Goal: Task Accomplishment & Management: Manage account settings

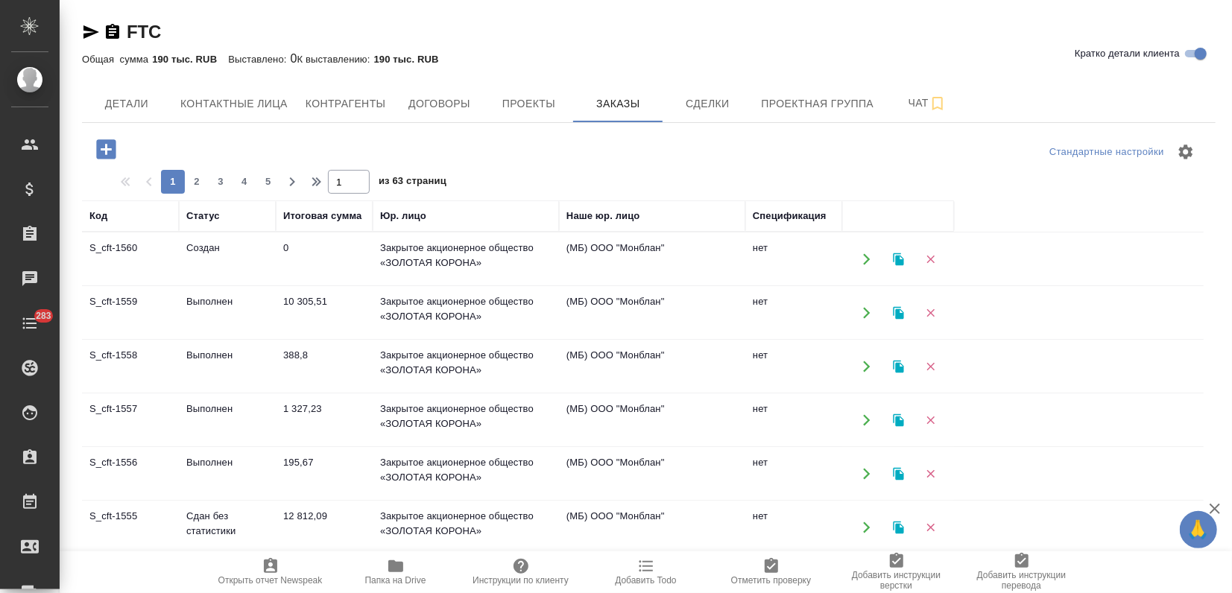
click at [211, 285] on td "Выполнен" at bounding box center [227, 259] width 97 height 52
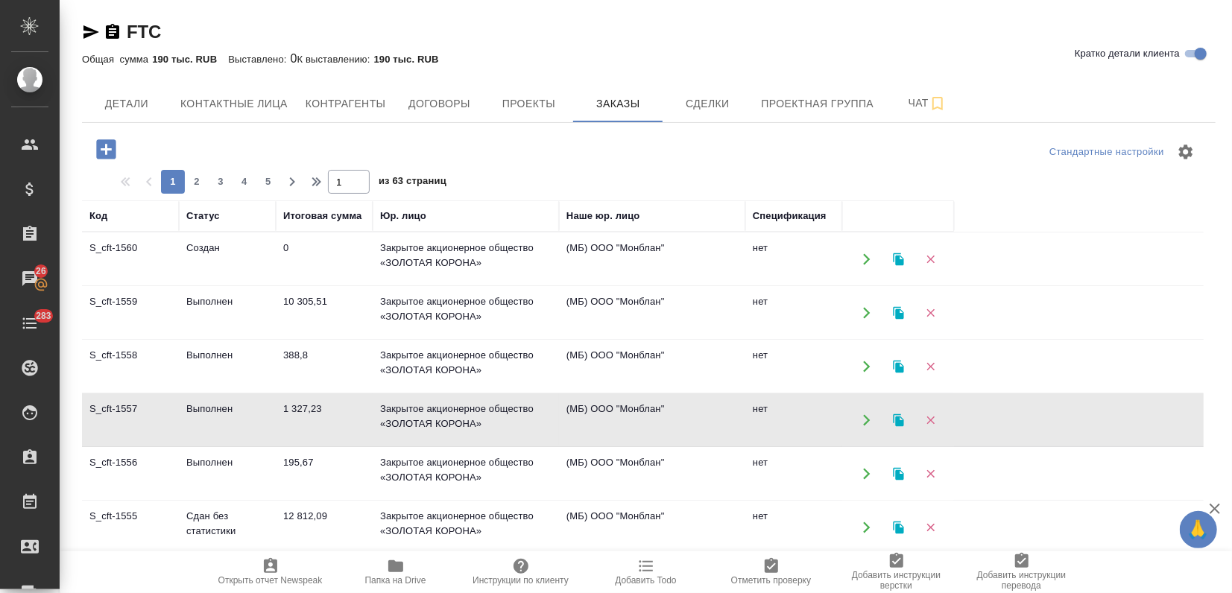
click at [259, 285] on td "Выполнен" at bounding box center [227, 259] width 97 height 52
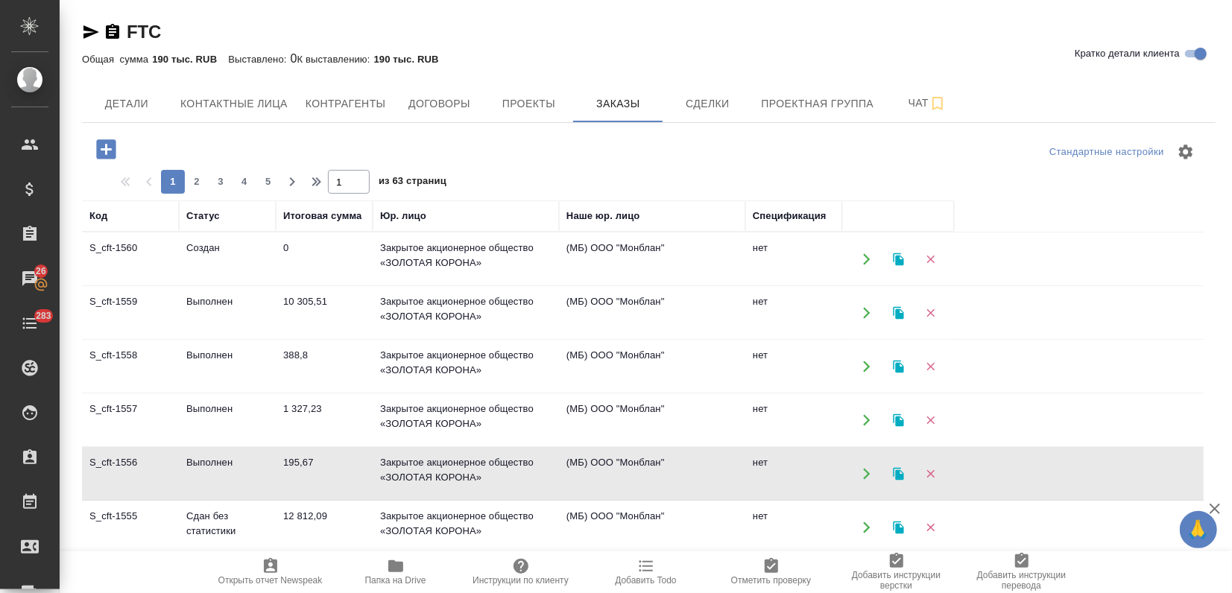
click at [259, 285] on td "Выполнен" at bounding box center [227, 259] width 97 height 52
click at [208, 285] on td "Выполнен" at bounding box center [227, 259] width 97 height 52
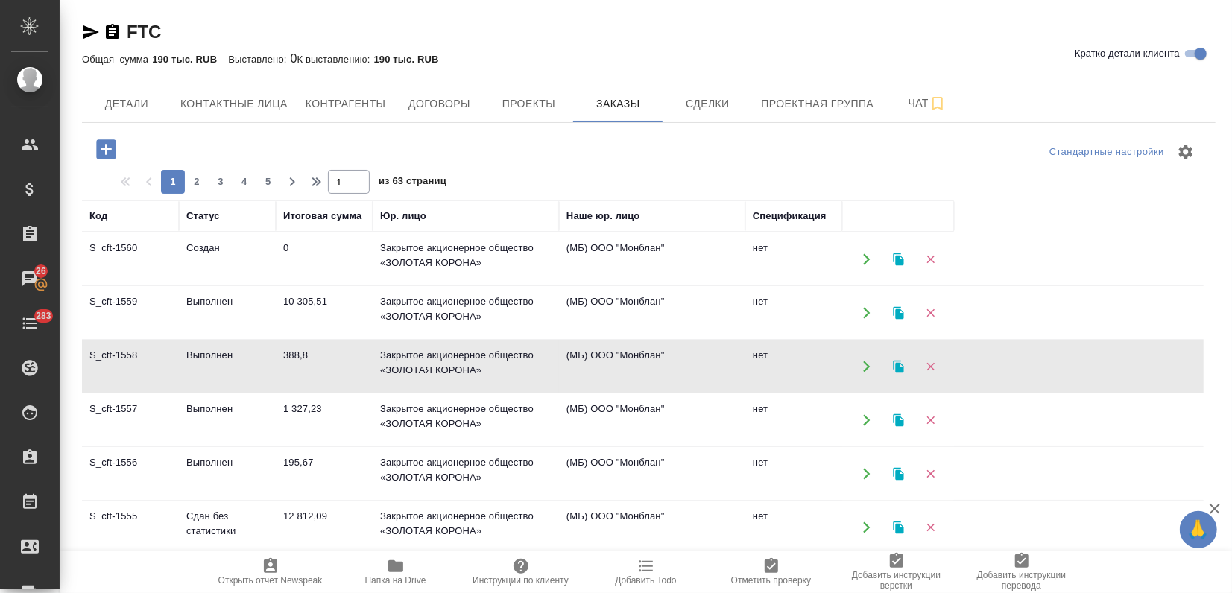
click at [208, 285] on td "Выполнен" at bounding box center [227, 259] width 97 height 52
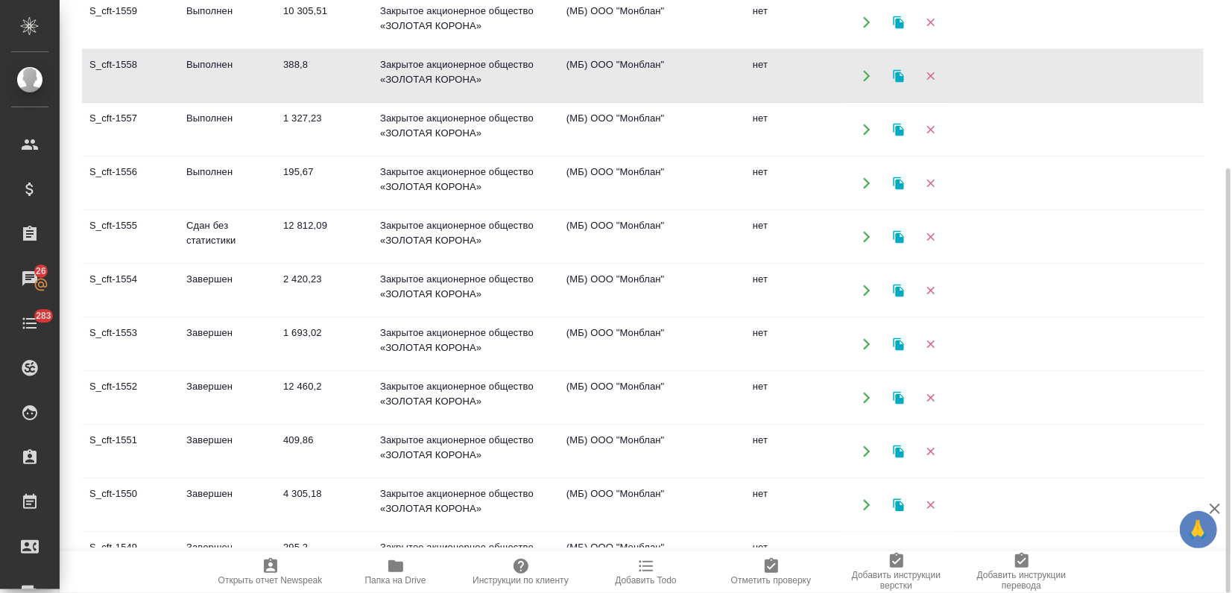
scroll to position [83, 0]
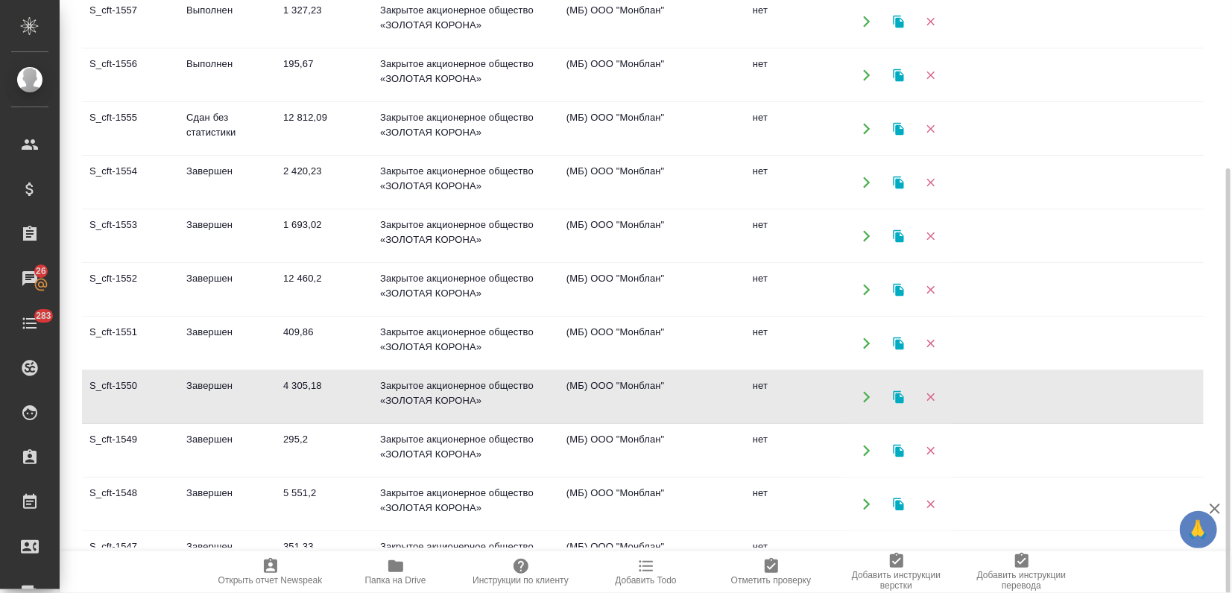
scroll to position [165, 0]
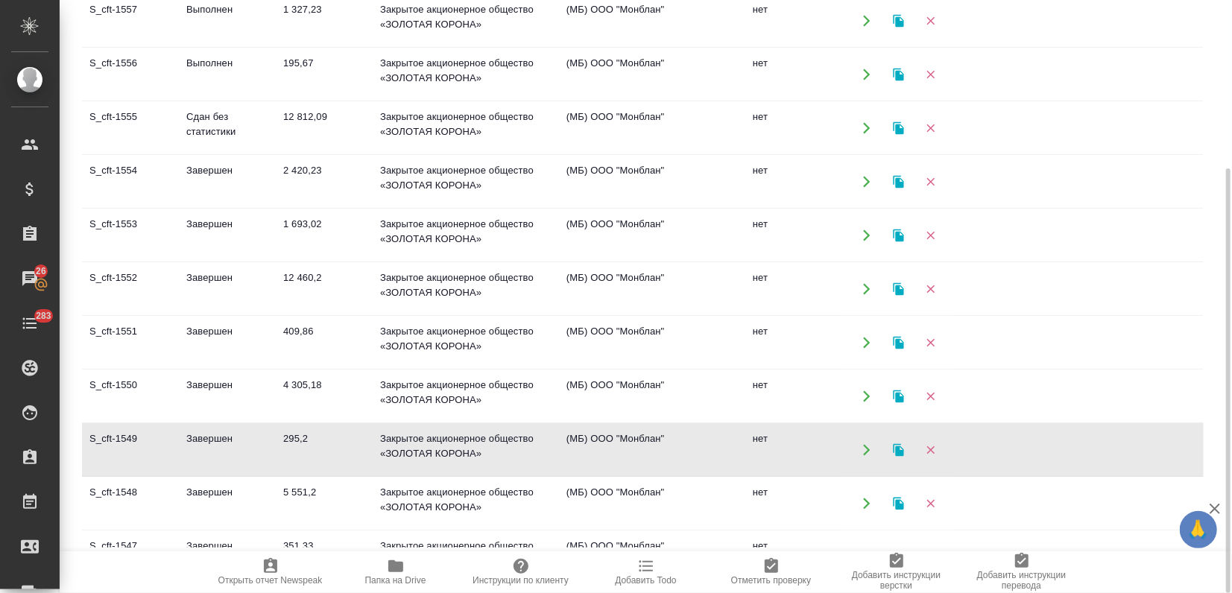
click at [897, 451] on icon "button" at bounding box center [898, 449] width 10 height 13
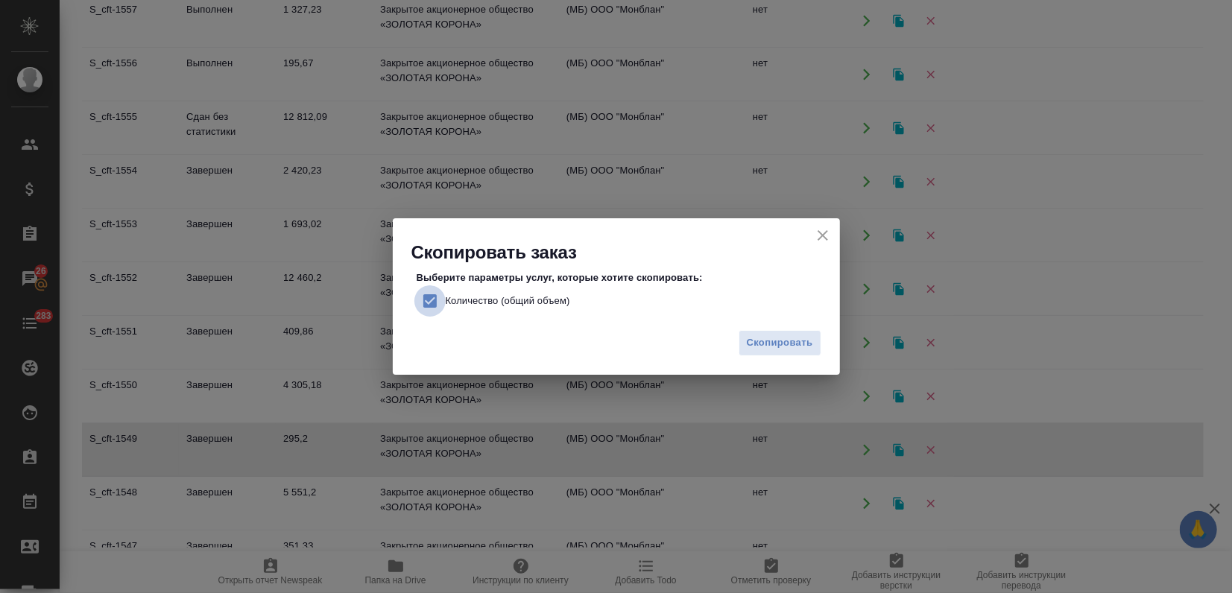
drag, startPoint x: 423, startPoint y: 302, endPoint x: 471, endPoint y: 310, distance: 48.4
click at [426, 302] on input "Количество (общий объем)" at bounding box center [429, 300] width 31 height 31
checkbox input "false"
click at [808, 341] on span "Скопировать" at bounding box center [780, 343] width 66 height 17
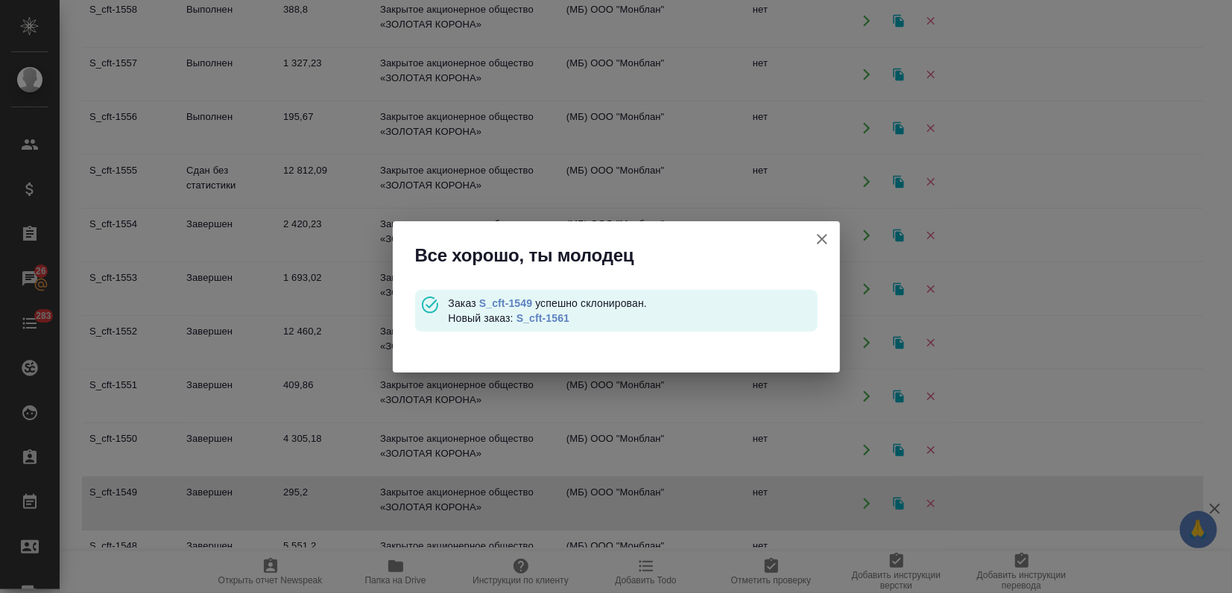
click at [556, 312] on link "S_cft-1561" at bounding box center [542, 318] width 53 height 12
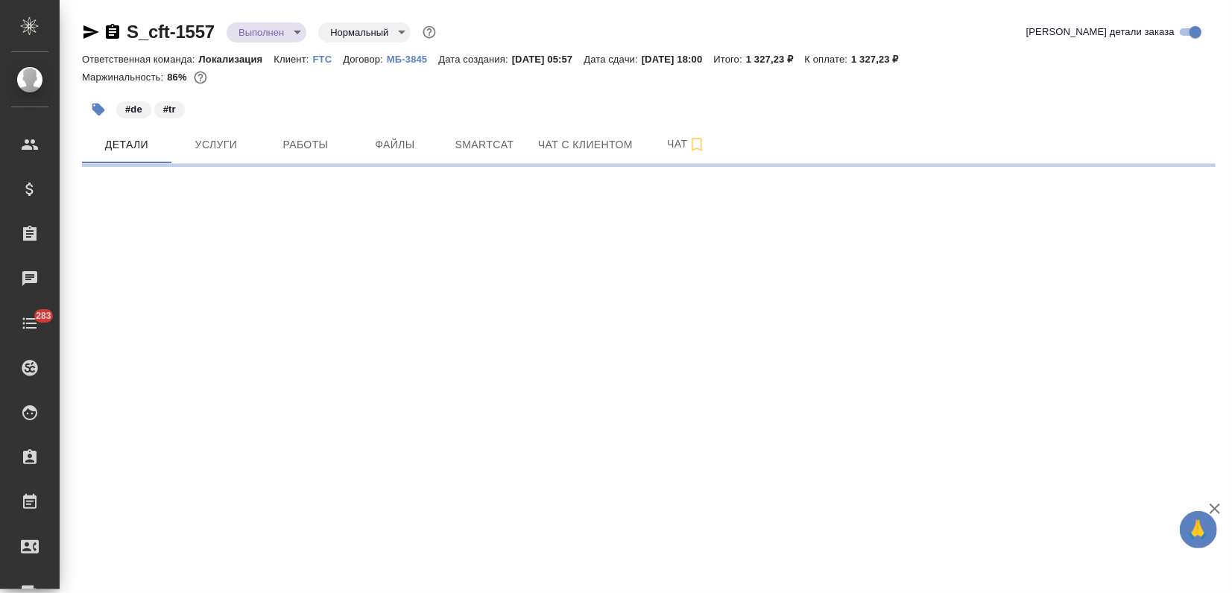
select select "RU"
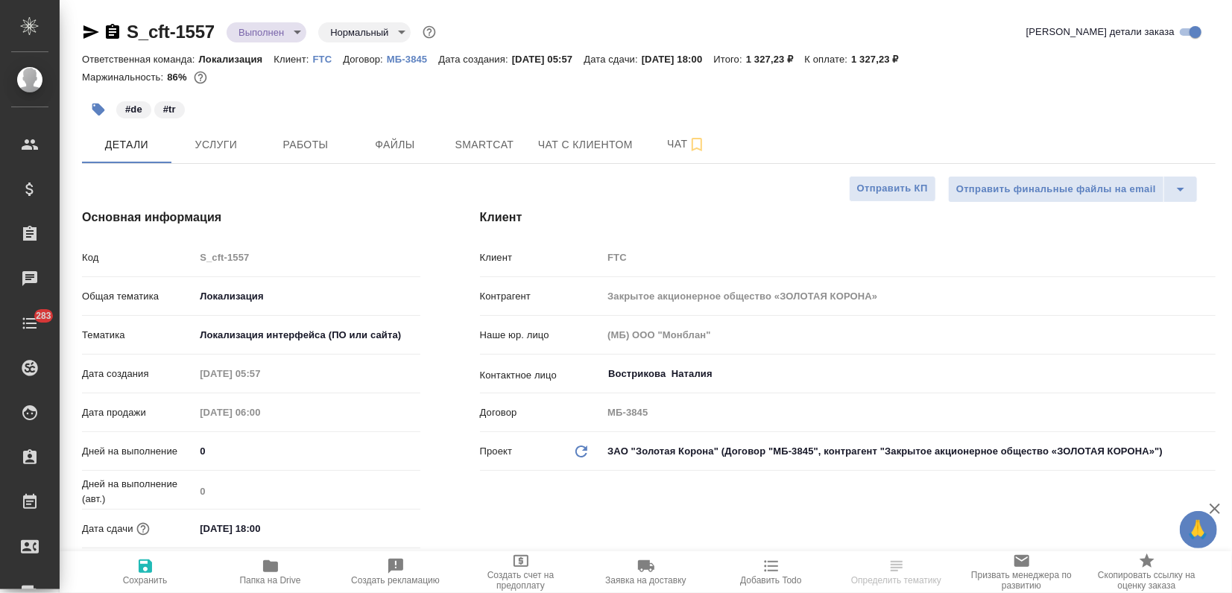
type textarea "x"
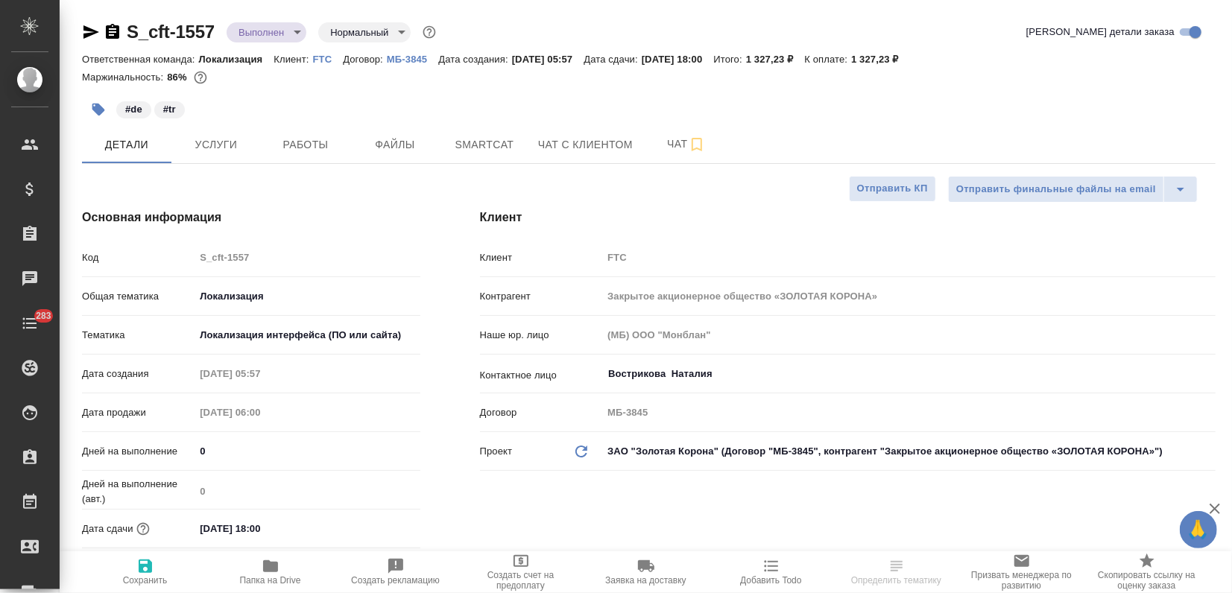
type textarea "x"
type input "[PERSON_NAME]"
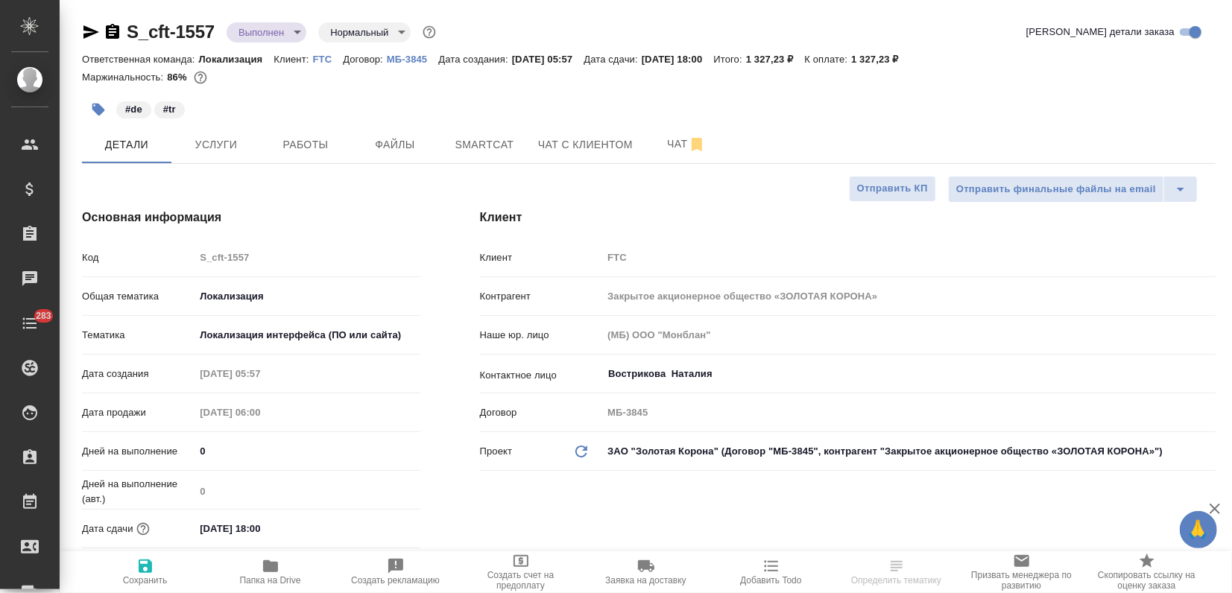
type input "[PERSON_NAME]"
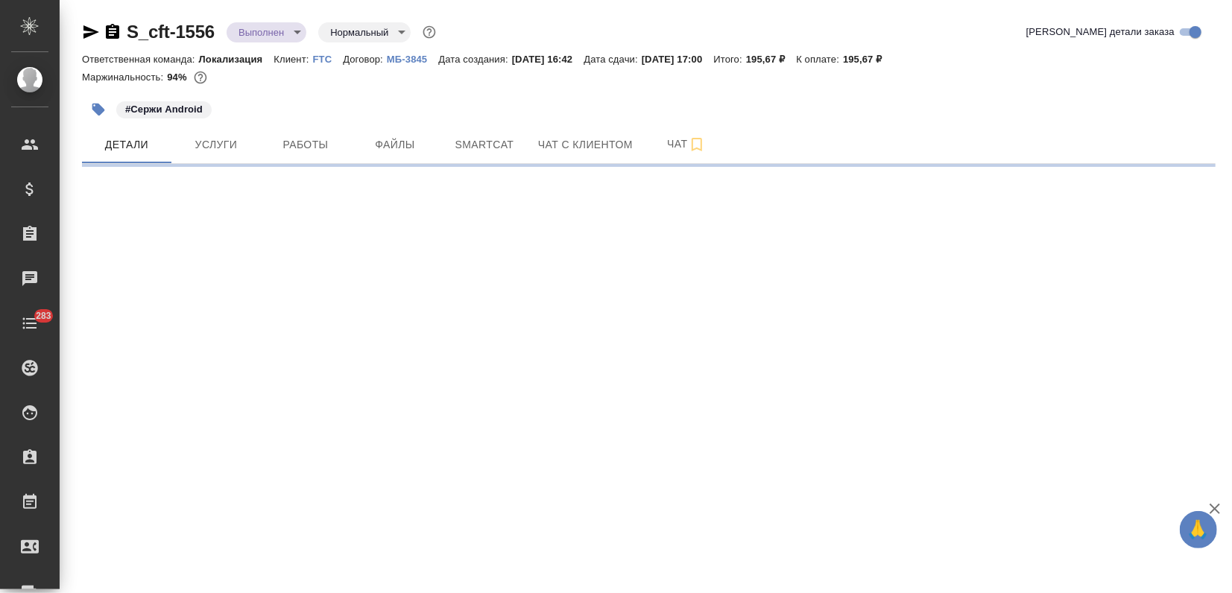
select select "RU"
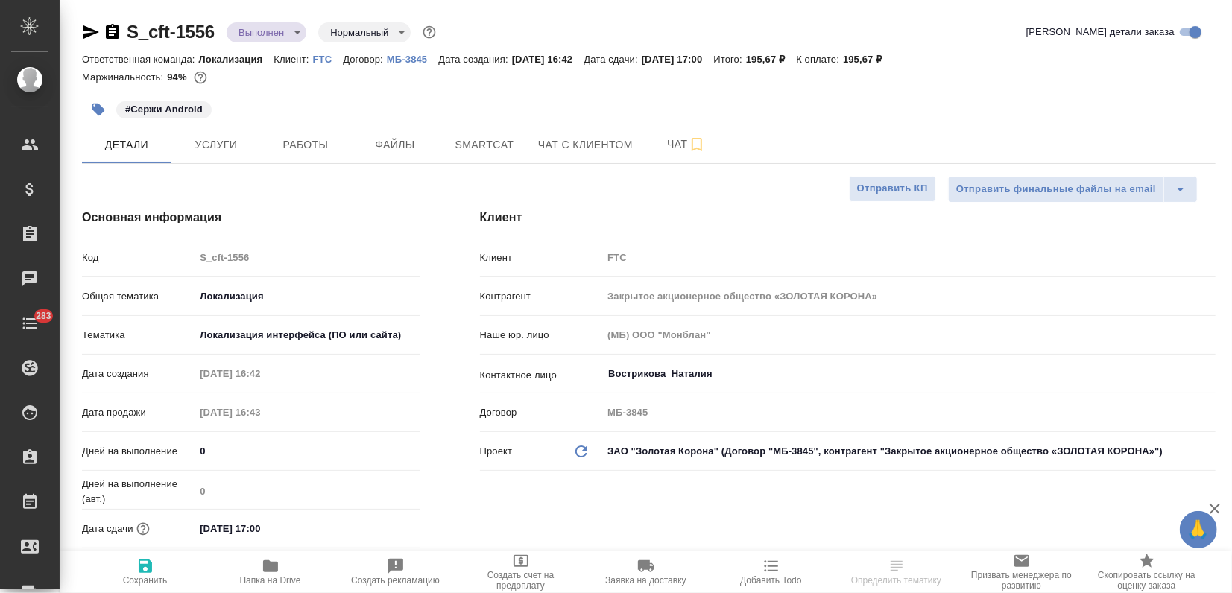
type textarea "x"
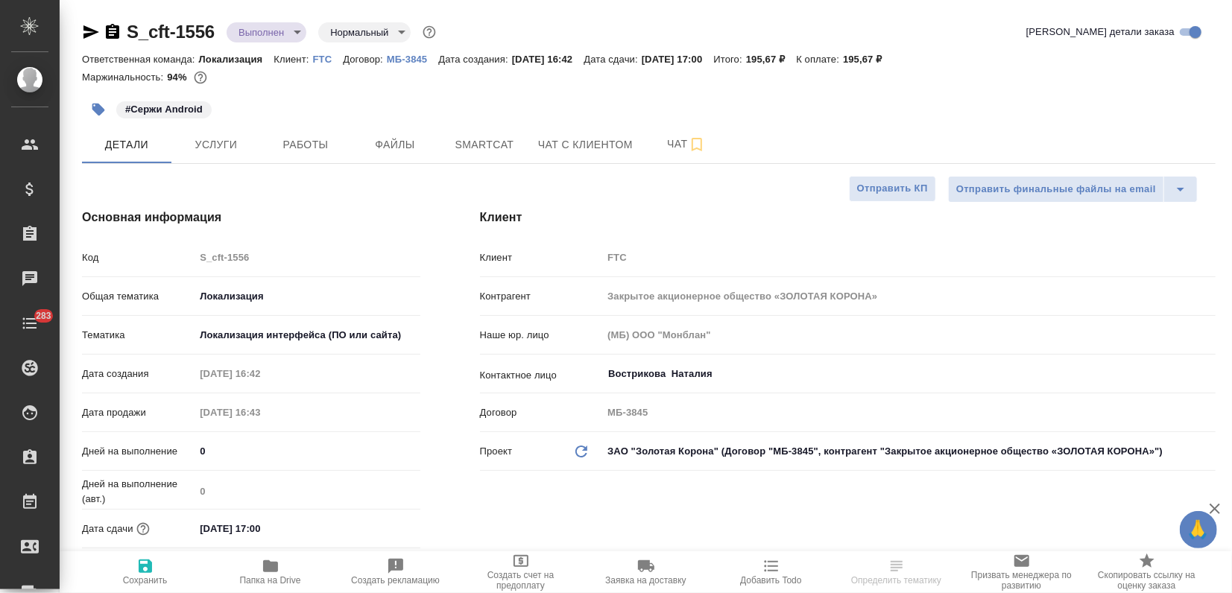
type textarea "x"
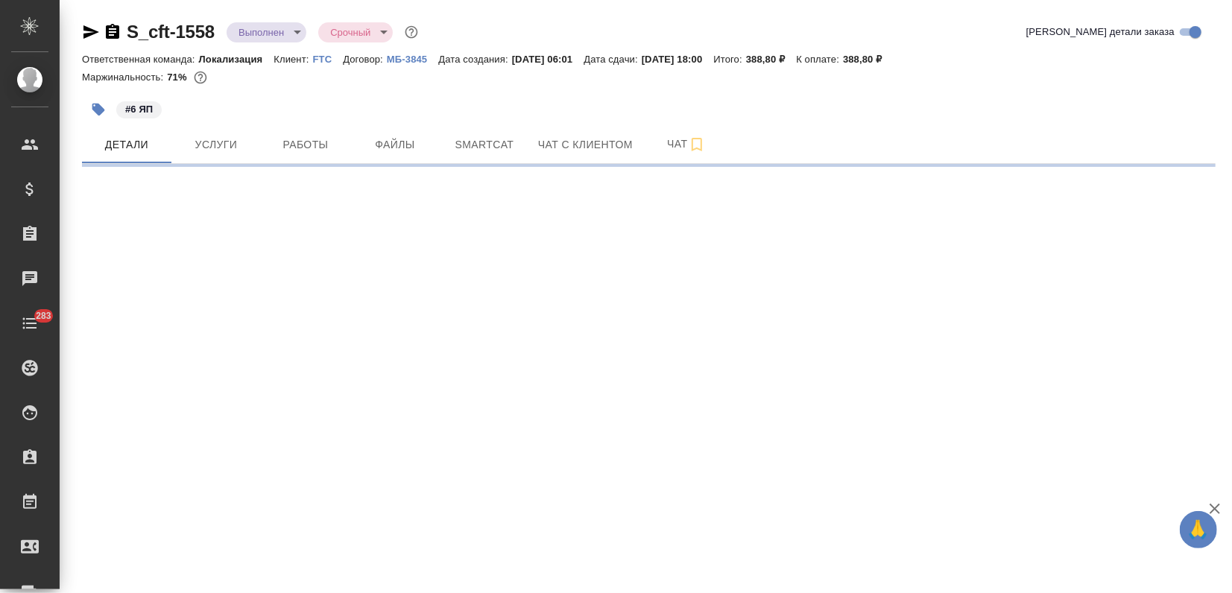
select select "RU"
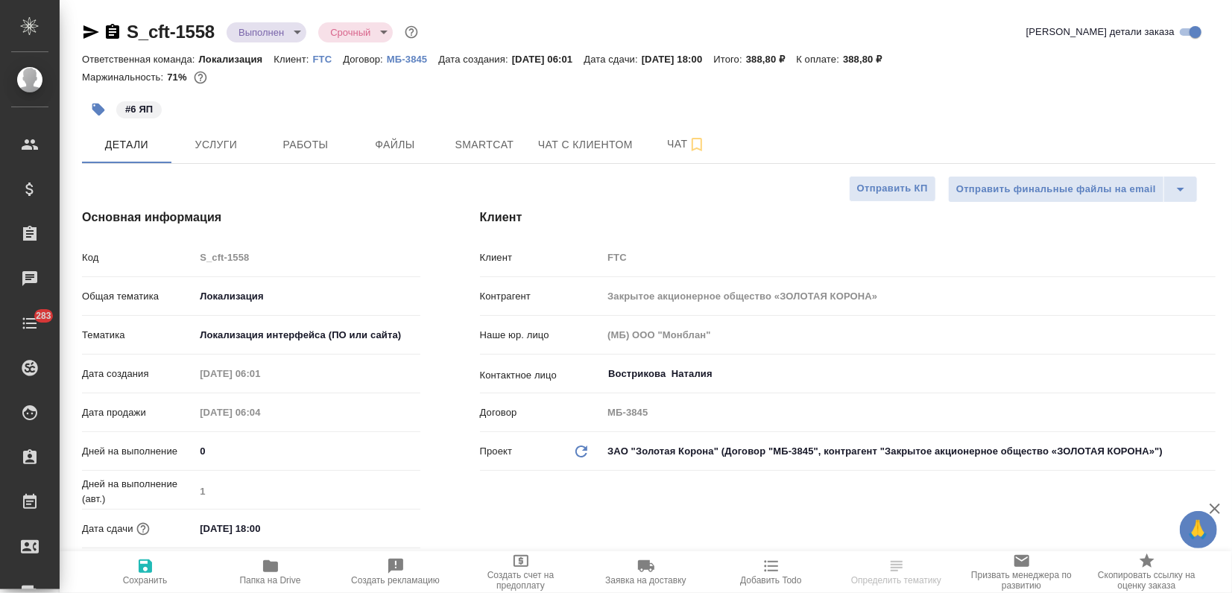
type textarea "x"
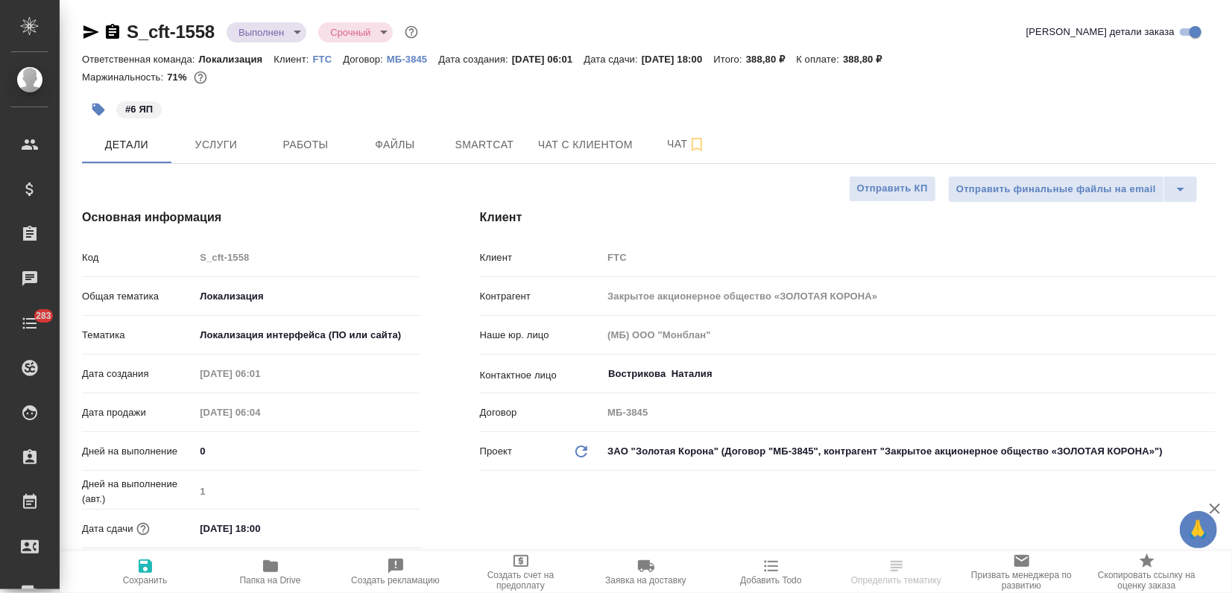
type textarea "x"
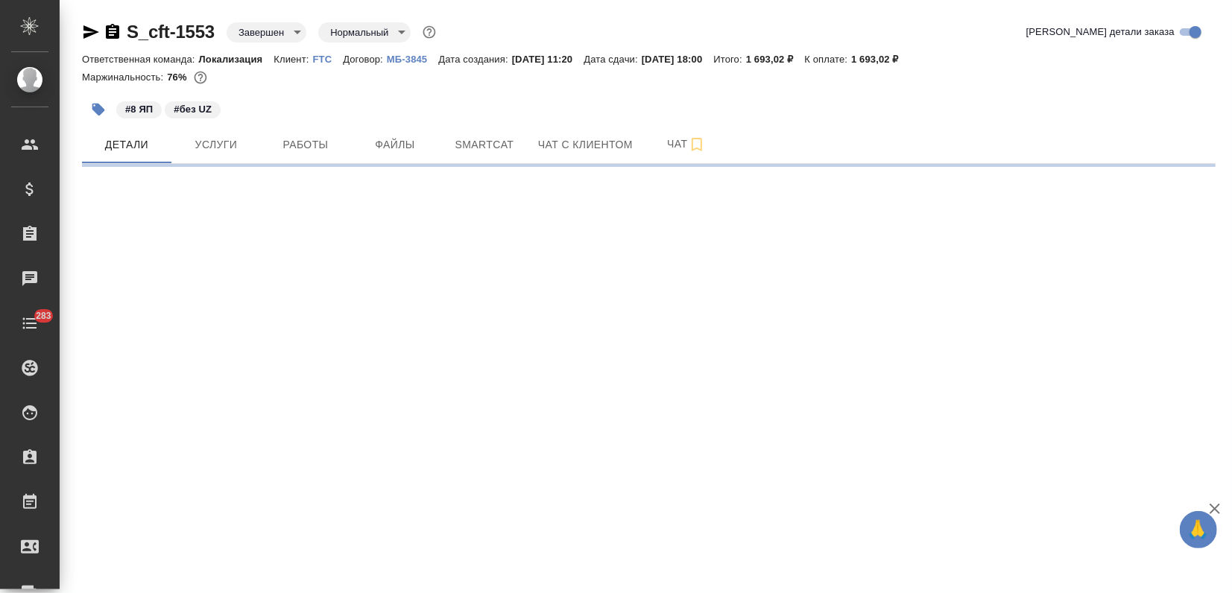
select select "RU"
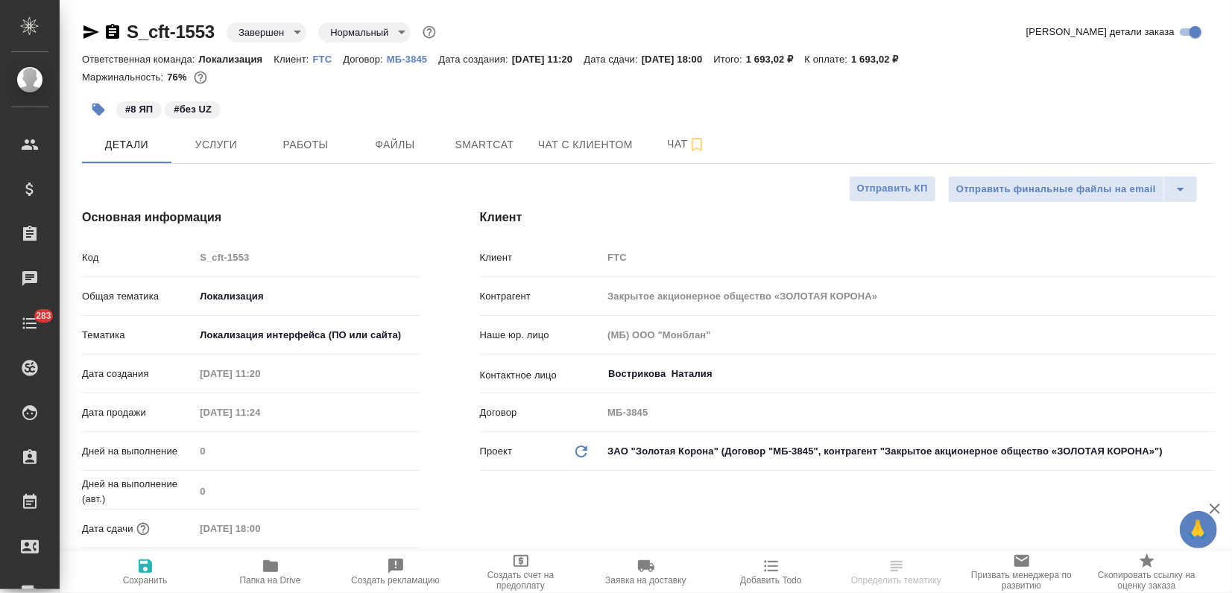
type textarea "x"
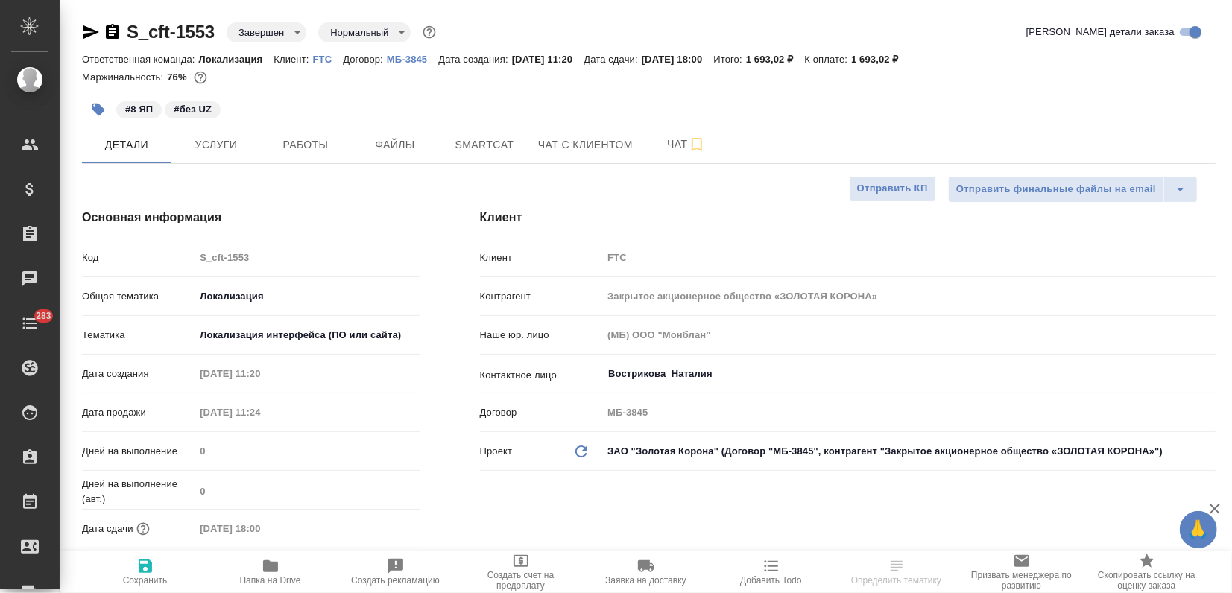
type textarea "x"
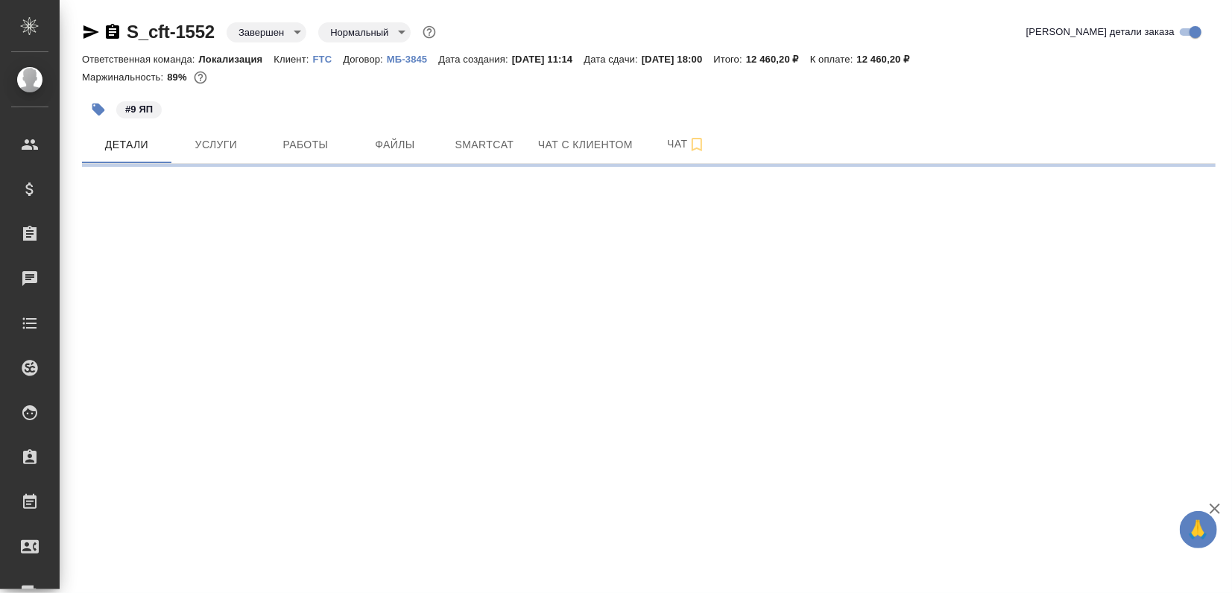
select select "RU"
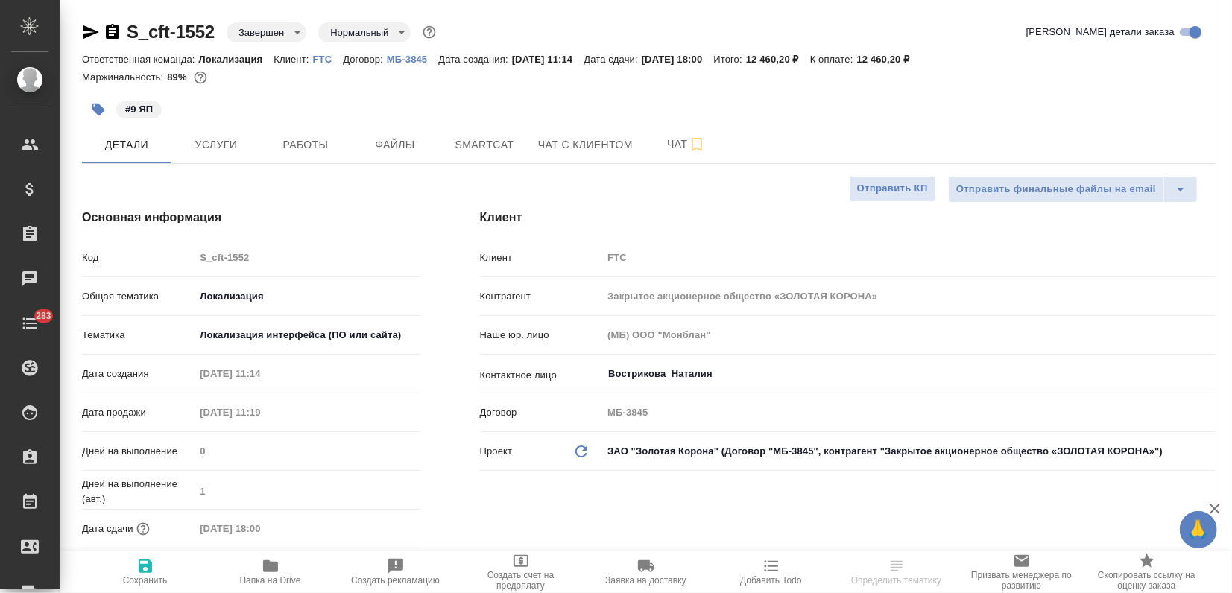
type textarea "x"
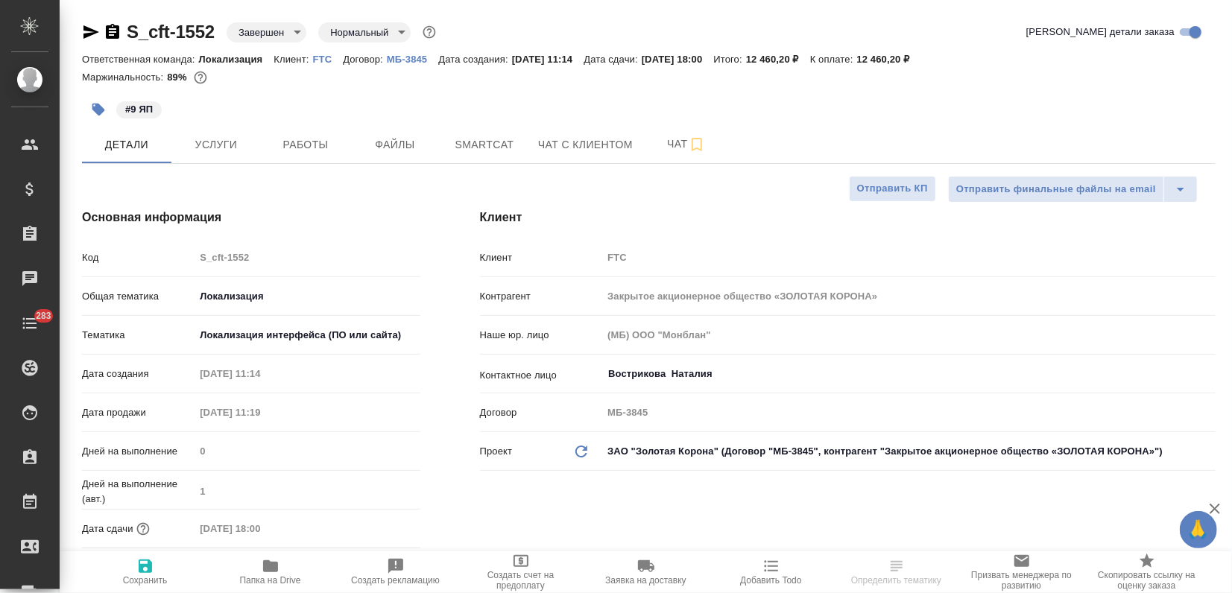
type textarea "x"
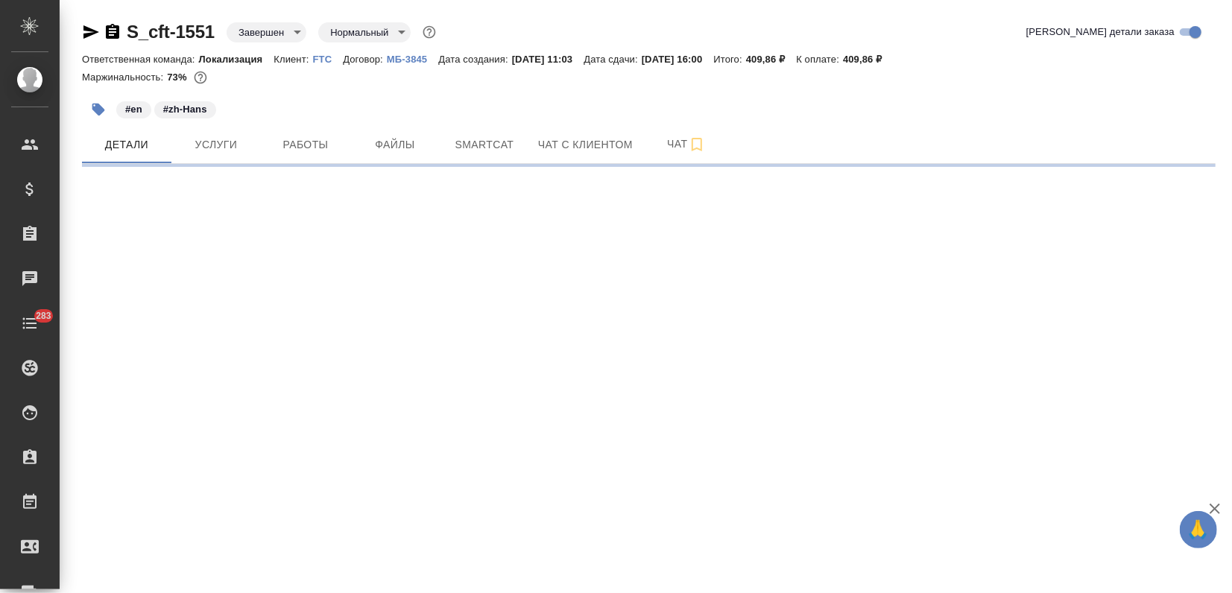
select select "RU"
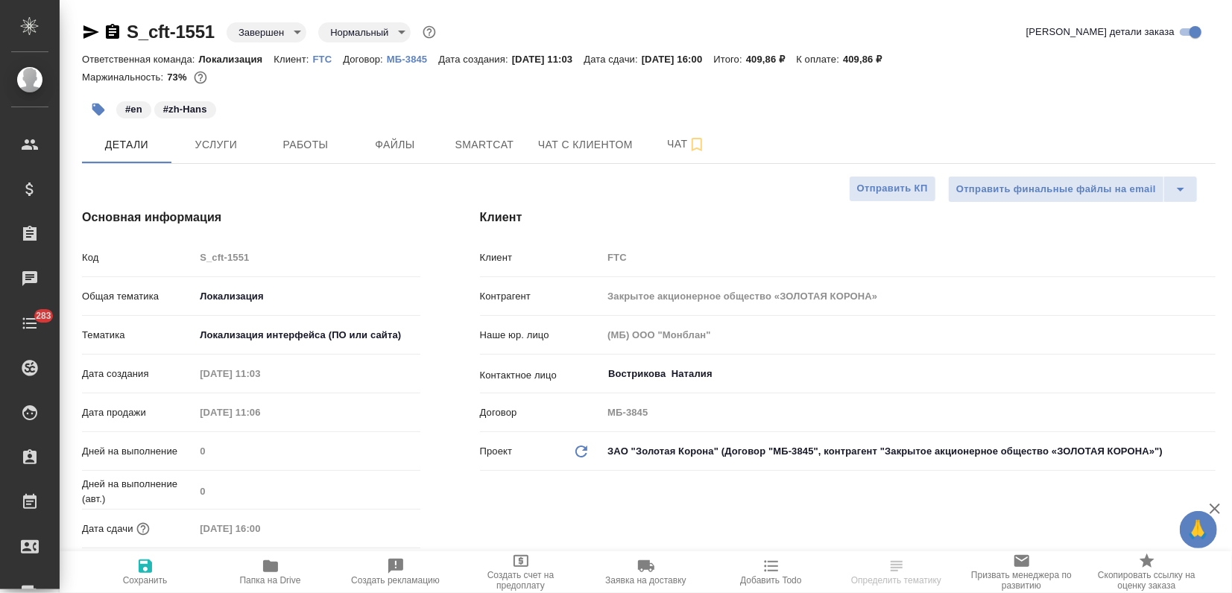
type textarea "x"
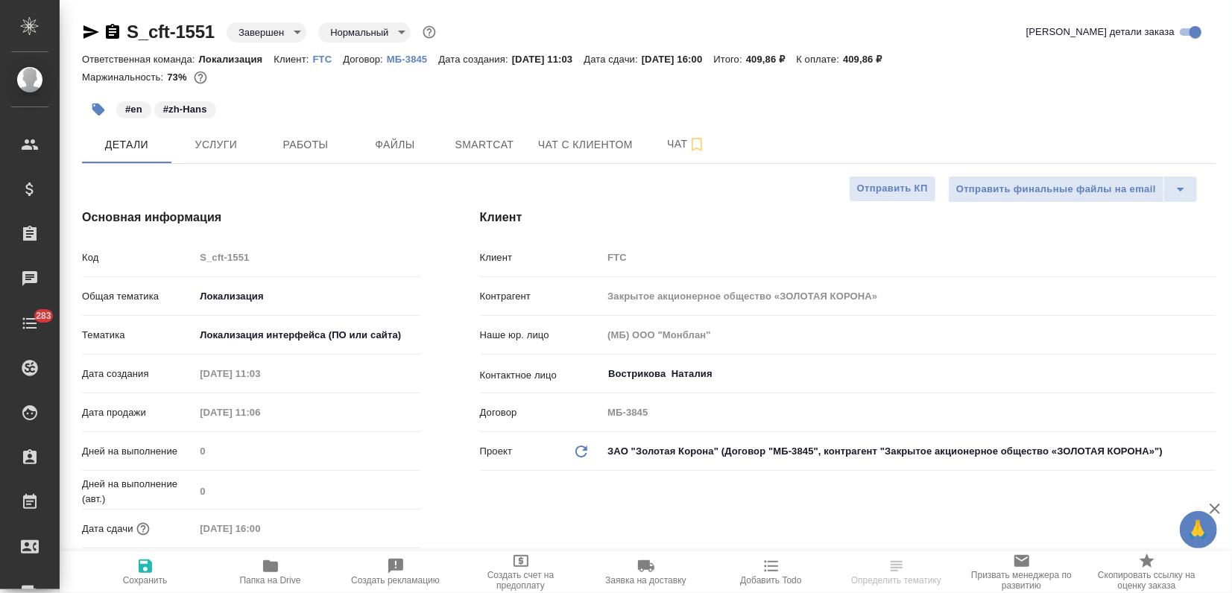
type textarea "x"
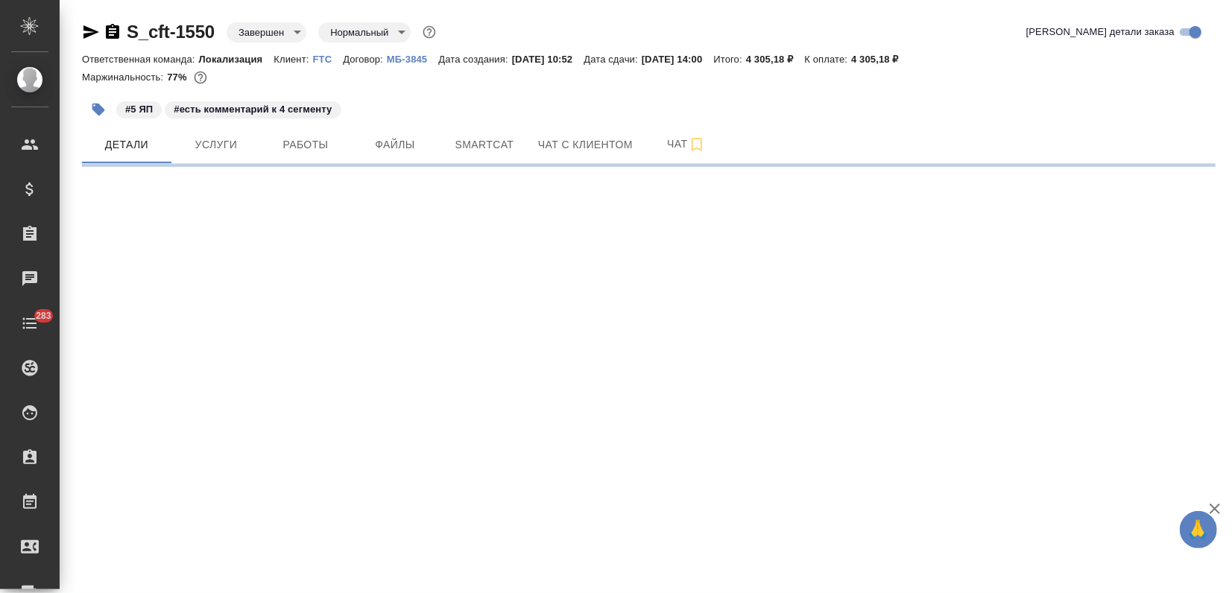
select select "RU"
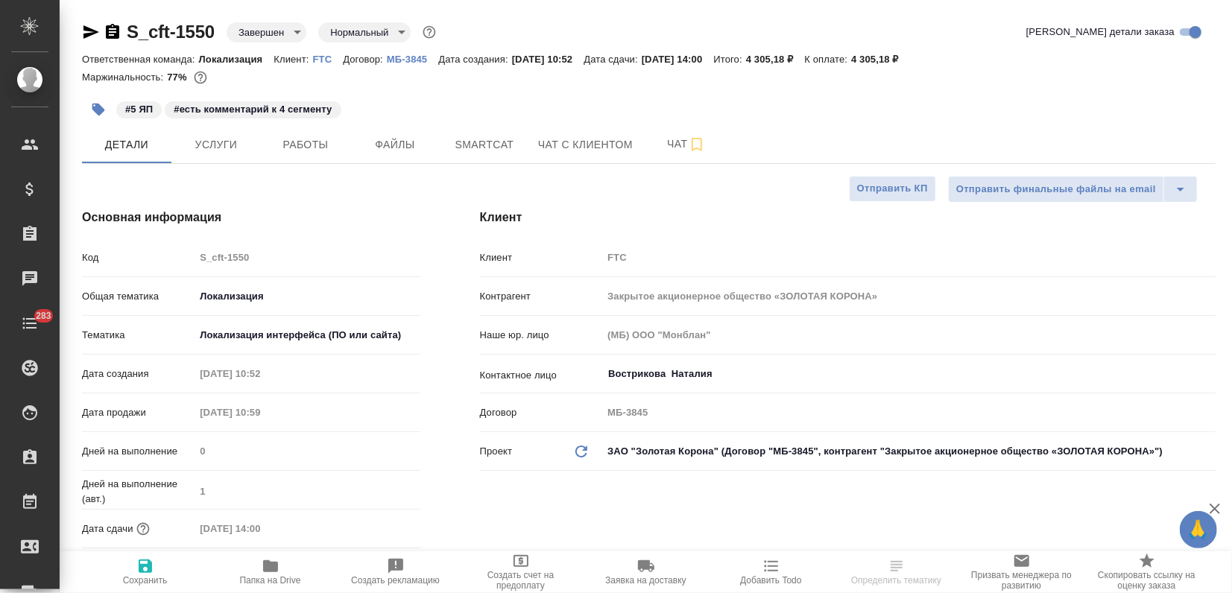
type textarea "x"
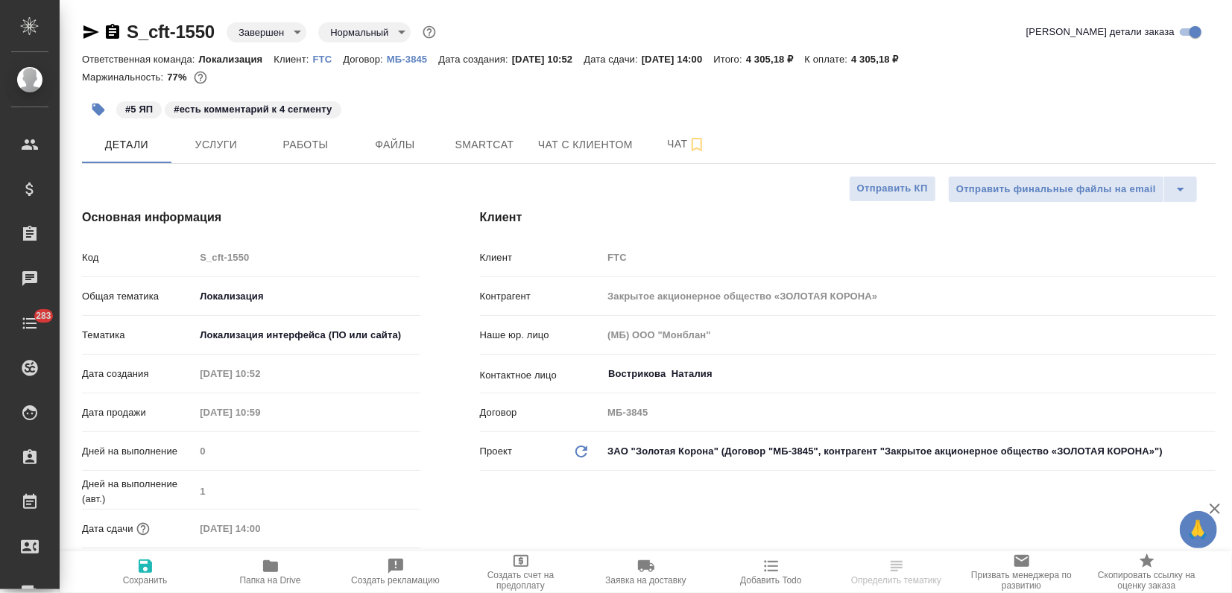
type textarea "x"
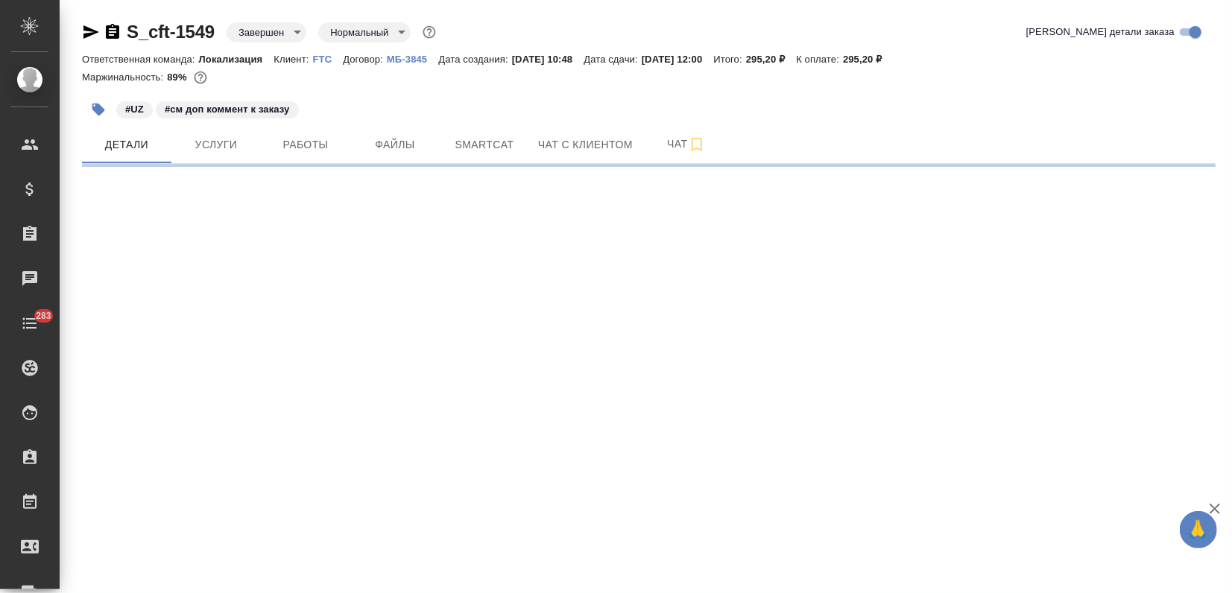
select select "RU"
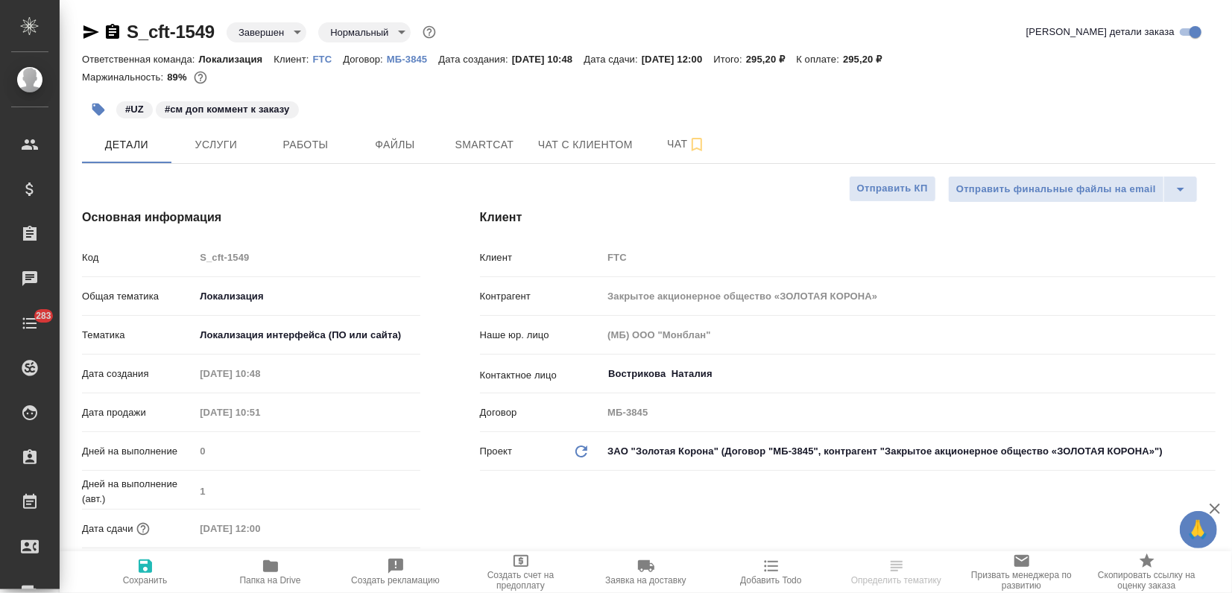
type textarea "x"
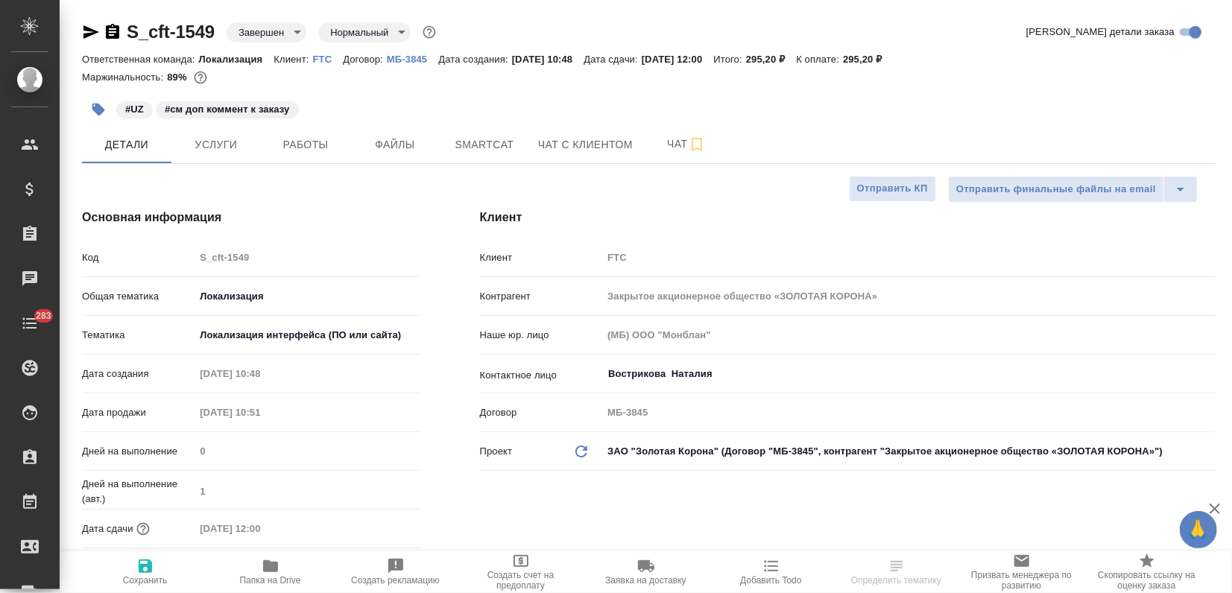
type textarea "x"
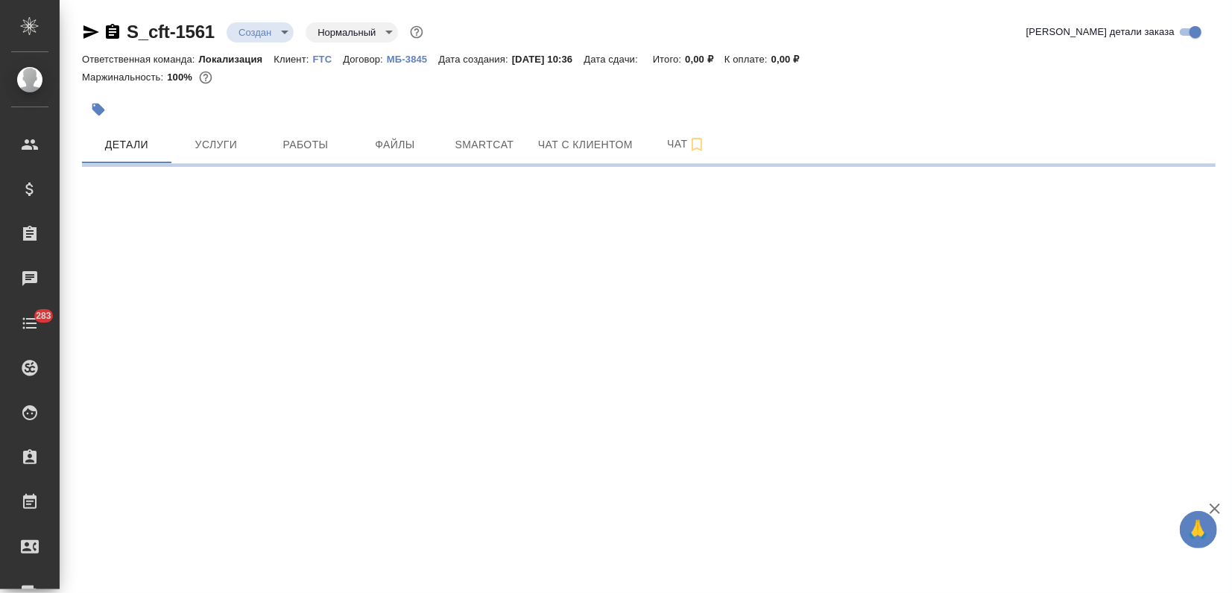
select select "RU"
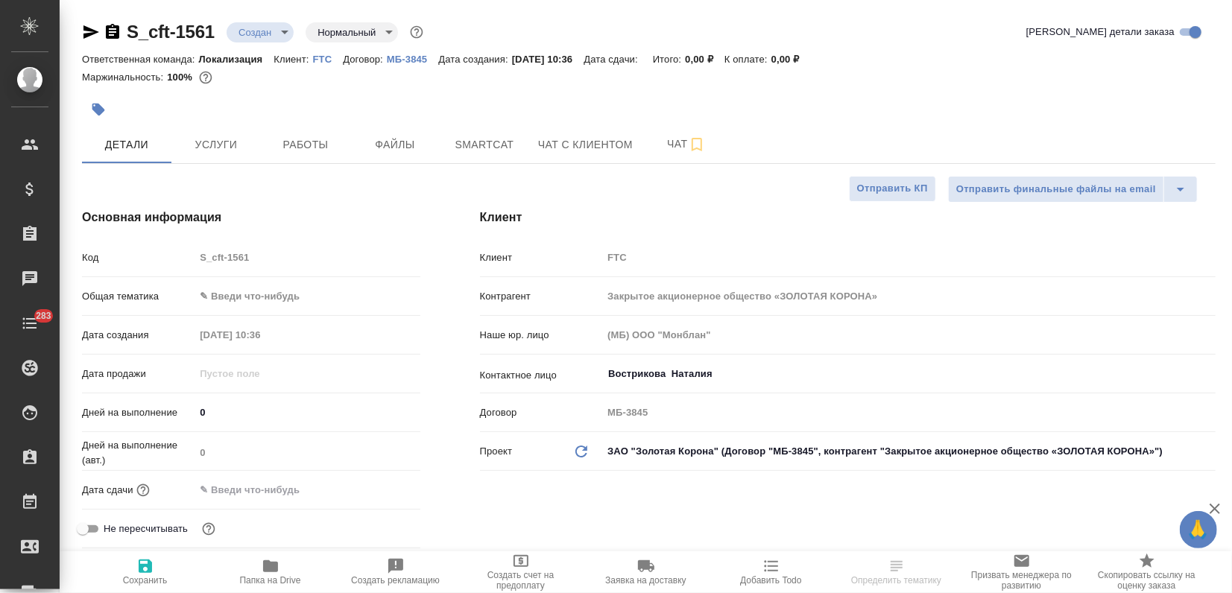
type textarea "x"
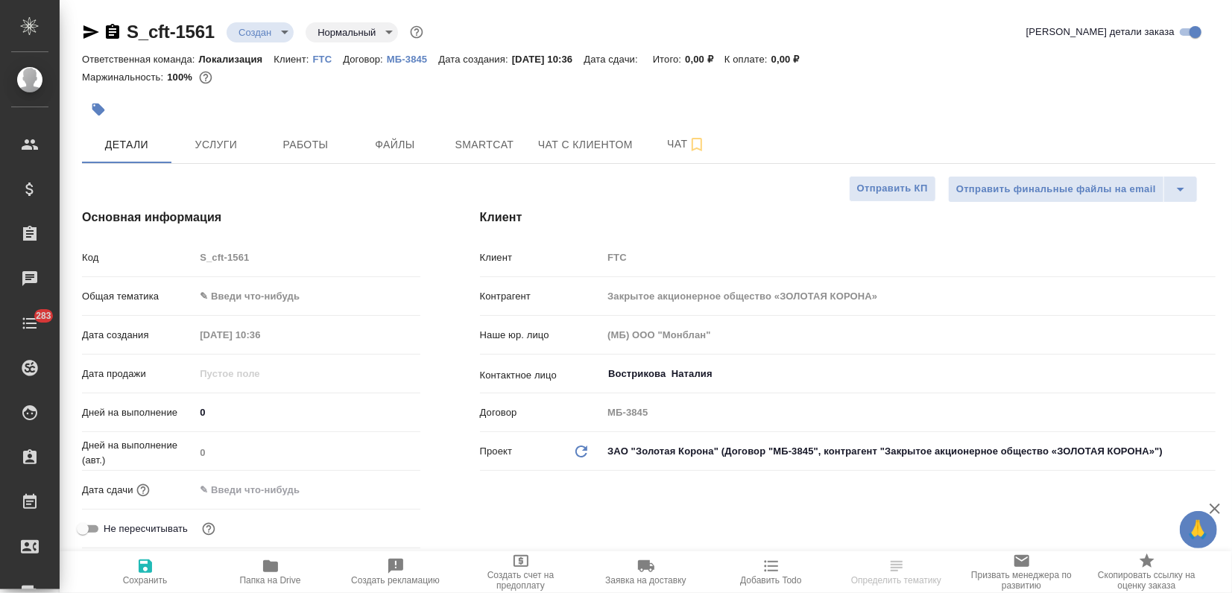
type textarea "x"
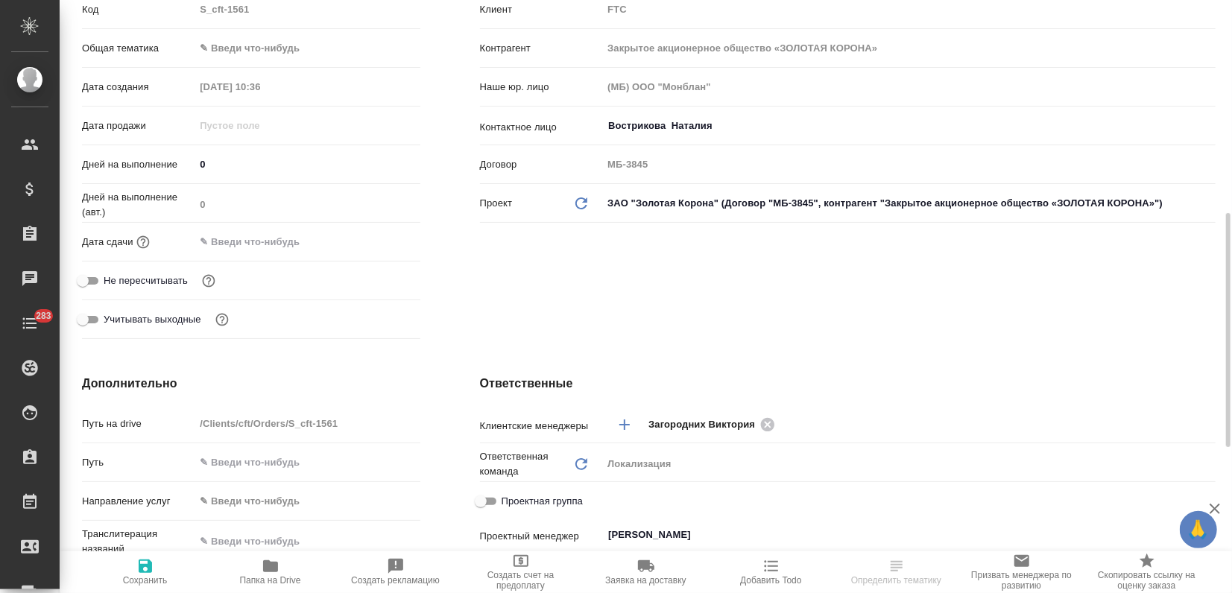
scroll to position [579, 0]
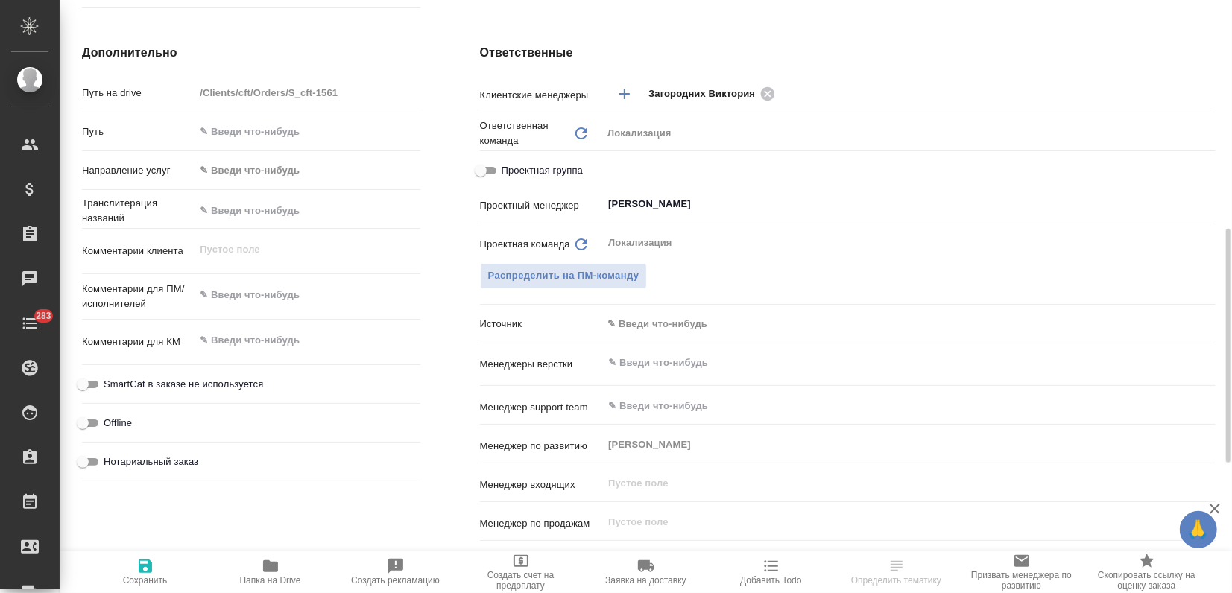
type textarea "x"
click at [240, 290] on textarea at bounding box center [307, 294] width 225 height 25
paste textarea "Очень важный и срочный проект. Если необходимо больше времени, то готовы ждать.…"
type textarea "Очень важный и срочный проект. Если необходимо больше времени, то готовы ждать.…"
type textarea "x"
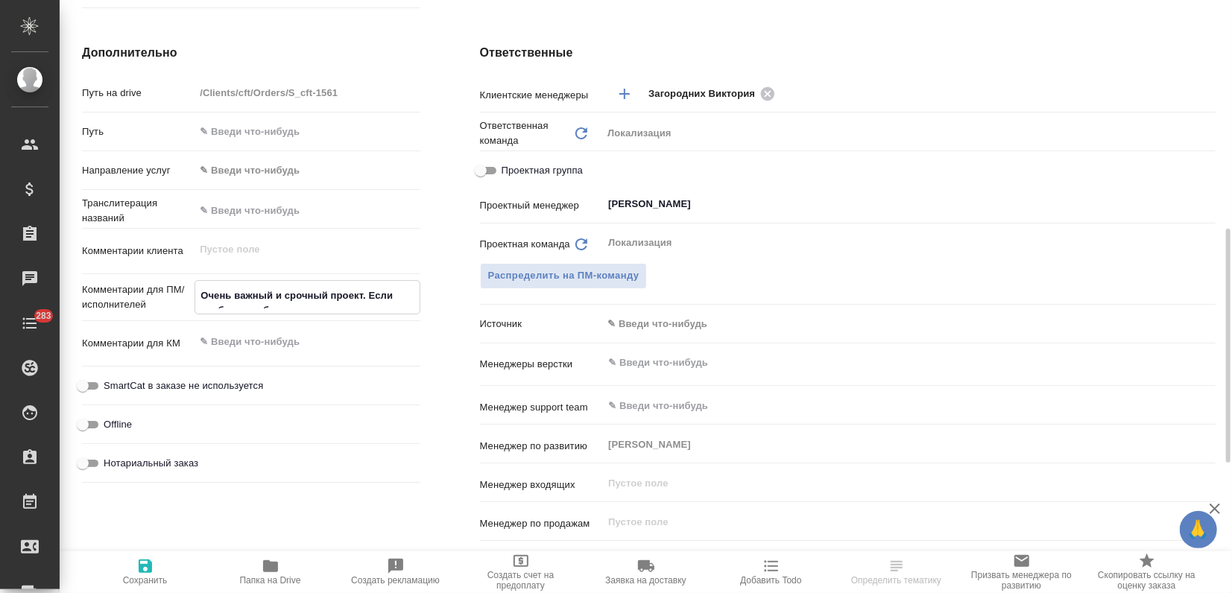
type textarea "x"
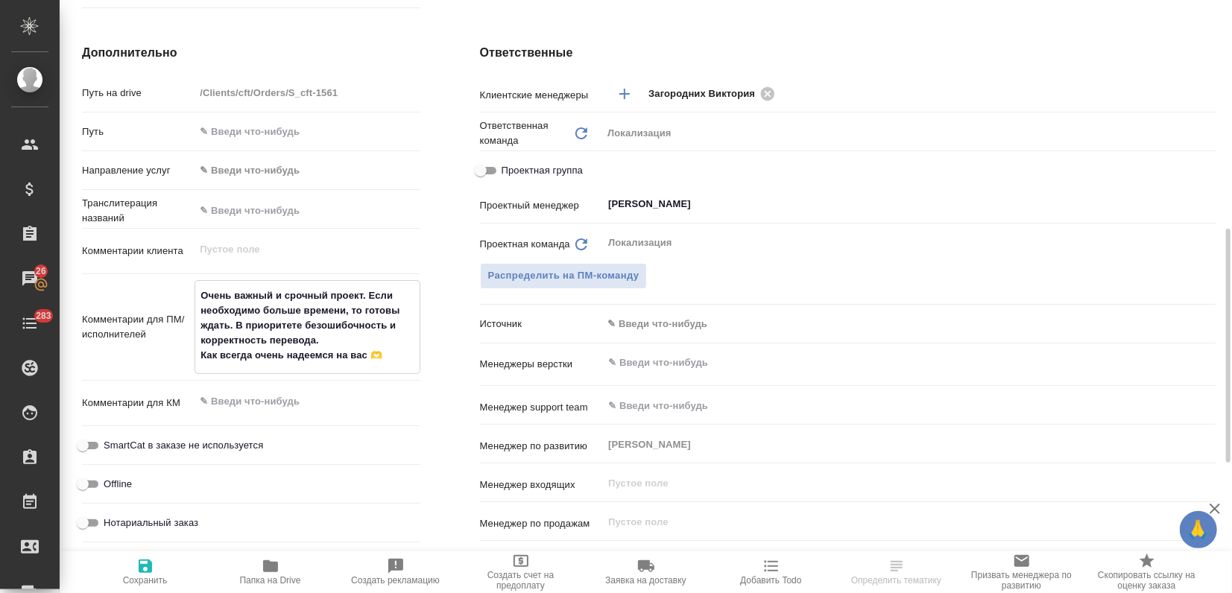
type textarea "Очень важный и срочный проект. Если необходимо больше времени, то готовы ждать.…"
type textarea "x"
click at [156, 560] on span "Сохранить" at bounding box center [145, 571] width 107 height 28
type textarea "x"
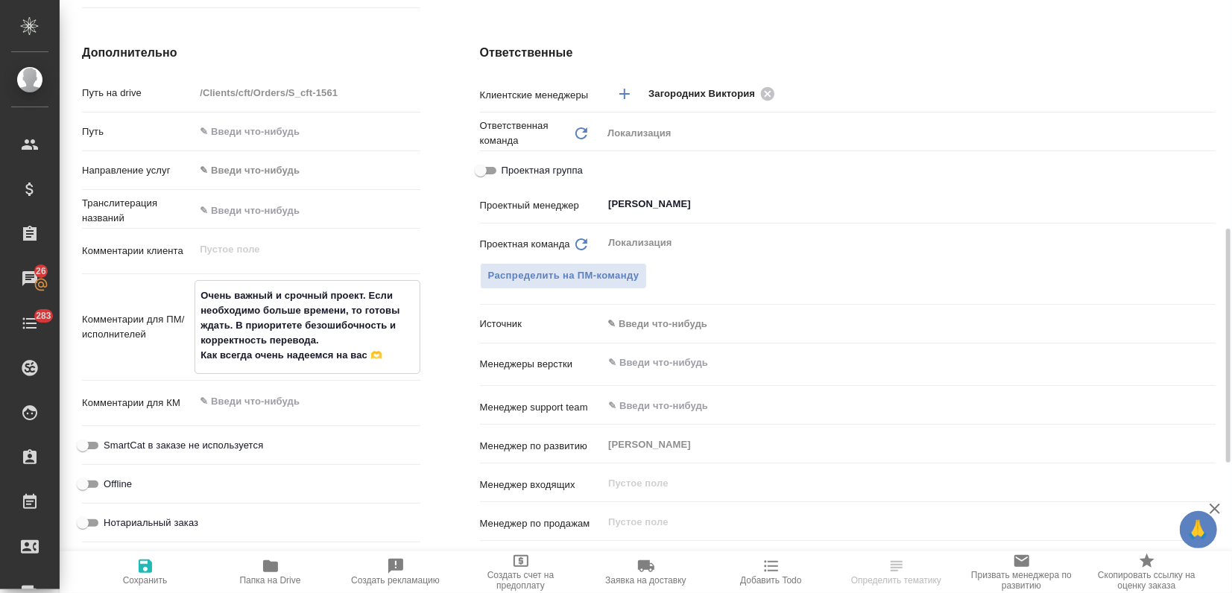
type textarea "x"
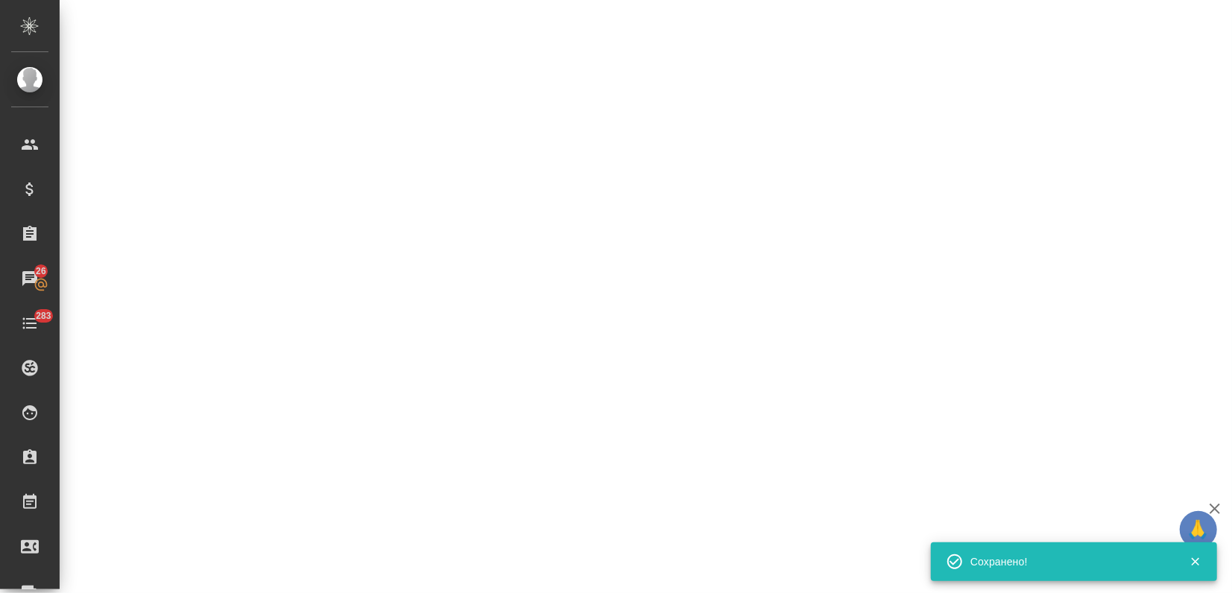
select select "RU"
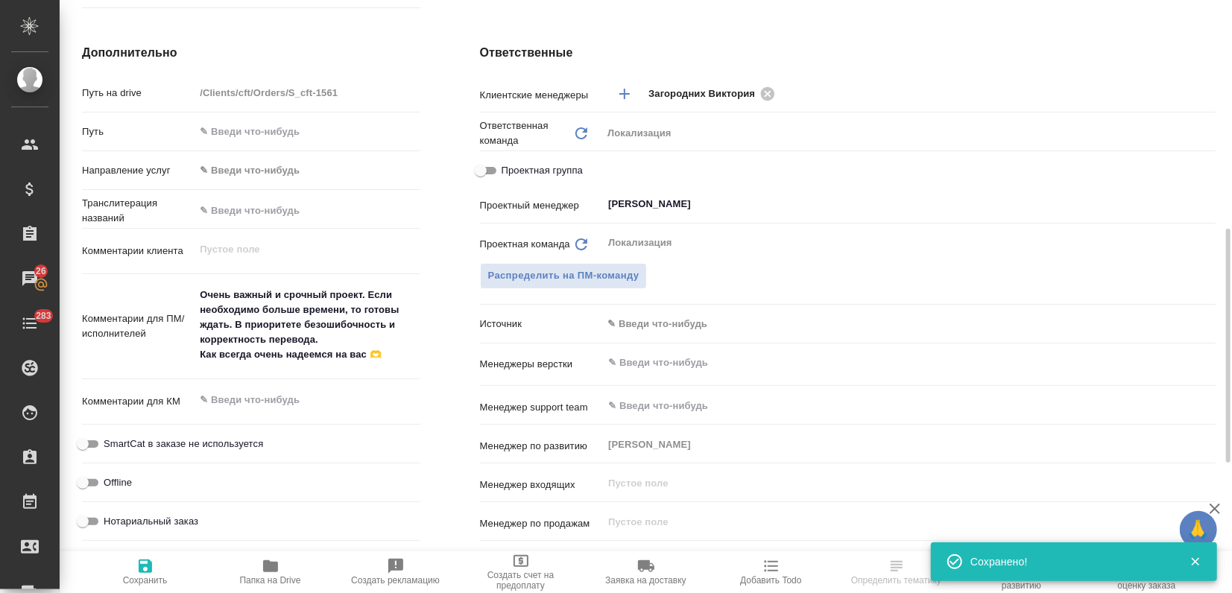
type textarea "x"
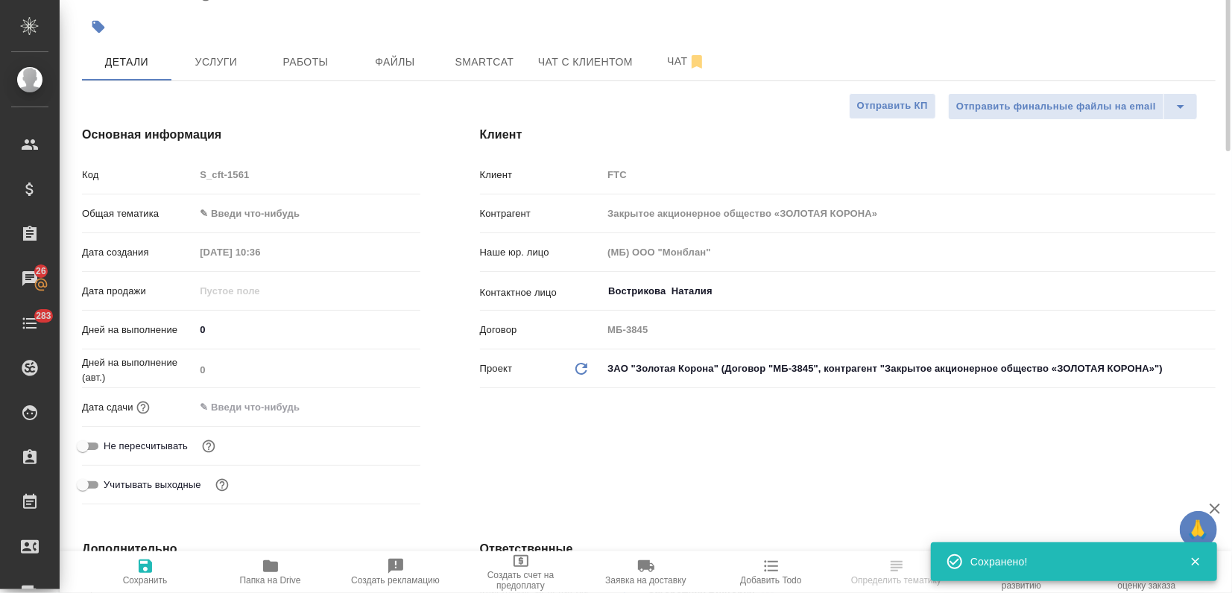
scroll to position [0, 0]
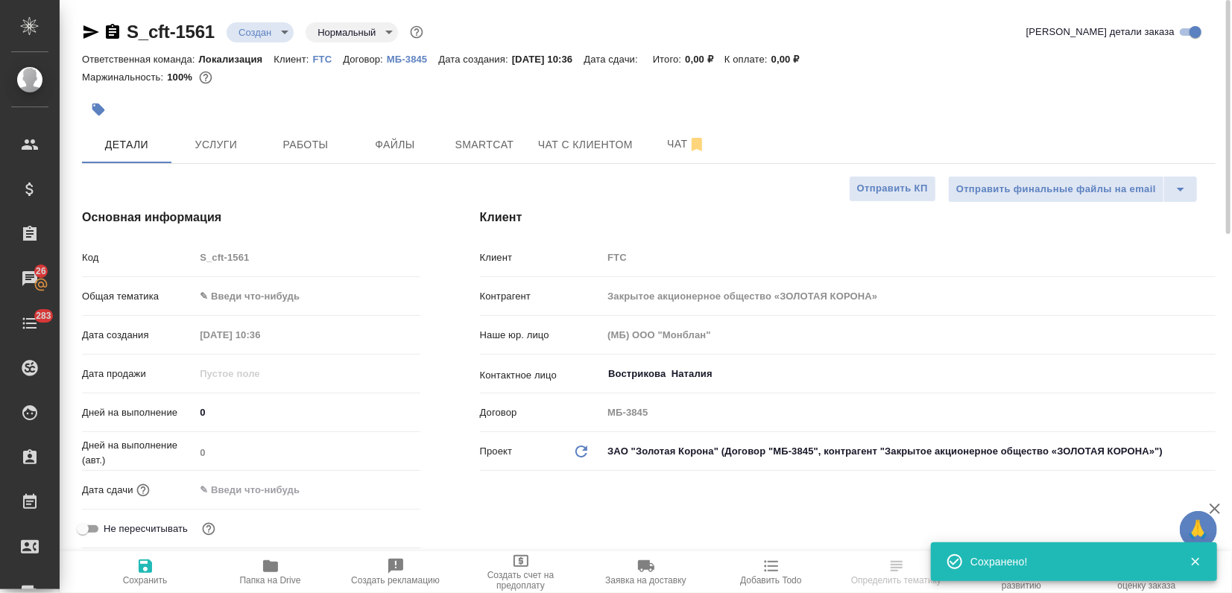
click at [95, 110] on icon "button" at bounding box center [98, 110] width 13 height 13
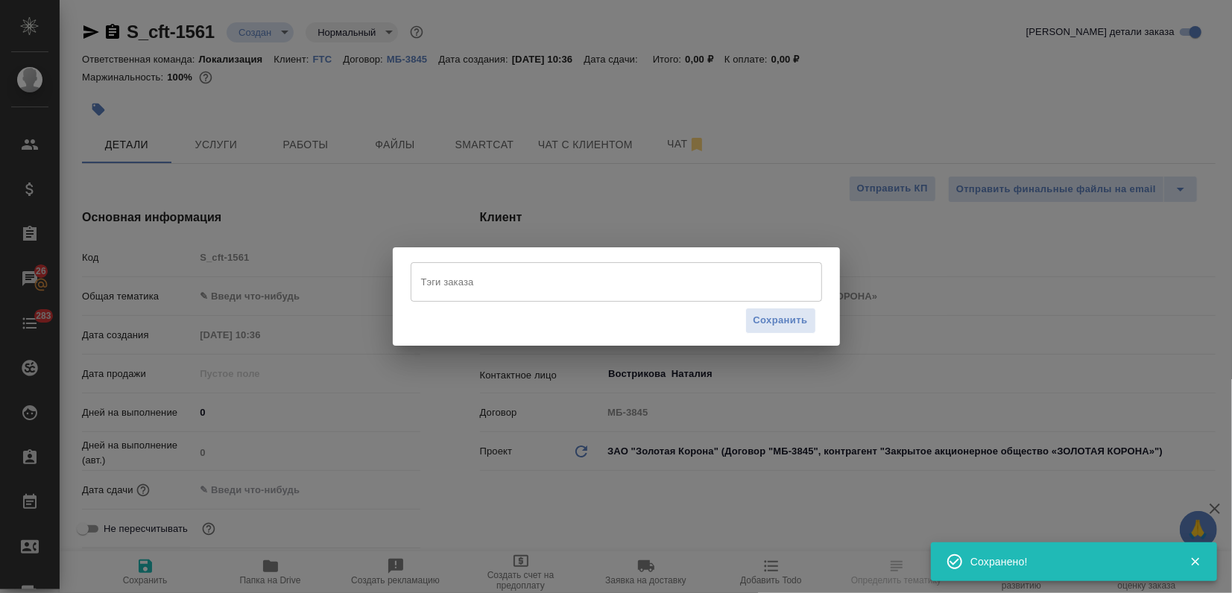
click at [434, 279] on input "Тэги заказа" at bounding box center [602, 281] width 370 height 25
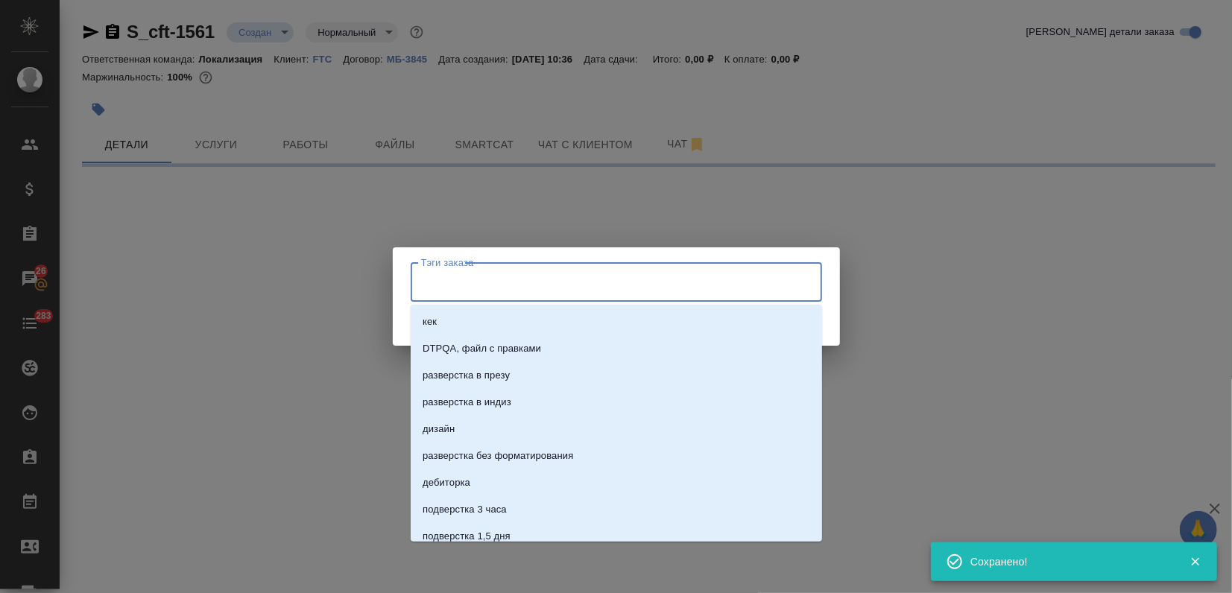
select select "RU"
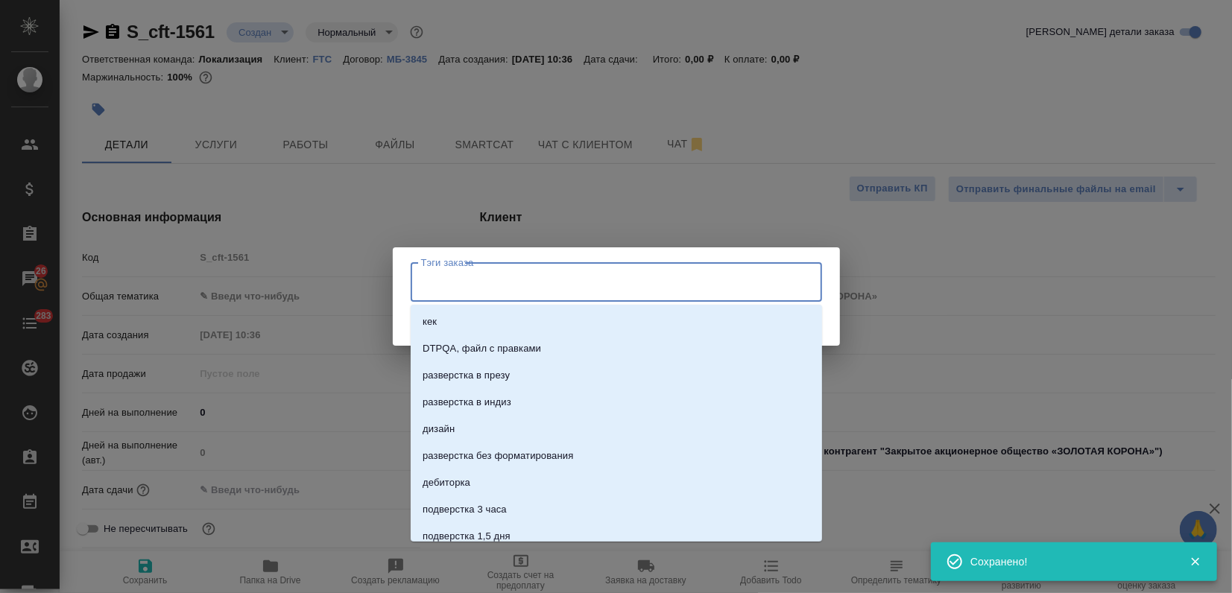
type textarea "x"
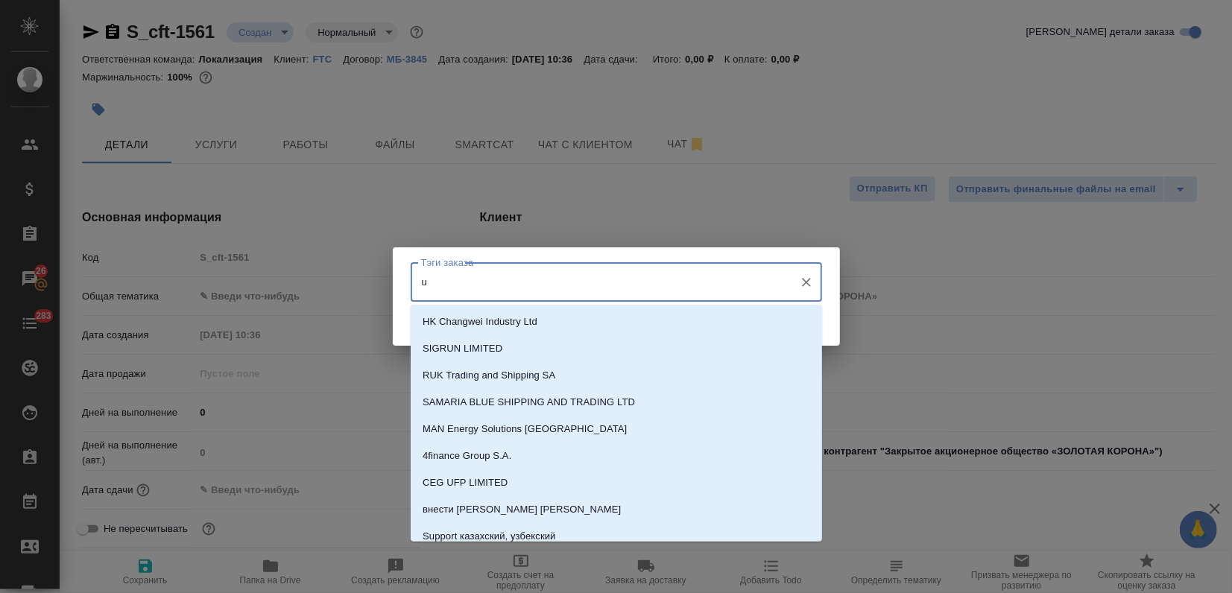
type input "uz"
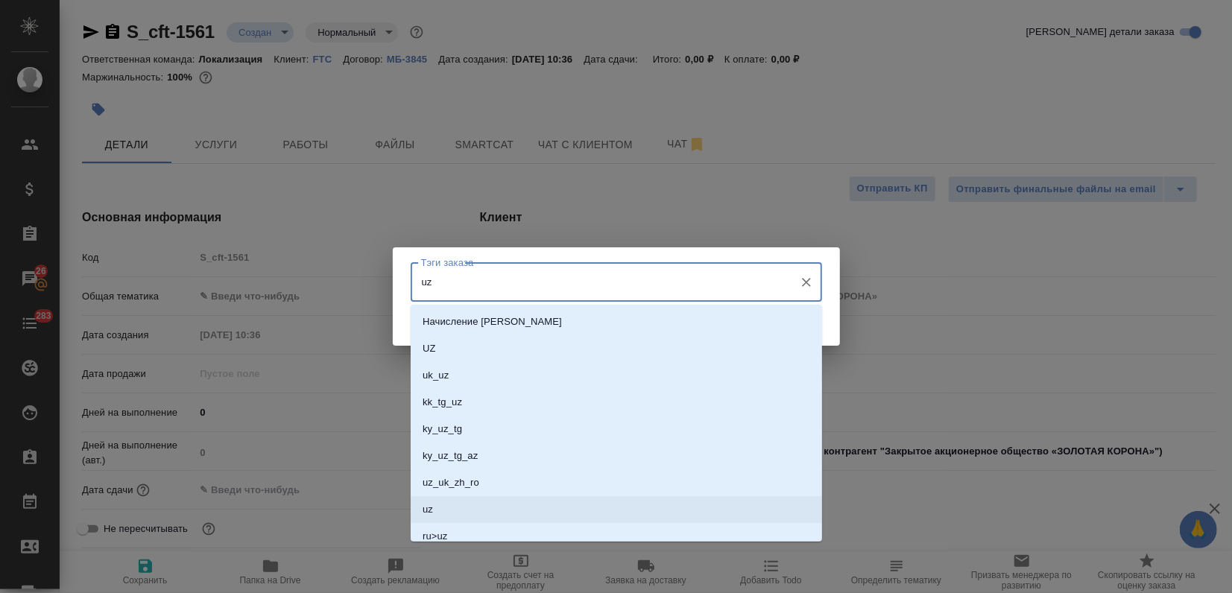
click at [434, 505] on li "uz" at bounding box center [616, 509] width 411 height 27
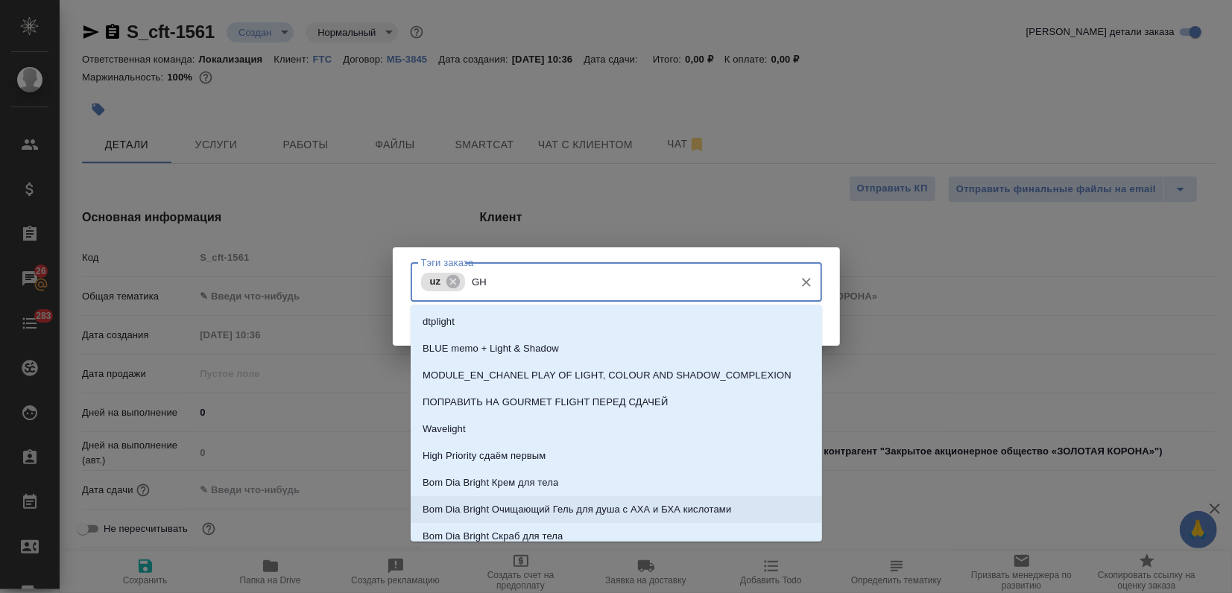
type input "G"
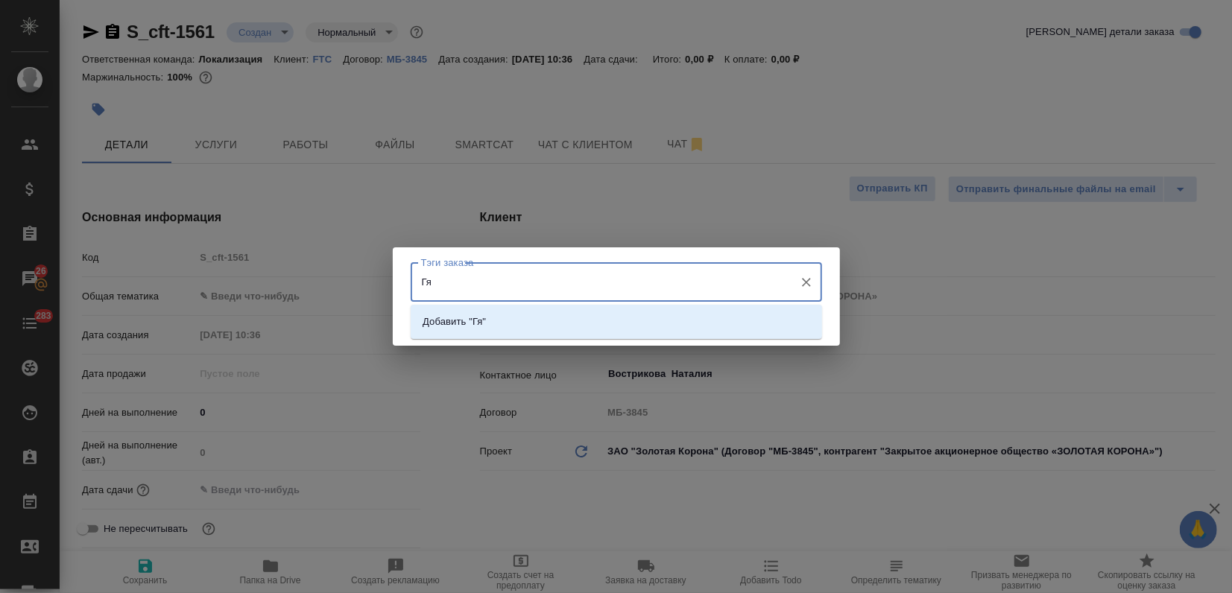
type input "Г"
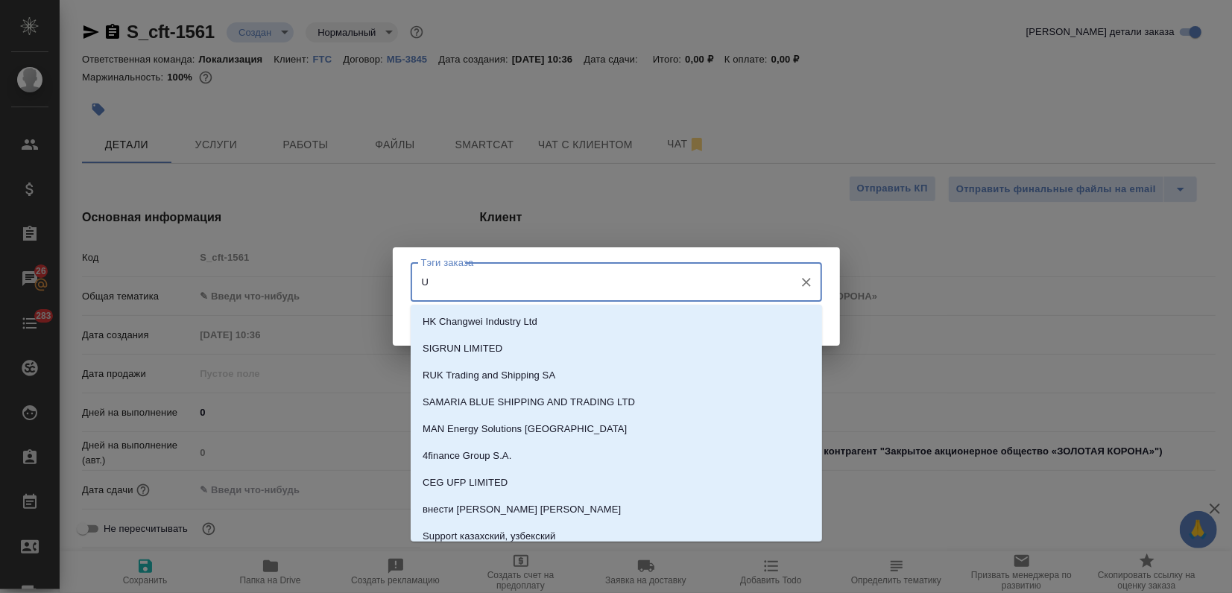
type input "UZ"
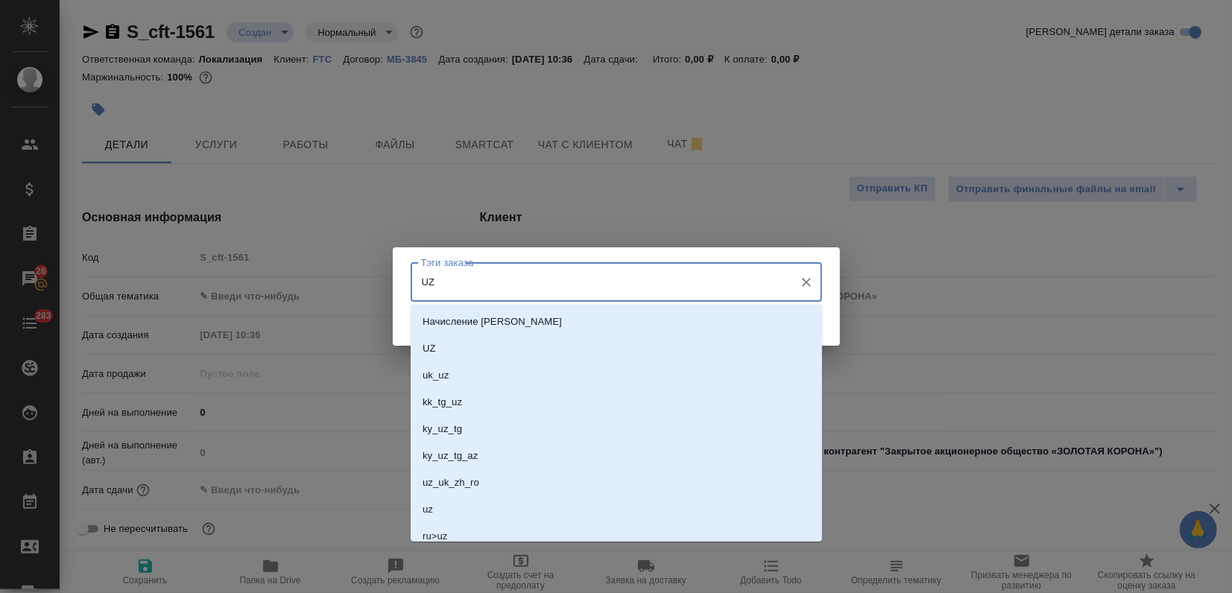
click at [434, 501] on li "uz" at bounding box center [616, 509] width 411 height 27
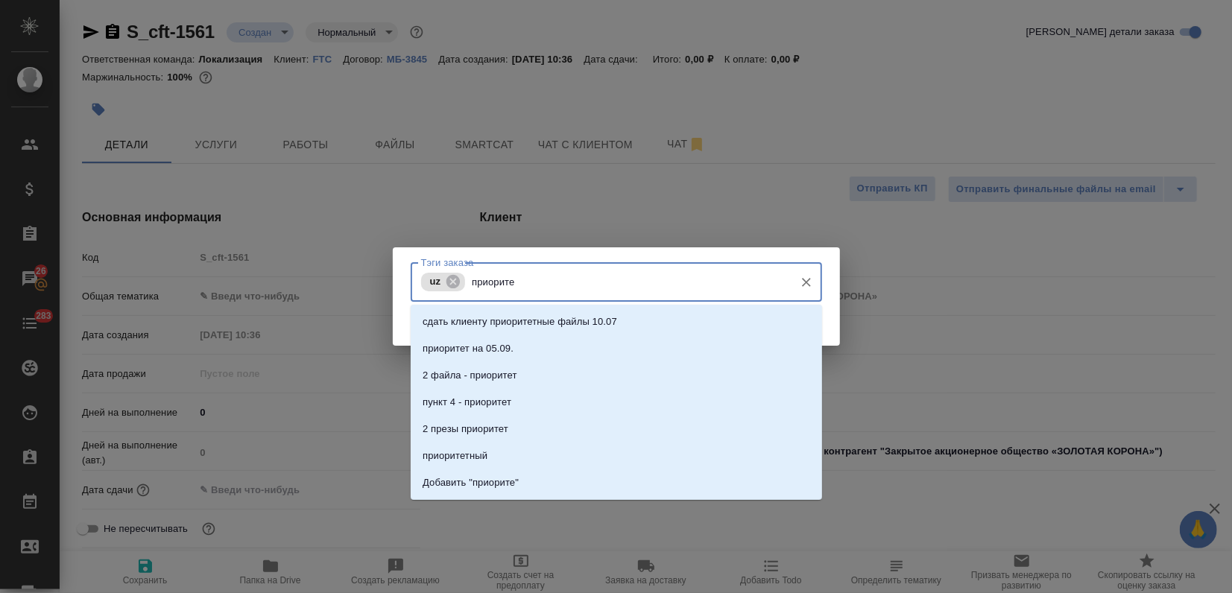
type input "приоритет"
click at [441, 496] on li "Добавить "приоритет"" at bounding box center [616, 482] width 411 height 27
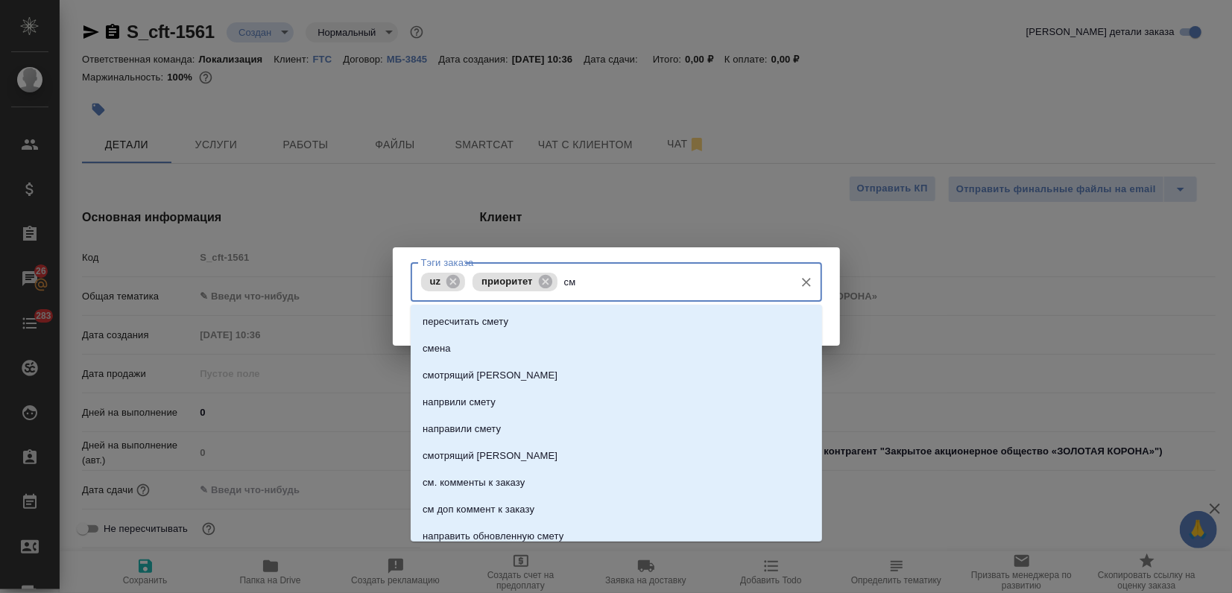
type input "см."
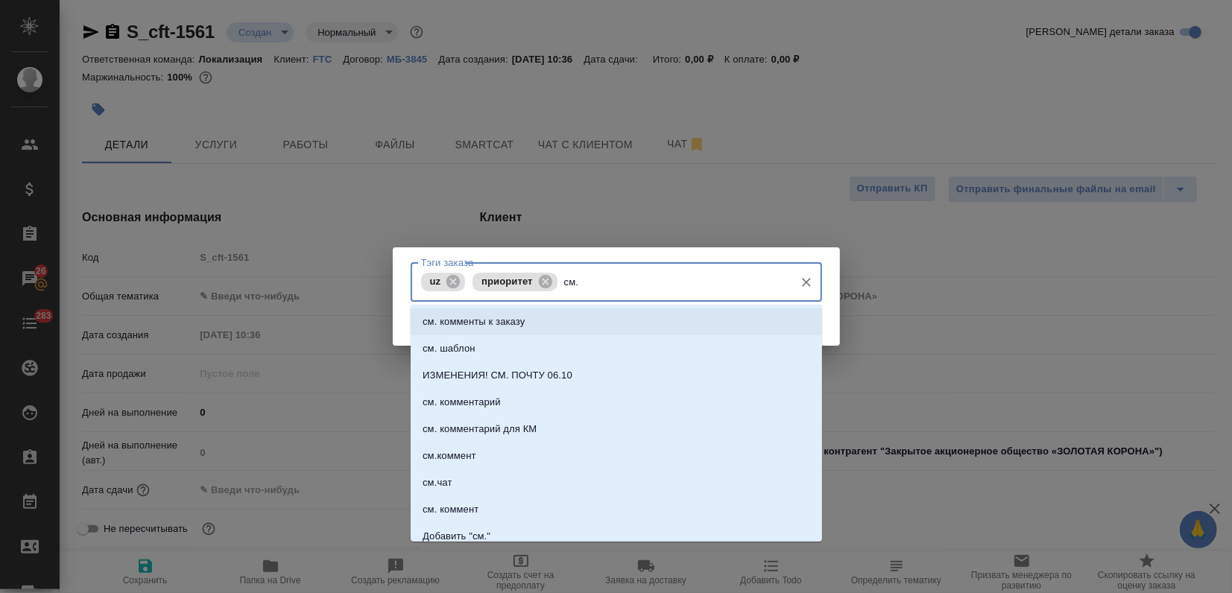
click at [495, 326] on p "см. комменты к заказу" at bounding box center [474, 321] width 102 height 15
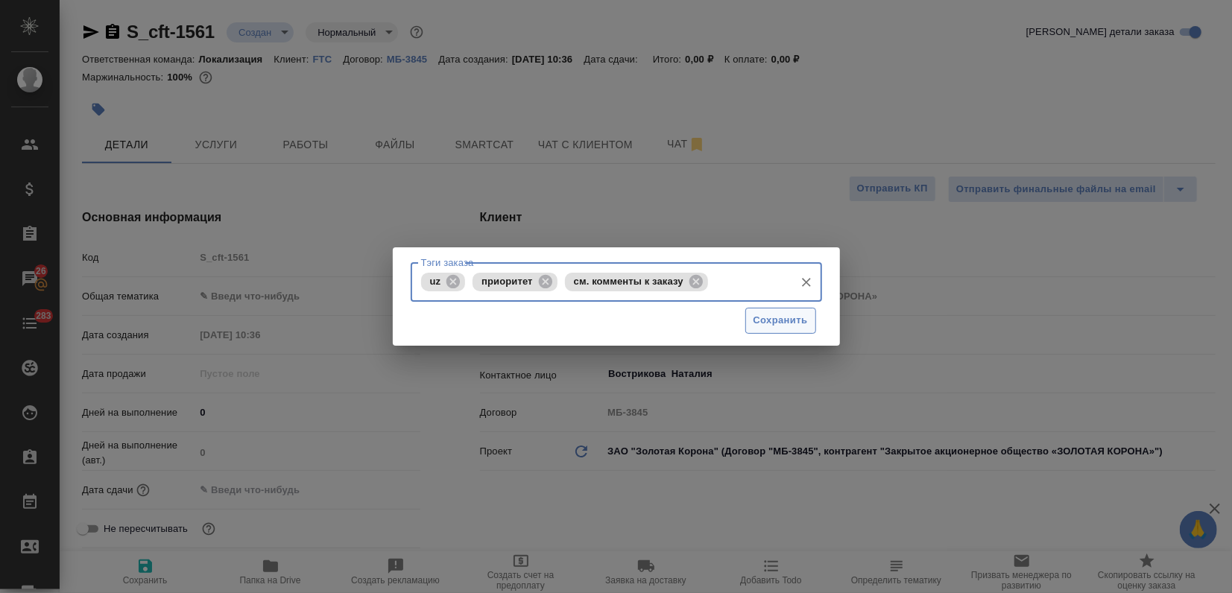
click at [767, 326] on span "Сохранить" at bounding box center [780, 320] width 54 height 17
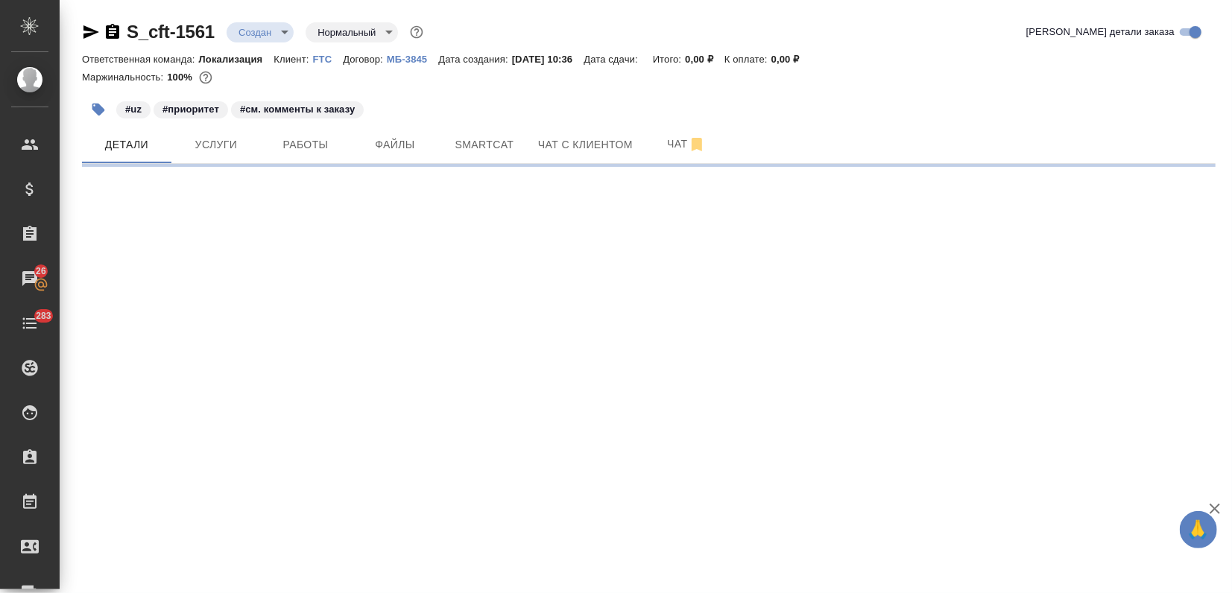
select select "RU"
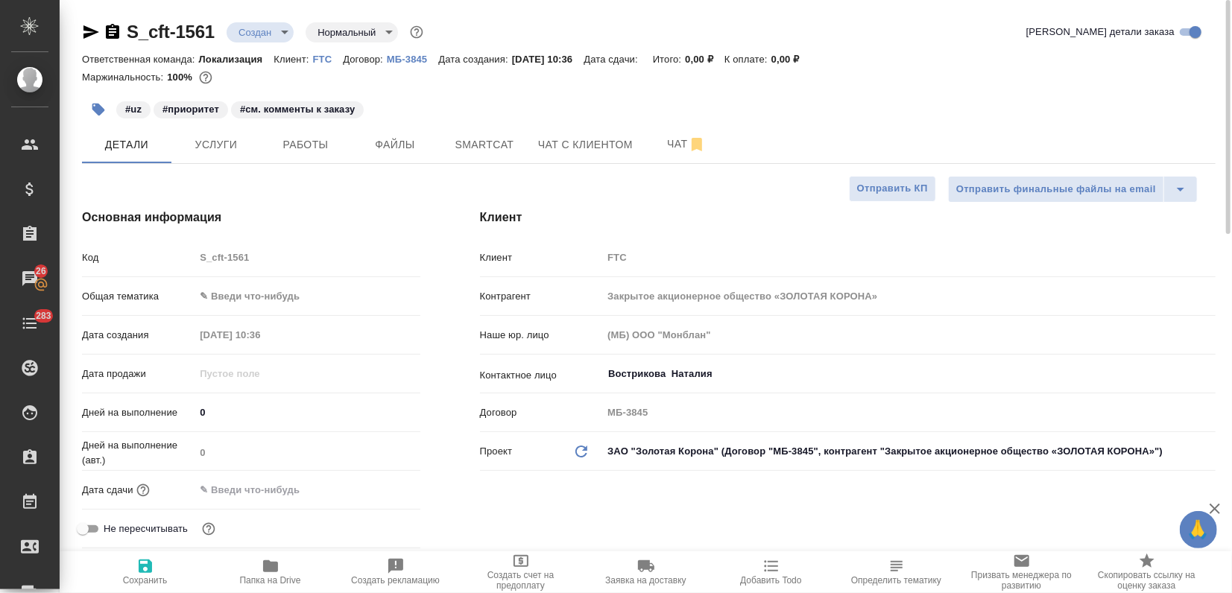
type textarea "x"
click at [249, 306] on body "🙏 .cls-1 fill:#fff; AWATERA Zagorodnikh Viktoria Клиенты Спецификации Заказы 26…" at bounding box center [616, 296] width 1232 height 593
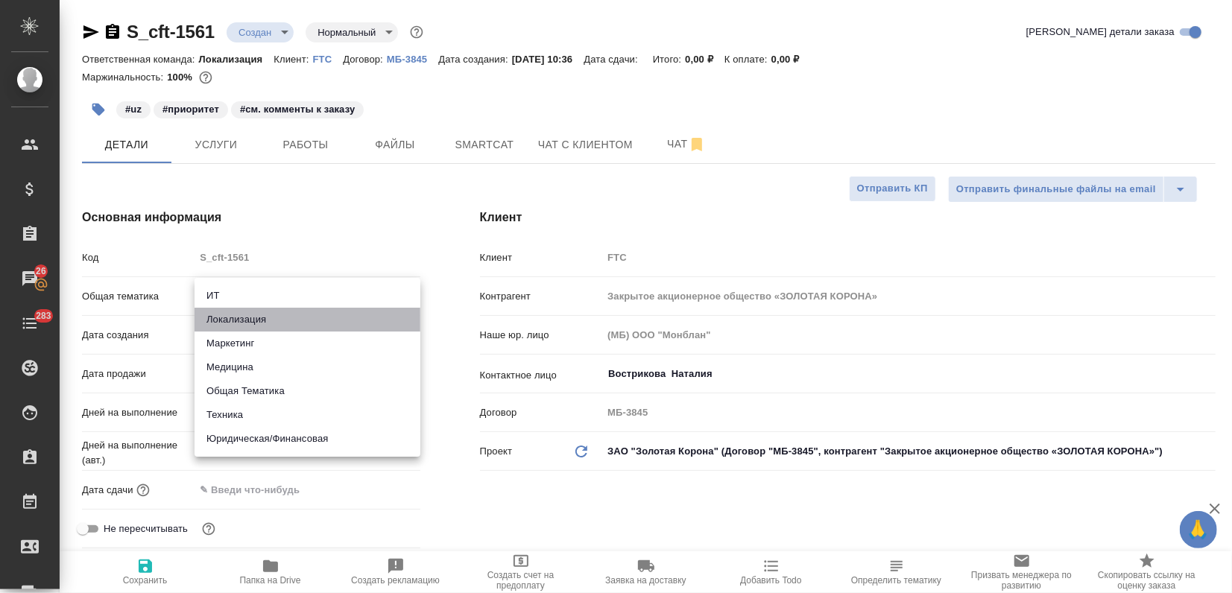
click at [250, 326] on li "Локализация" at bounding box center [308, 320] width 226 height 24
type input "local"
type textarea "x"
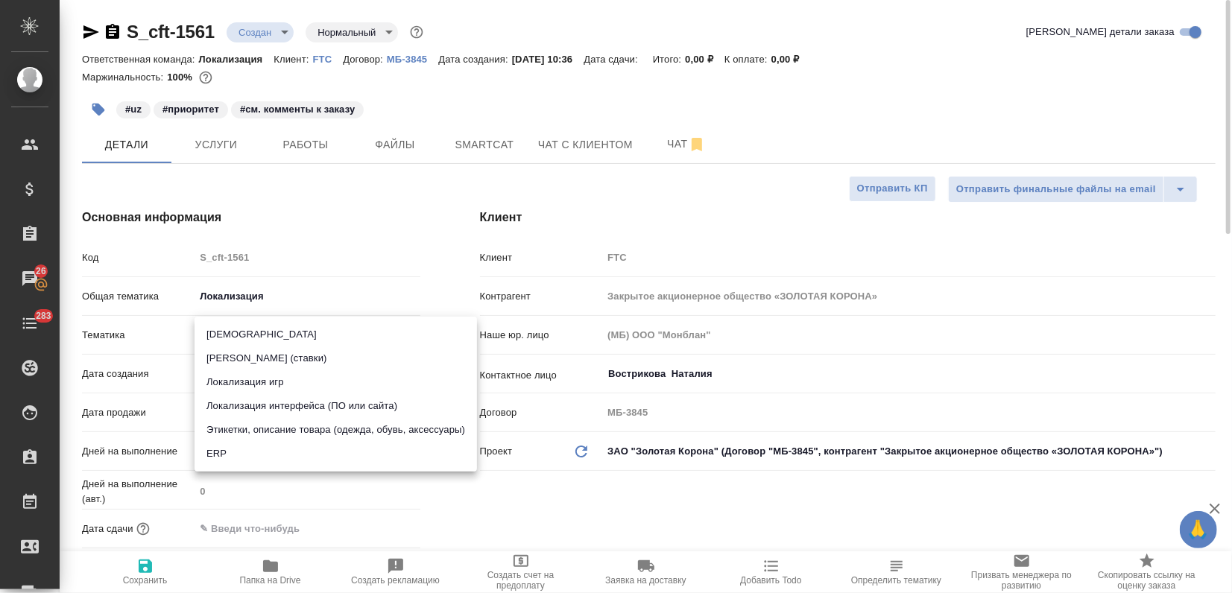
click at [242, 333] on body "🙏 .cls-1 fill:#fff; AWATERA Zagorodnikh Viktoria Клиенты Спецификации Заказы 26…" at bounding box center [616, 296] width 1232 height 593
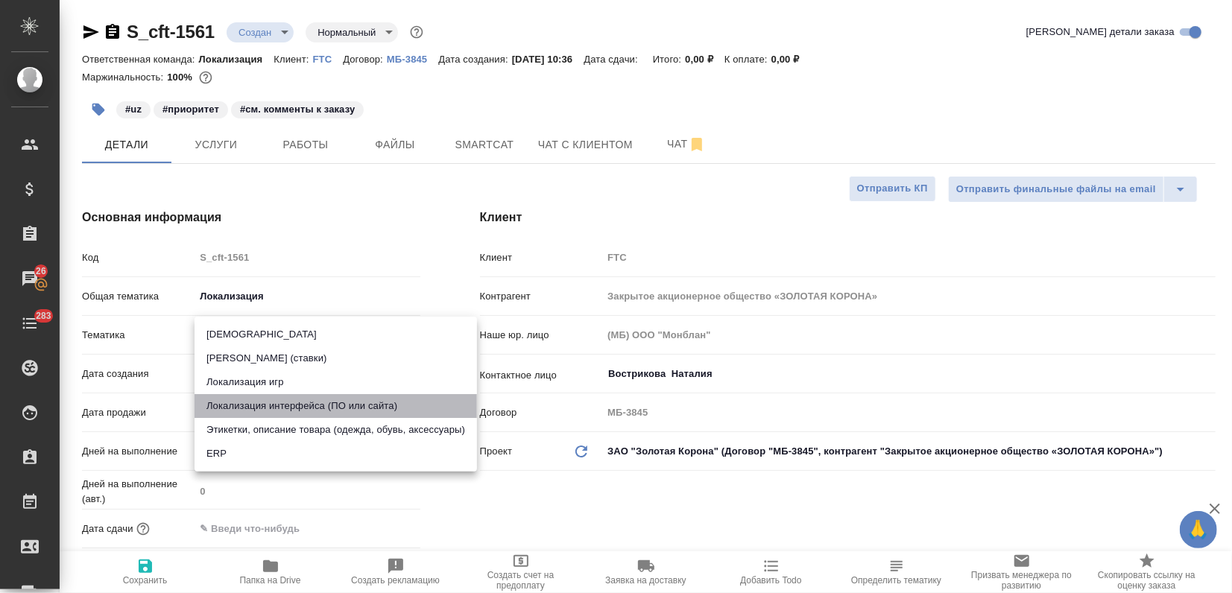
click at [274, 398] on li "Локализация интерфейса (ПО или сайта)" at bounding box center [336, 406] width 282 height 24
type textarea "x"
type input "5a8b8b956a9677013d343e0d"
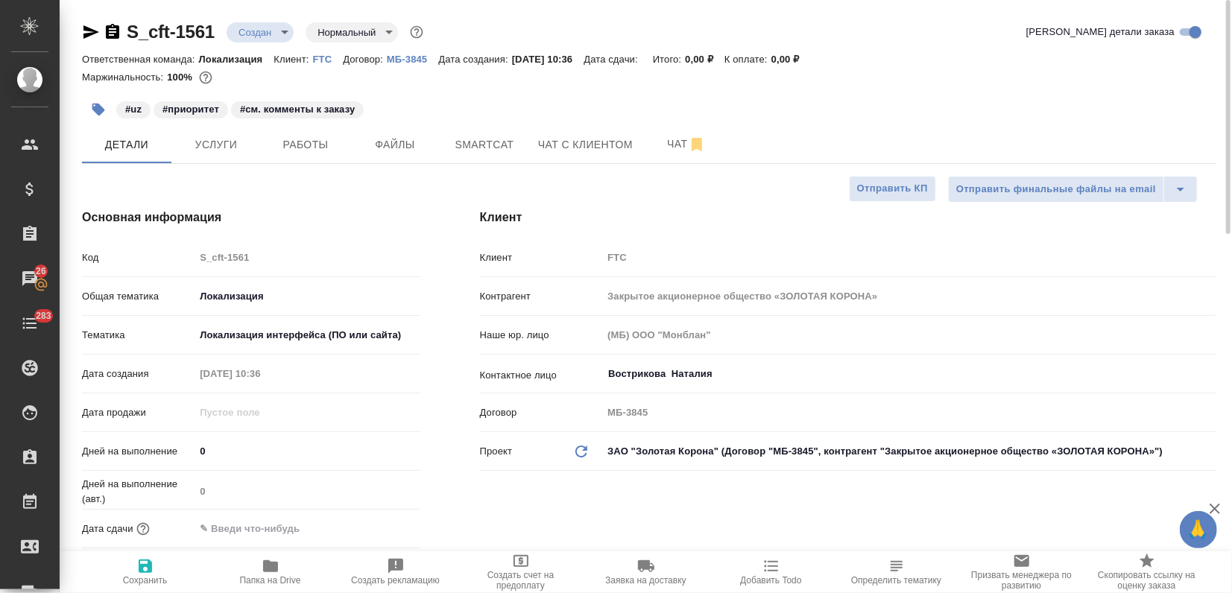
click at [140, 569] on icon "button" at bounding box center [145, 566] width 13 height 13
type textarea "x"
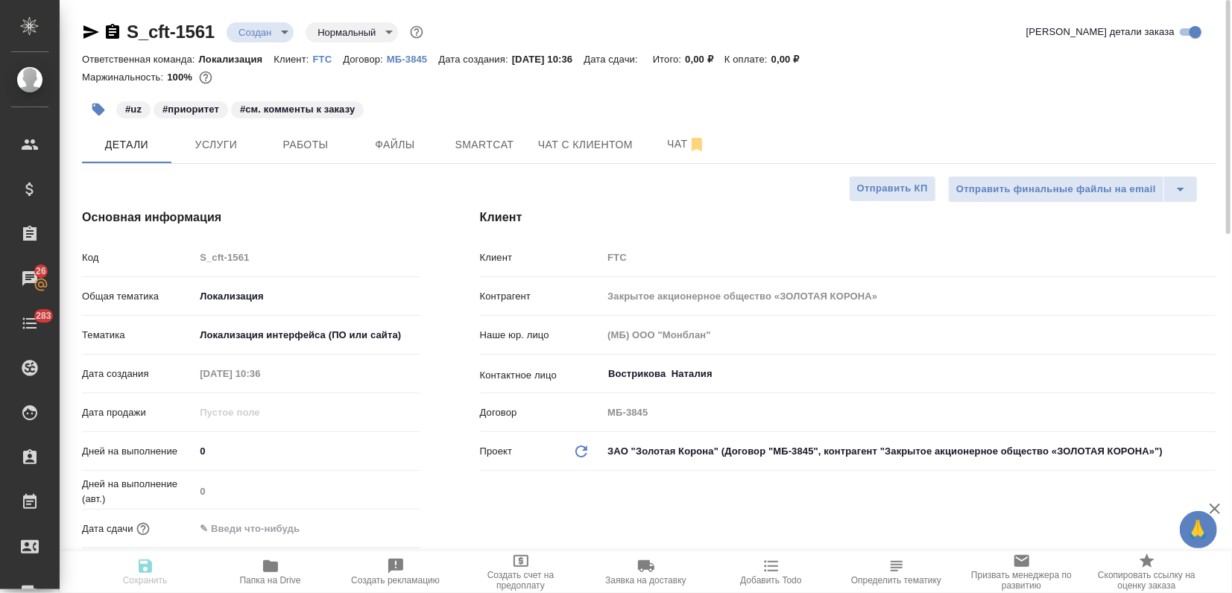
type textarea "x"
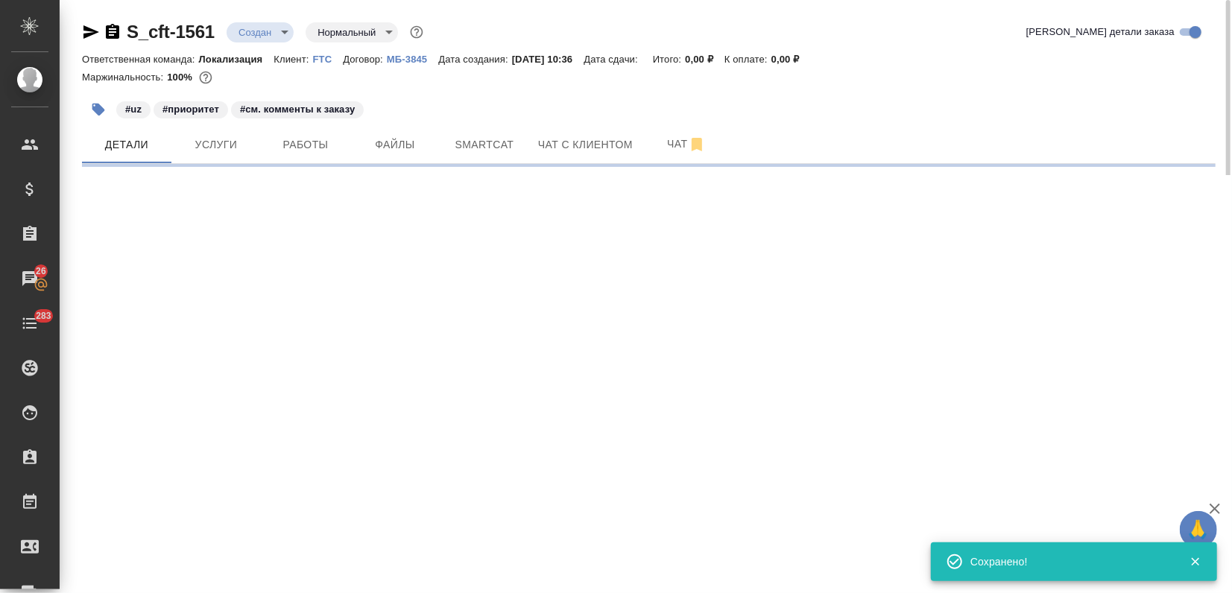
select select "RU"
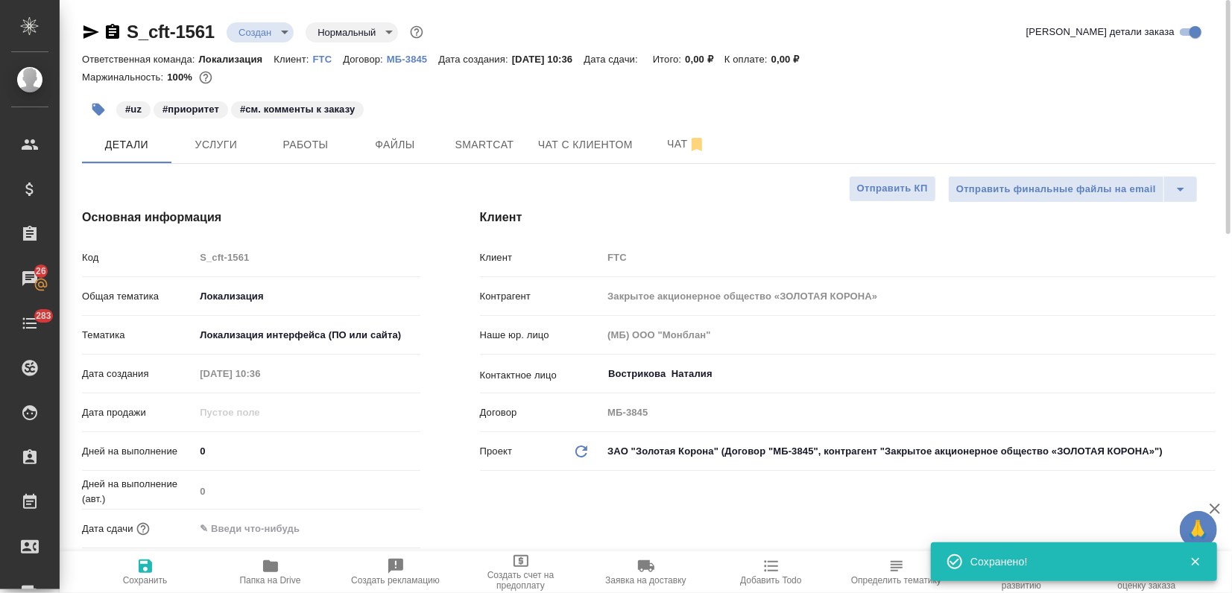
type textarea "x"
click at [227, 152] on span "Услуги" at bounding box center [216, 145] width 72 height 19
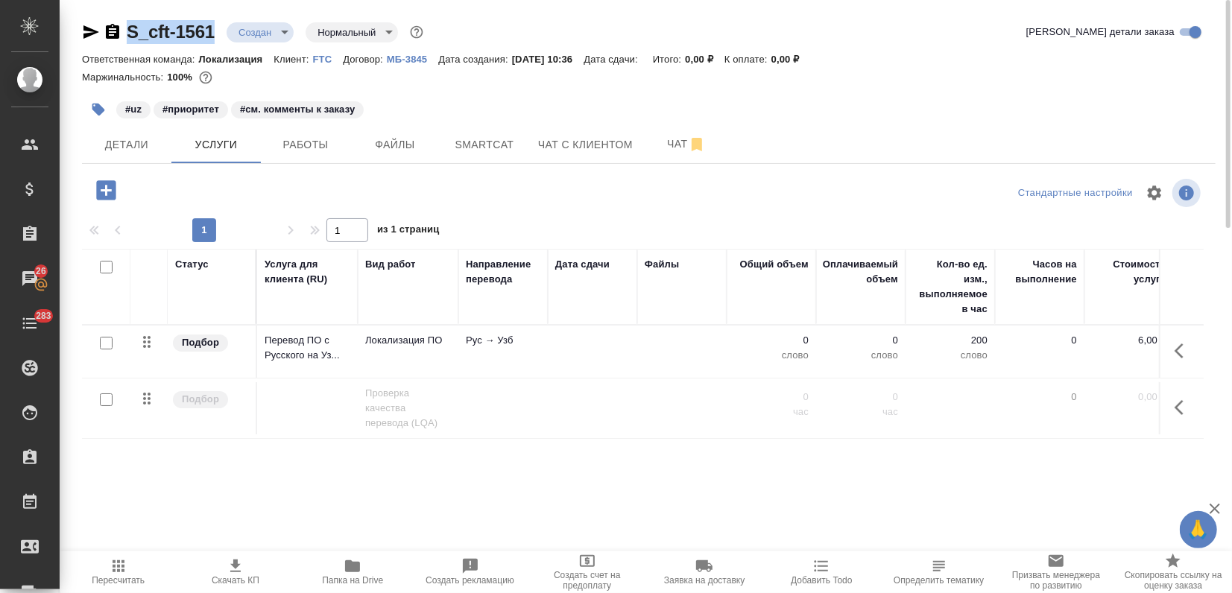
drag, startPoint x: 125, startPoint y: 24, endPoint x: 215, endPoint y: 25, distance: 90.2
click at [215, 25] on div "S_cft-1561 Создан new Нормальный normal" at bounding box center [254, 32] width 344 height 24
copy link "S_cft-1561"
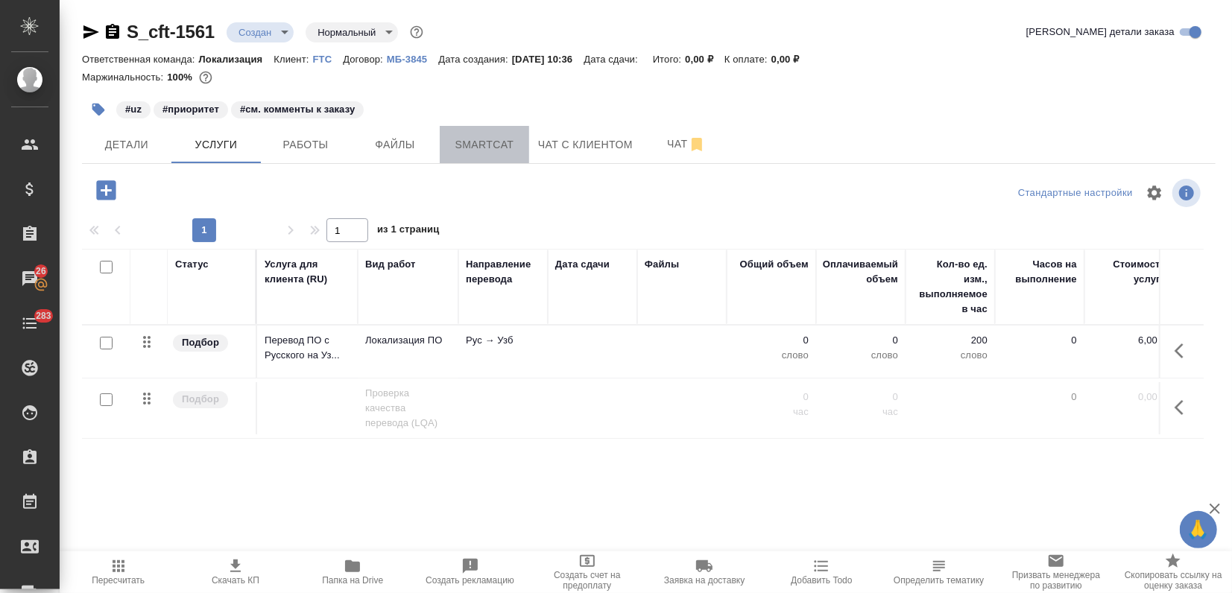
click at [516, 142] on span "Smartcat" at bounding box center [485, 145] width 72 height 19
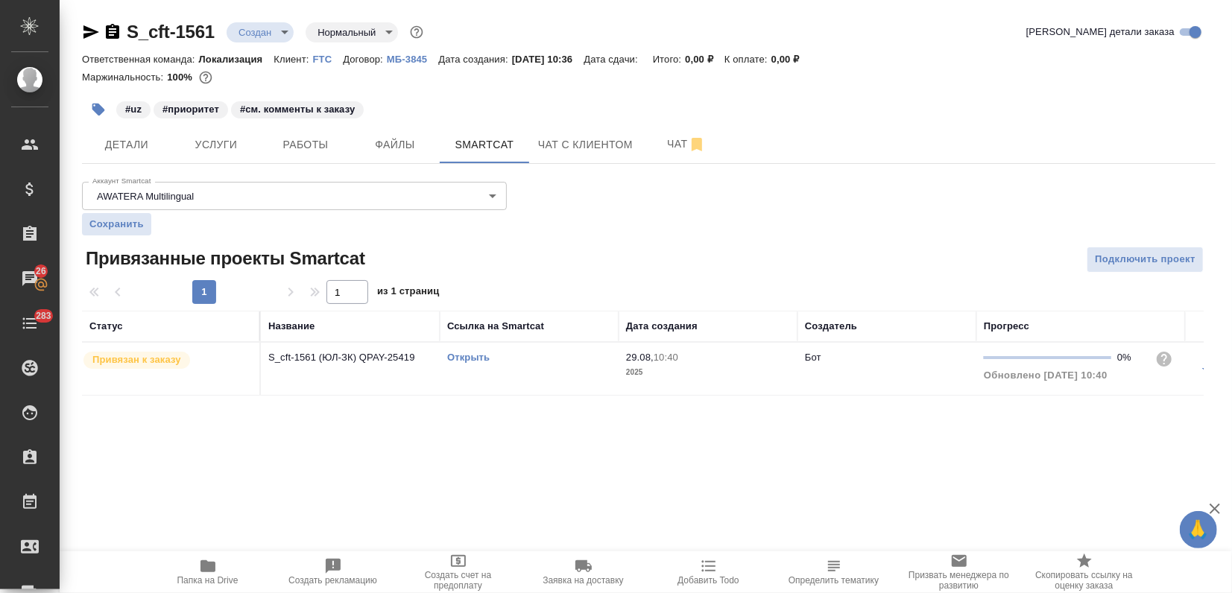
click at [460, 356] on link "Открыть" at bounding box center [468, 357] width 42 height 11
click at [243, 133] on button "Услуги" at bounding box center [215, 144] width 89 height 37
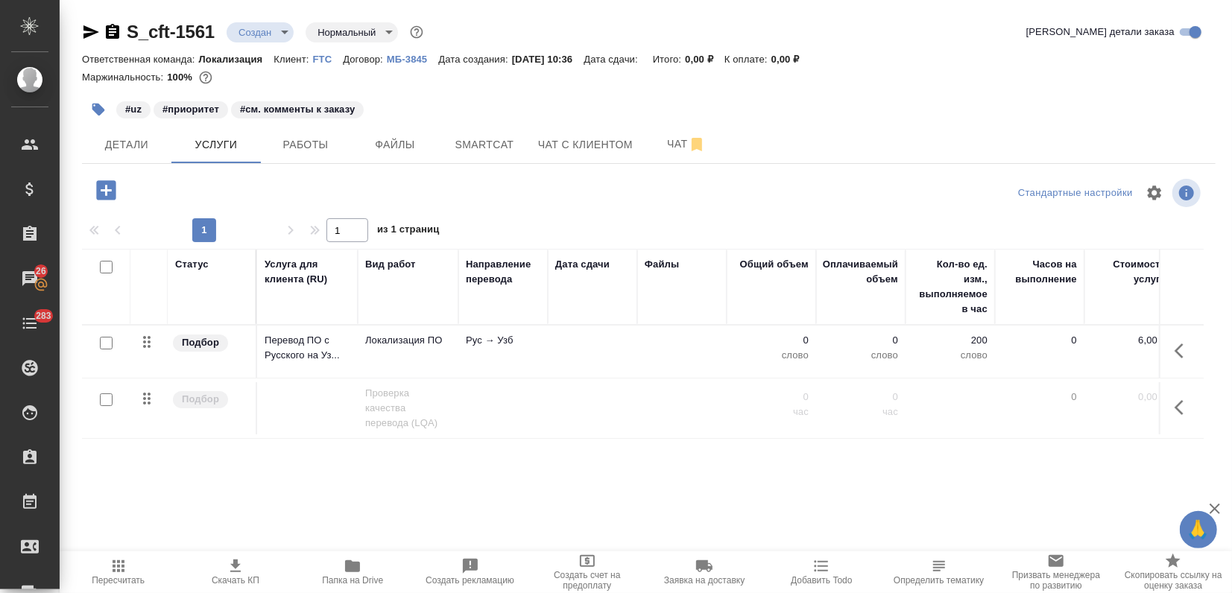
click at [480, 375] on td "Рус → Узб" at bounding box center [502, 352] width 89 height 52
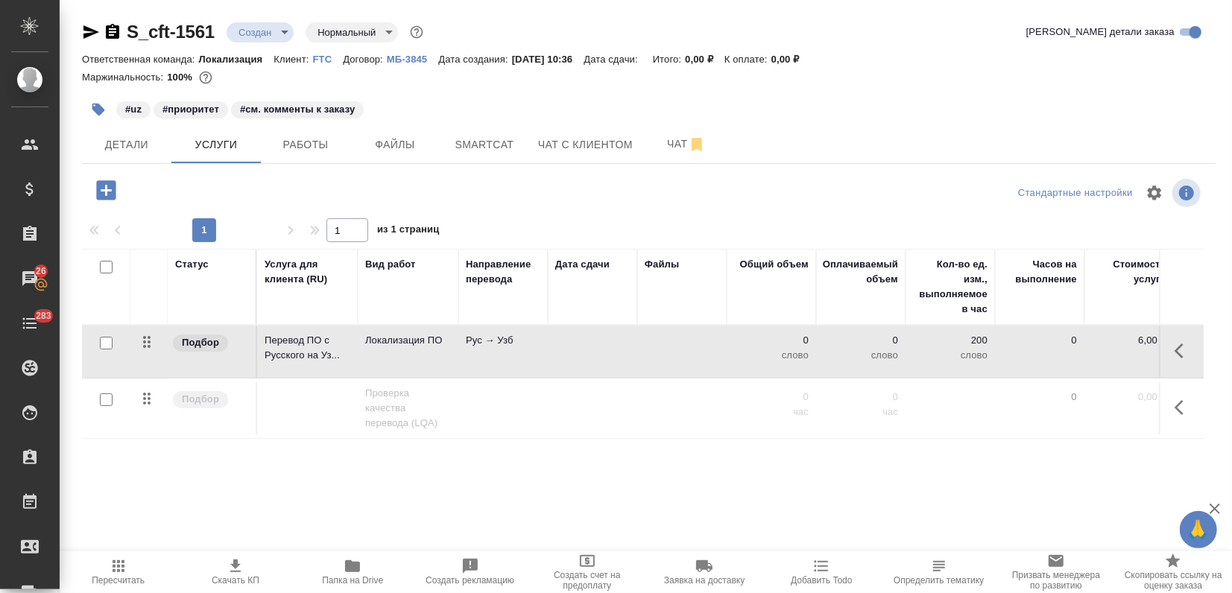
click at [480, 376] on td "Рус → Узб" at bounding box center [502, 352] width 89 height 52
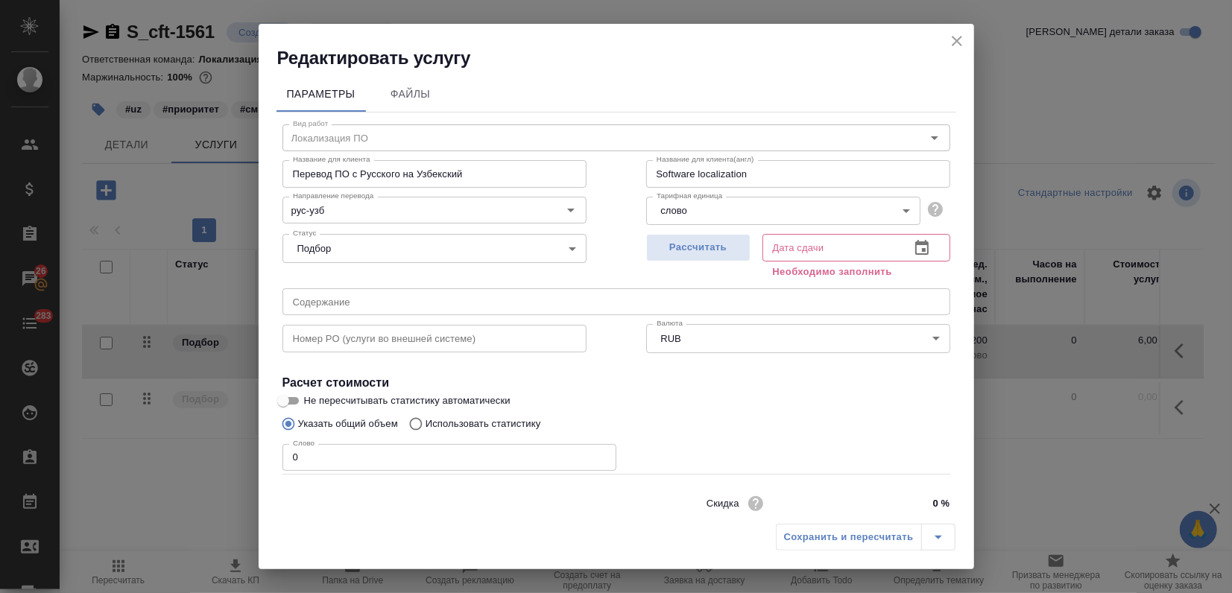
click at [464, 417] on p "Использовать статистику" at bounding box center [484, 424] width 116 height 15
click at [426, 417] on input "Использовать статистику" at bounding box center [414, 424] width 24 height 28
radio input "true"
radio input "false"
click at [674, 253] on span "Рассчитать" at bounding box center [698, 247] width 88 height 17
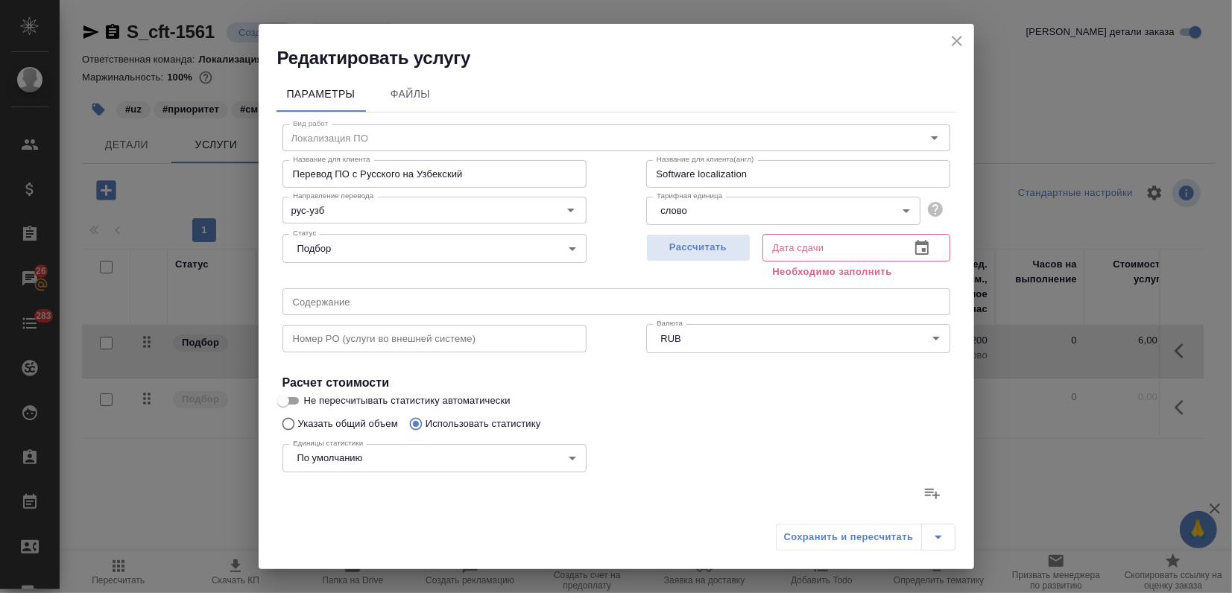
type input "29.08.2025 10:42"
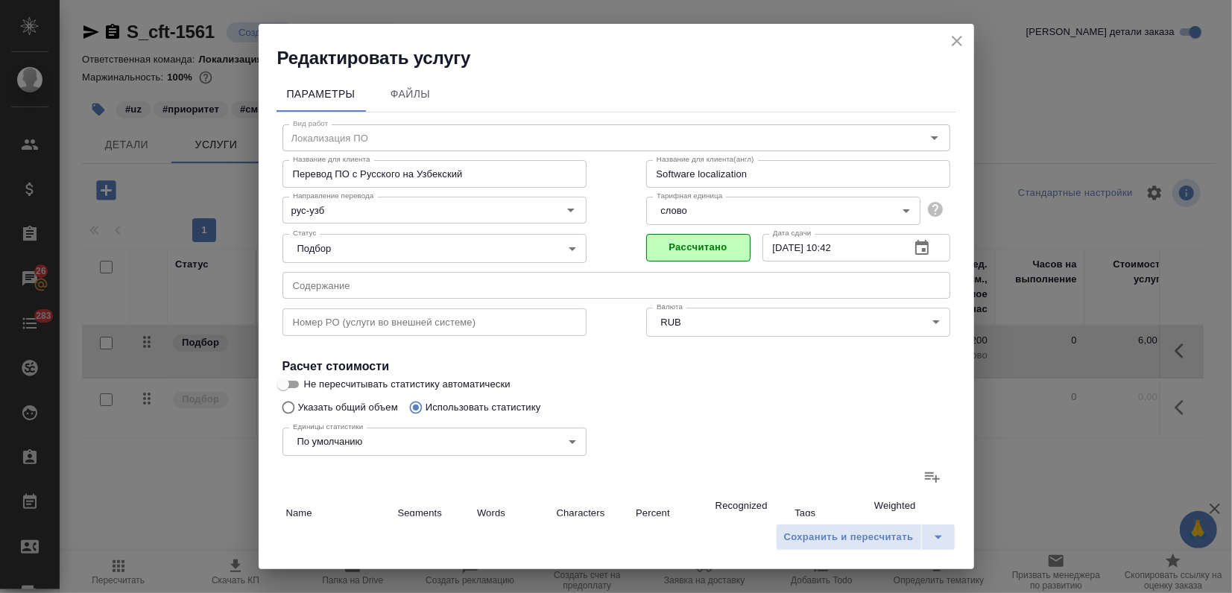
click at [929, 477] on label at bounding box center [932, 477] width 36 height 36
click at [0, 0] on input "file" at bounding box center [0, 0] width 0 height 0
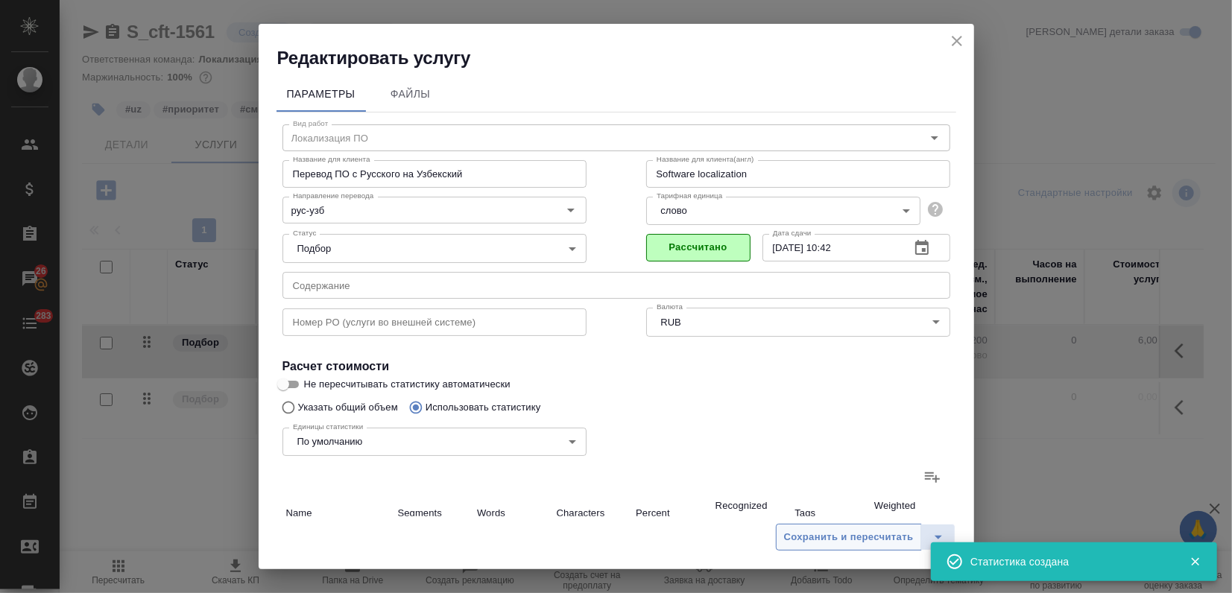
type input "1"
type input "6"
type input "3"
type input "4"
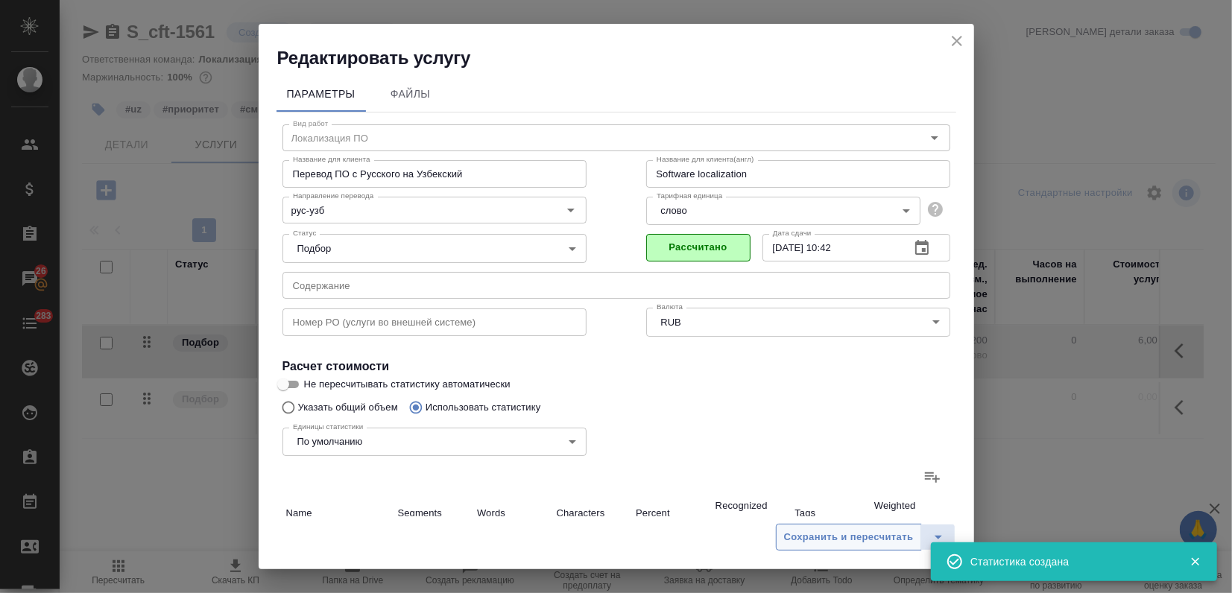
type input "27"
type input "4"
type input "14"
type input "115"
type input "47"
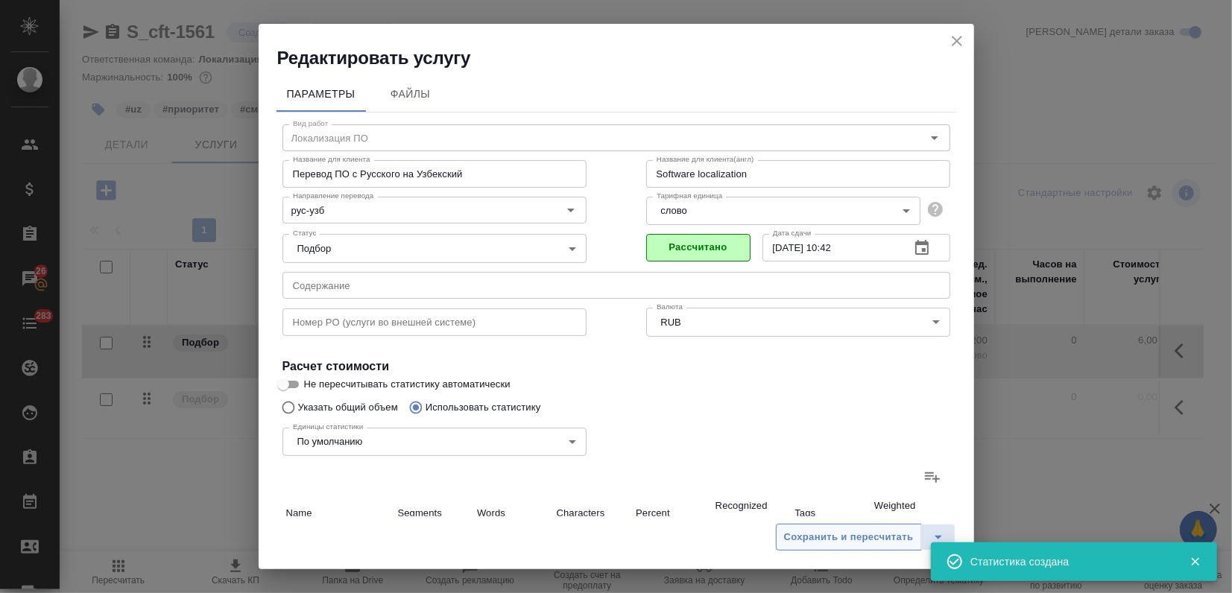
type input "341"
type input "2575"
type input "54"
type input "359"
type input "2717"
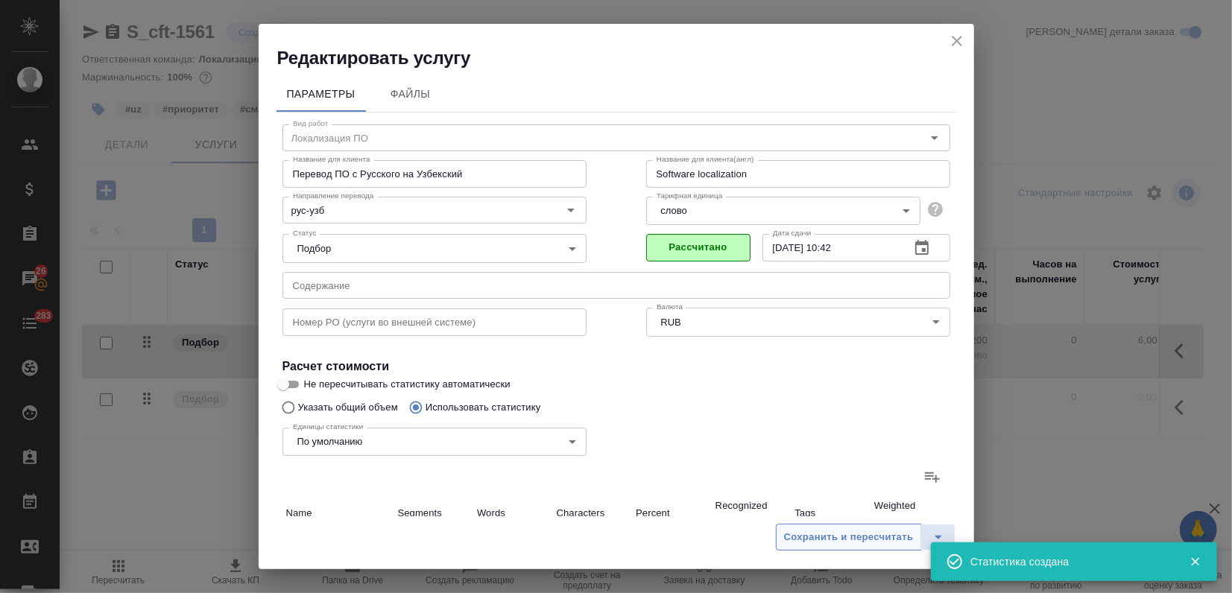
type input "55"
type input "360"
type input "2723"
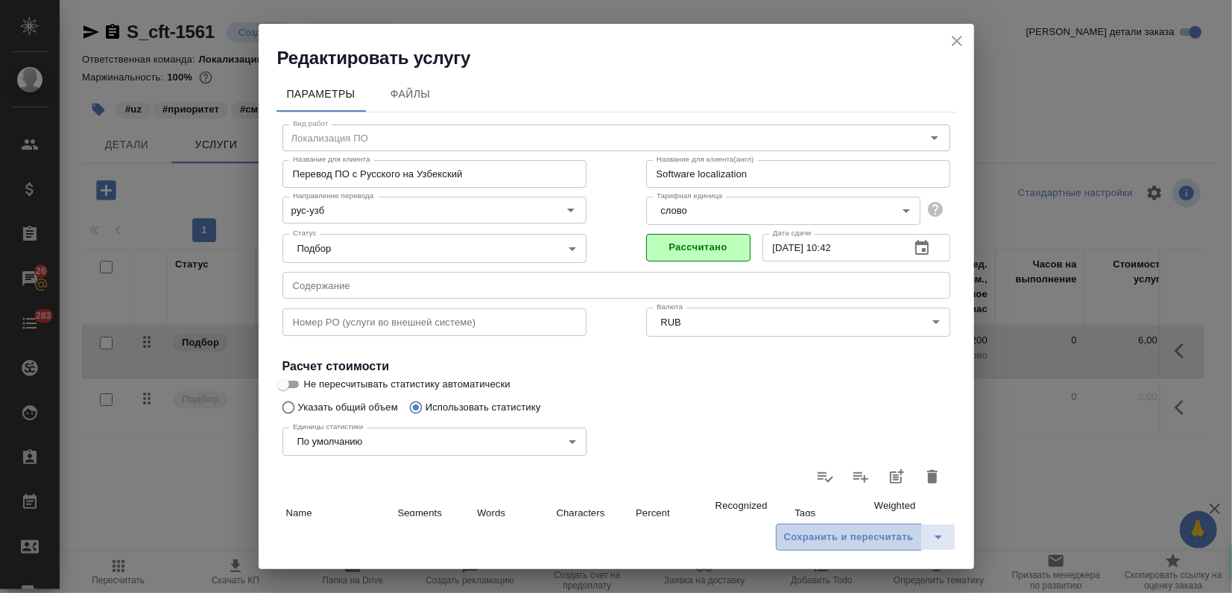
click at [856, 541] on span "Сохранить и пересчитать" at bounding box center [849, 537] width 130 height 17
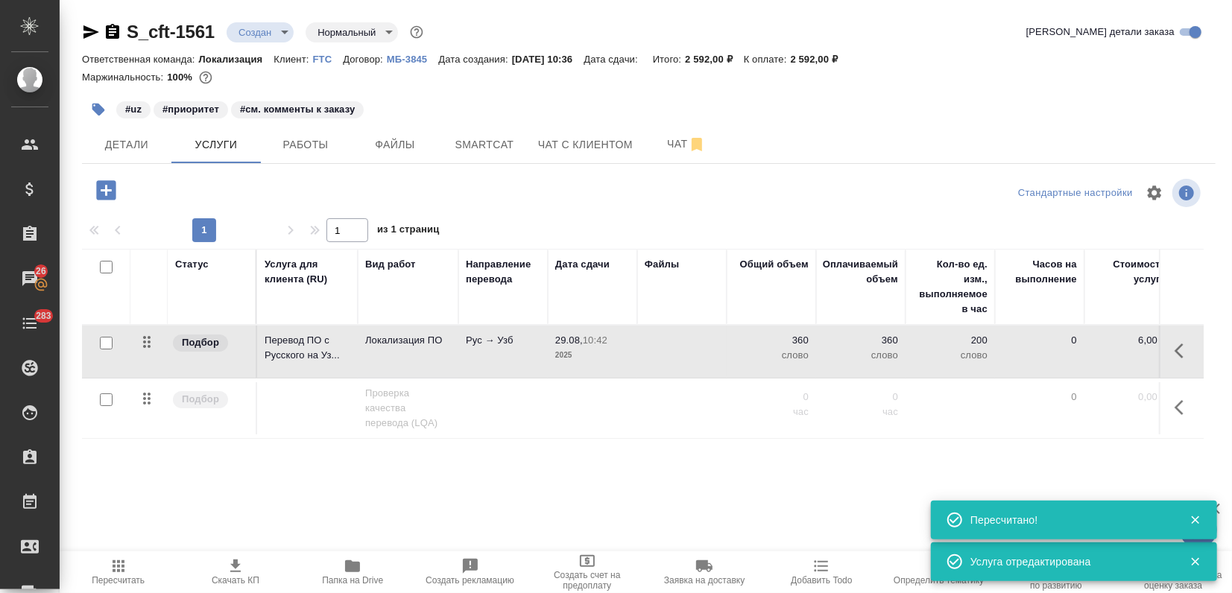
click at [127, 573] on span "Пересчитать" at bounding box center [118, 571] width 99 height 28
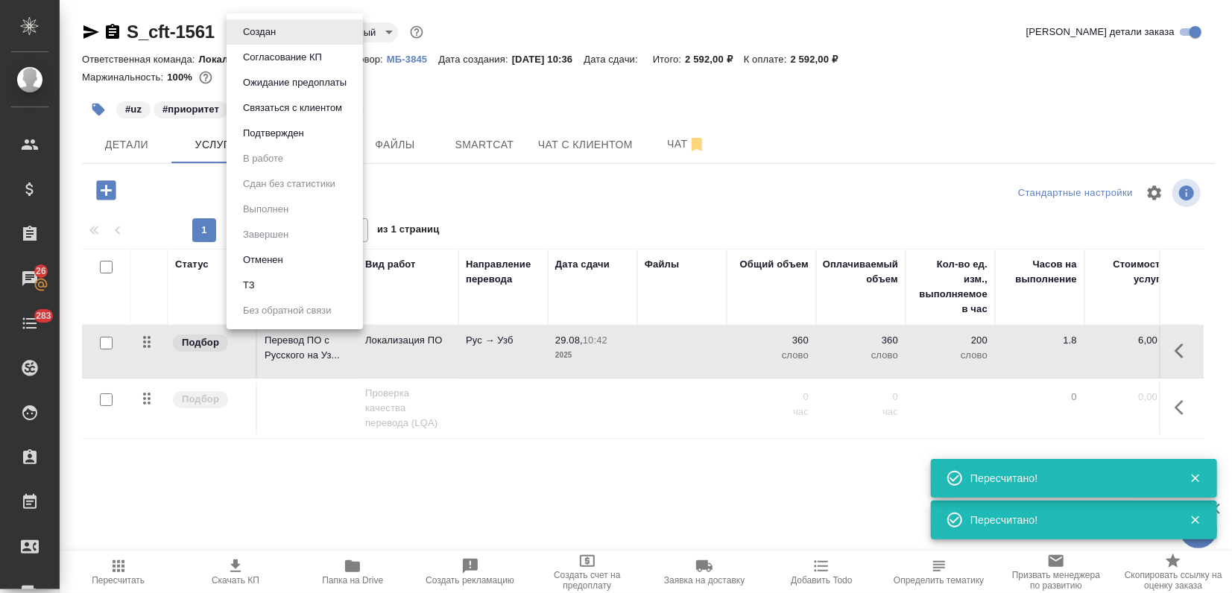
click at [269, 35] on body "🙏 .cls-1 fill:#fff; AWATERA Zagorodnikh Viktoria Клиенты Спецификации Заказы 26…" at bounding box center [616, 296] width 1232 height 593
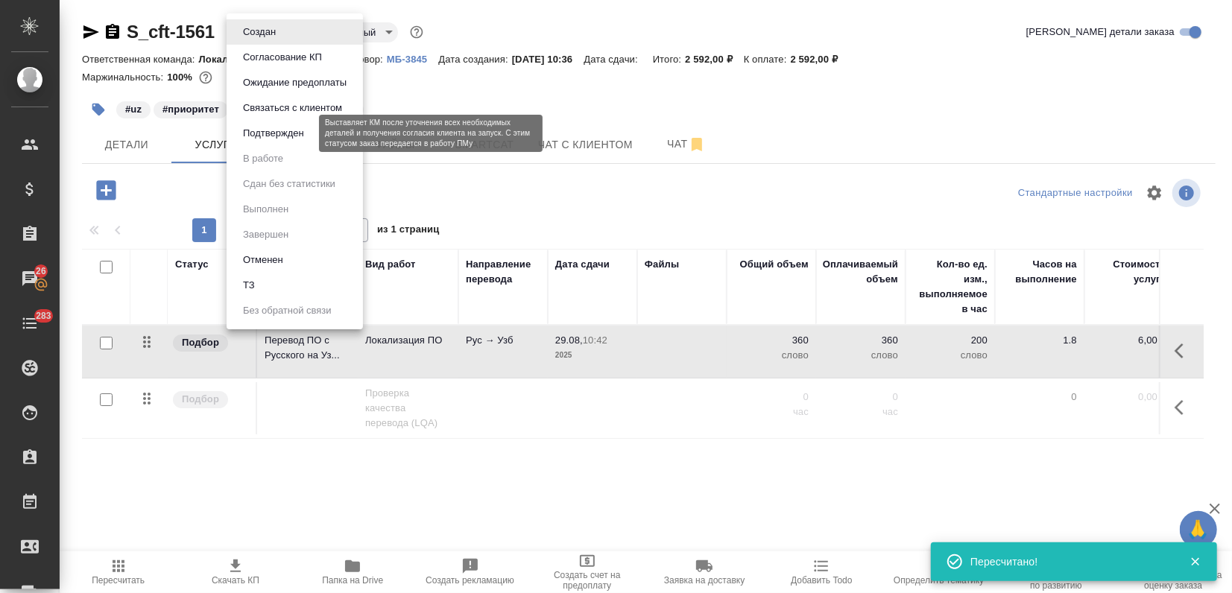
click at [274, 138] on button "Подтвержден" at bounding box center [273, 133] width 70 height 16
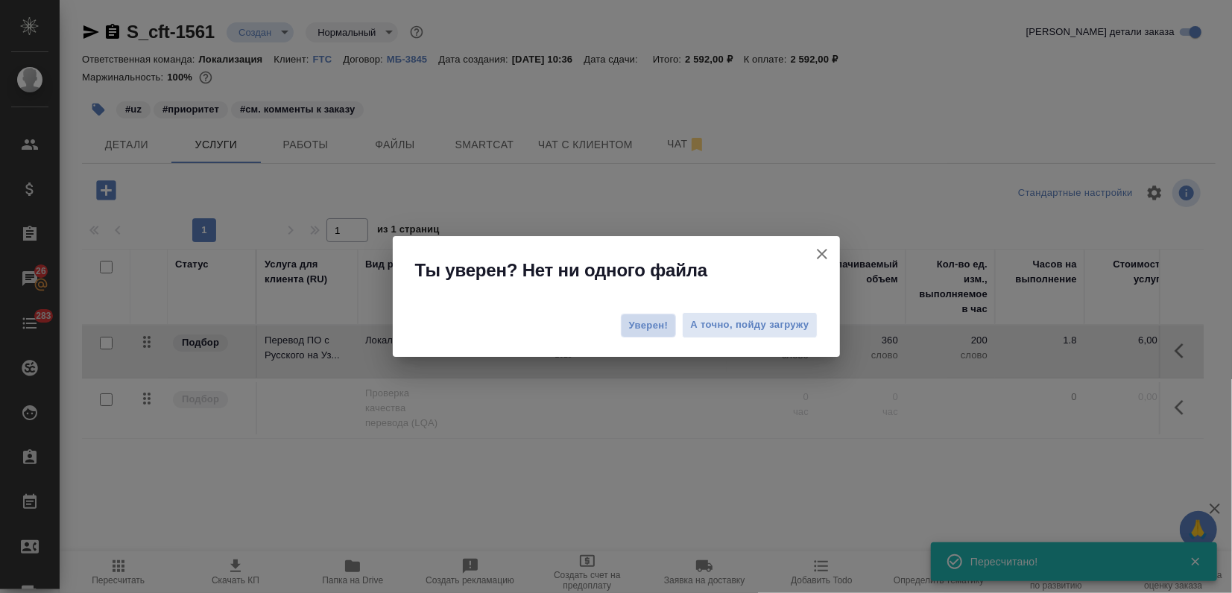
click at [654, 334] on button "Уверен!" at bounding box center [649, 326] width 56 height 24
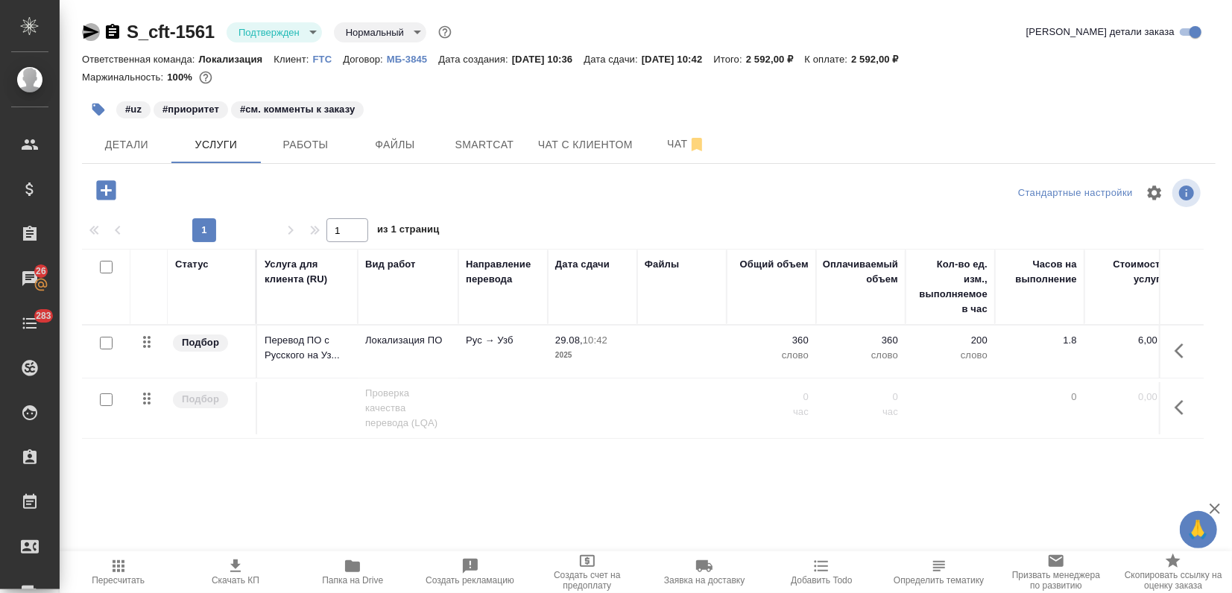
click at [86, 31] on icon "button" at bounding box center [91, 32] width 18 height 18
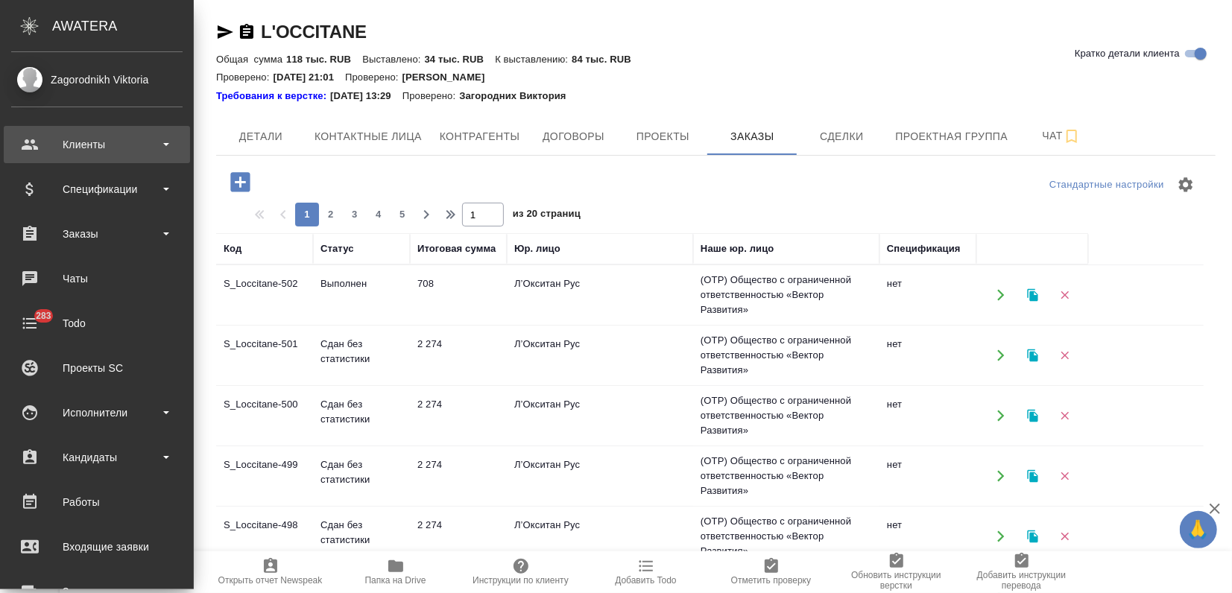
click at [103, 155] on div "Клиенты" at bounding box center [96, 144] width 171 height 22
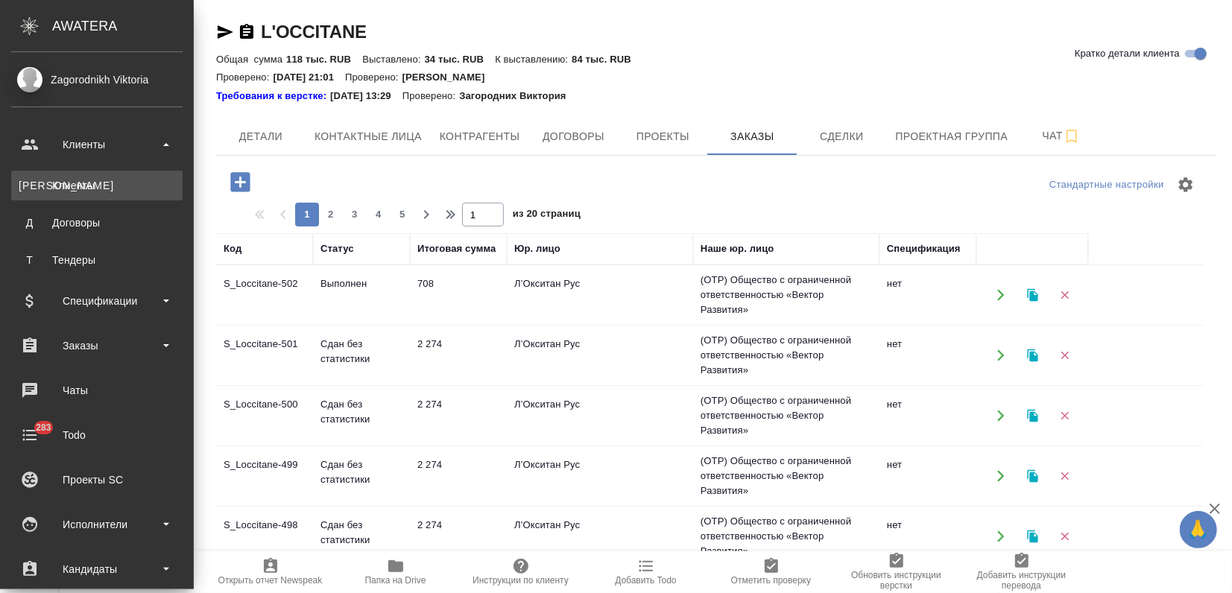
click at [80, 177] on link "К Клиенты" at bounding box center [96, 186] width 171 height 30
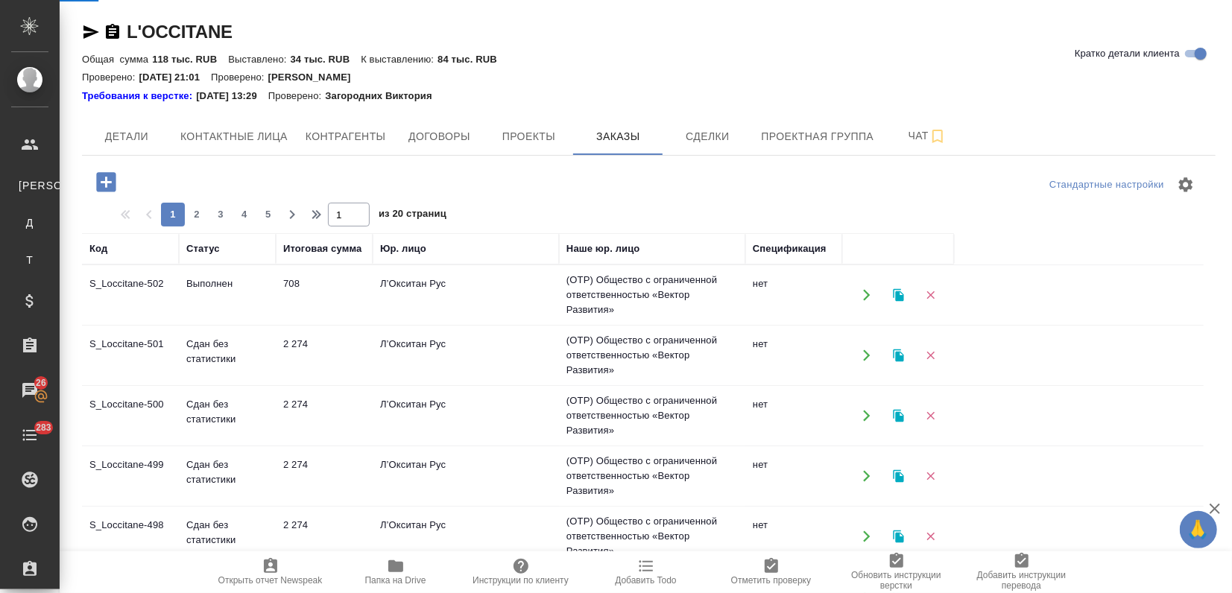
select select "RU"
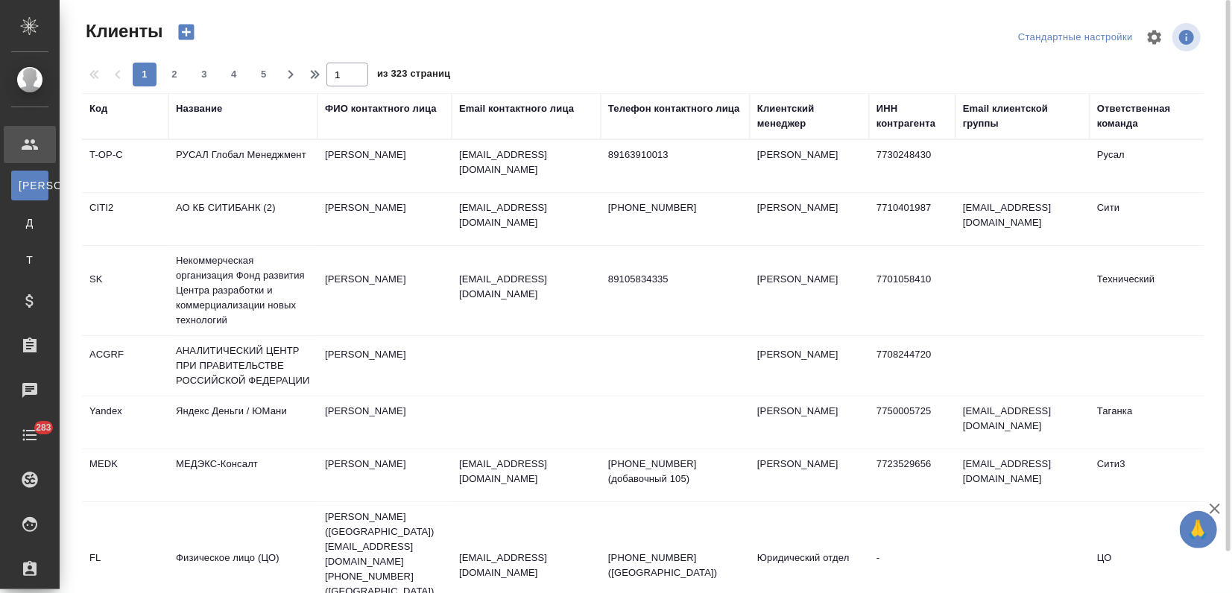
click at [513, 109] on div "Email контактного лица" at bounding box center [516, 108] width 115 height 15
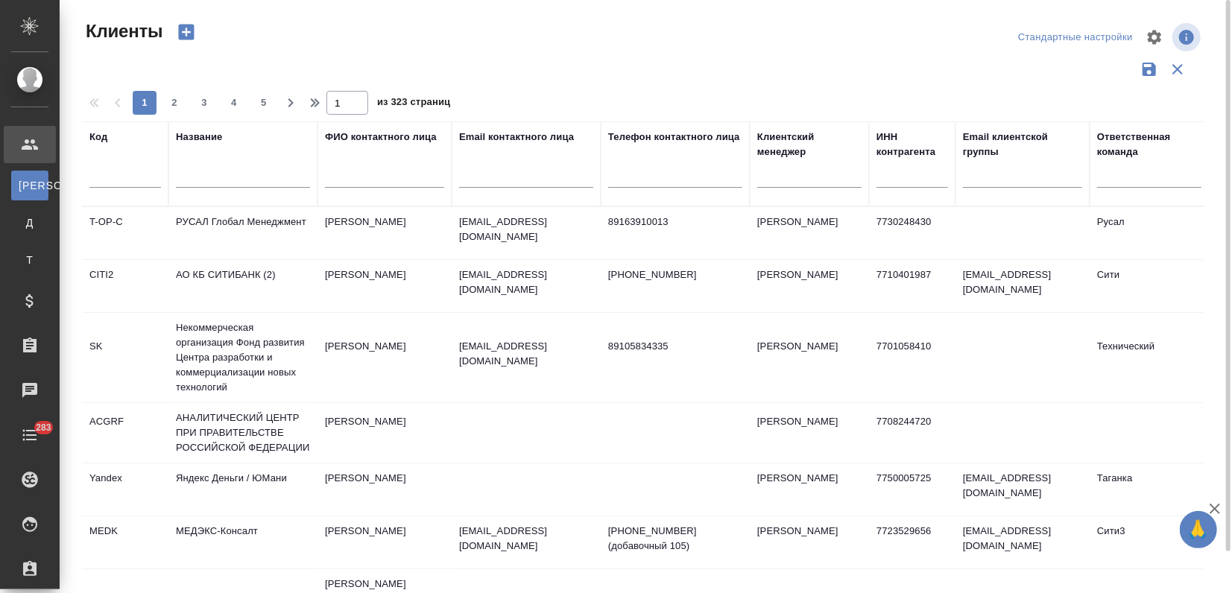
click at [479, 176] on input "text" at bounding box center [526, 178] width 134 height 19
paste input "[EMAIL_ADDRESS][DOMAIN_NAME]"
type input "[EMAIL_ADDRESS][DOMAIN_NAME]"
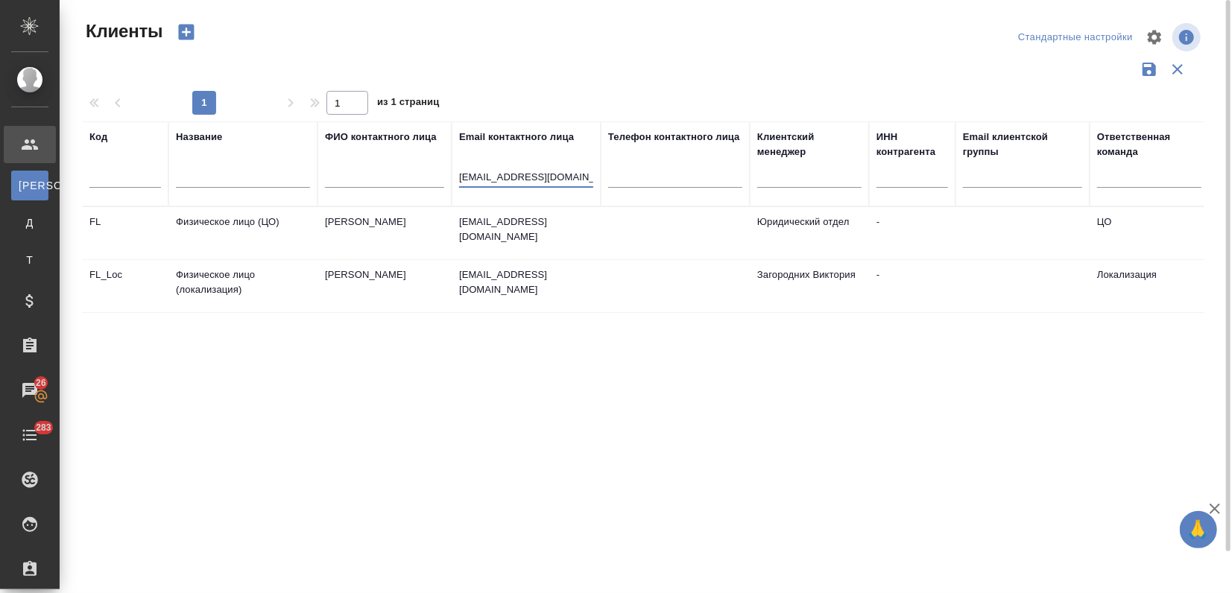
click at [440, 259] on td "[PERSON_NAME]" at bounding box center [384, 233] width 134 height 52
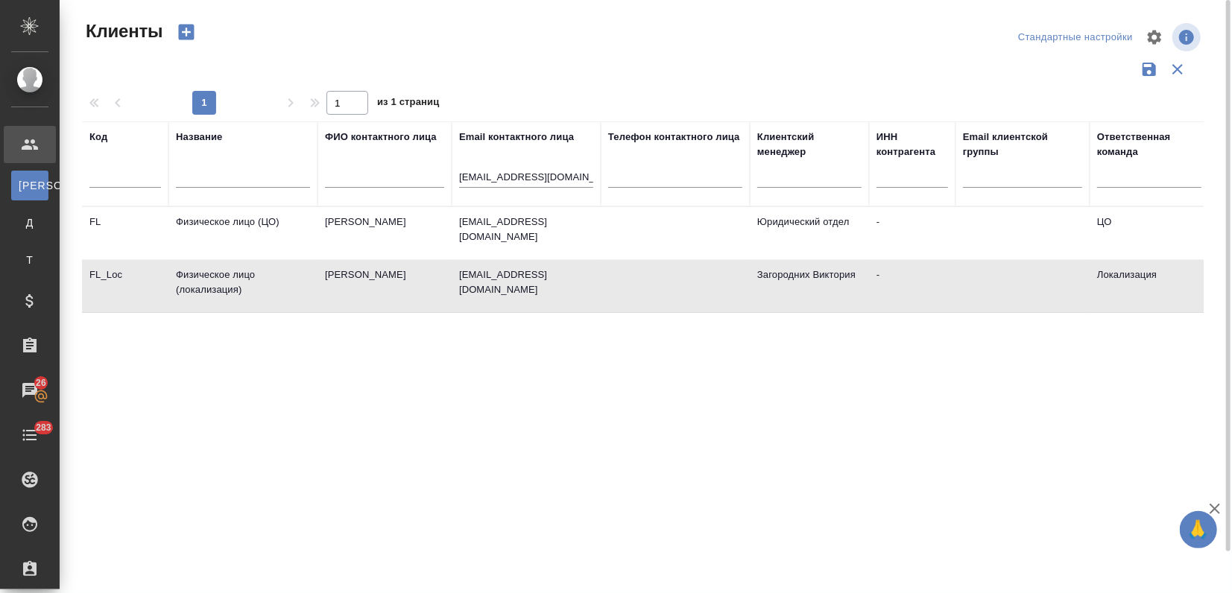
click at [440, 259] on td "[PERSON_NAME]" at bounding box center [384, 233] width 134 height 52
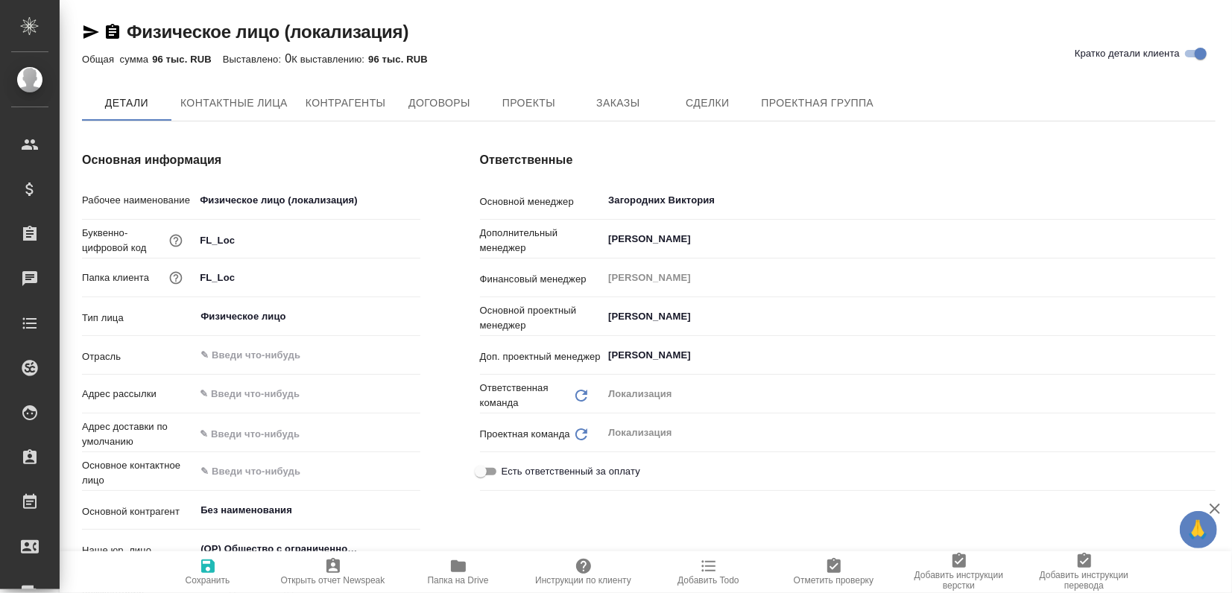
type textarea "x"
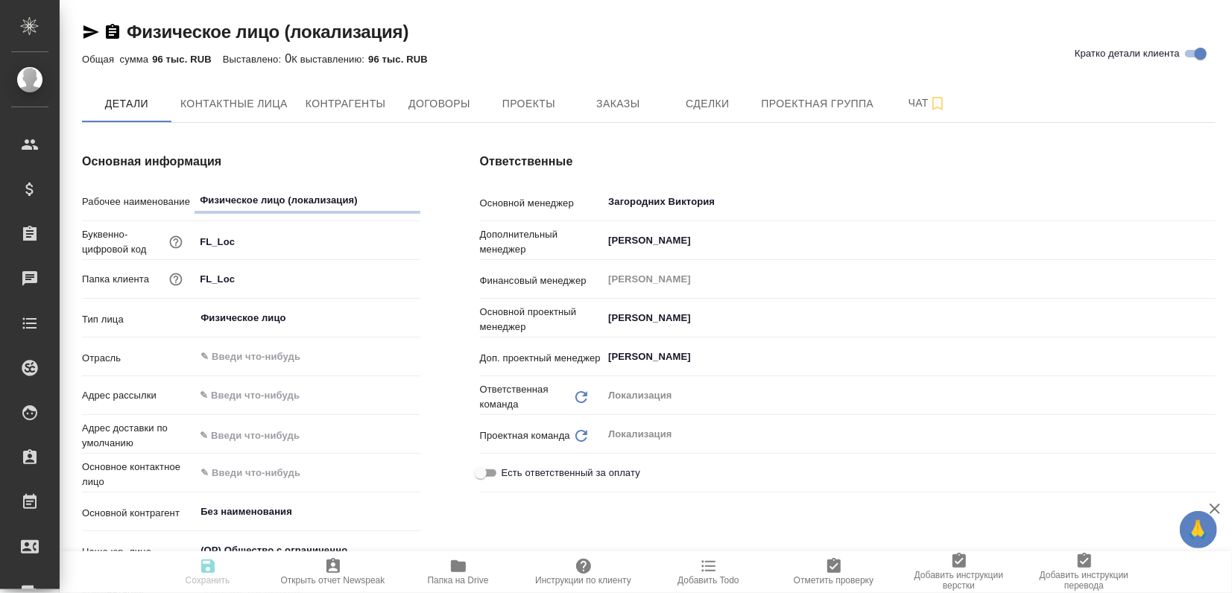
type textarea "x"
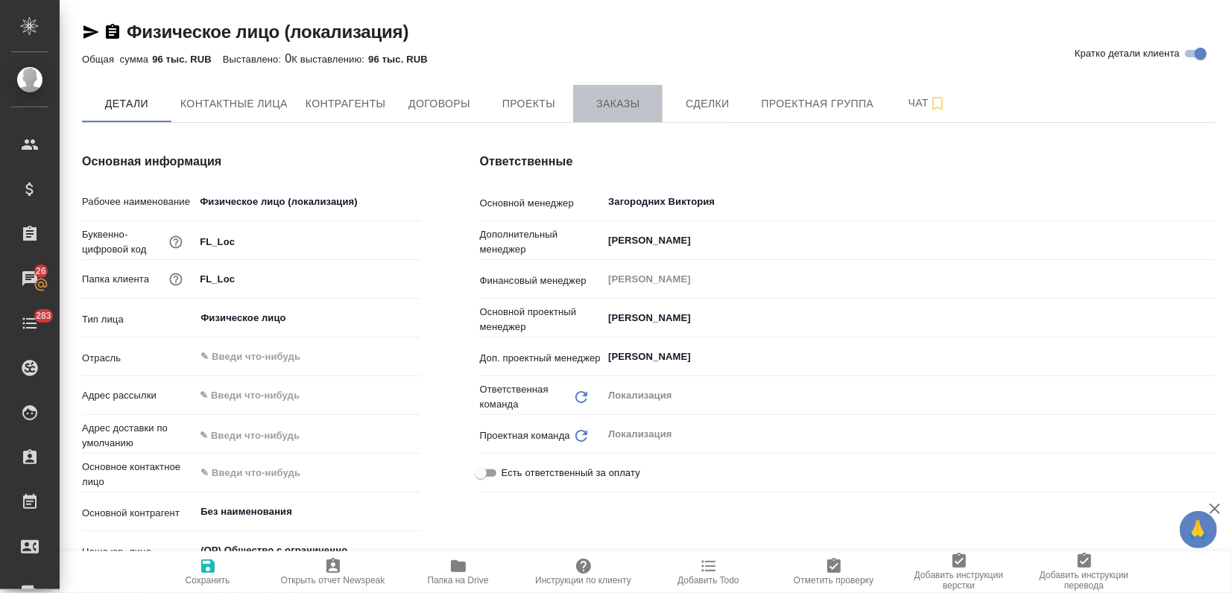
click at [626, 98] on span "Заказы" at bounding box center [618, 104] width 72 height 19
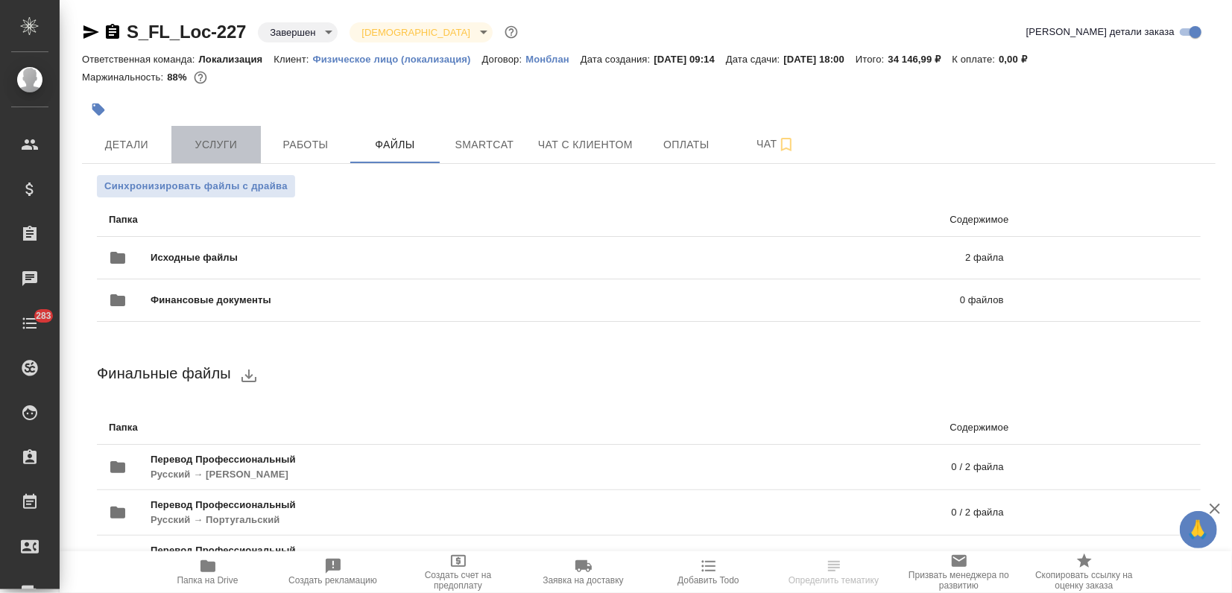
click at [215, 148] on span "Услуги" at bounding box center [216, 145] width 72 height 19
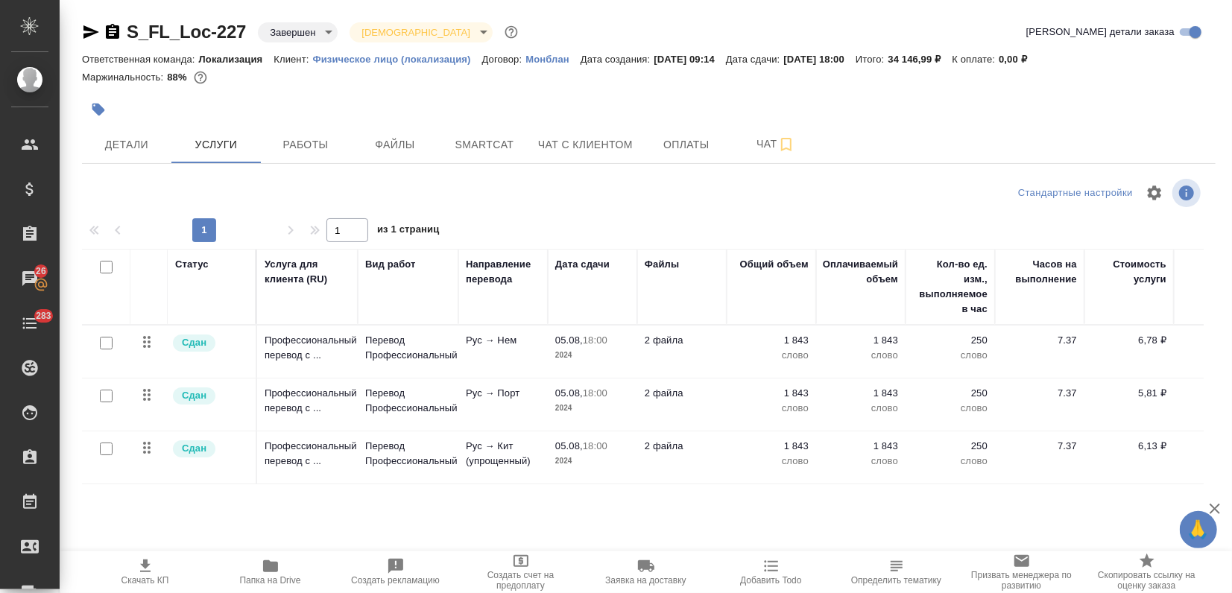
click at [85, 26] on icon "button" at bounding box center [91, 31] width 16 height 13
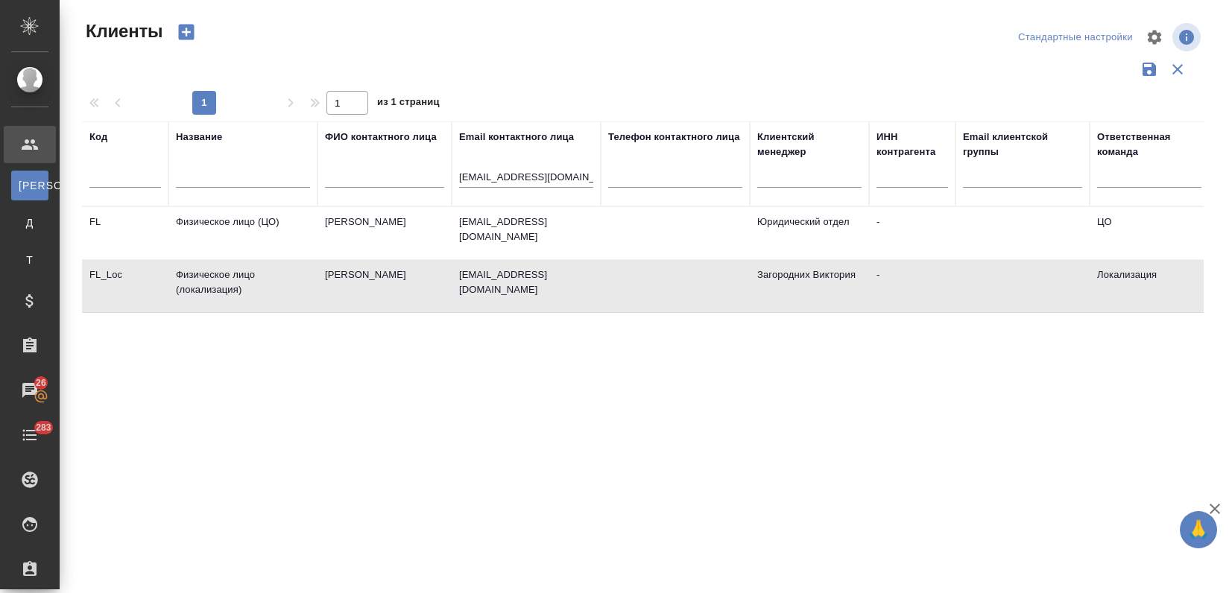
select select "RU"
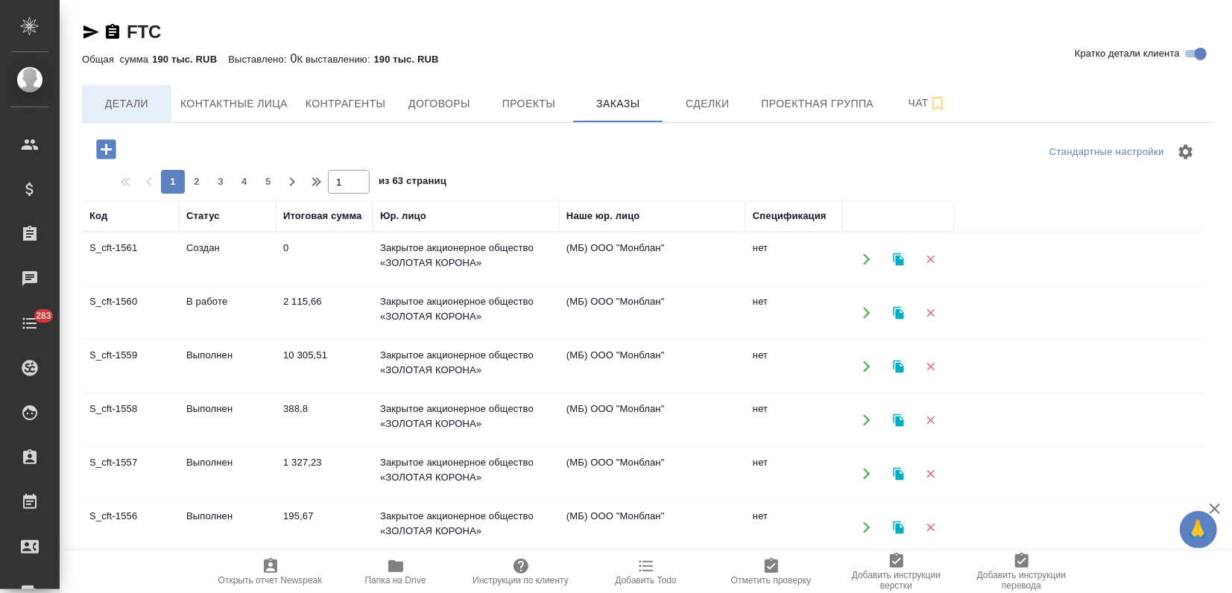
click at [124, 107] on span "Детали" at bounding box center [127, 104] width 72 height 19
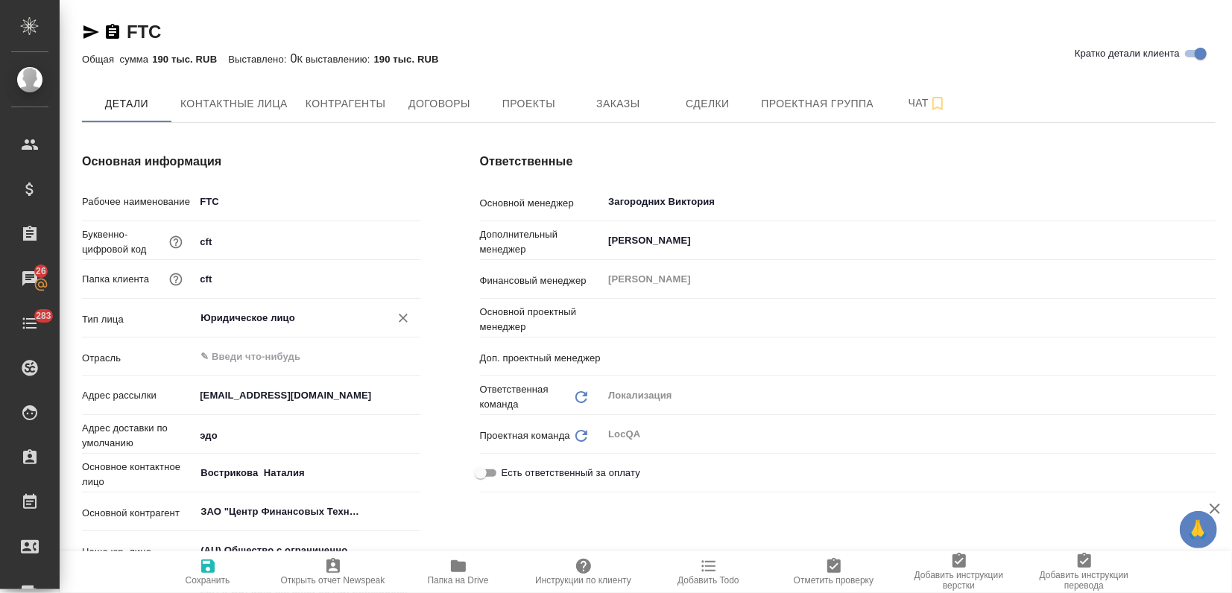
type input "[PERSON_NAME]"
type input "Муталимов Марк"
type textarea "x"
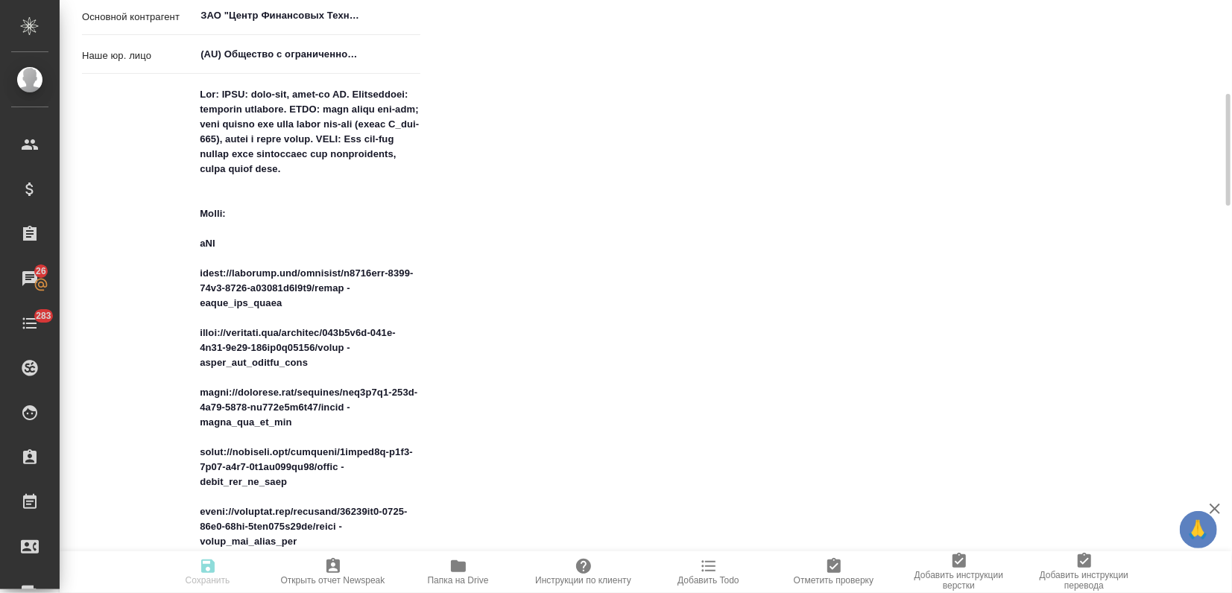
type textarea "x"
drag, startPoint x: 278, startPoint y: 322, endPoint x: 200, endPoint y: 303, distance: 80.6
drag, startPoint x: 314, startPoint y: 381, endPoint x: 148, endPoint y: 338, distance: 171.7
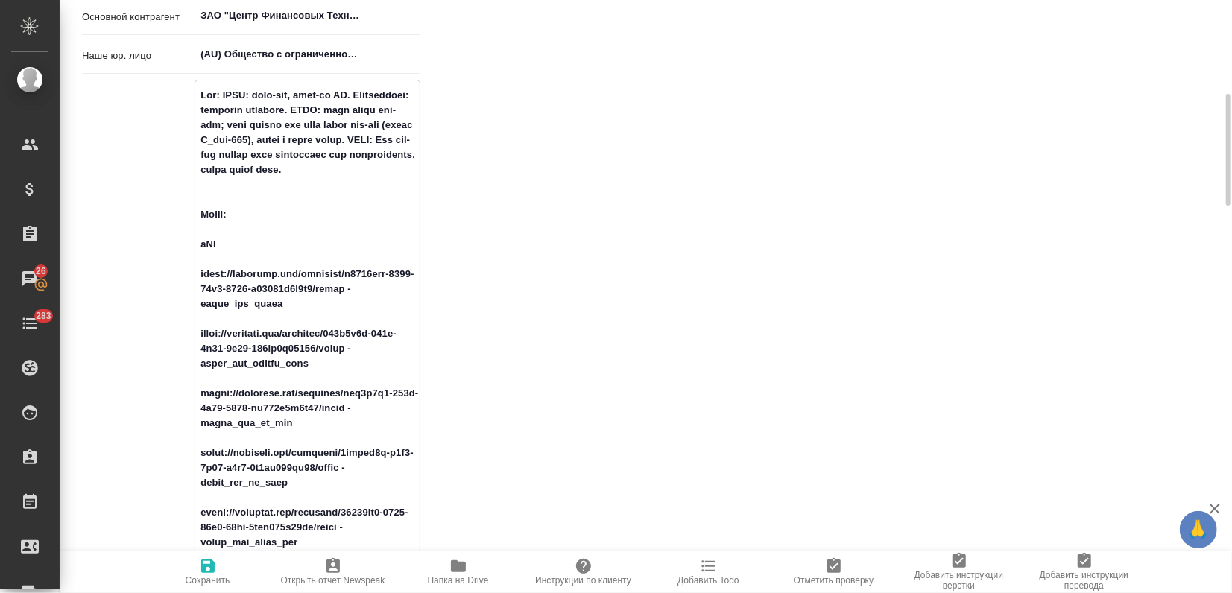
drag, startPoint x: 283, startPoint y: 439, endPoint x: 173, endPoint y: 405, distance: 115.3
drag, startPoint x: 296, startPoint y: 497, endPoint x: 190, endPoint y: 464, distance: 111.0
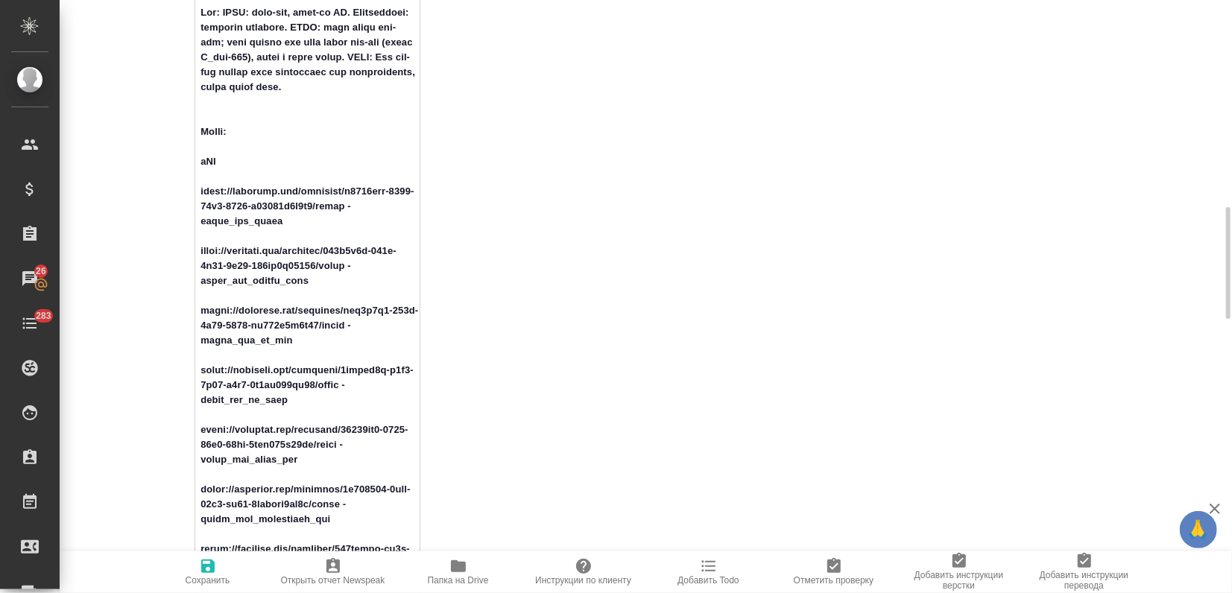
scroll to position [662, 0]
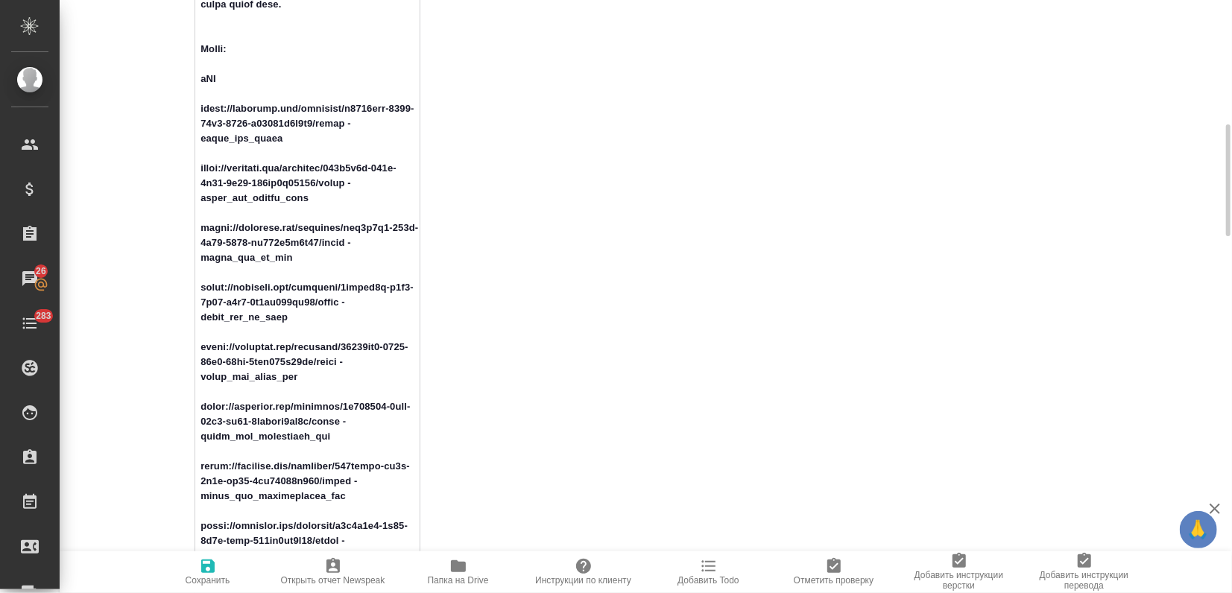
drag, startPoint x: 261, startPoint y: 375, endPoint x: 165, endPoint y: 356, distance: 97.2
drag, startPoint x: 329, startPoint y: 451, endPoint x: 173, endPoint y: 413, distance: 161.0
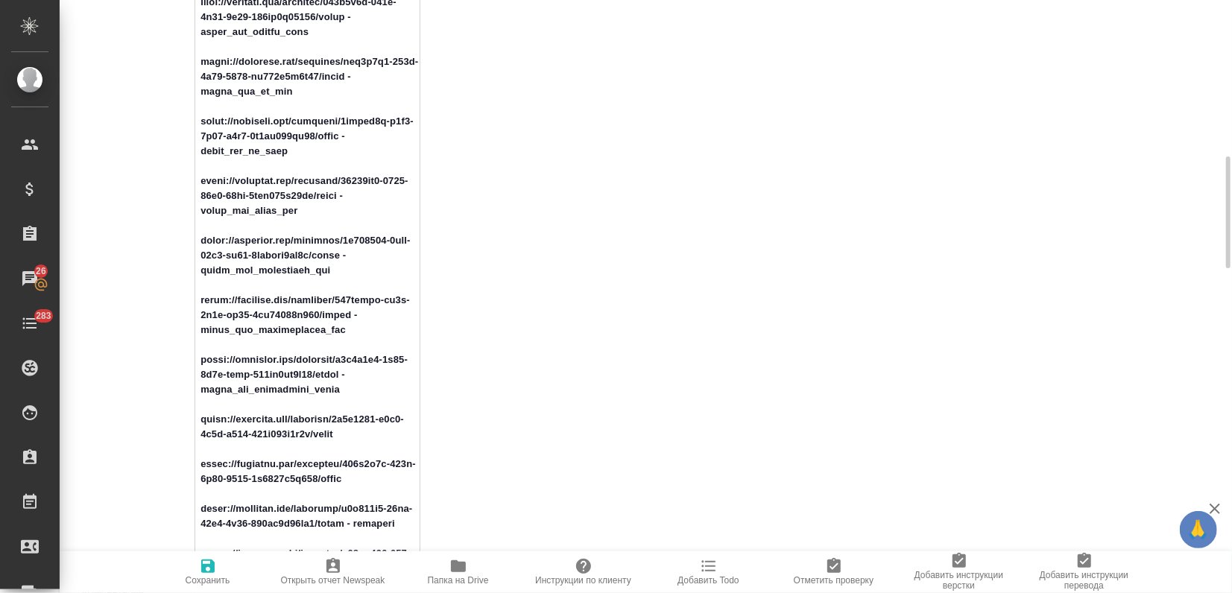
drag, startPoint x: 338, startPoint y: 347, endPoint x: 186, endPoint y: 310, distance: 156.3
click at [186, 310] on div "Комментарий x" at bounding box center [251, 592] width 338 height 1689
drag, startPoint x: 343, startPoint y: 405, endPoint x: 186, endPoint y: 362, distance: 162.2
click at [186, 362] on div "Комментарий x" at bounding box center [251, 592] width 338 height 1689
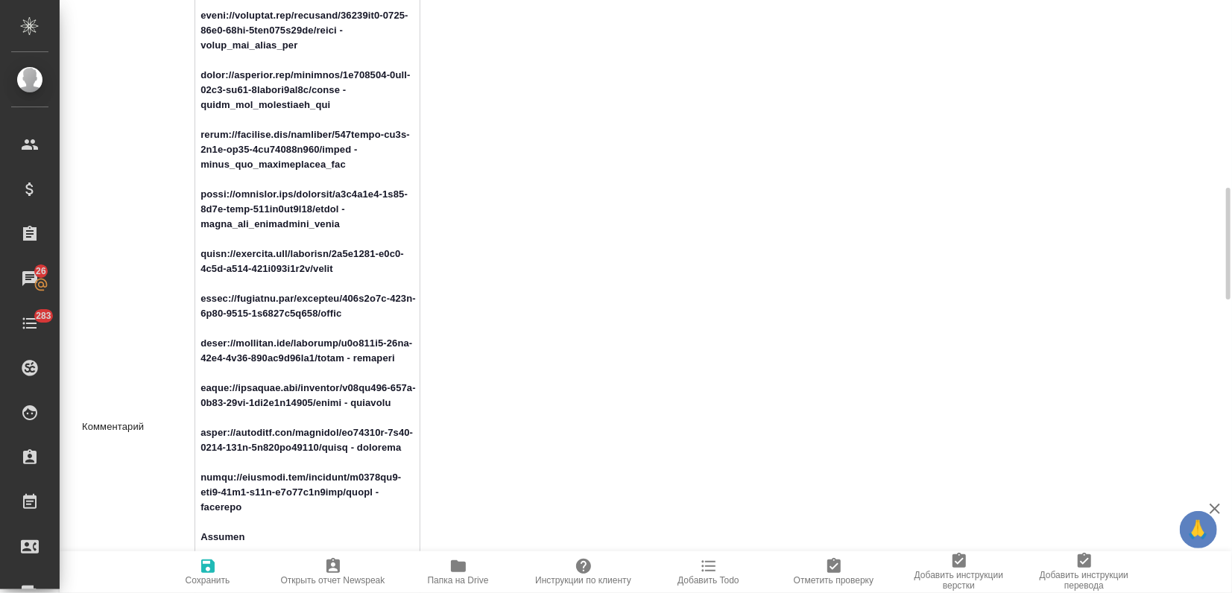
drag, startPoint x: 344, startPoint y: 279, endPoint x: 144, endPoint y: 258, distance: 201.6
click at [144, 258] on div "Комментарий x" at bounding box center [251, 427] width 338 height 1689
drag, startPoint x: 346, startPoint y: 334, endPoint x: 195, endPoint y: 307, distance: 153.6
click at [195, 307] on textarea at bounding box center [307, 426] width 224 height 1680
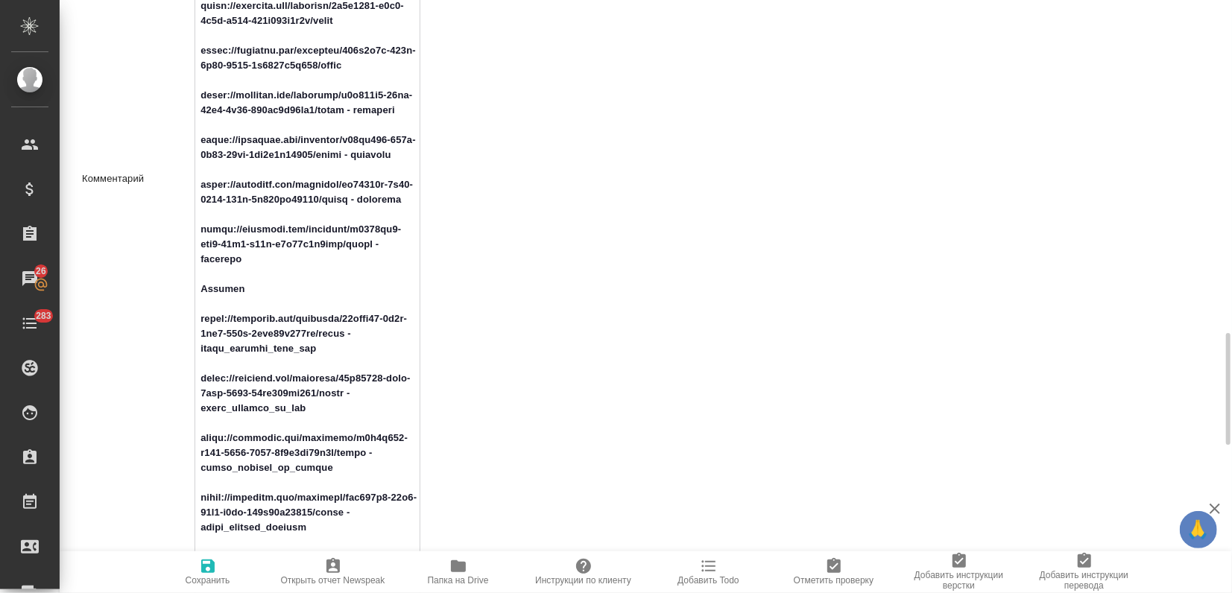
scroll to position [1324, 0]
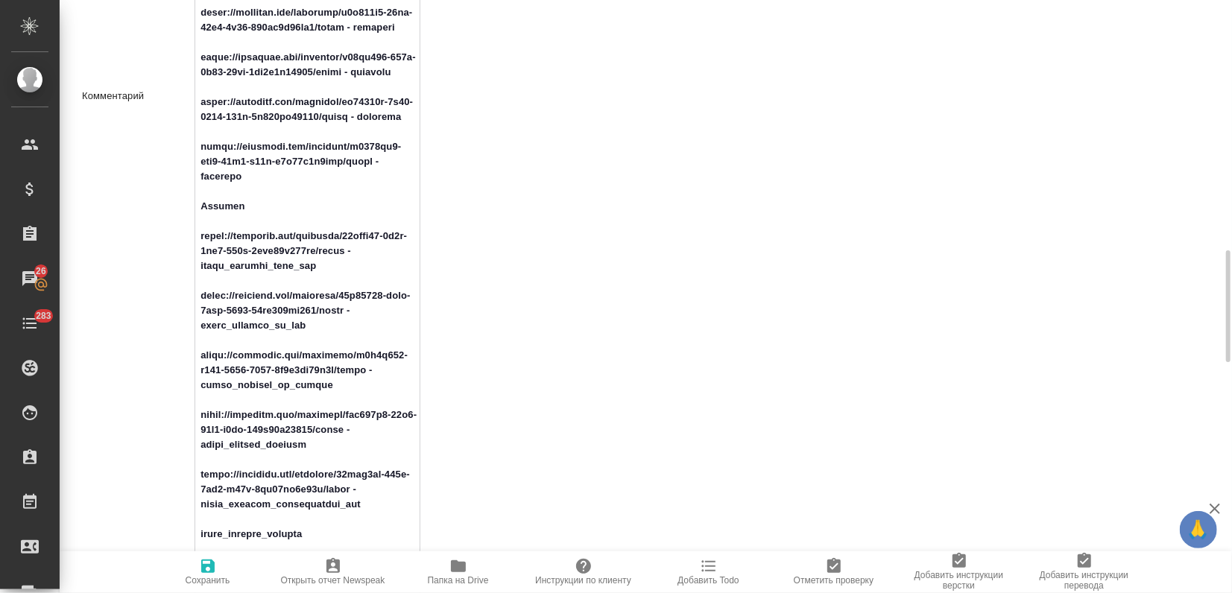
drag, startPoint x: 322, startPoint y: 264, endPoint x: 180, endPoint y: 235, distance: 145.3
click at [180, 235] on div "Комментарий x" at bounding box center [251, 96] width 338 height 1689
drag, startPoint x: 310, startPoint y: 330, endPoint x: 145, endPoint y: 282, distance: 171.5
click at [145, 282] on div "Комментарий x" at bounding box center [251, 96] width 338 height 1689
drag, startPoint x: 316, startPoint y: 377, endPoint x: 124, endPoint y: 346, distance: 194.1
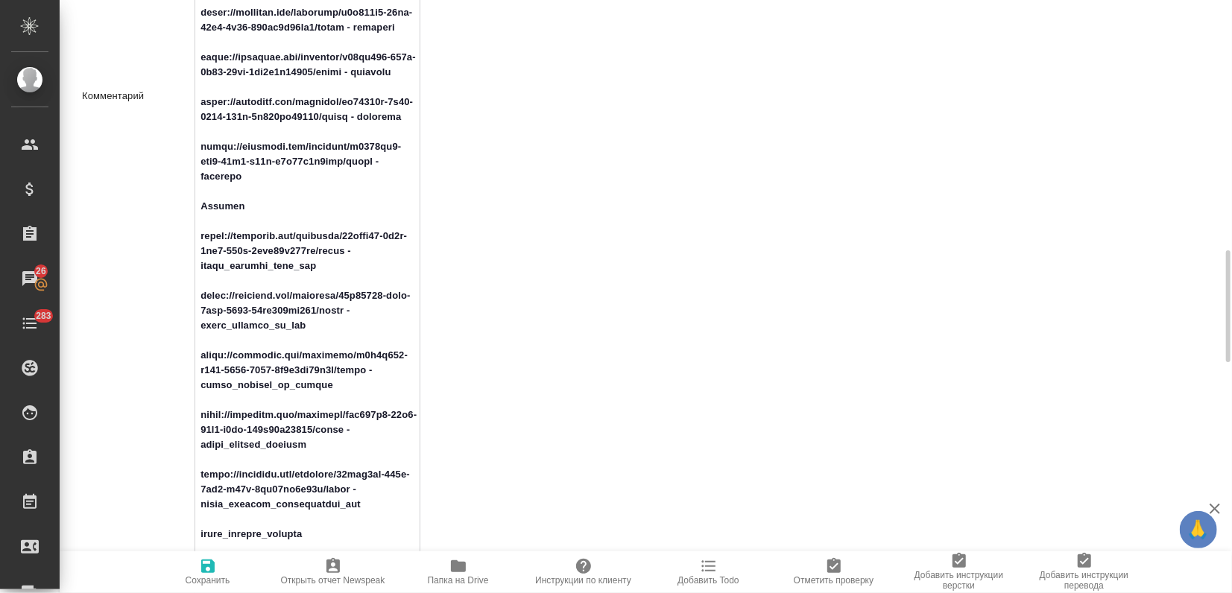
click at [124, 346] on div "Комментарий x" at bounding box center [251, 96] width 338 height 1689
drag, startPoint x: 313, startPoint y: 447, endPoint x: 191, endPoint y: 416, distance: 126.2
click at [191, 416] on div "Комментарий x" at bounding box center [251, 96] width 338 height 1689
drag, startPoint x: 359, startPoint y: 507, endPoint x: 180, endPoint y: 478, distance: 181.2
click at [180, 478] on div "Комментарий x" at bounding box center [251, 96] width 338 height 1689
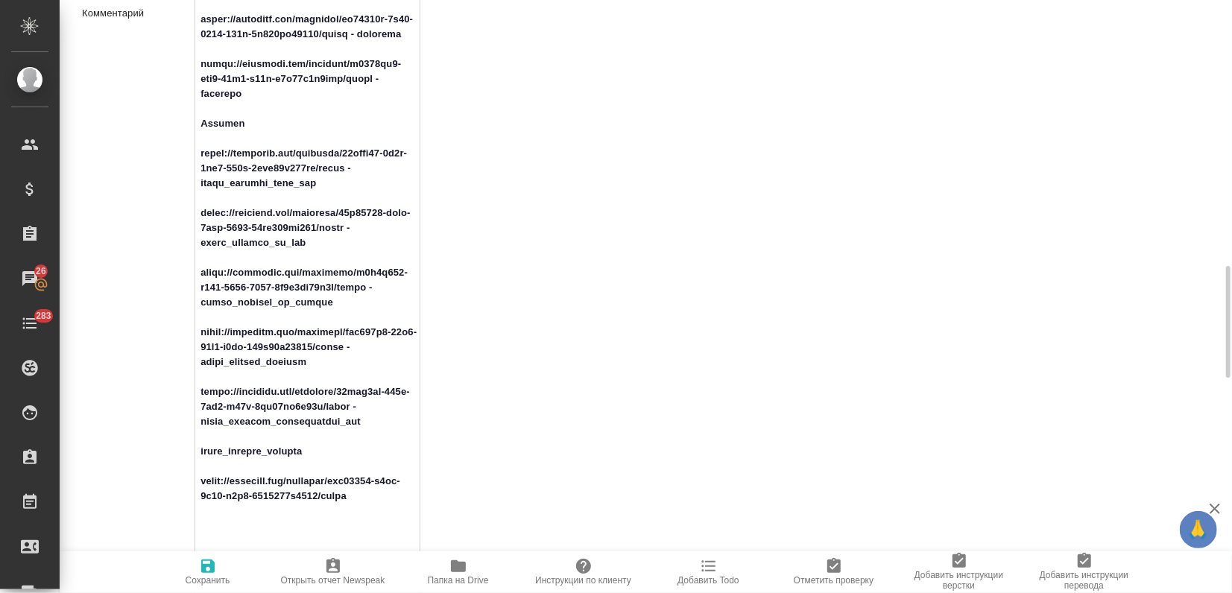
scroll to position [1490, 0]
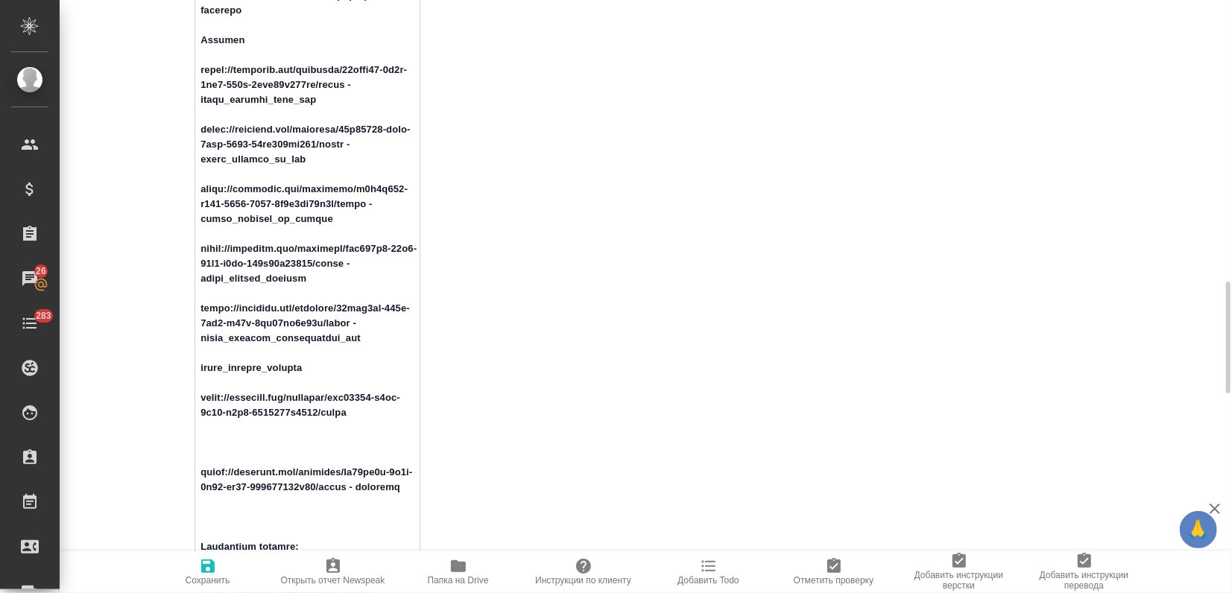
drag, startPoint x: 347, startPoint y: 417, endPoint x: 168, endPoint y: 393, distance: 179.7
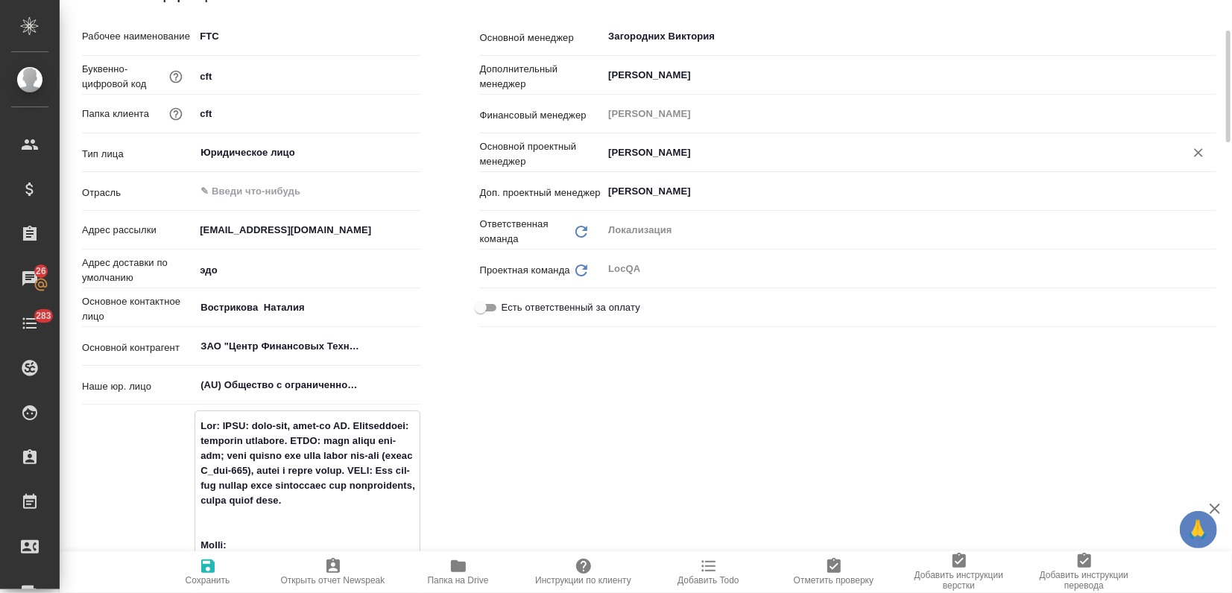
scroll to position [0, 0]
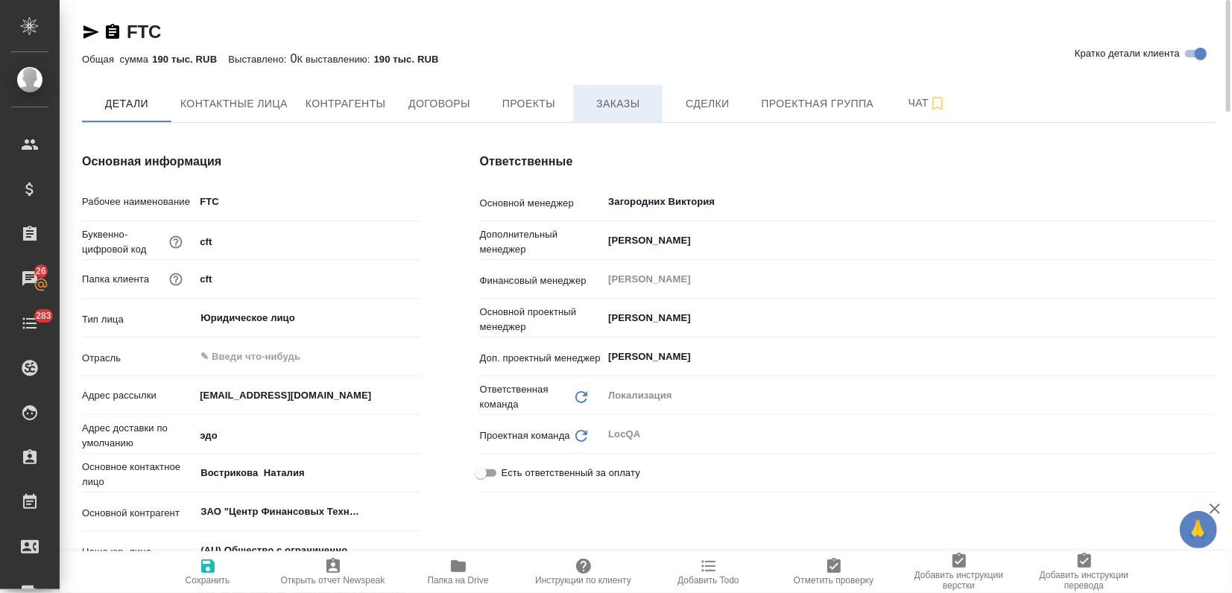
type textarea "x"
click at [610, 101] on span "Заказы" at bounding box center [618, 104] width 72 height 19
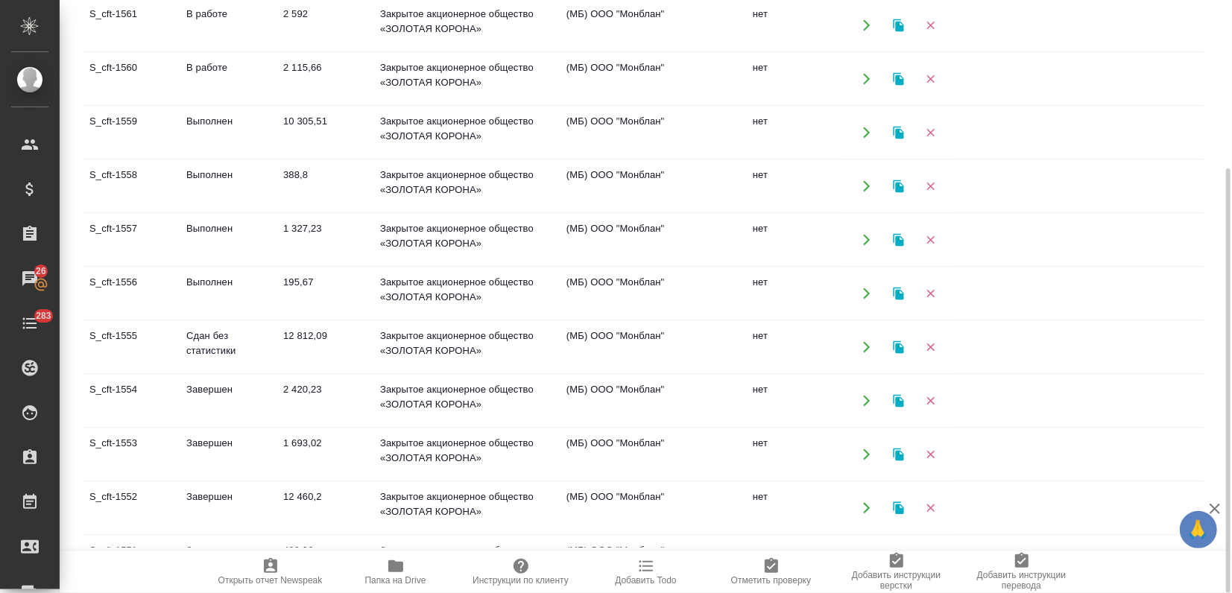
click at [215, 51] on td "Сдан без статистики" at bounding box center [227, 25] width 97 height 52
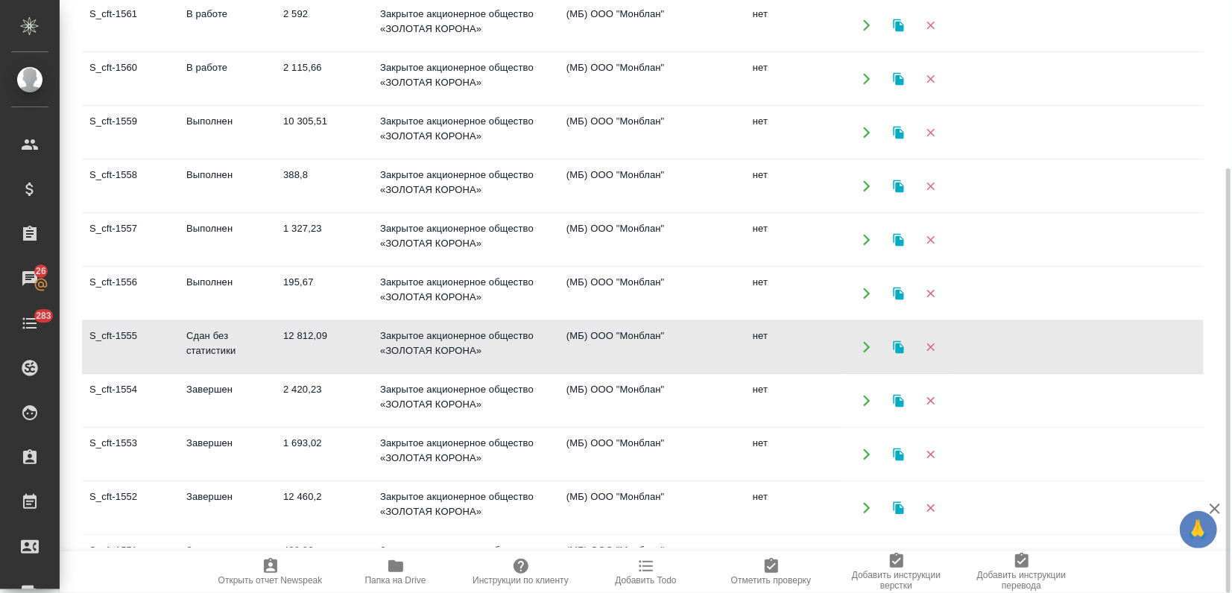
click at [215, 51] on td "Сдан без статистики" at bounding box center [227, 25] width 97 height 52
click at [253, 51] on td "Выполнен" at bounding box center [227, 25] width 97 height 52
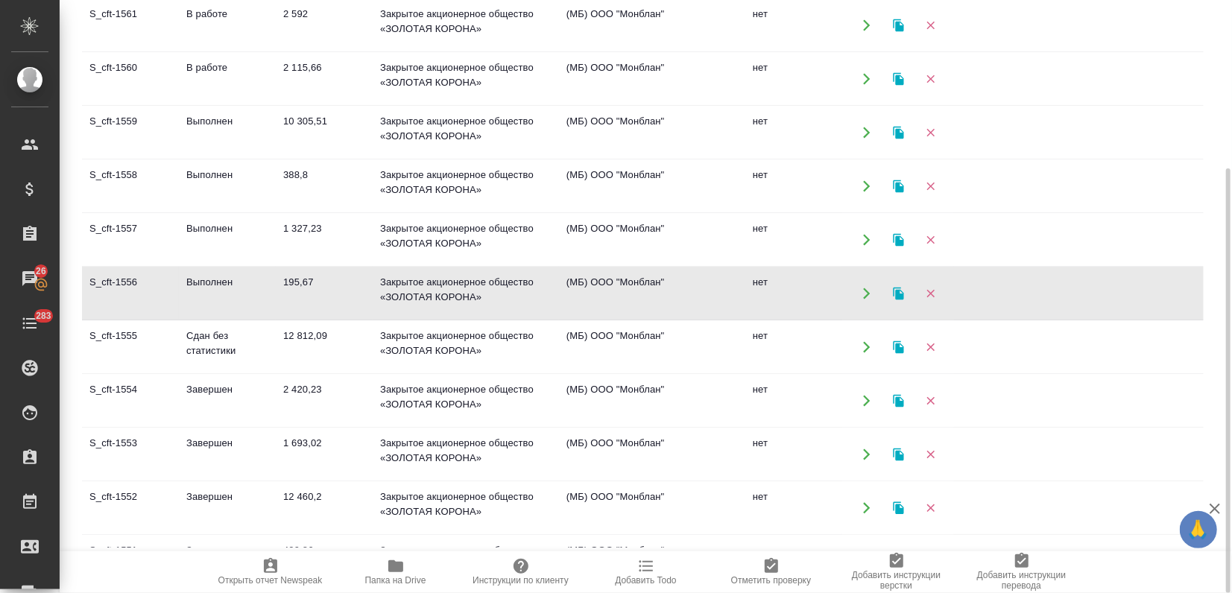
click at [253, 51] on td "Выполнен" at bounding box center [227, 25] width 97 height 52
click at [904, 288] on icon "button" at bounding box center [898, 293] width 13 height 13
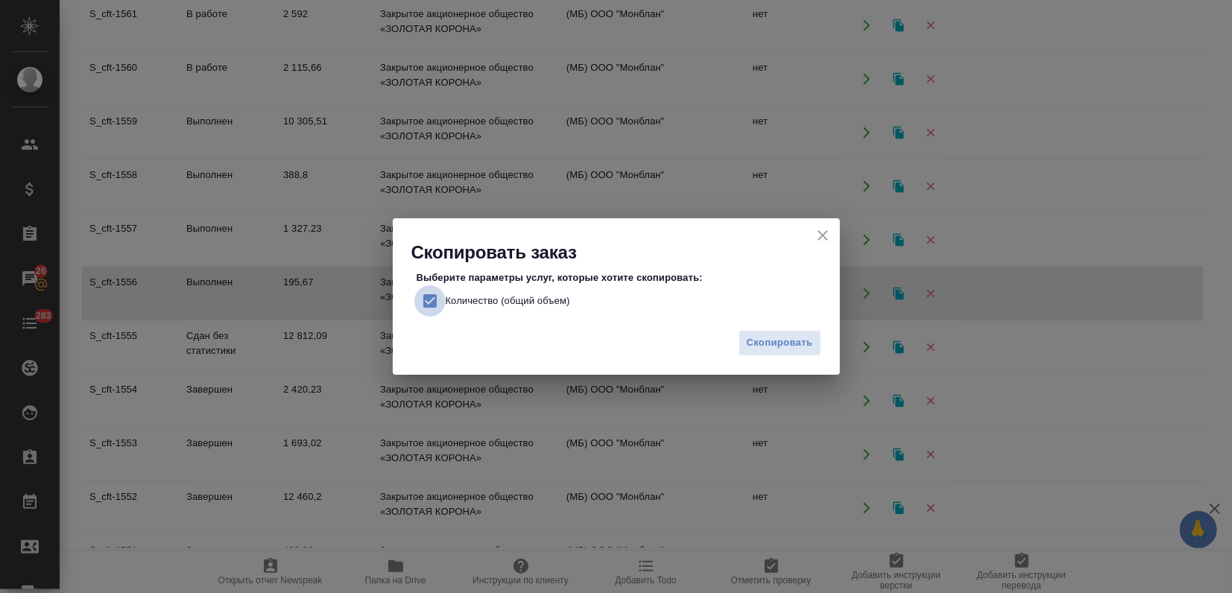
click at [431, 300] on input "Количество (общий объем)" at bounding box center [429, 300] width 31 height 31
checkbox input "false"
click at [776, 340] on span "Скопировать" at bounding box center [780, 343] width 66 height 17
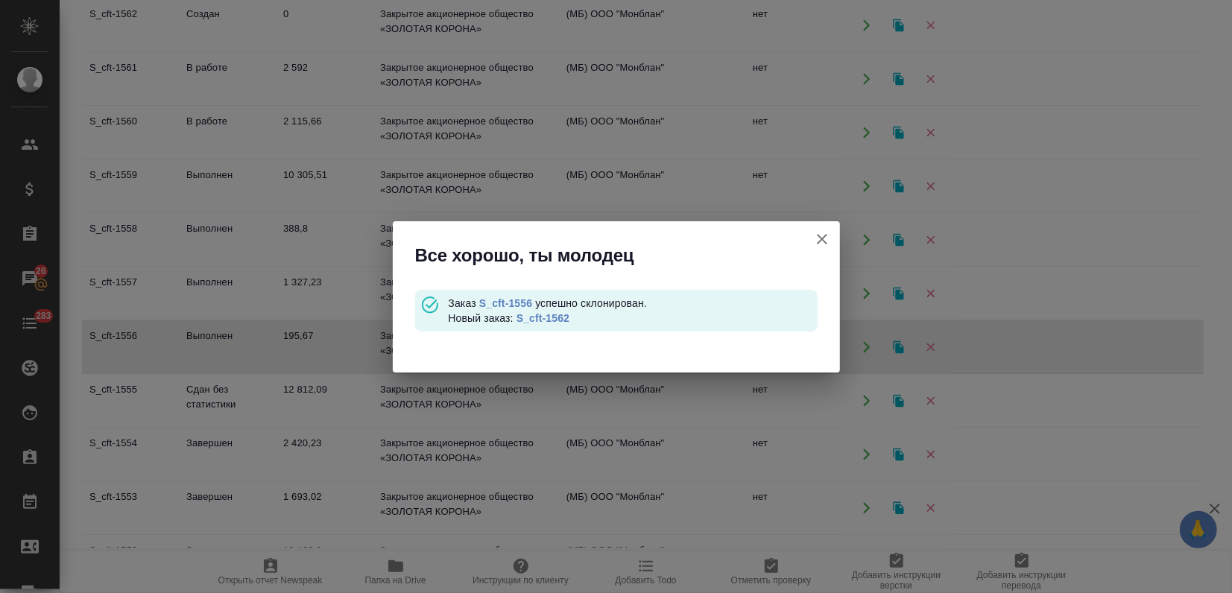
click at [531, 320] on link "S_cft-1562" at bounding box center [542, 318] width 53 height 12
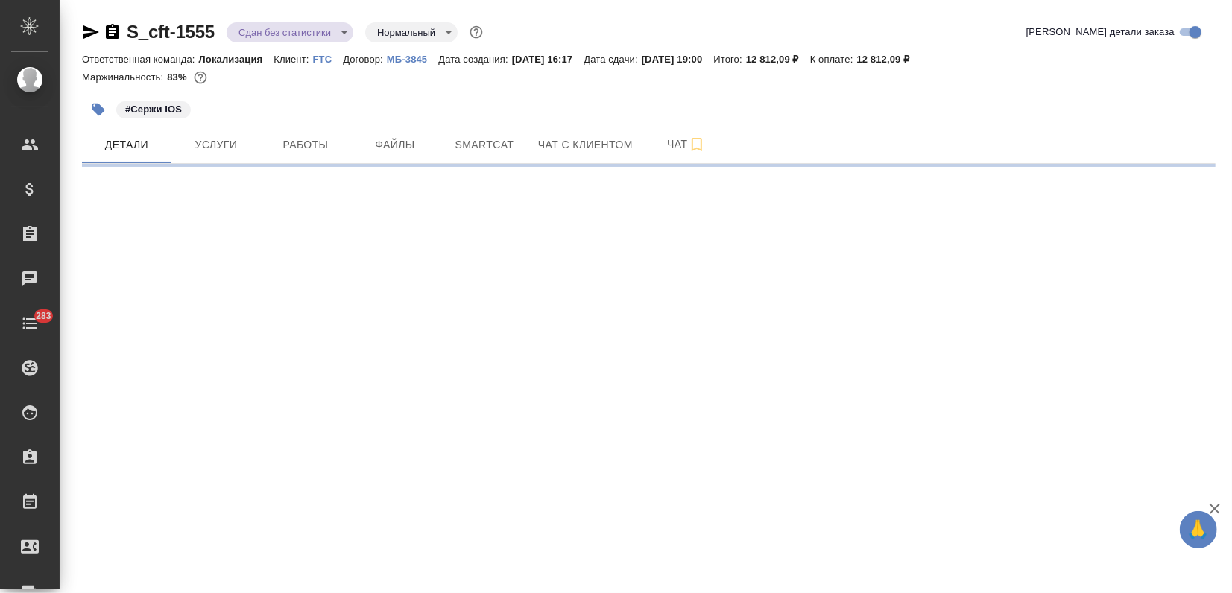
select select "RU"
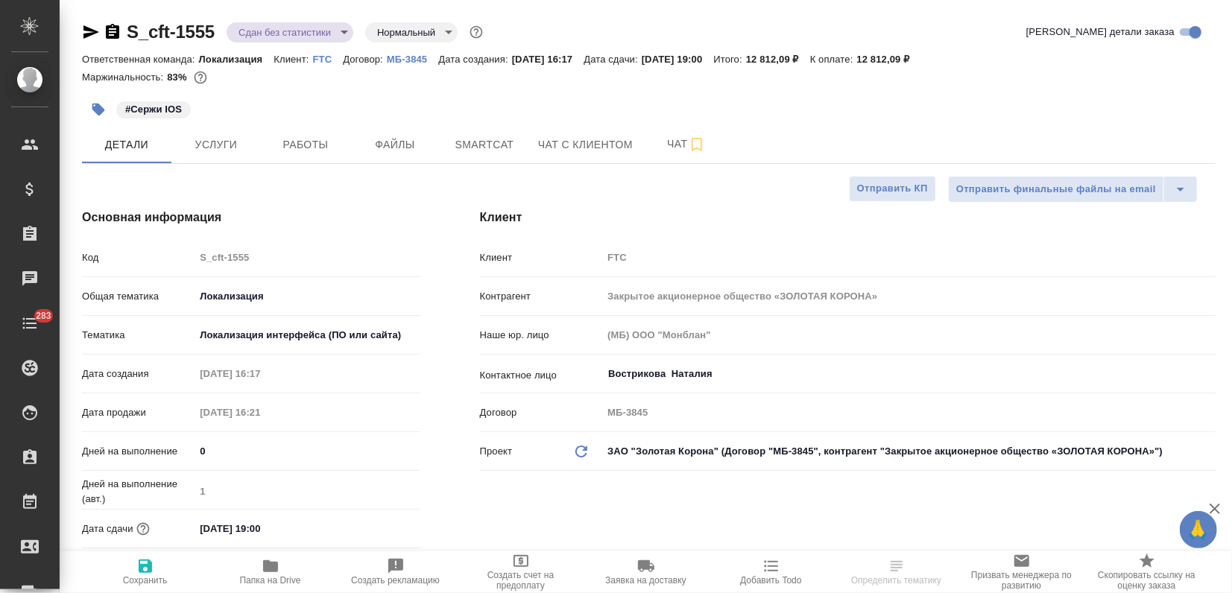
type textarea "x"
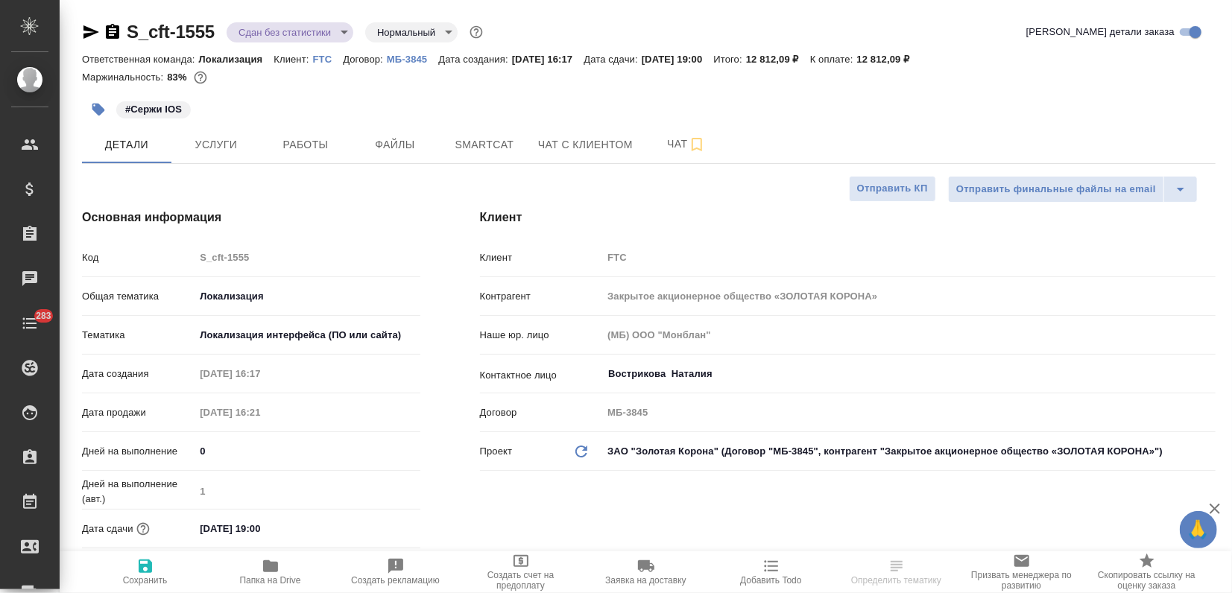
type textarea "x"
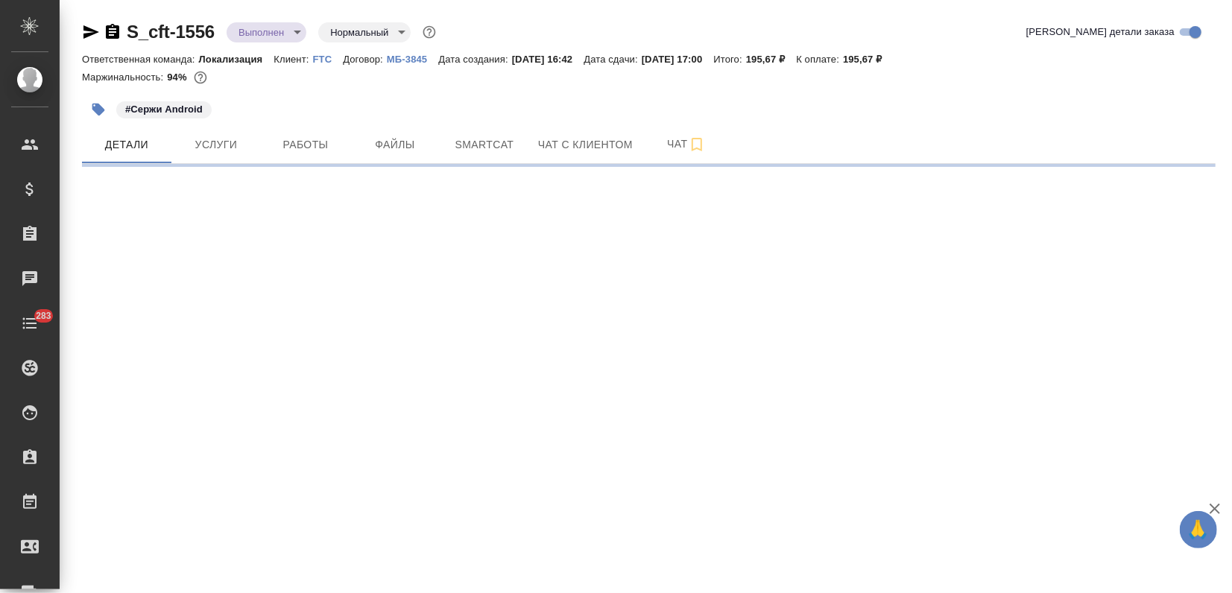
select select "RU"
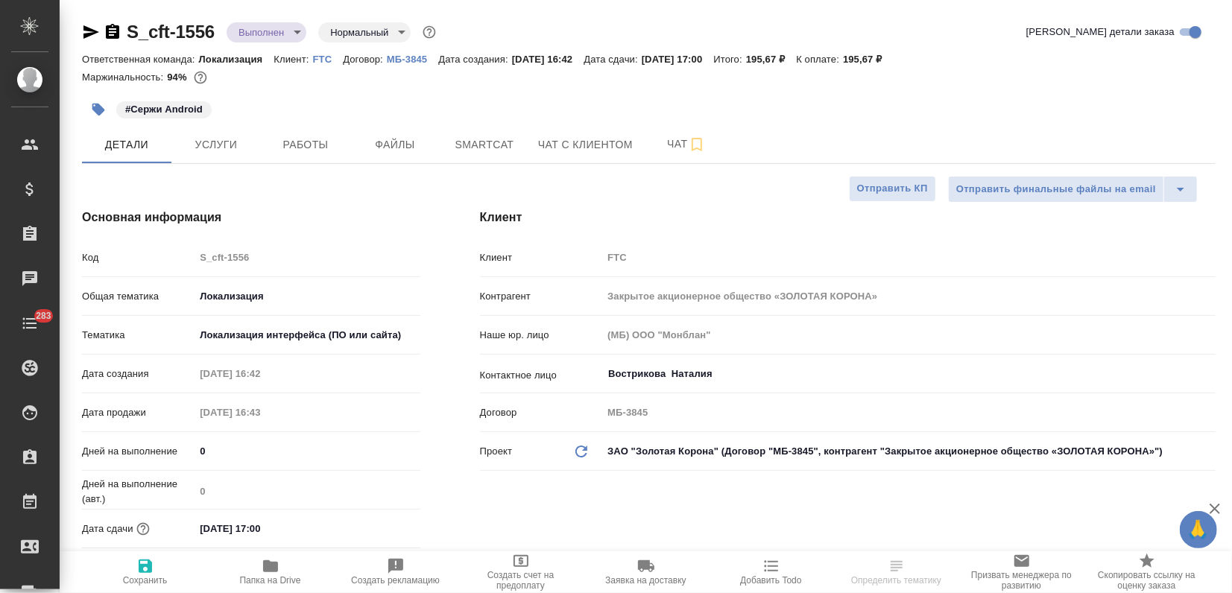
type textarea "x"
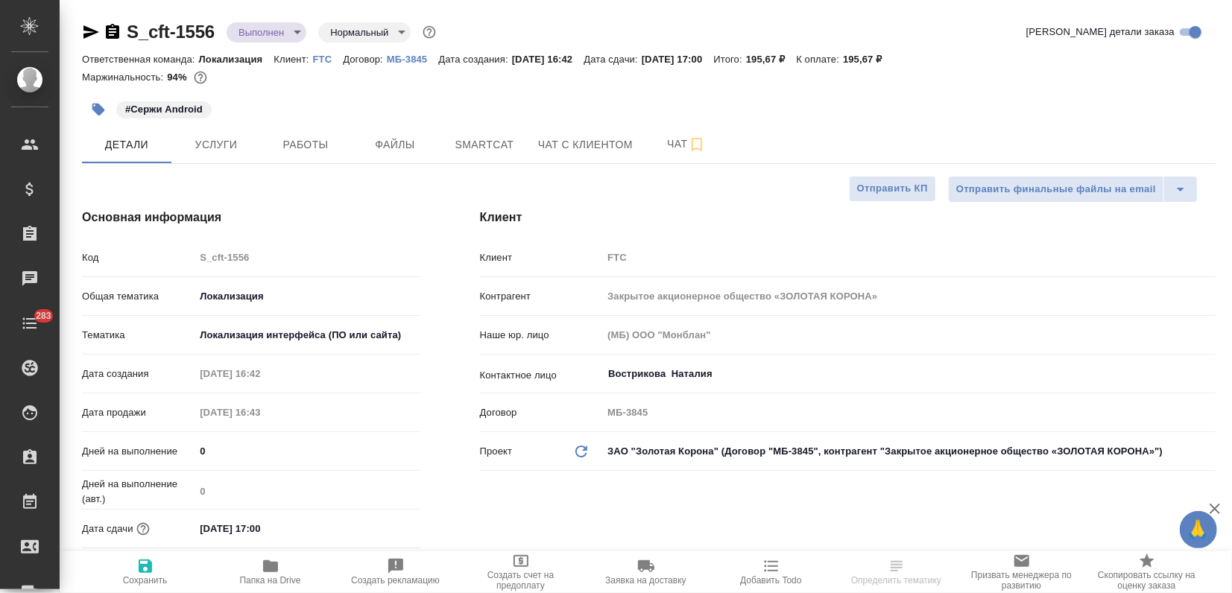
type textarea "x"
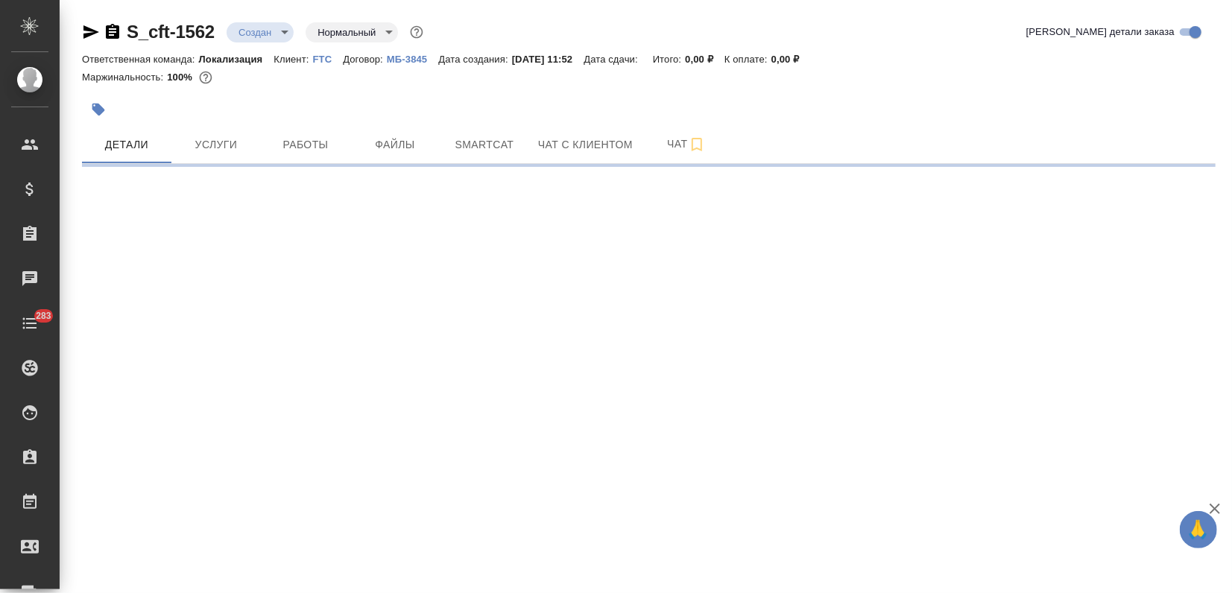
select select "RU"
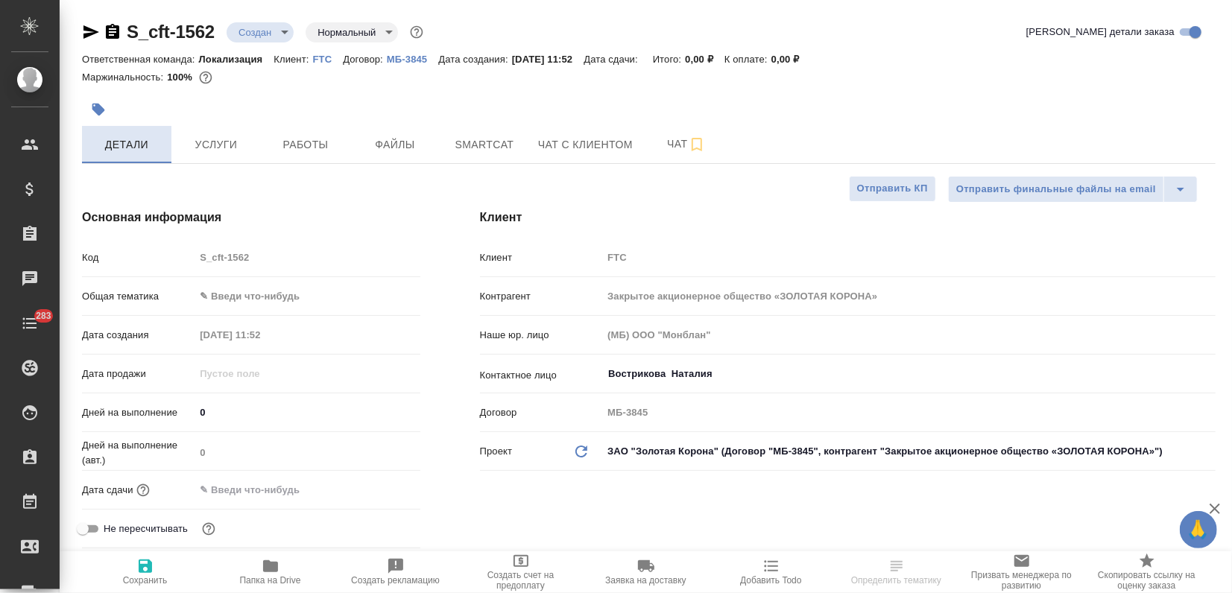
type textarea "x"
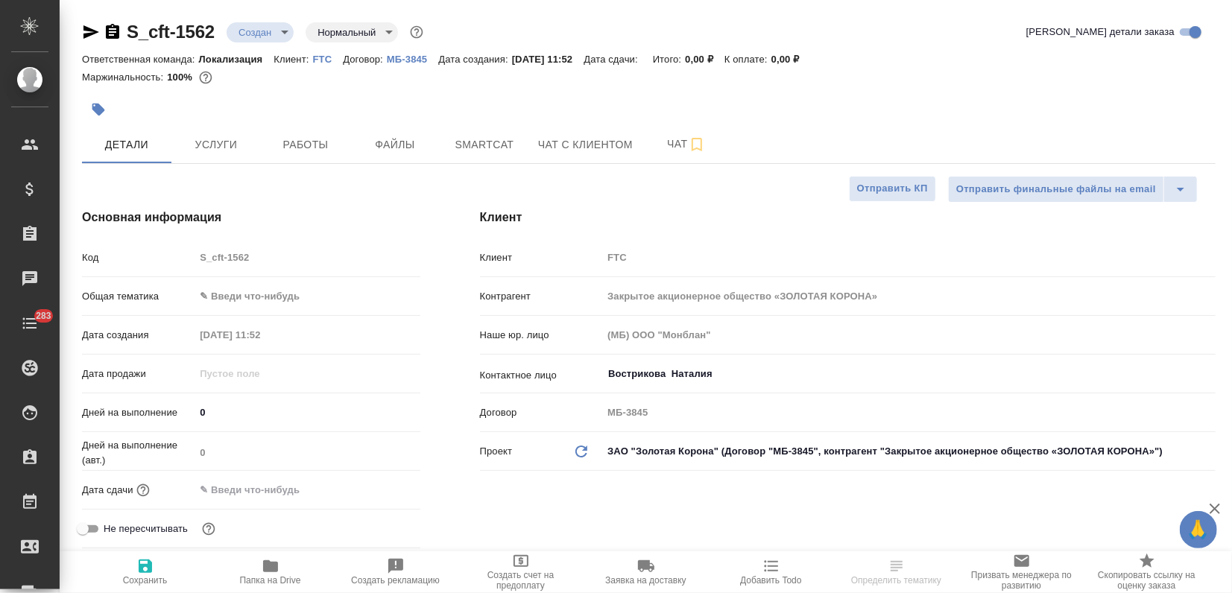
type textarea "x"
click at [105, 110] on icon "button" at bounding box center [98, 109] width 15 height 15
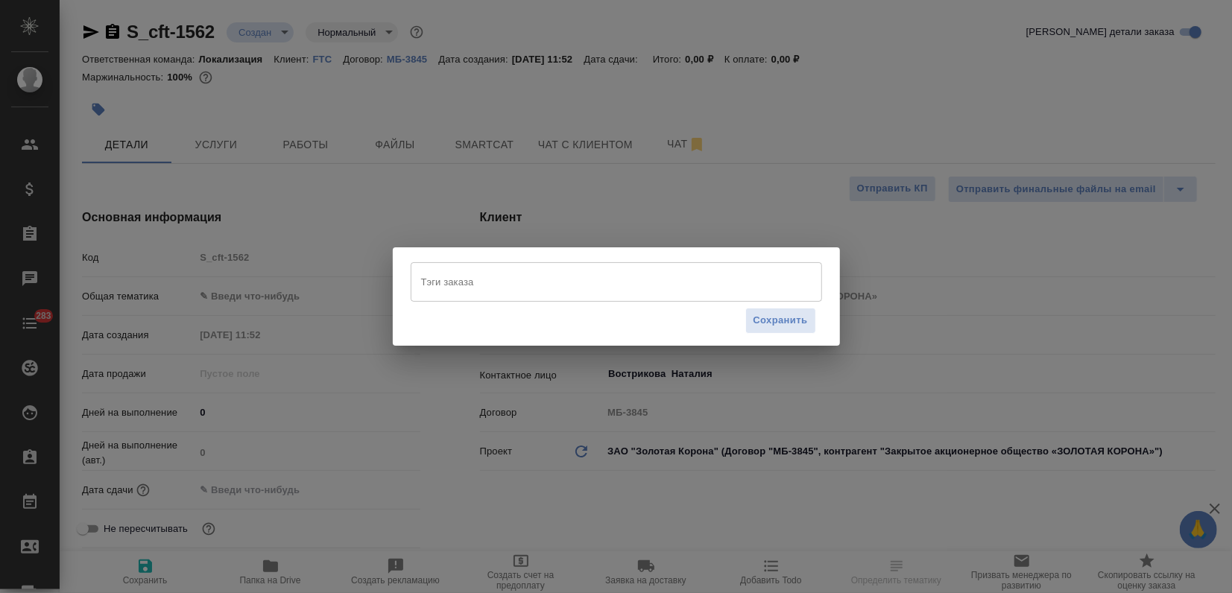
click at [450, 269] on input "Тэги заказа" at bounding box center [602, 281] width 370 height 25
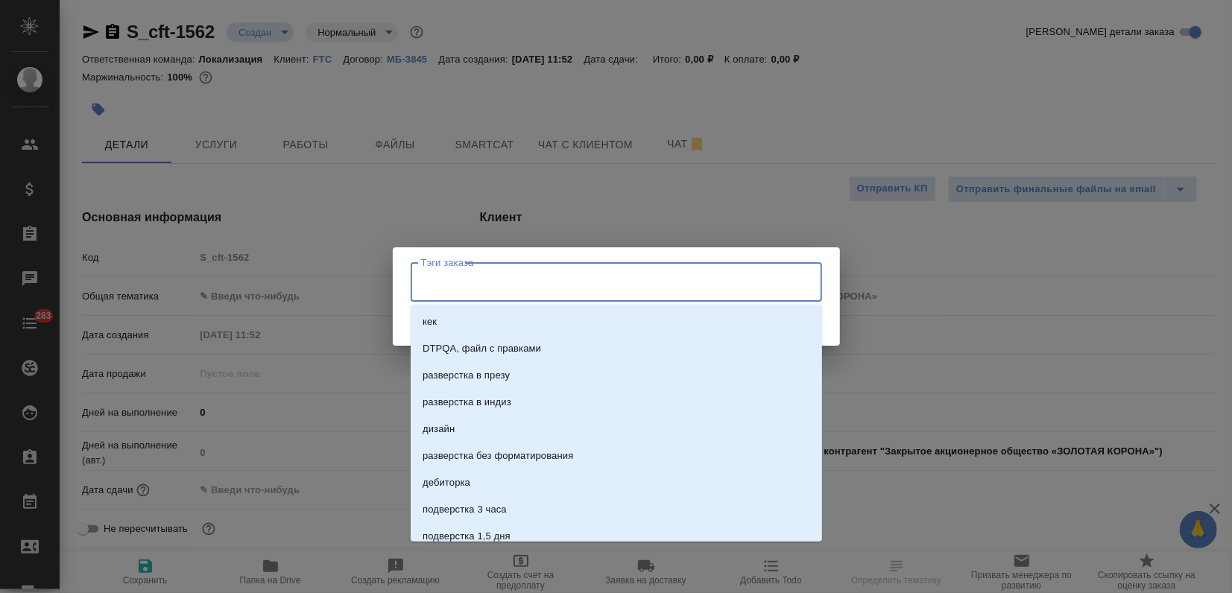
click at [451, 274] on input "Тэги заказа" at bounding box center [602, 281] width 370 height 25
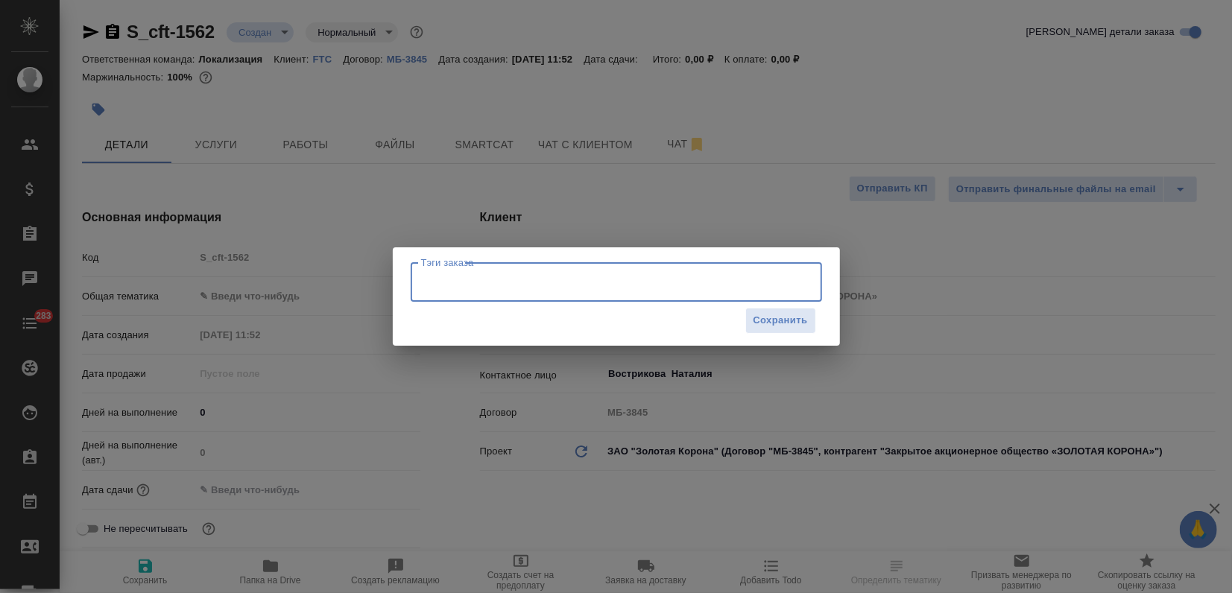
click at [451, 274] on input "Тэги заказа" at bounding box center [602, 281] width 370 height 25
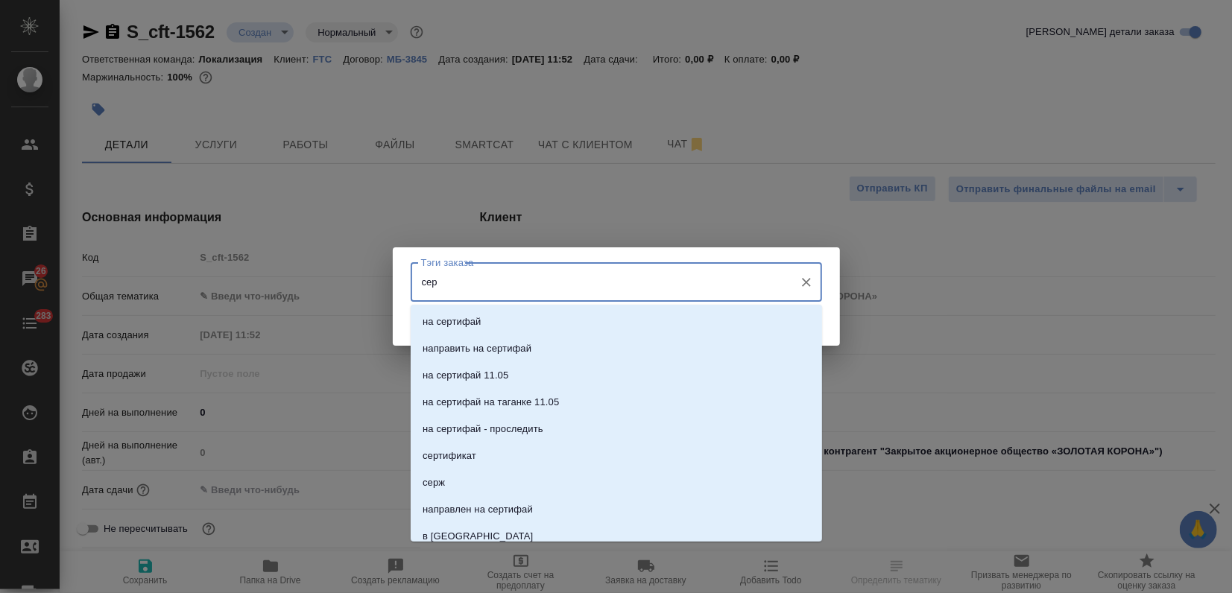
type input "серж"
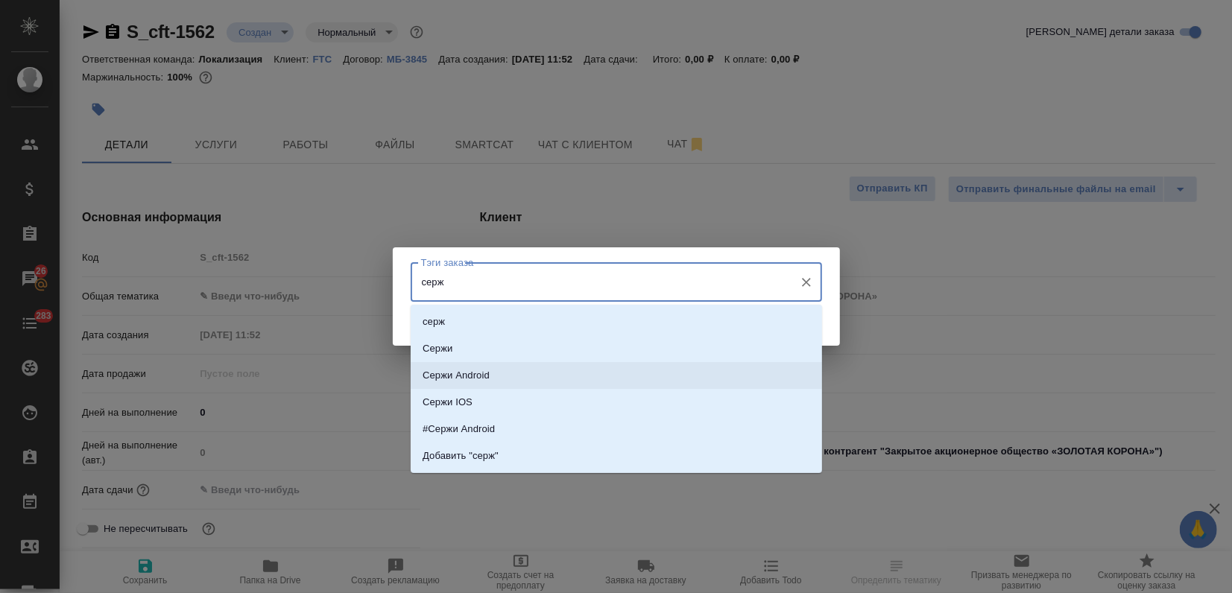
click at [501, 382] on li "Сержи Android" at bounding box center [616, 375] width 411 height 27
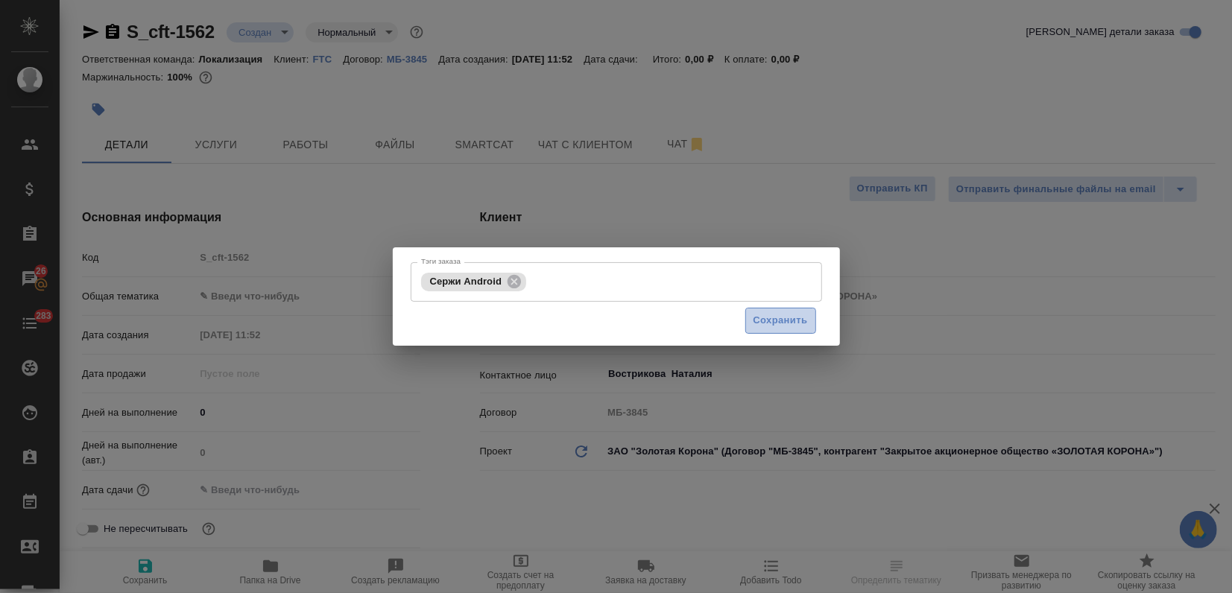
click at [769, 325] on span "Сохранить" at bounding box center [780, 320] width 54 height 17
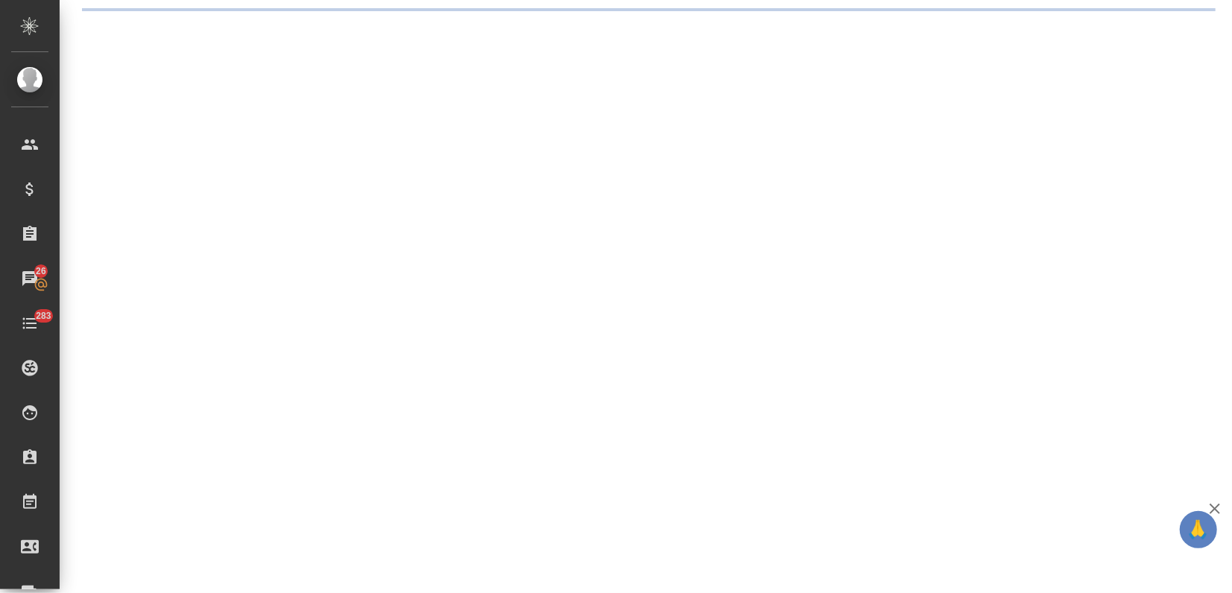
select select "RU"
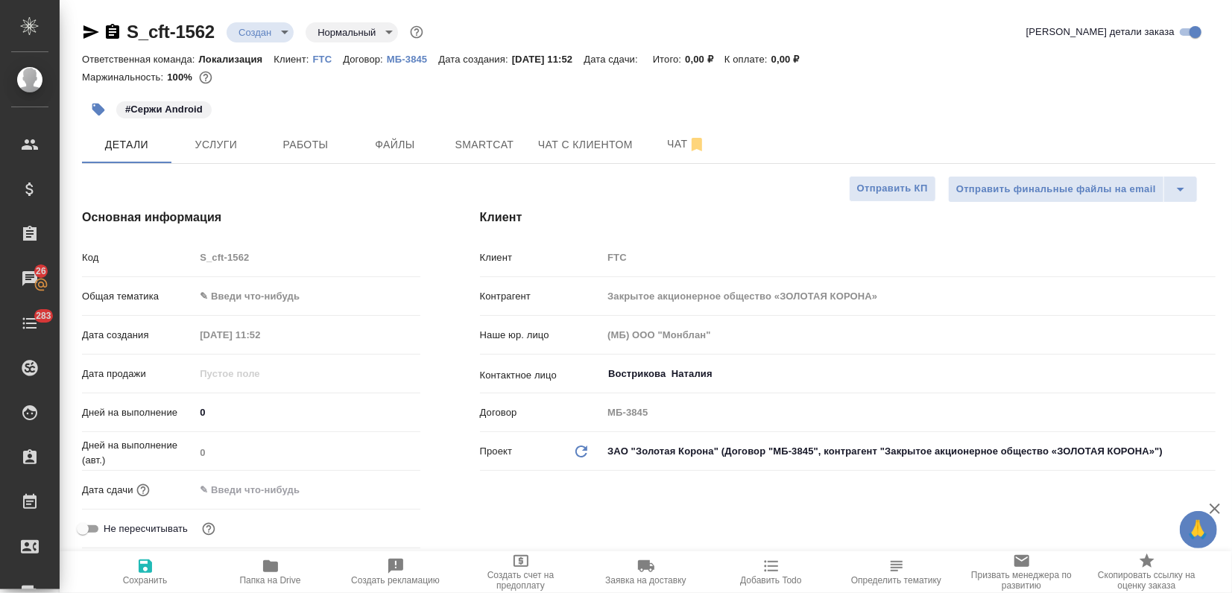
type textarea "x"
drag, startPoint x: 136, startPoint y: 107, endPoint x: 203, endPoint y: 105, distance: 67.9
click at [203, 105] on span "#Сержи Android" at bounding box center [163, 109] width 95 height 15
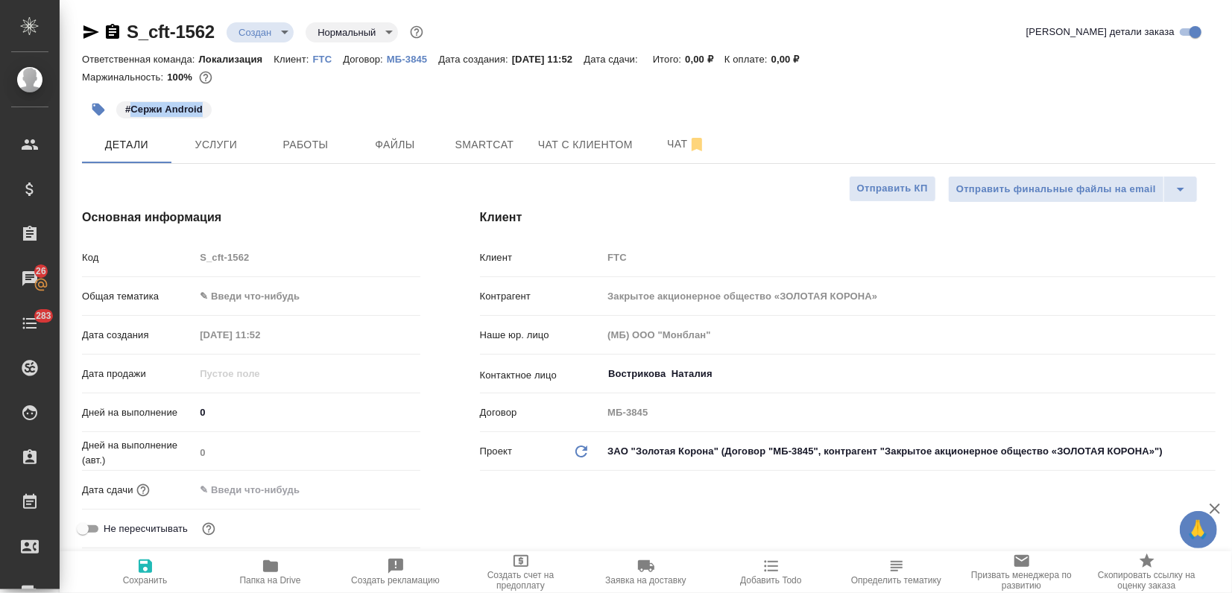
copy p "Сержи Android"
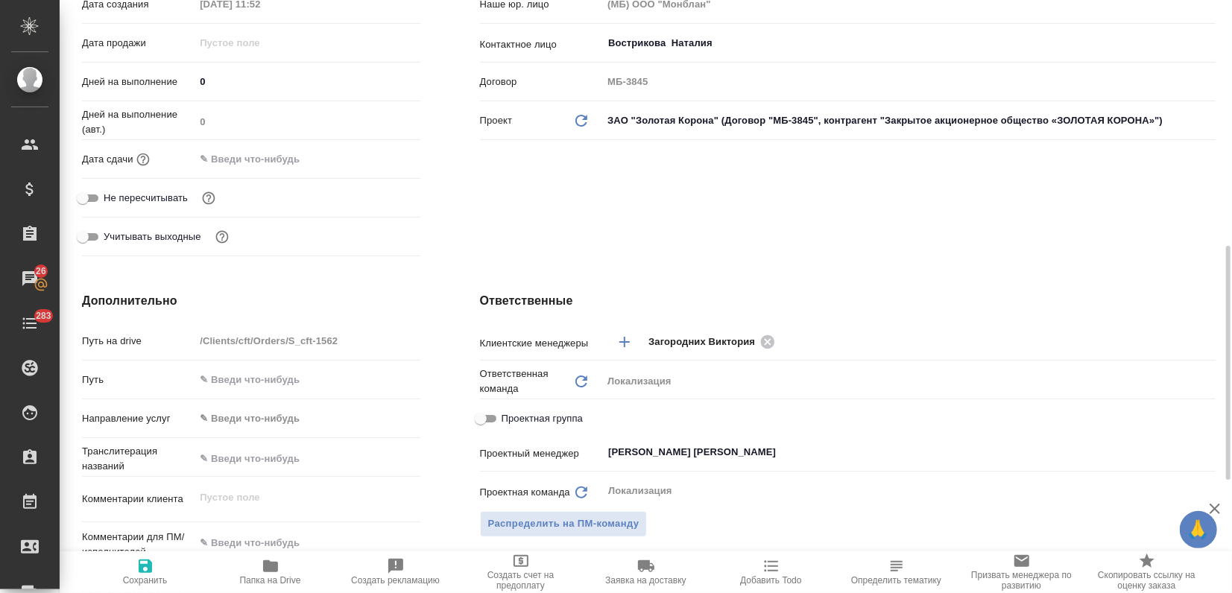
scroll to position [496, 0]
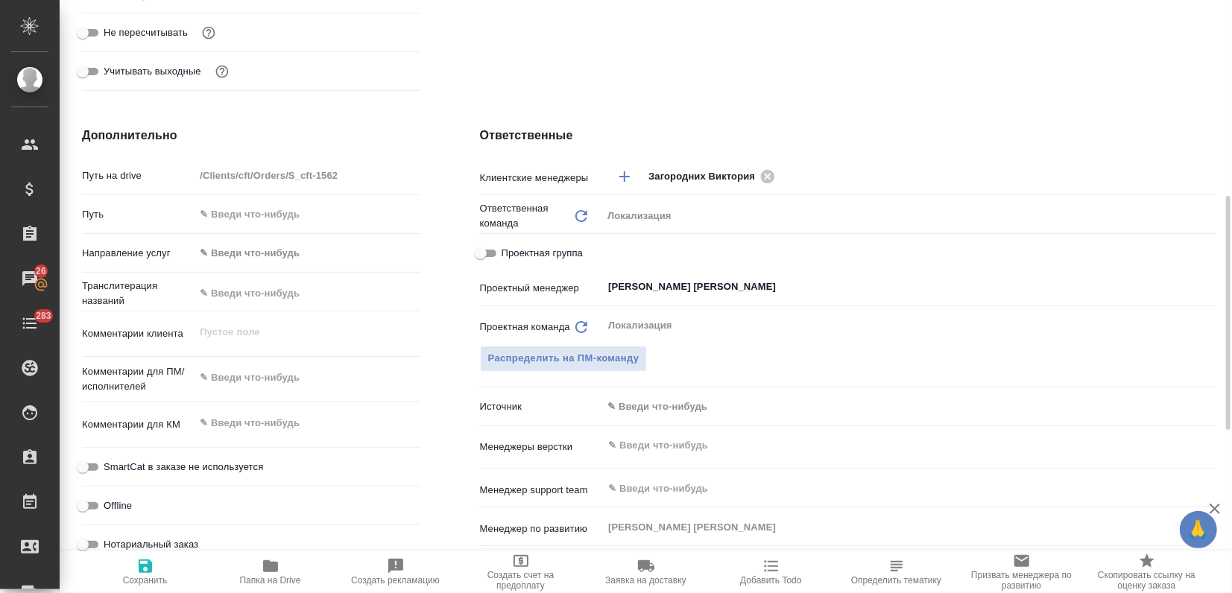
type textarea "x"
click at [231, 381] on textarea at bounding box center [307, 377] width 225 height 25
paste textarea "Сержи Android"
type textarea "Сержи Android"
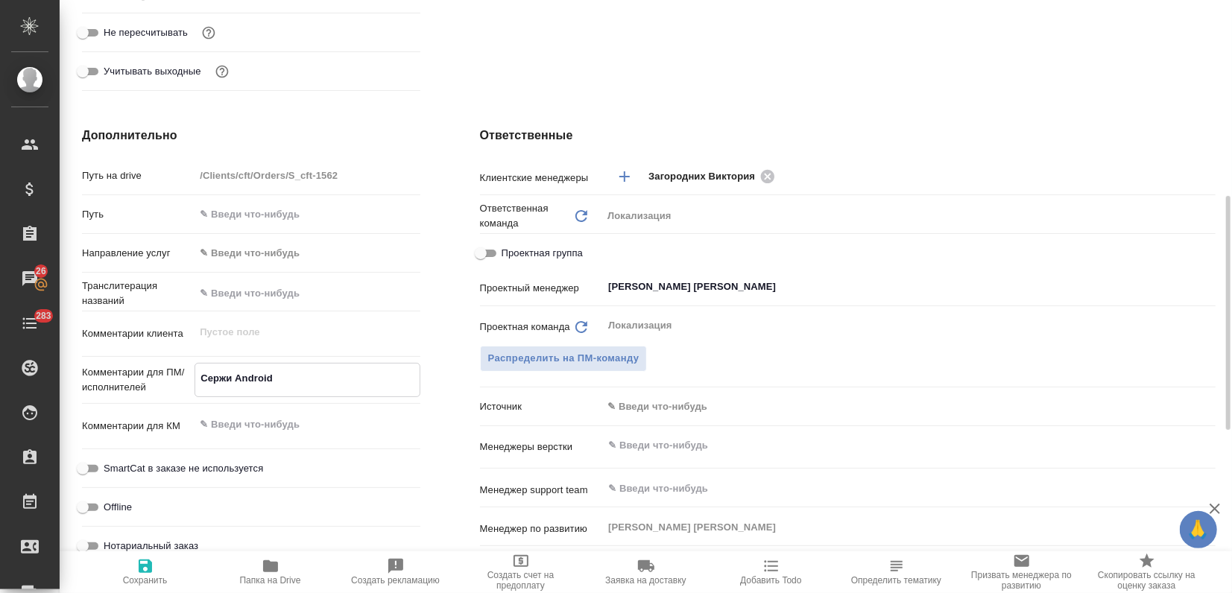
type textarea "x"
type textarea "Сержи Android:"
type textarea "x"
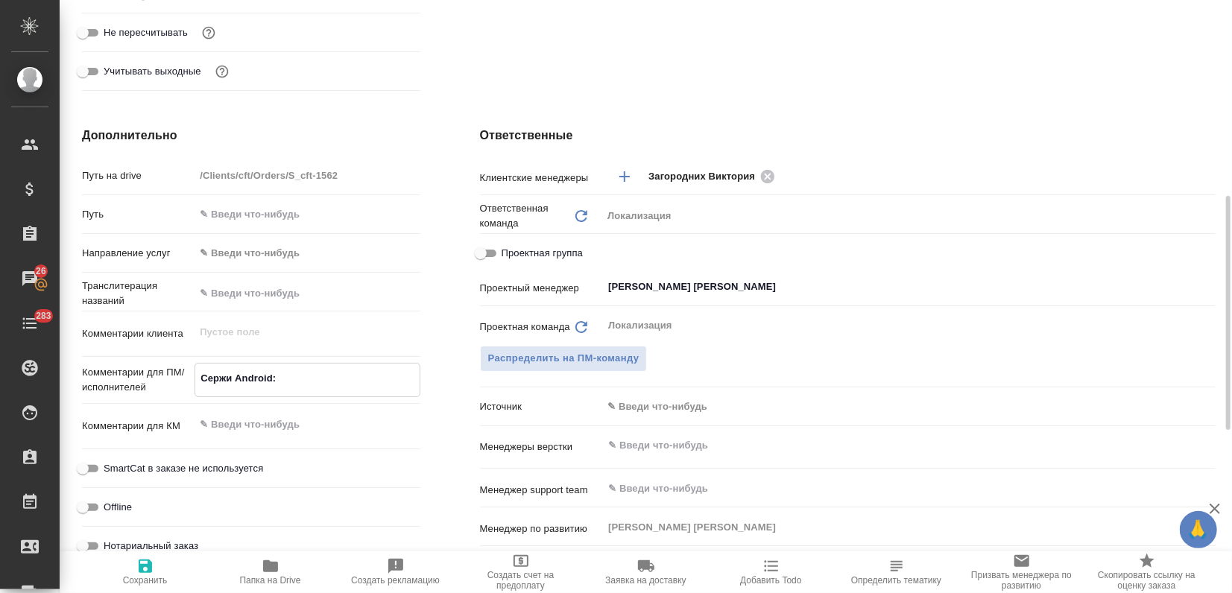
type textarea "x"
type textarea "Сержи Android:"
type textarea "x"
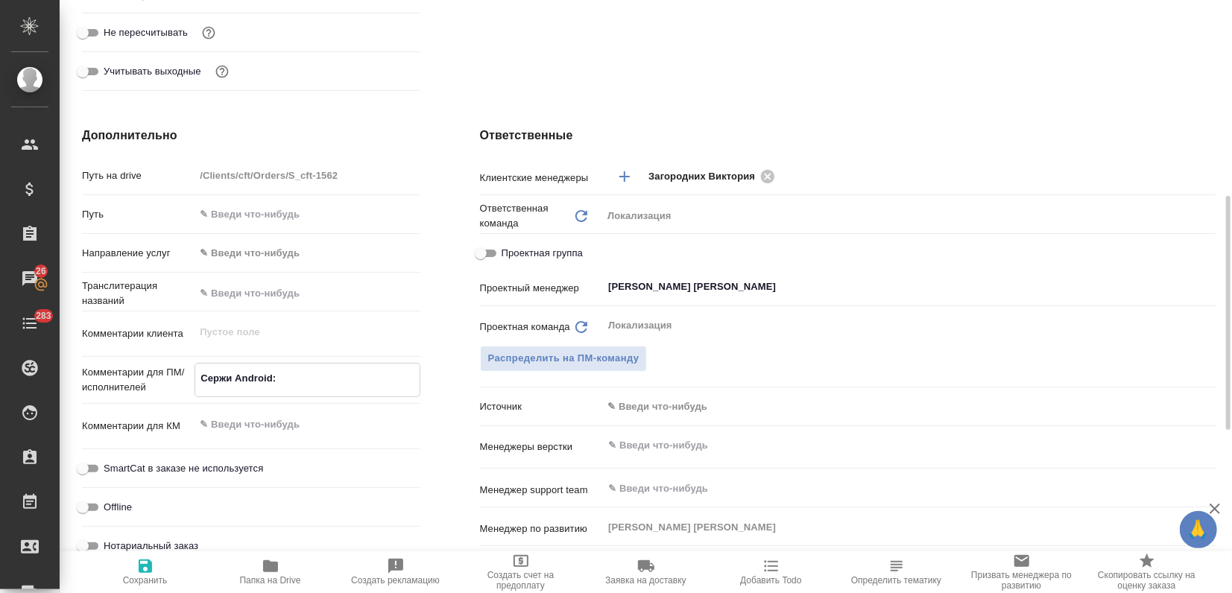
type textarea "x"
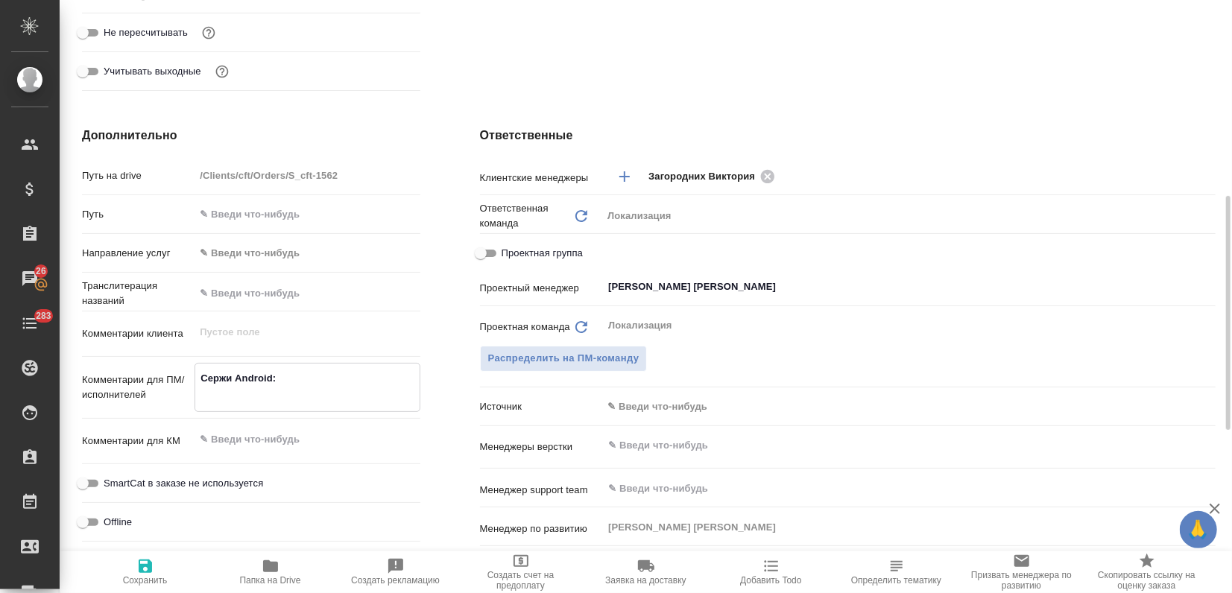
type textarea "Сержи Android:"
type textarea "x"
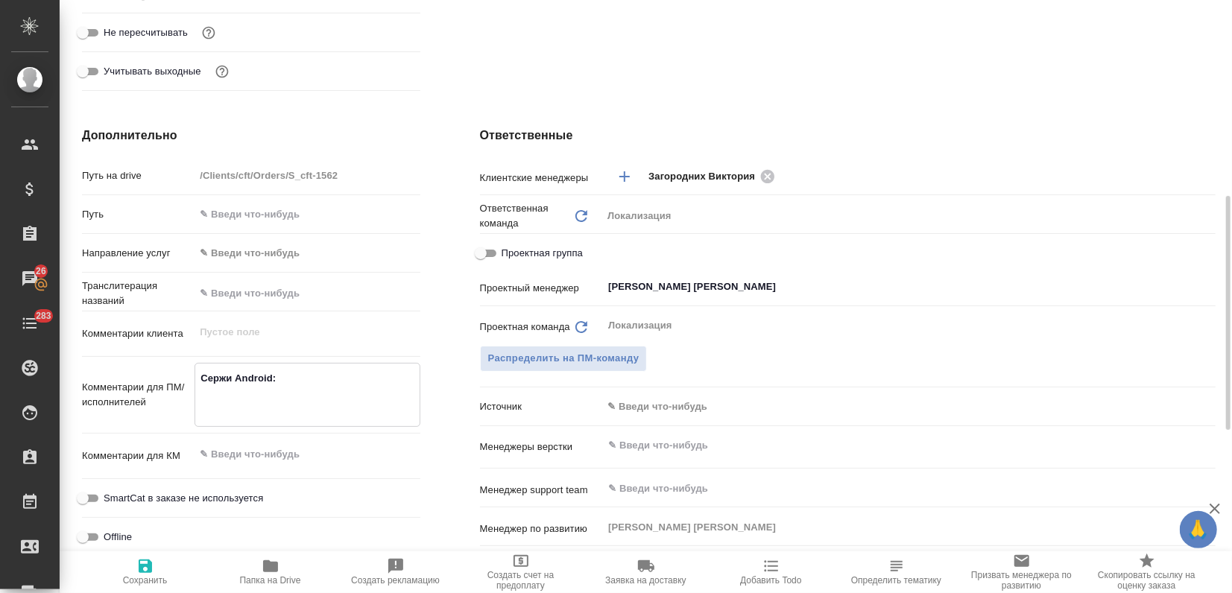
type textarea "Сержи Android:"
type textarea "x"
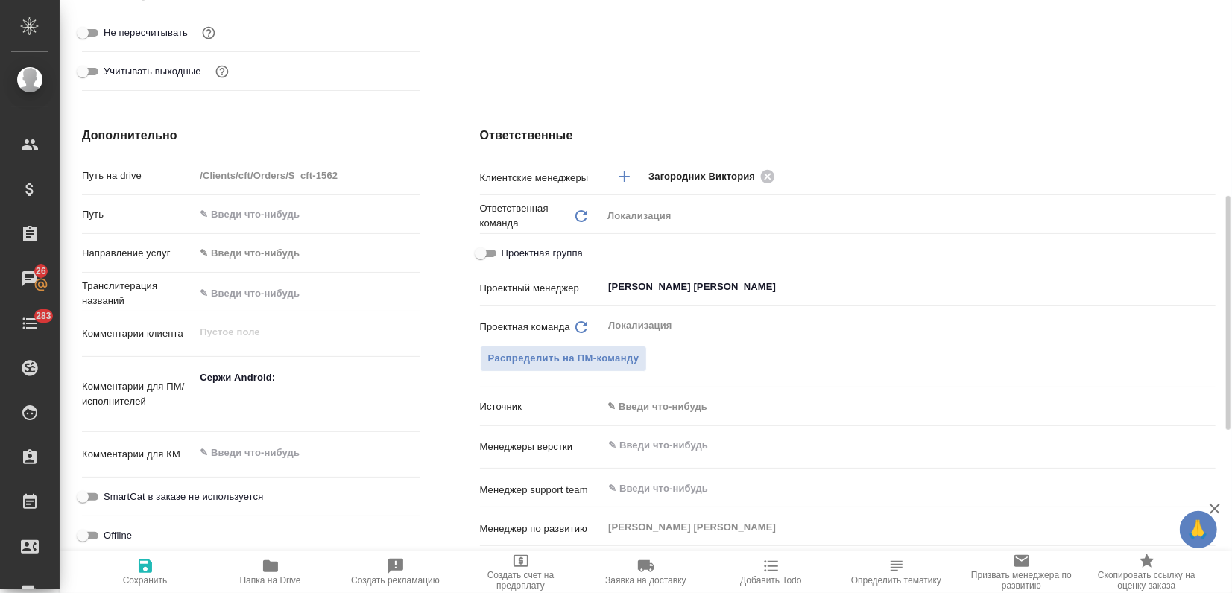
type textarea "x"
paste textarea "https://smartcat.com/projects/83fbdc97-7f3c-4db6-867b-8ebb96f778bc/files?target…"
type textarea "Сержи Android: https://smartcat.com/projects/83fbdc97-7f3c-4db6-867b-8ebb96f778…"
type textarea "x"
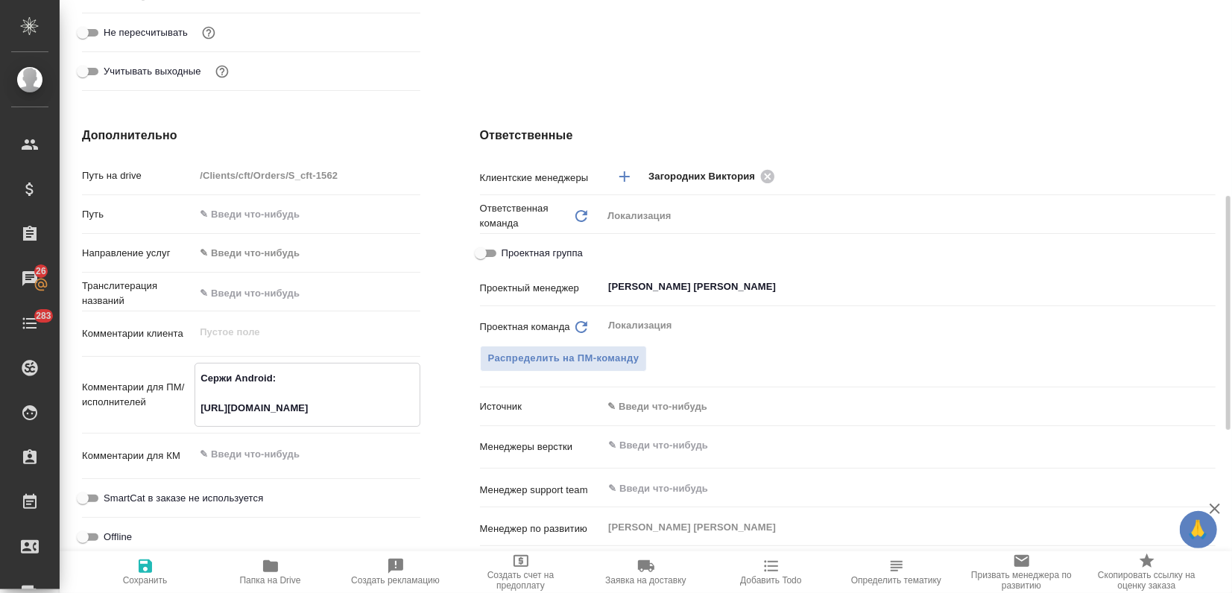
type textarea "x"
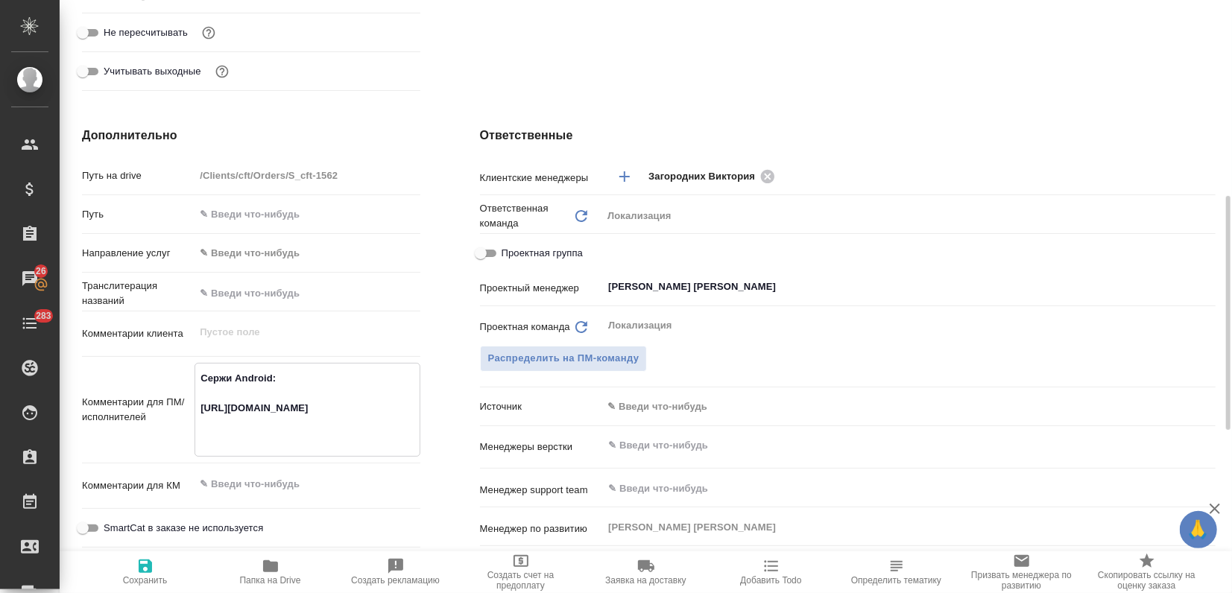
type textarea "Сержи Android: https://smartcat.com/projects/83fbdc97-7f3c-4db6-867b-8ebb96f778…"
type textarea "x"
click at [143, 571] on icon "button" at bounding box center [145, 566] width 13 height 13
type textarea "x"
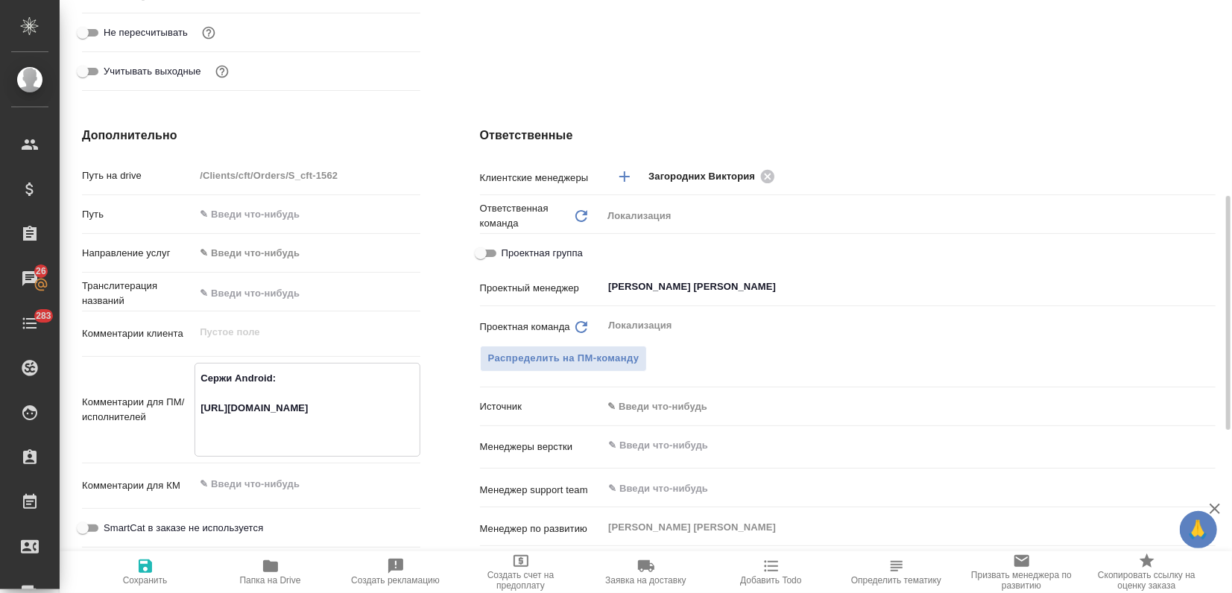
type textarea "x"
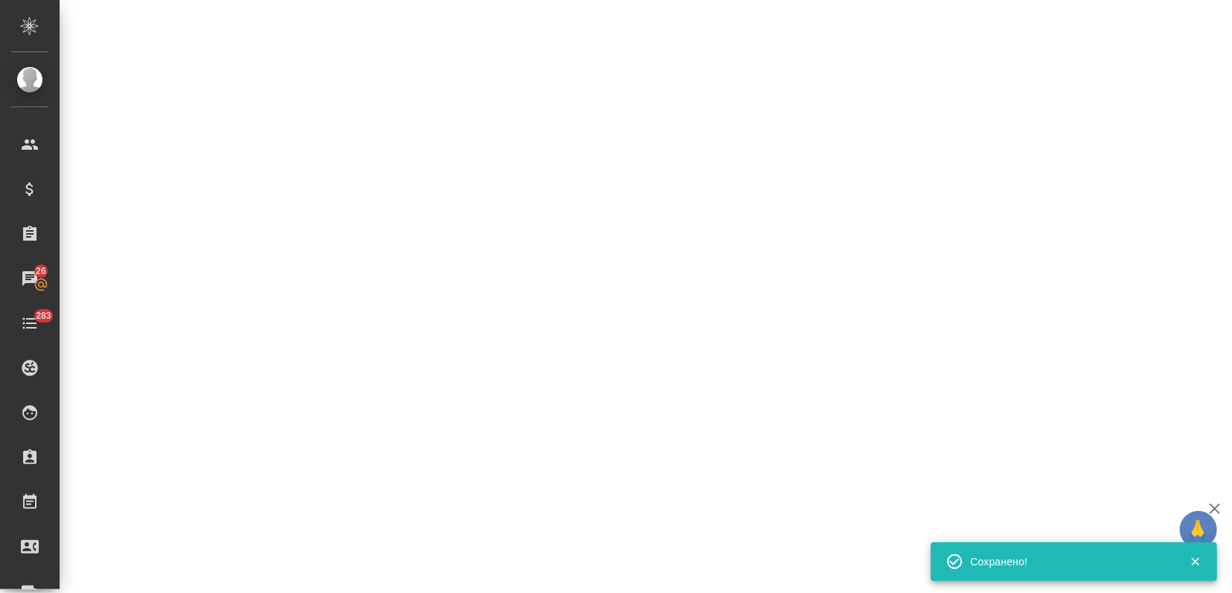
select select "RU"
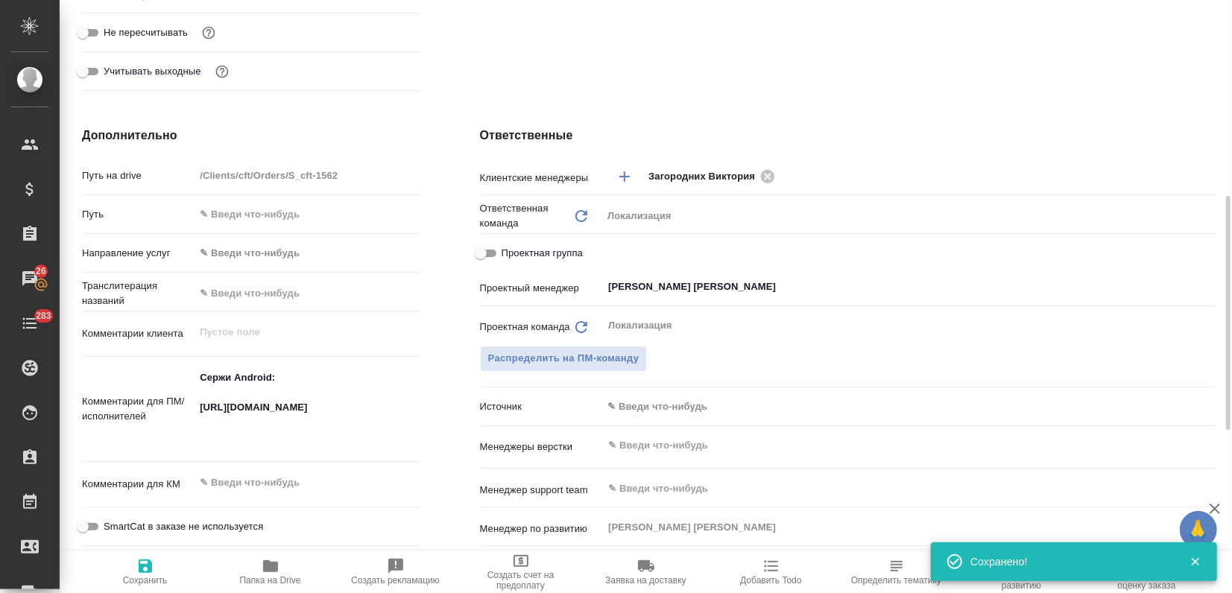
type textarea "x"
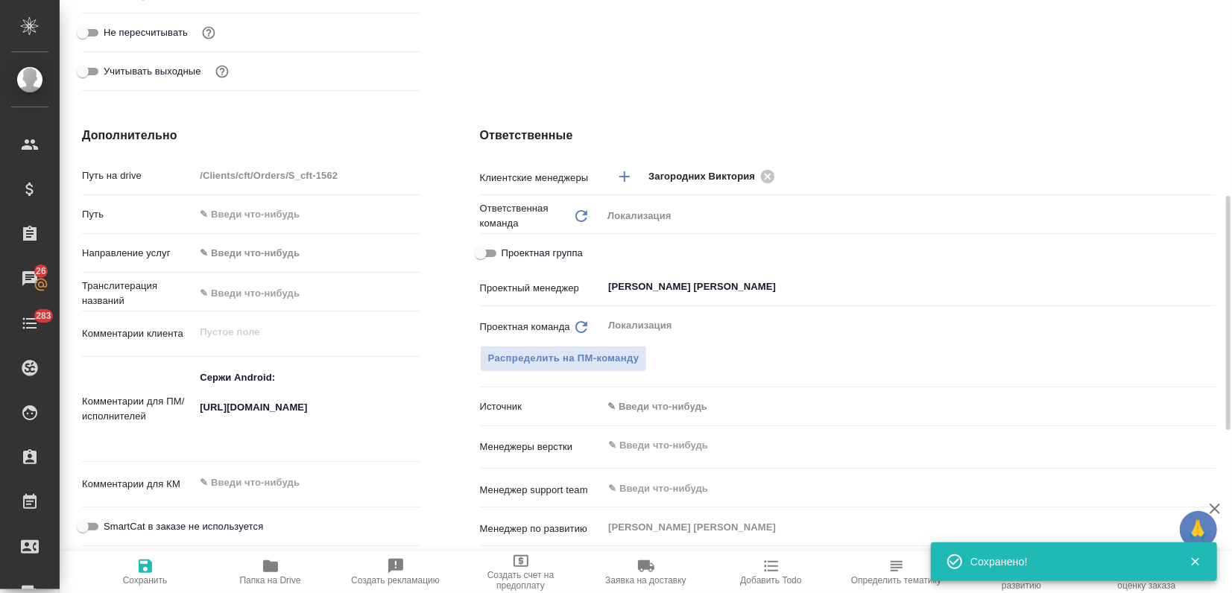
type textarea "x"
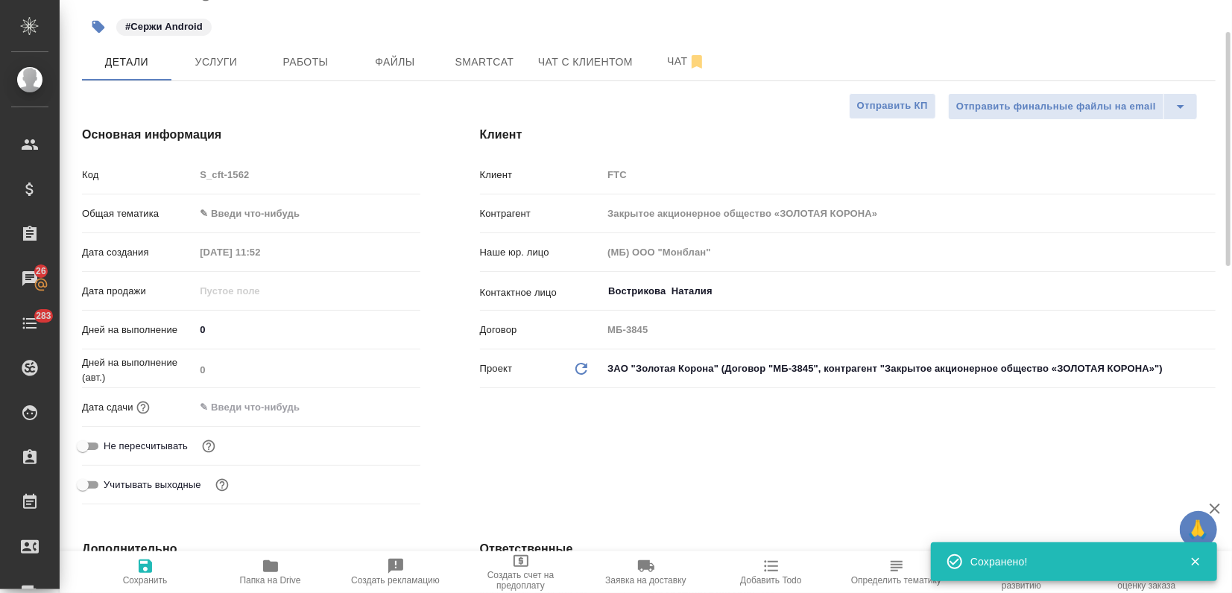
scroll to position [0, 0]
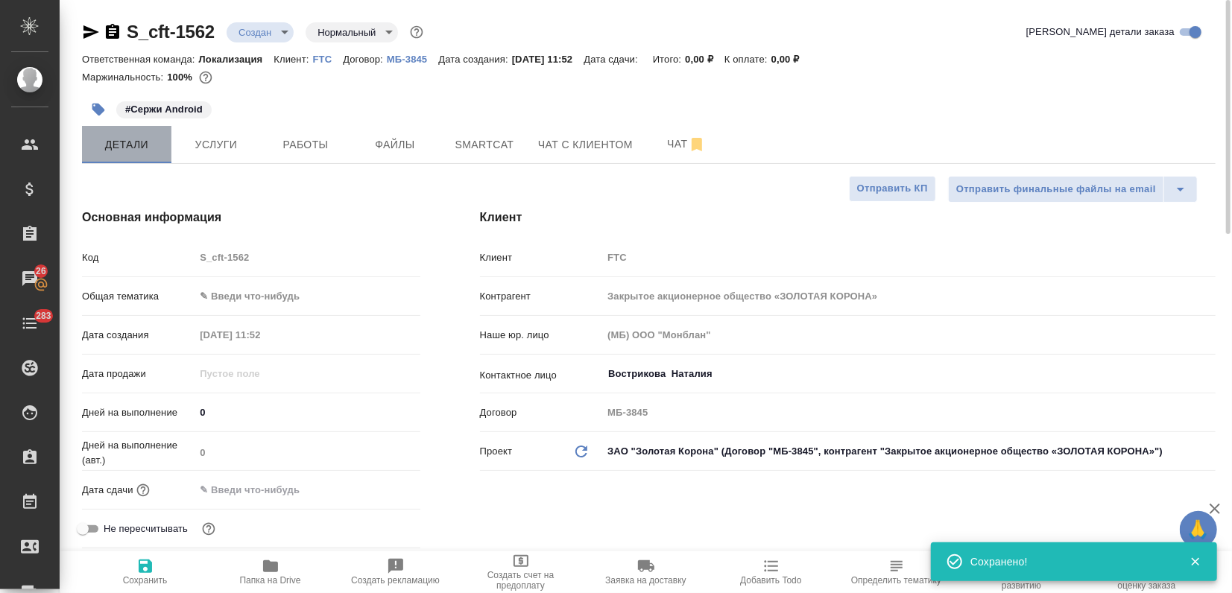
click at [154, 142] on span "Детали" at bounding box center [127, 145] width 72 height 19
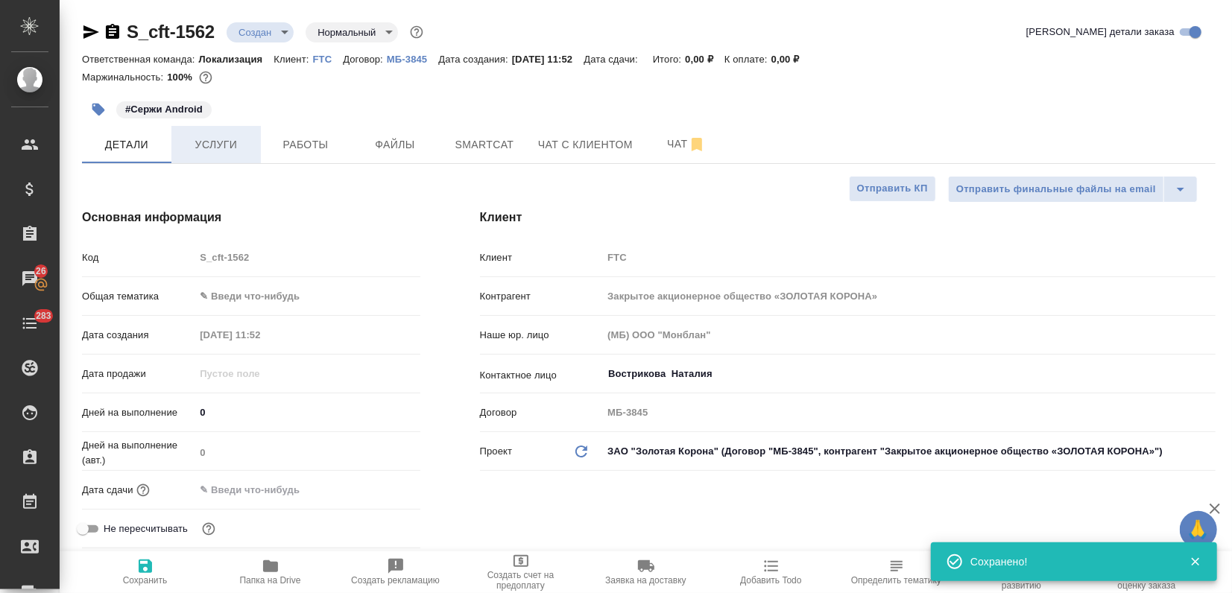
click at [203, 139] on span "Услуги" at bounding box center [216, 145] width 72 height 19
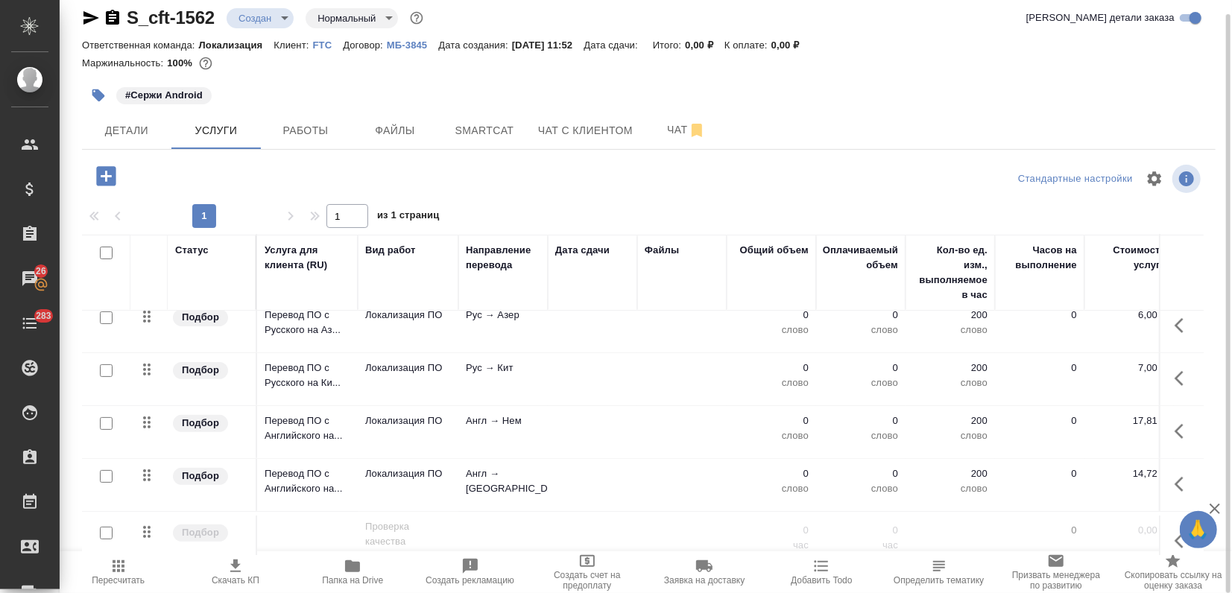
scroll to position [331, 0]
click at [107, 468] on input "checkbox" at bounding box center [106, 474] width 13 height 13
checkbox input "true"
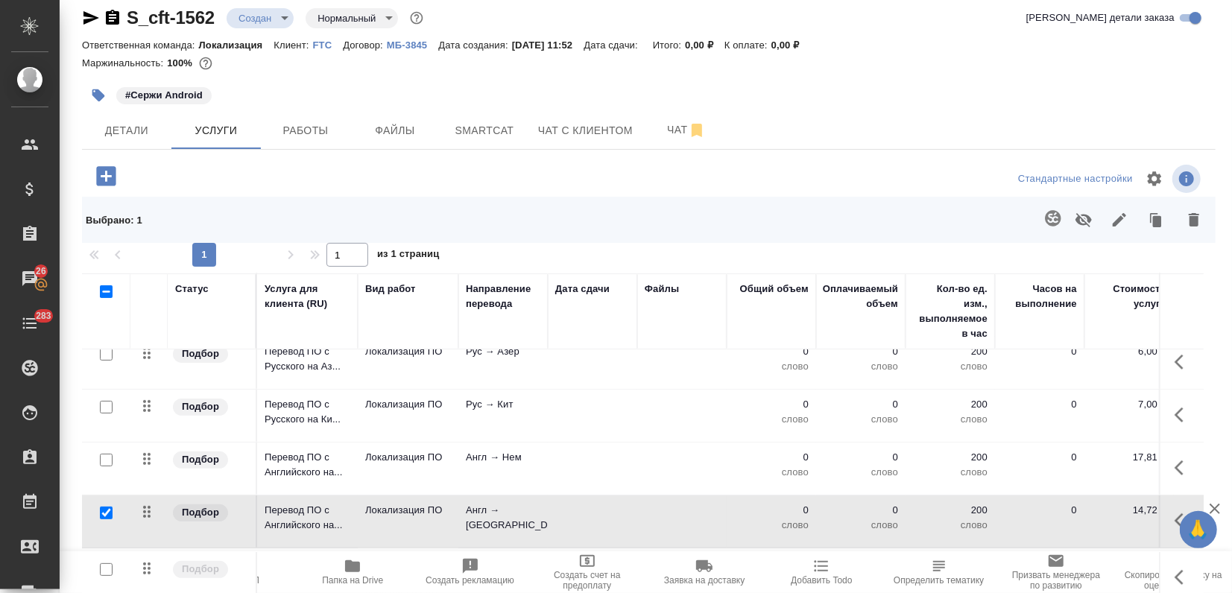
click at [107, 458] on input "checkbox" at bounding box center [106, 460] width 13 height 13
checkbox input "true"
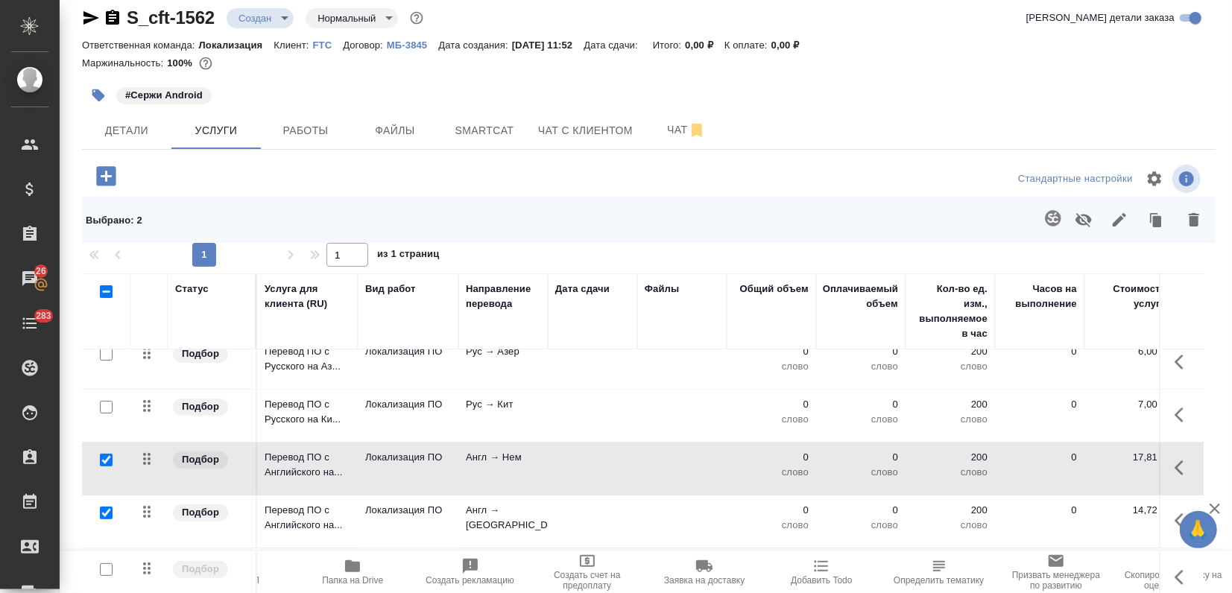
click at [108, 405] on input "checkbox" at bounding box center [106, 407] width 13 height 13
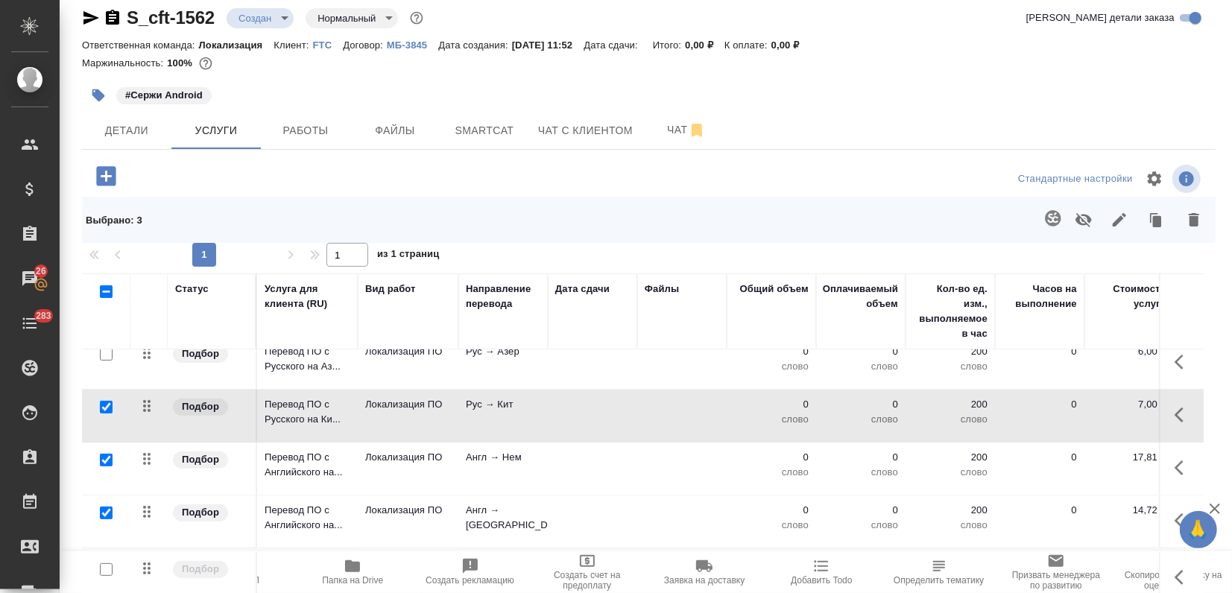
click at [1075, 214] on icon "button" at bounding box center [1083, 220] width 16 height 14
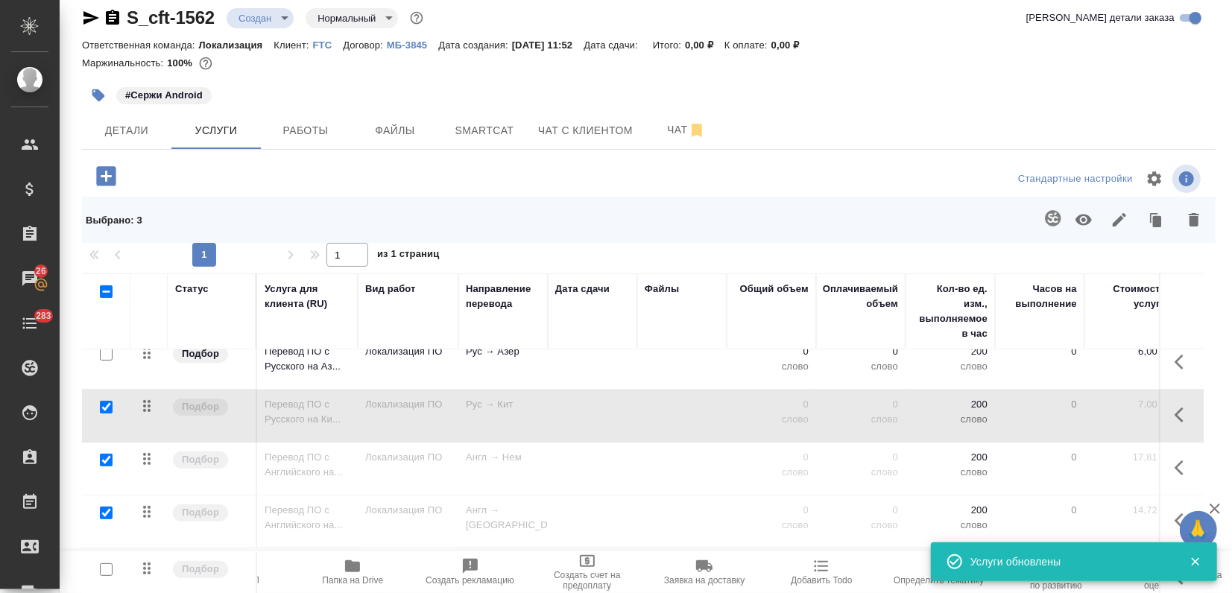
click at [112, 405] on input "checkbox" at bounding box center [106, 407] width 13 height 13
checkbox input "false"
click at [107, 460] on input "checkbox" at bounding box center [106, 460] width 13 height 13
checkbox input "false"
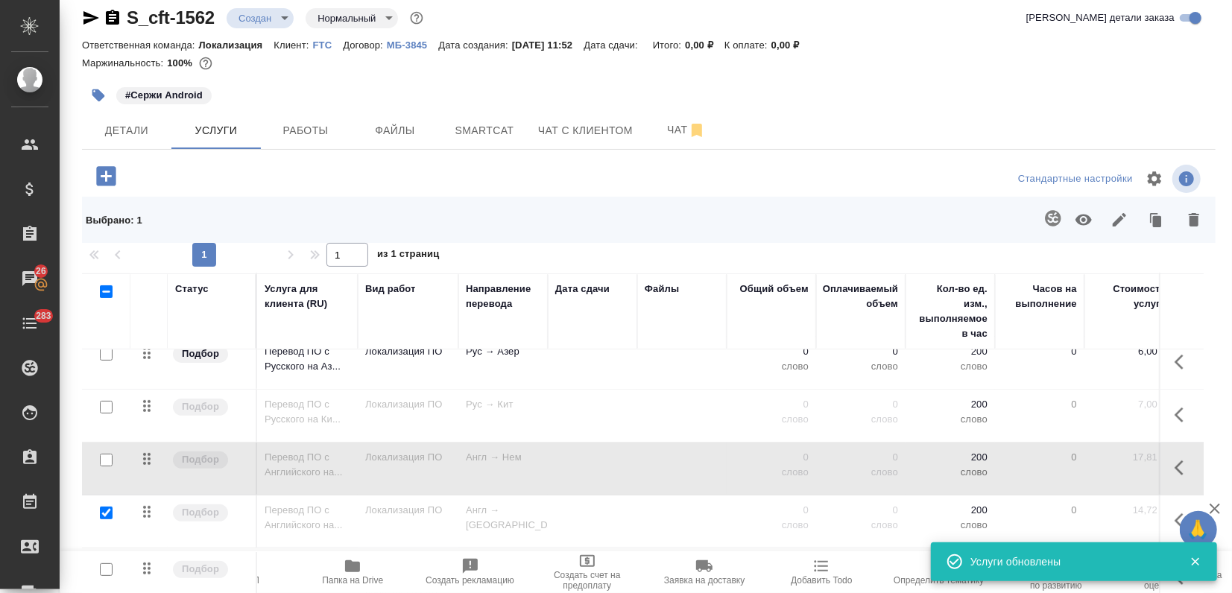
click at [107, 507] on input "checkbox" at bounding box center [106, 513] width 13 height 13
checkbox input "false"
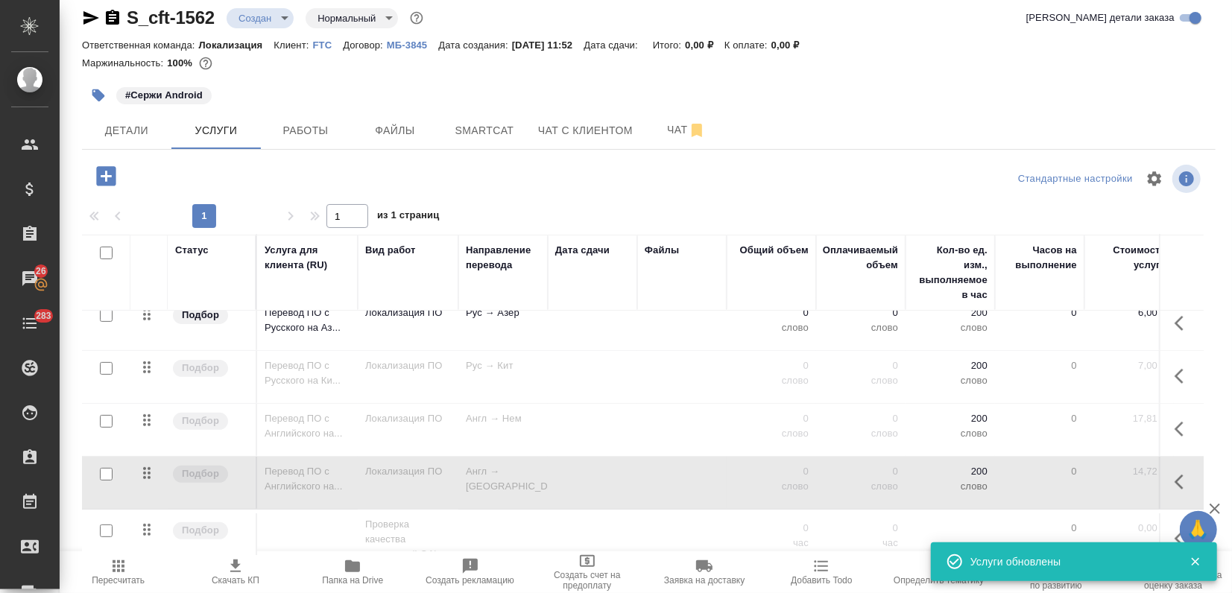
scroll to position [248, 0]
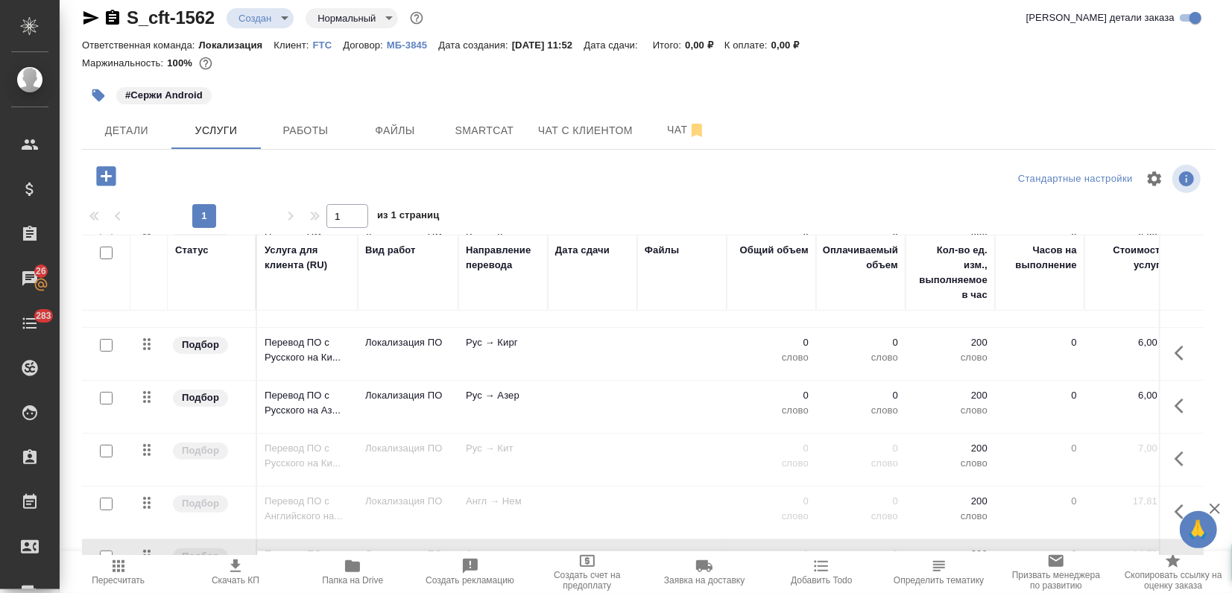
click at [107, 400] on input "checkbox" at bounding box center [106, 398] width 13 height 13
checkbox input "true"
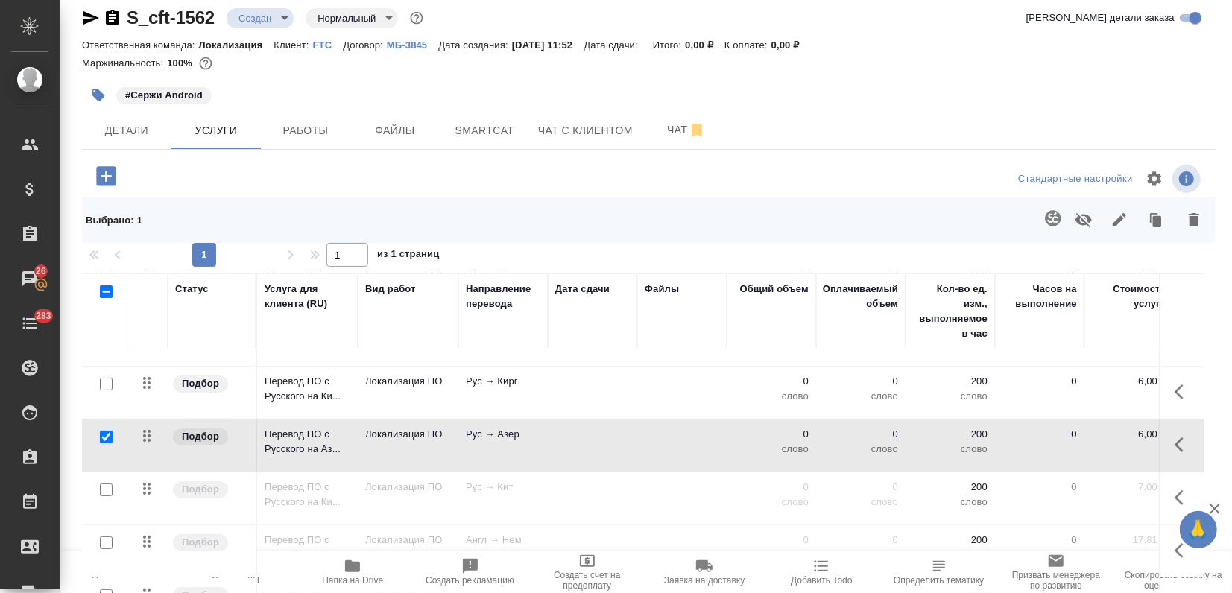
click at [107, 385] on input "checkbox" at bounding box center [106, 384] width 13 height 13
checkbox input "true"
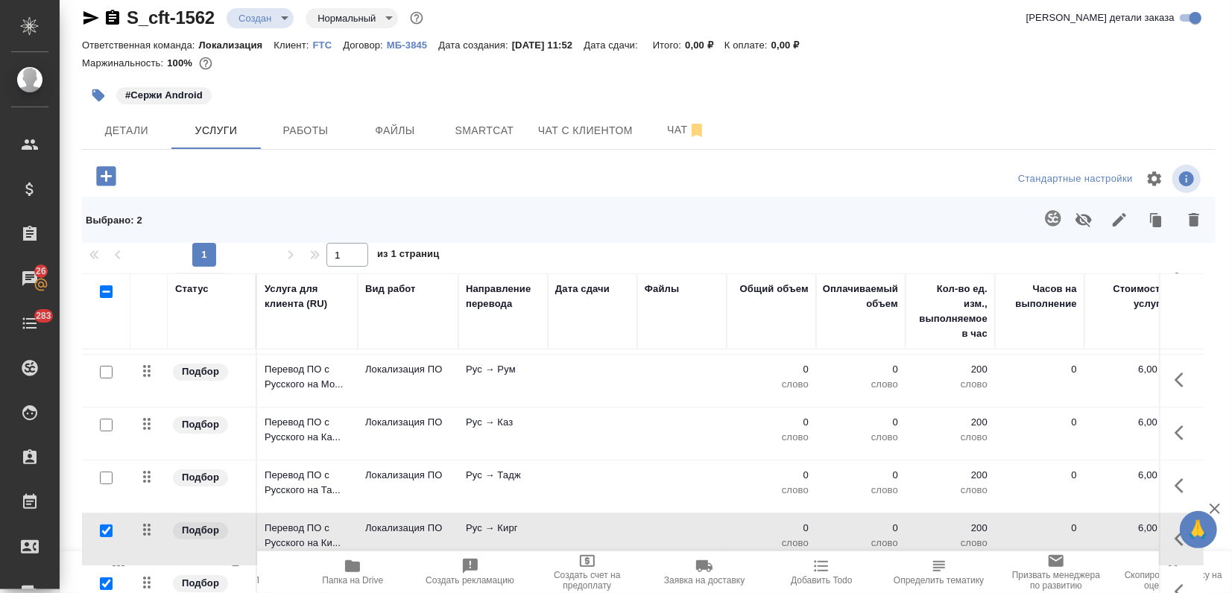
scroll to position [83, 0]
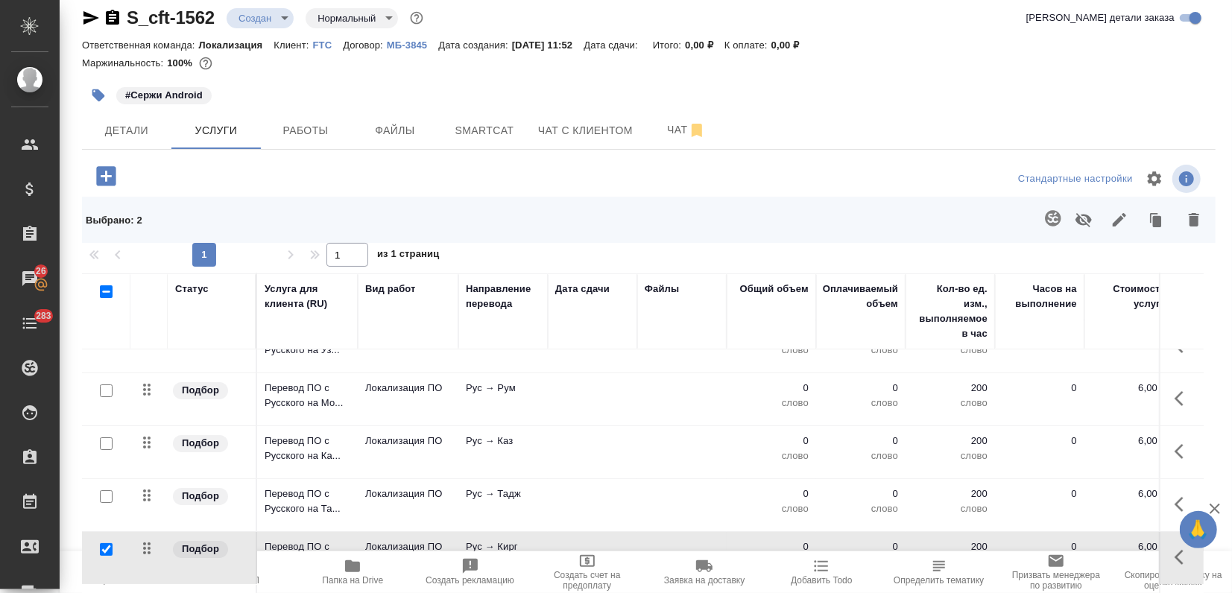
click at [103, 496] on input "checkbox" at bounding box center [106, 496] width 13 height 13
checkbox input "true"
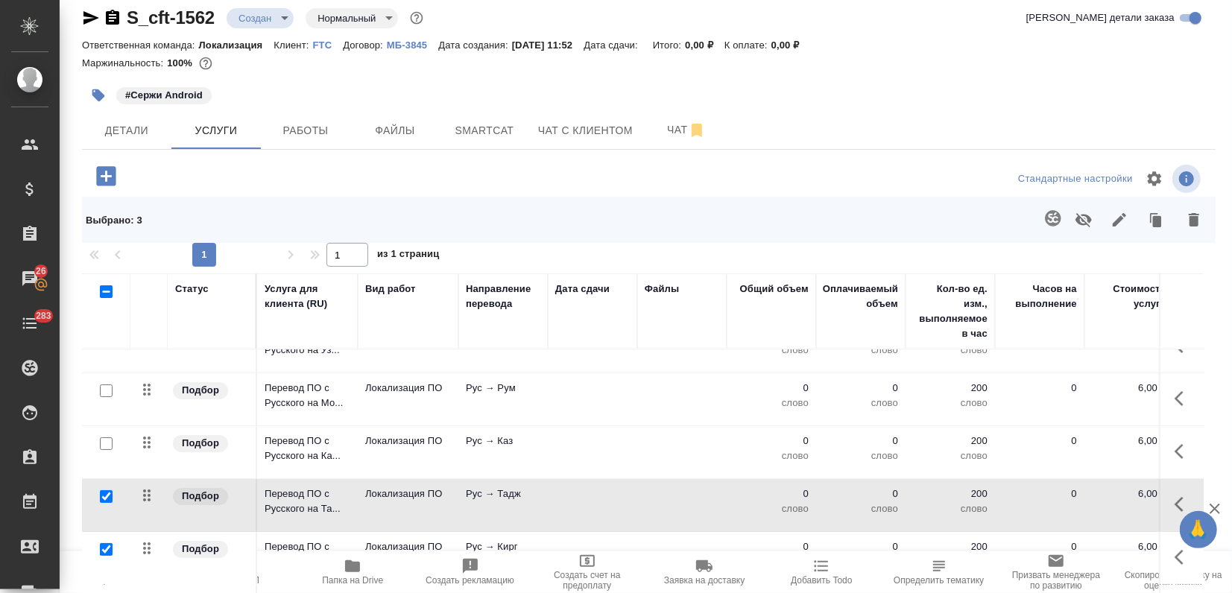
click at [103, 441] on input "checkbox" at bounding box center [106, 443] width 13 height 13
checkbox input "true"
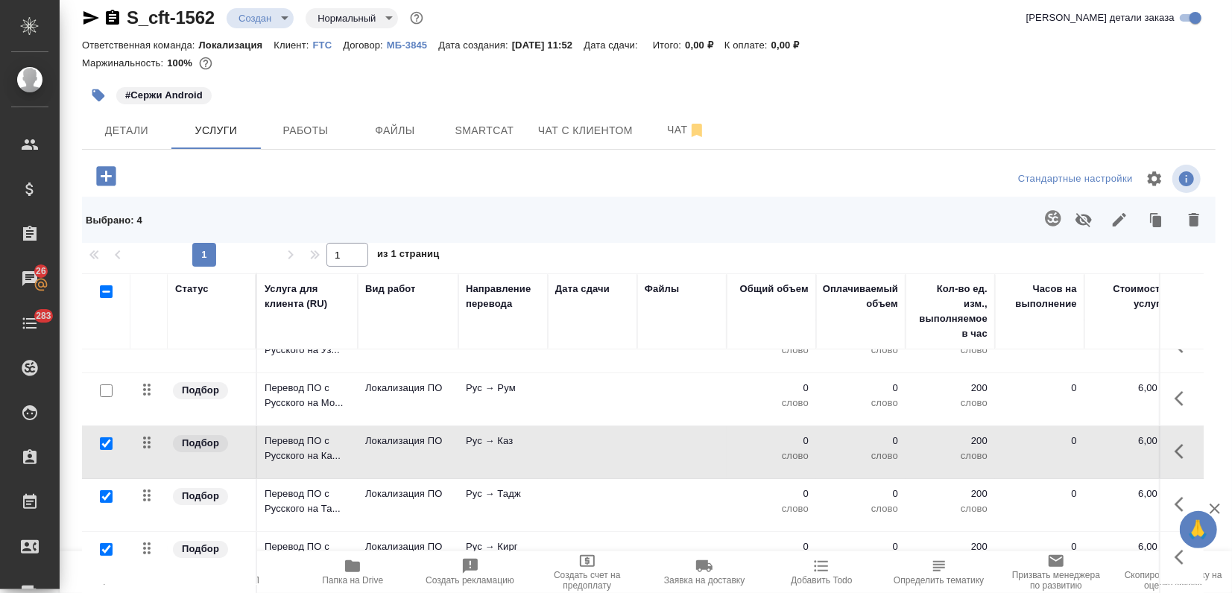
drag, startPoint x: 104, startPoint y: 389, endPoint x: 132, endPoint y: 420, distance: 41.2
click at [104, 388] on input "checkbox" at bounding box center [106, 391] width 13 height 13
checkbox input "true"
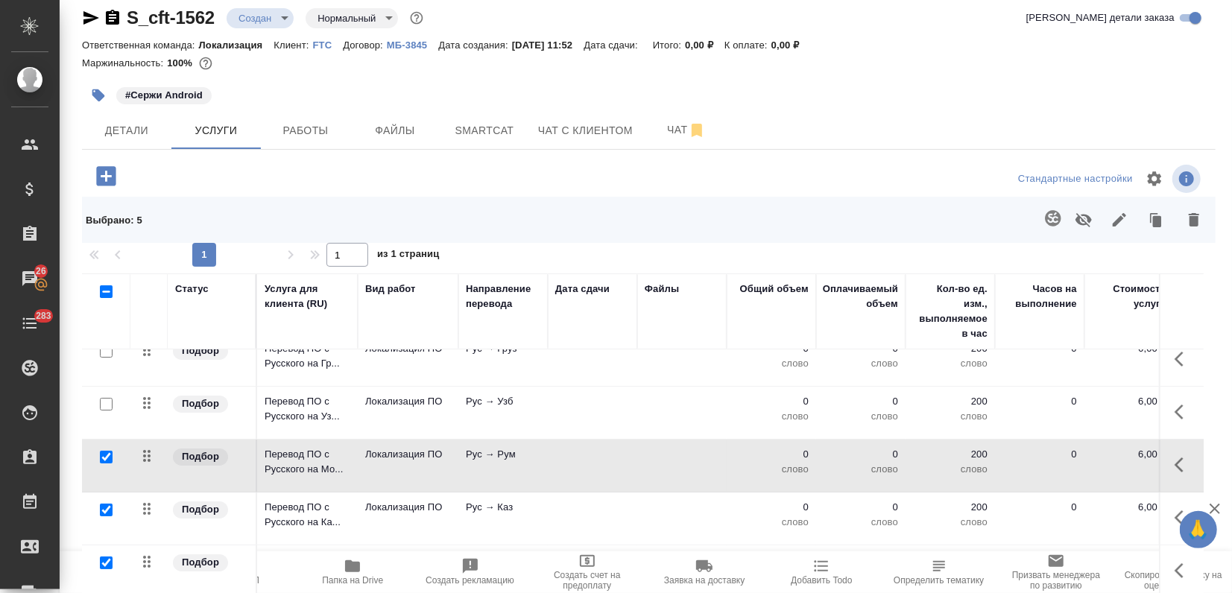
scroll to position [0, 0]
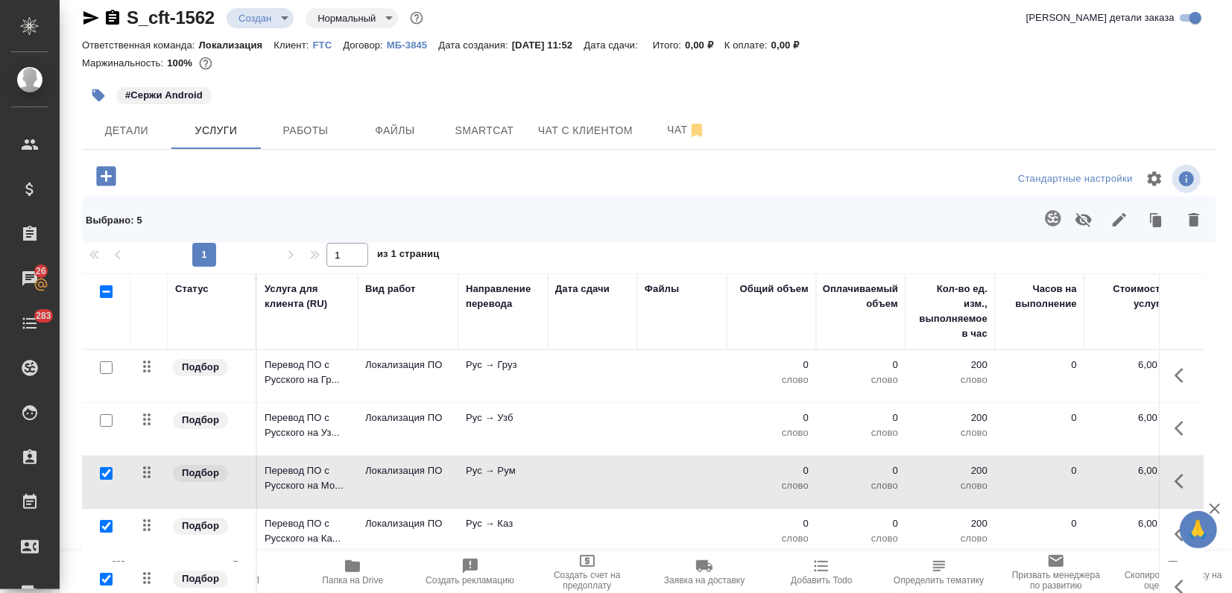
click at [107, 418] on input "checkbox" at bounding box center [106, 420] width 13 height 13
checkbox input "true"
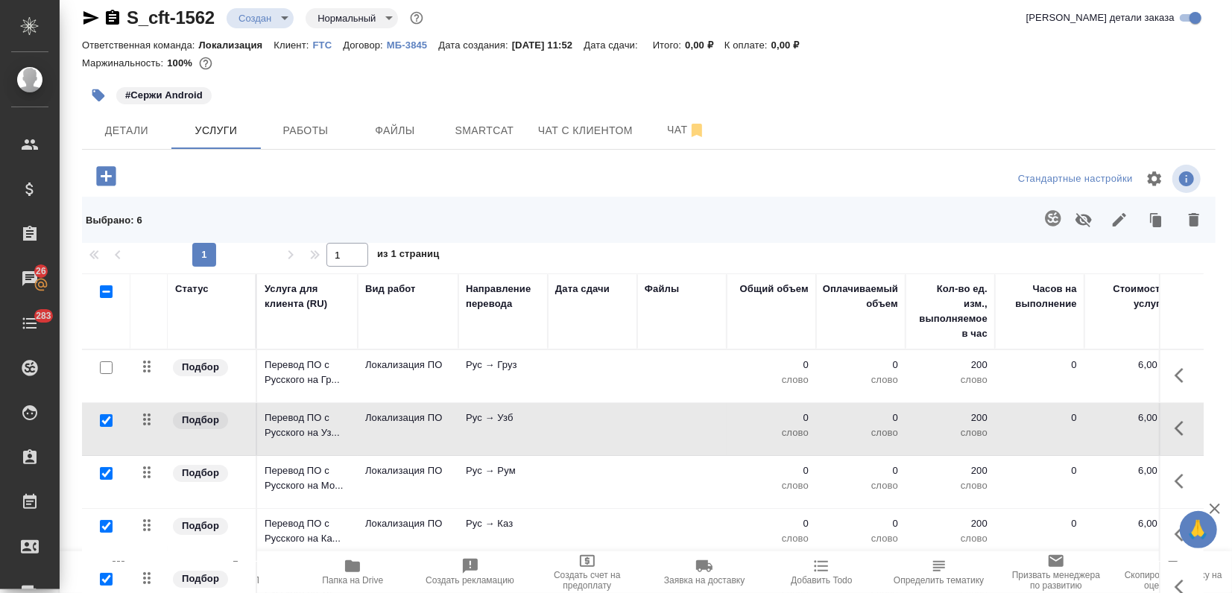
drag, startPoint x: 107, startPoint y: 365, endPoint x: 312, endPoint y: 443, distance: 218.7
click at [107, 365] on input "checkbox" at bounding box center [106, 367] width 13 height 13
checkbox input "true"
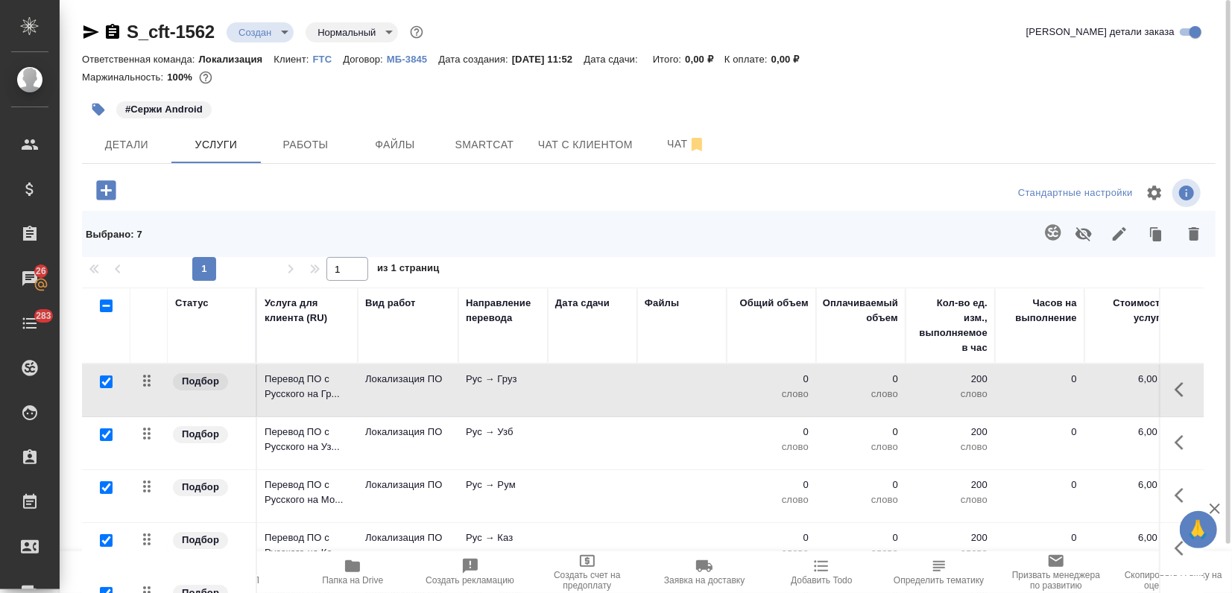
click at [1110, 230] on icon "button" at bounding box center [1119, 234] width 18 height 18
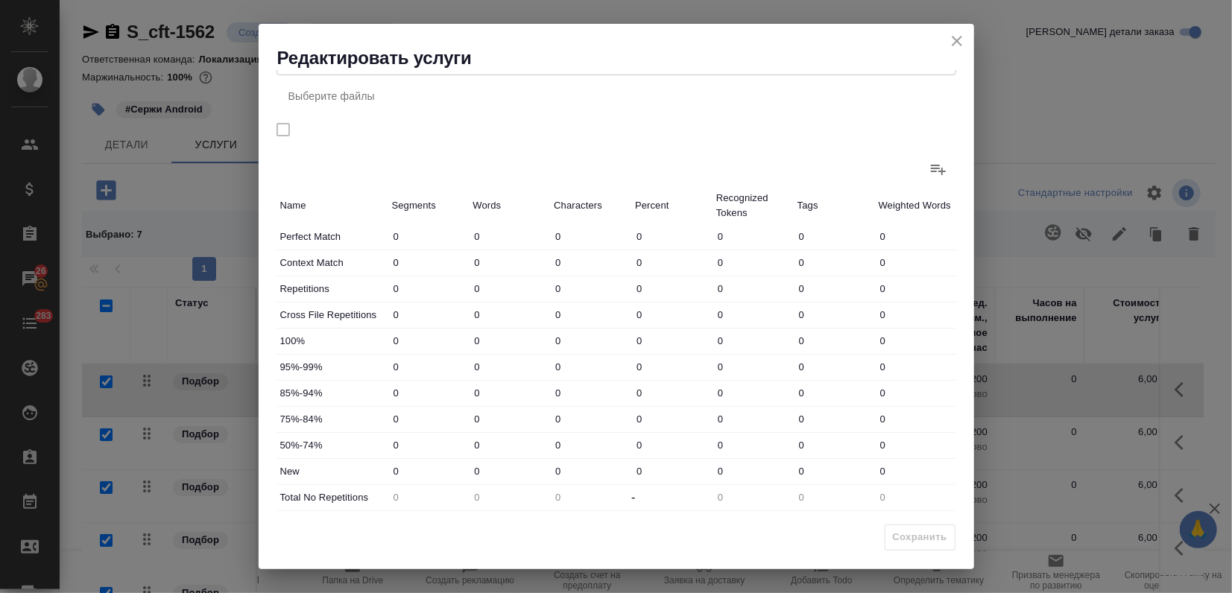
scroll to position [192, 0]
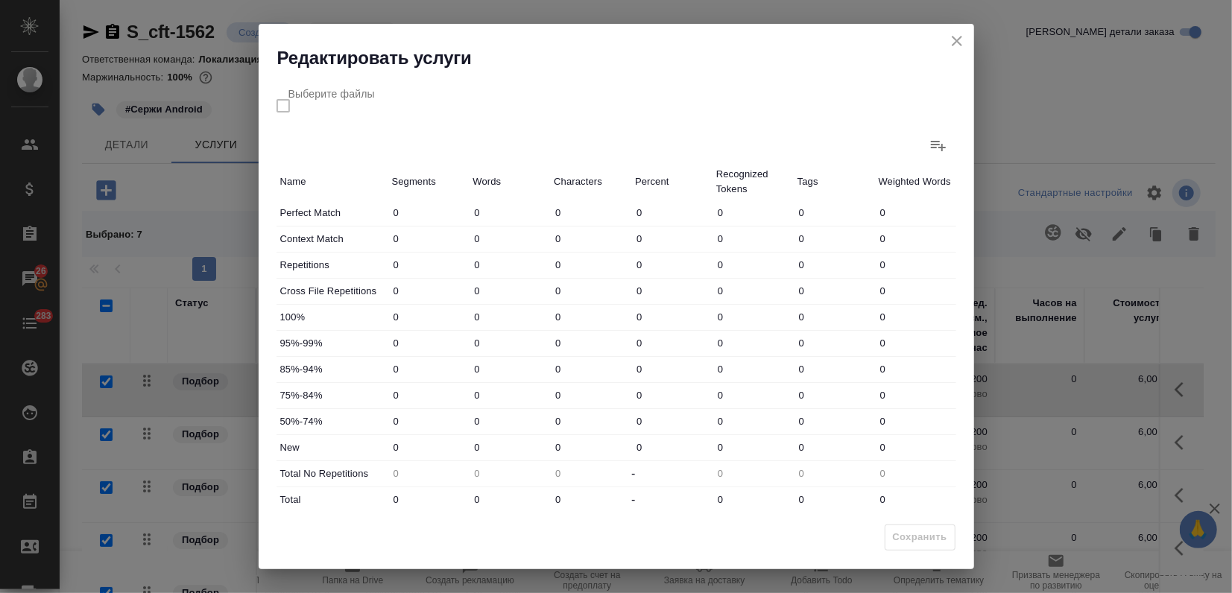
drag, startPoint x: 483, startPoint y: 449, endPoint x: 455, endPoint y: 447, distance: 28.4
click at [455, 447] on div "New 0 0 0 0 0 0 0" at bounding box center [616, 447] width 680 height 25
type input "14"
drag, startPoint x: 464, startPoint y: 496, endPoint x: 423, endPoint y: 496, distance: 40.2
click at [423, 496] on div "Total 0 0 0 - 0 0 0" at bounding box center [616, 499] width 680 height 25
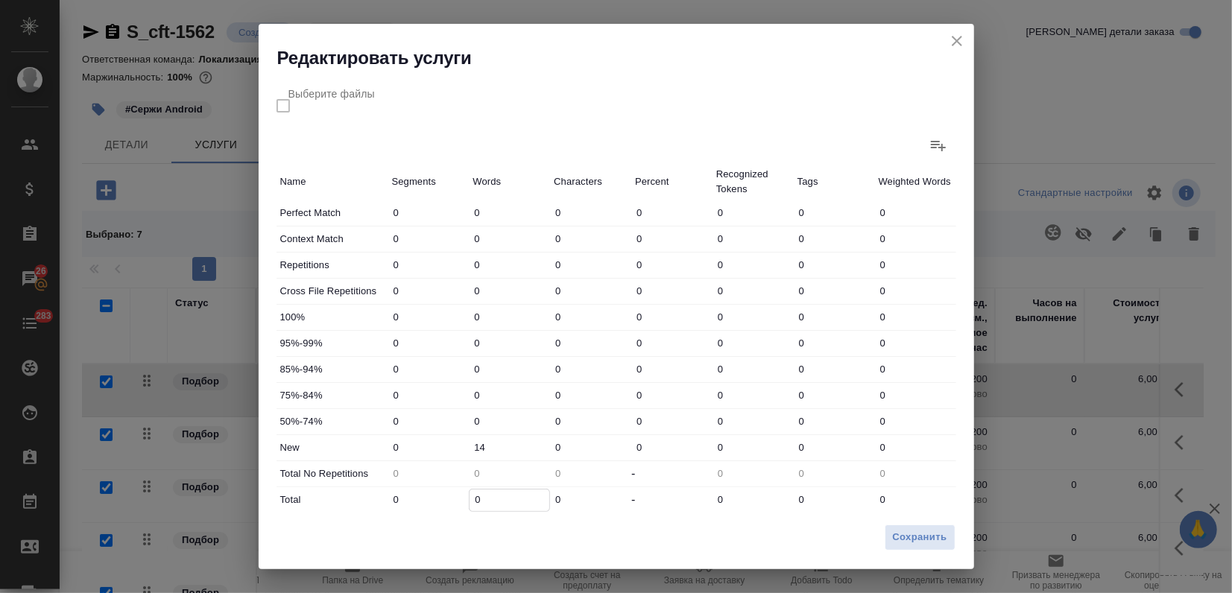
type input "1"
type input "14"
click at [926, 548] on button "Сохранить" at bounding box center [920, 538] width 71 height 26
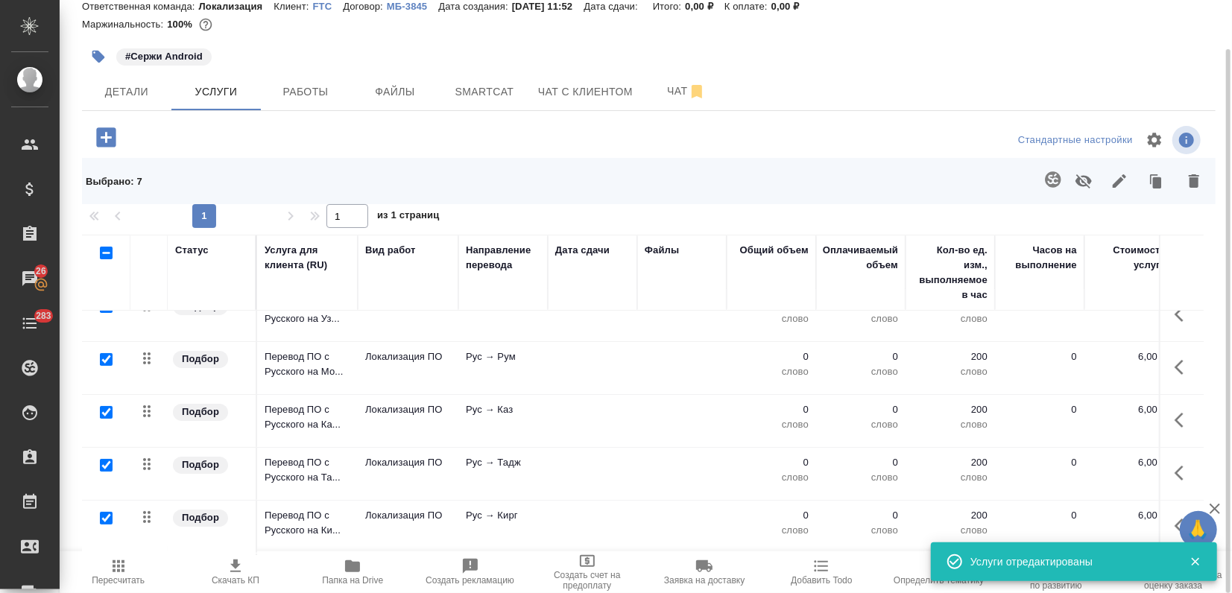
scroll to position [83, 0]
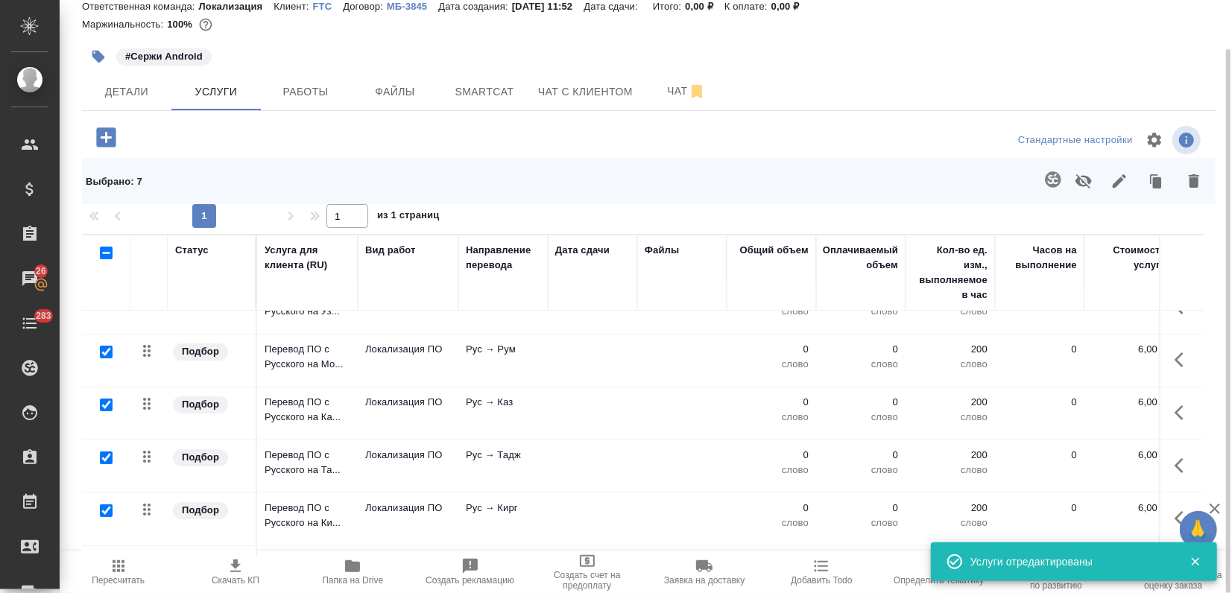
click at [125, 580] on span "Пересчитать" at bounding box center [118, 580] width 53 height 10
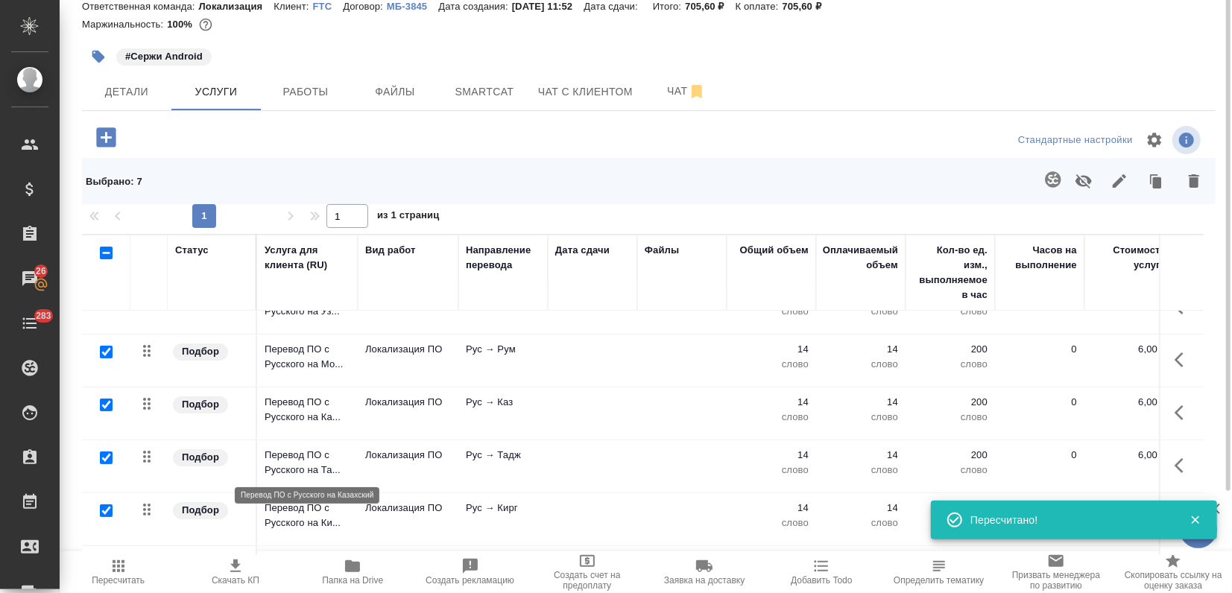
scroll to position [0, 0]
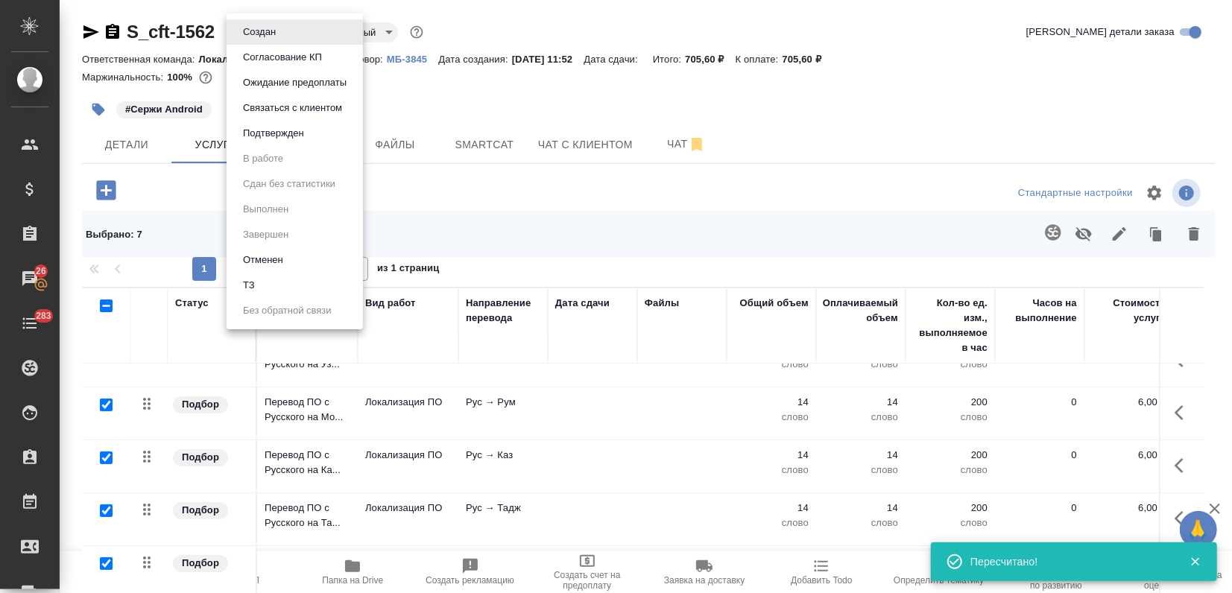
click at [288, 36] on body "🙏 .cls-1 fill:#fff; AWATERA Zagorodnikh Viktoria Клиенты Спецификации Заказы 26…" at bounding box center [616, 296] width 1232 height 593
click at [281, 142] on li "Подтвержден" at bounding box center [295, 133] width 136 height 25
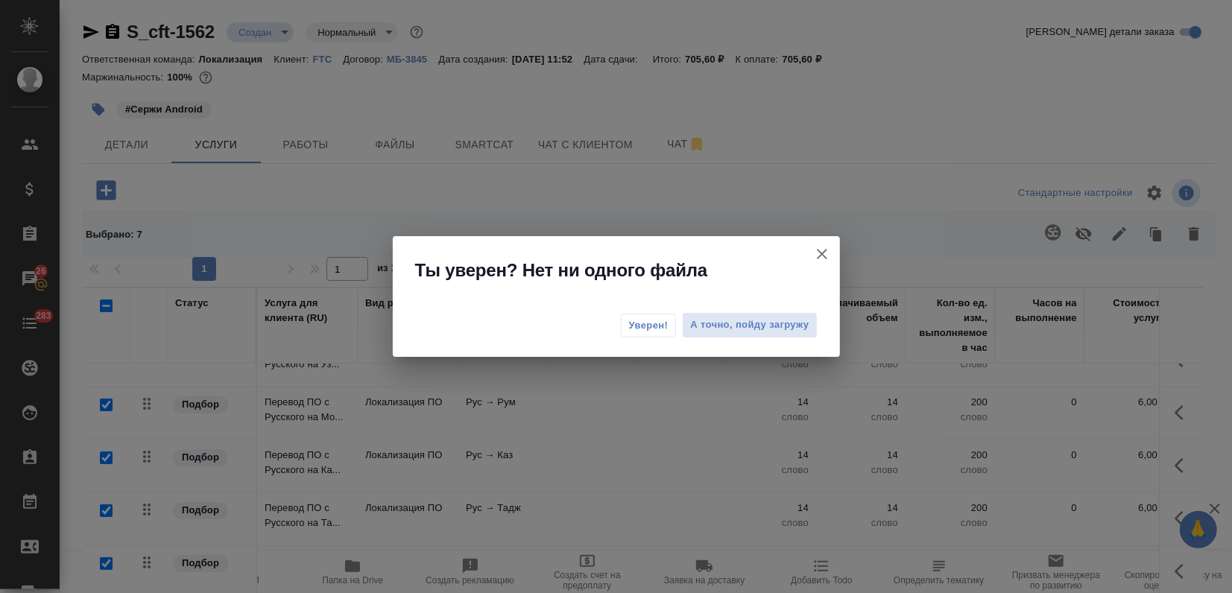
click at [653, 326] on span "Уверен!" at bounding box center [648, 325] width 39 height 15
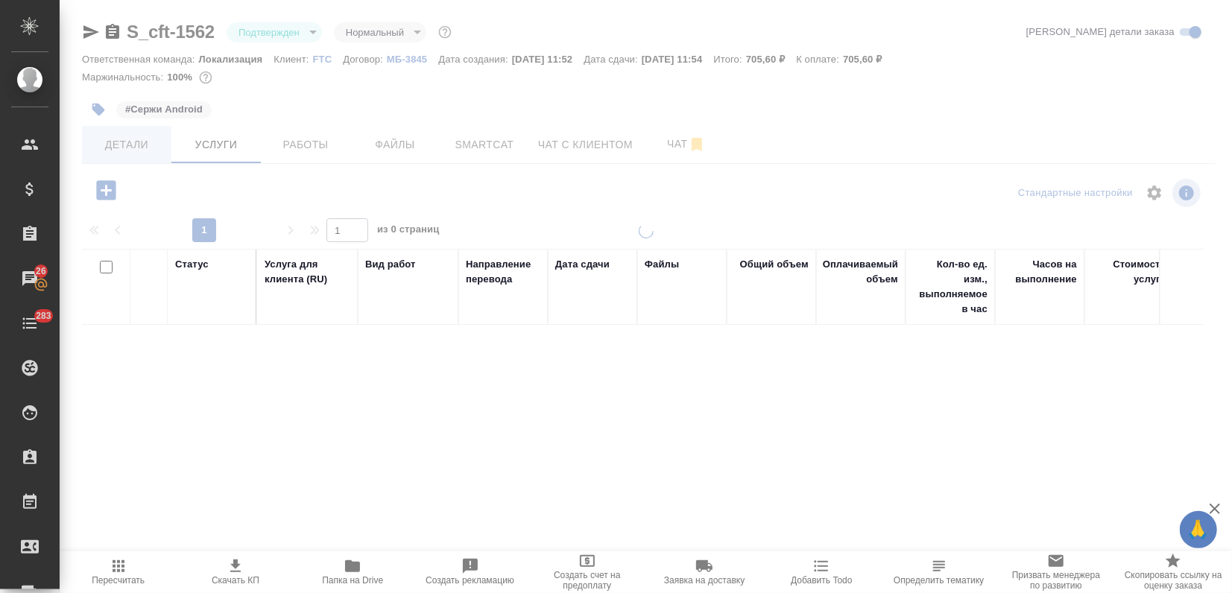
click at [127, 145] on span "Детали" at bounding box center [127, 145] width 72 height 19
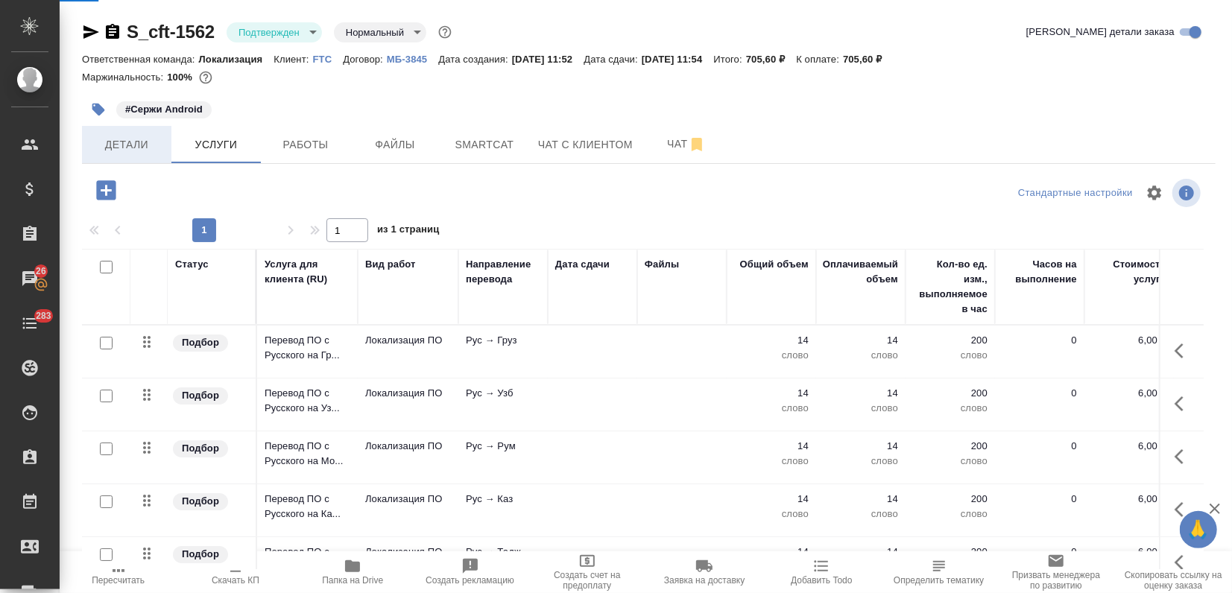
click at [126, 146] on span "Детали" at bounding box center [127, 145] width 72 height 19
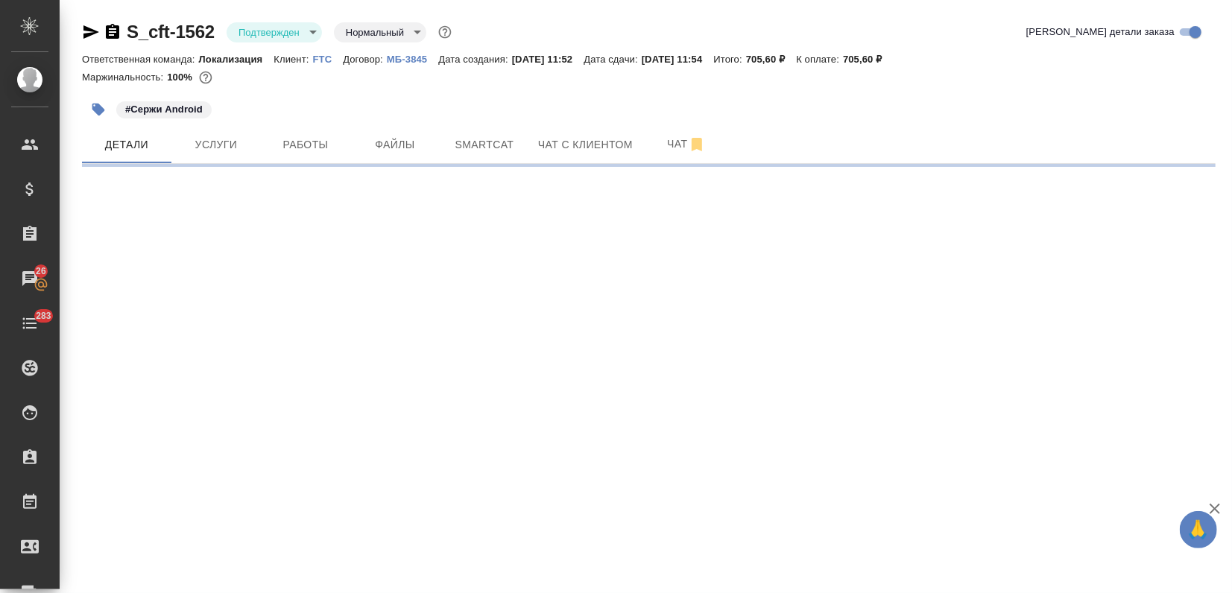
select select "RU"
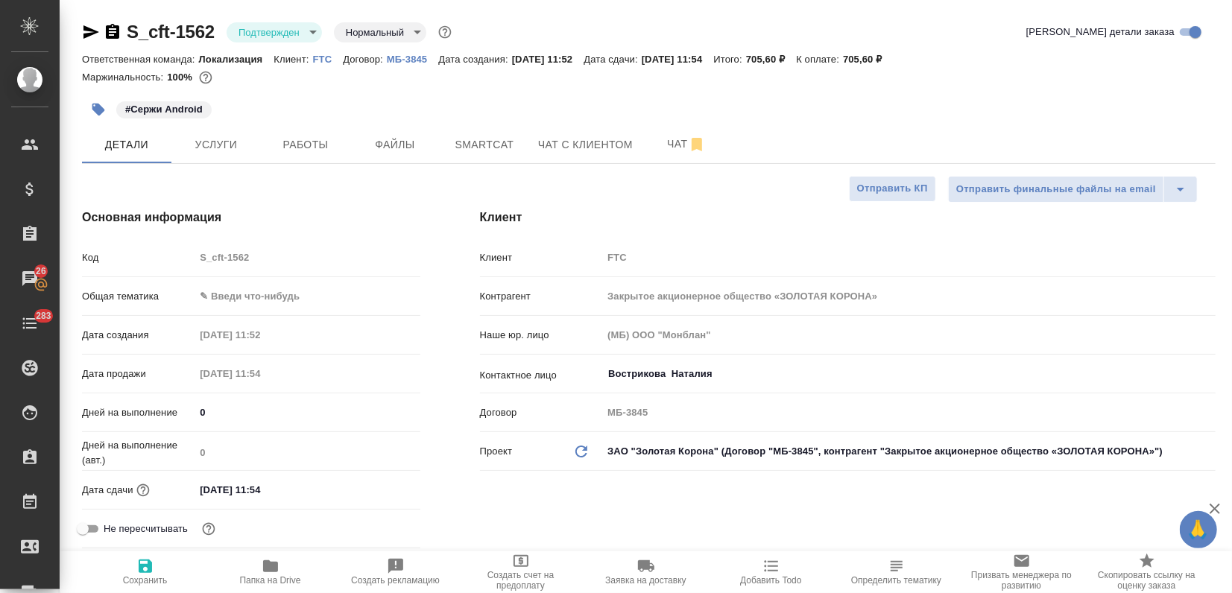
type textarea "x"
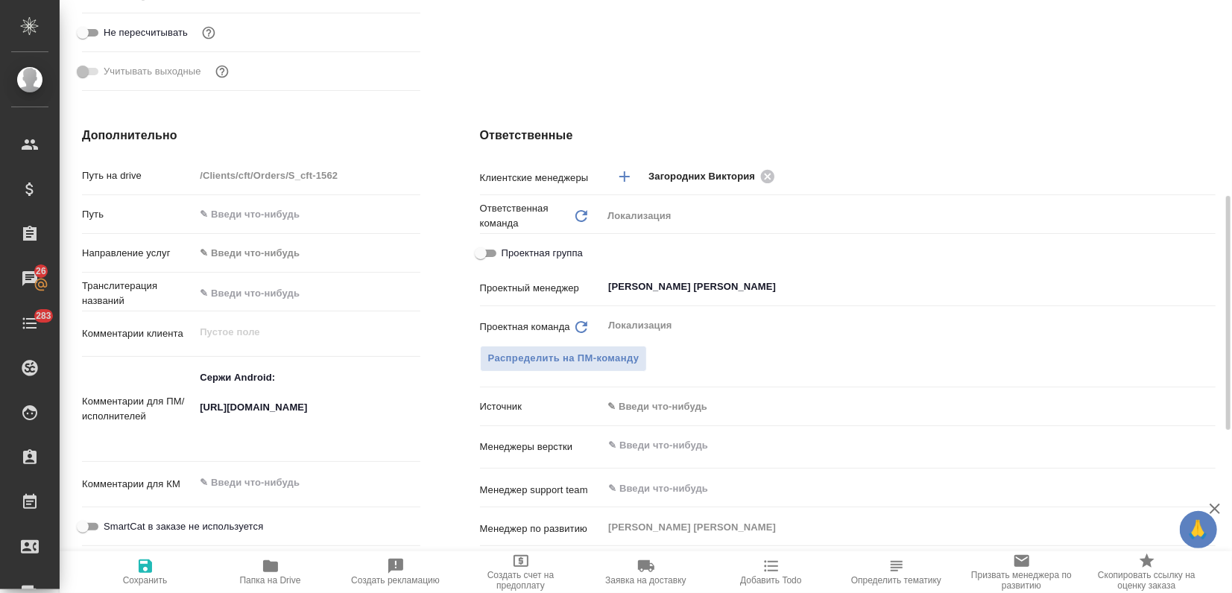
scroll to position [248, 0]
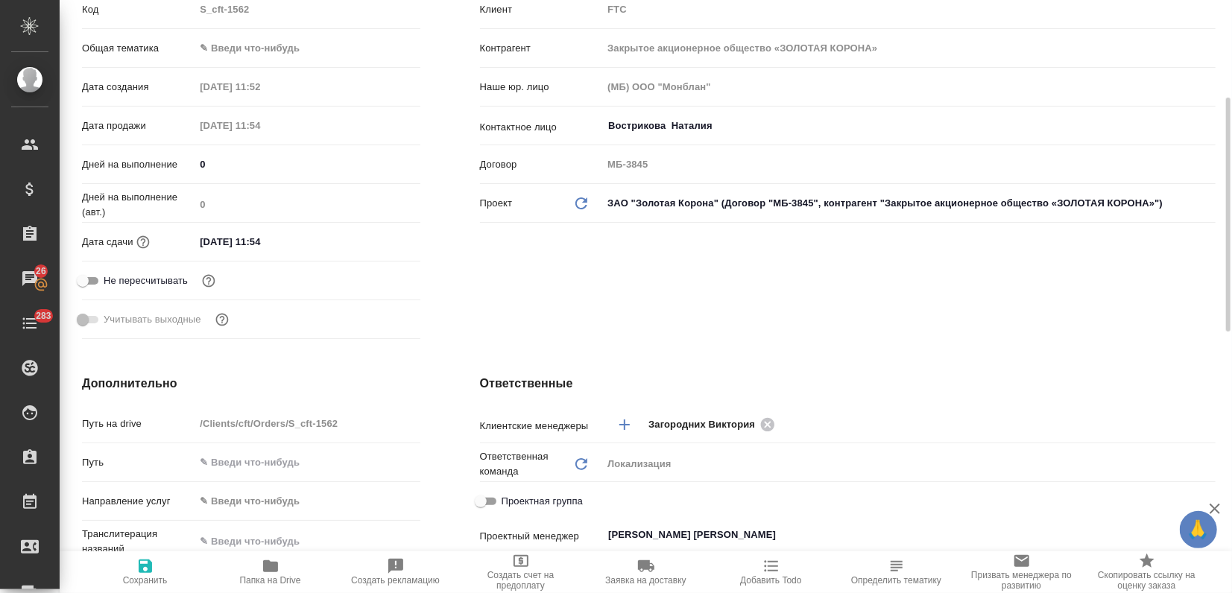
click at [271, 244] on input "29.08.2025 11:54" at bounding box center [260, 242] width 130 height 22
click at [368, 238] on icon "button" at bounding box center [377, 241] width 18 height 18
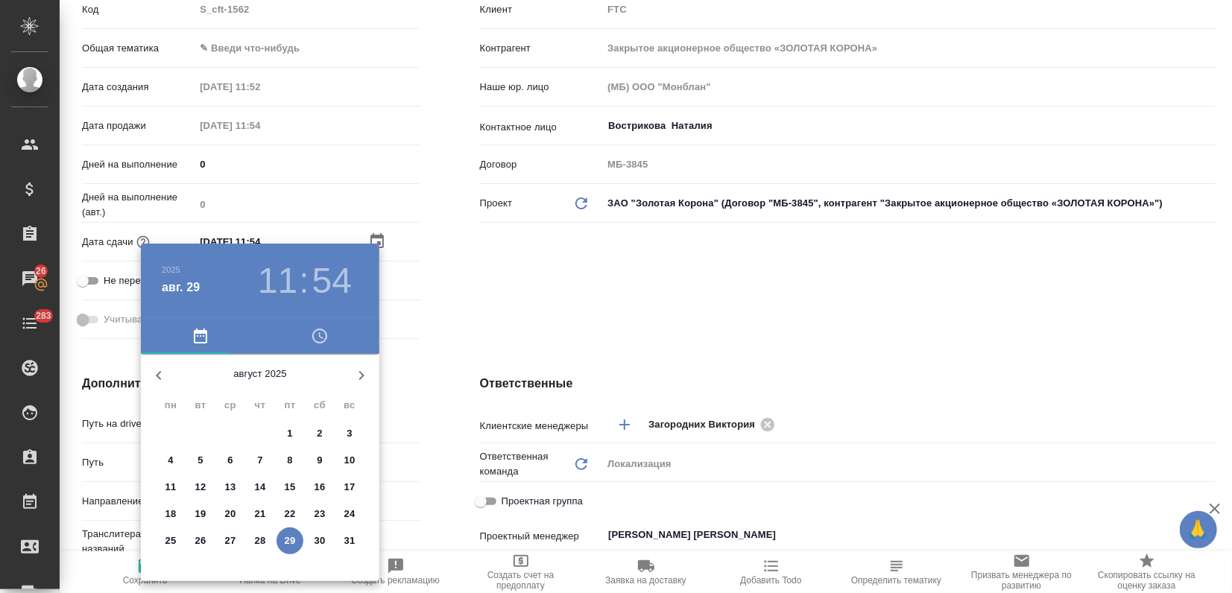
click at [361, 372] on icon "button" at bounding box center [361, 376] width 18 height 18
click at [165, 431] on span "1" at bounding box center [170, 433] width 27 height 15
type input "01.09.2025 11:54"
type textarea "x"
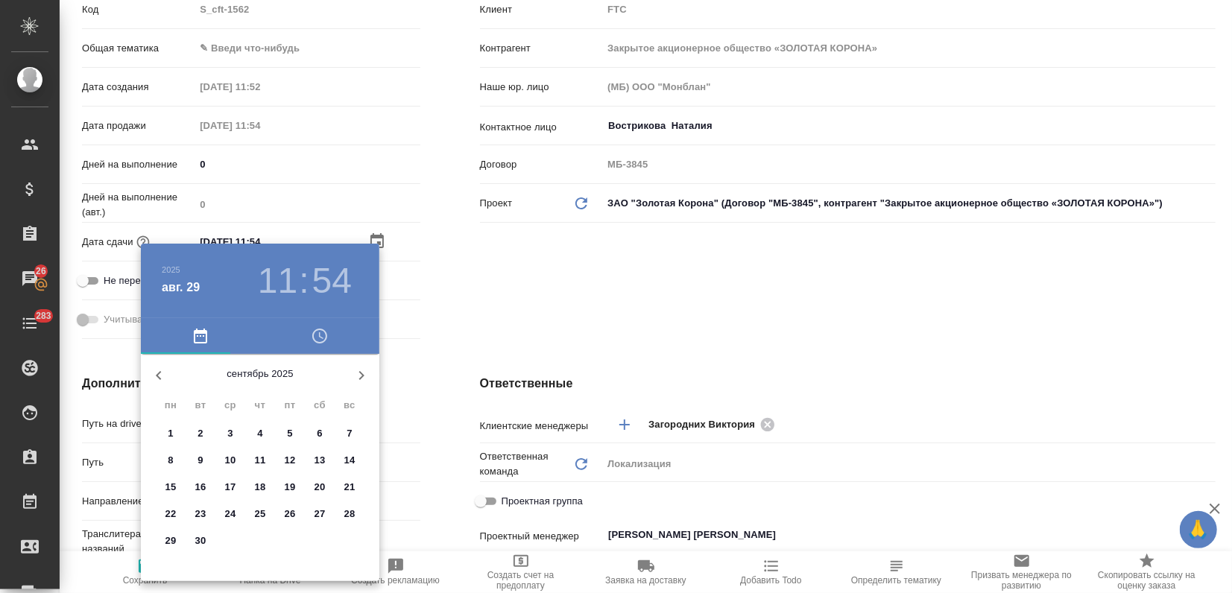
type textarea "x"
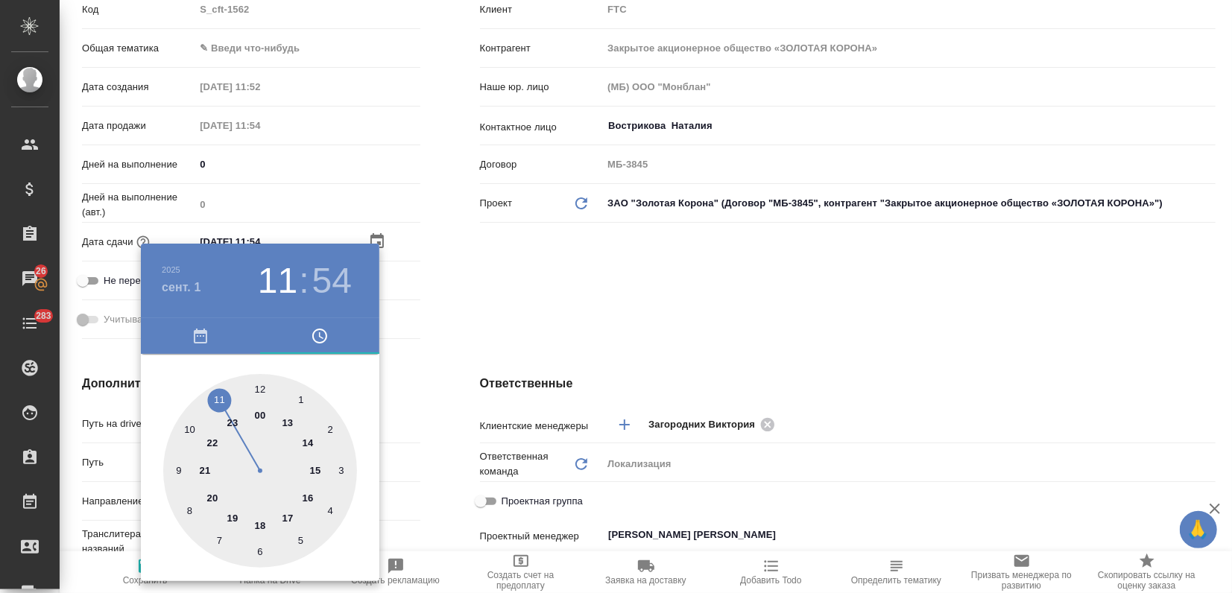
click at [260, 524] on div at bounding box center [260, 471] width 194 height 194
type input "01.09.2025 18:54"
type textarea "x"
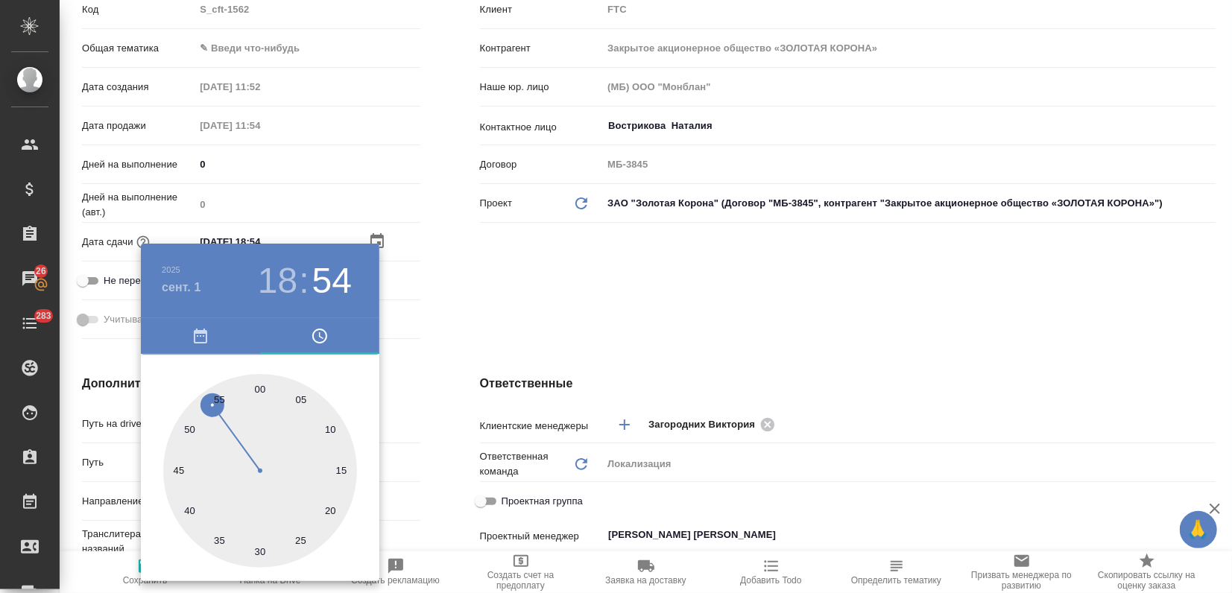
click at [258, 386] on div at bounding box center [260, 471] width 194 height 194
type input "01.09.2025 18:00"
type textarea "x"
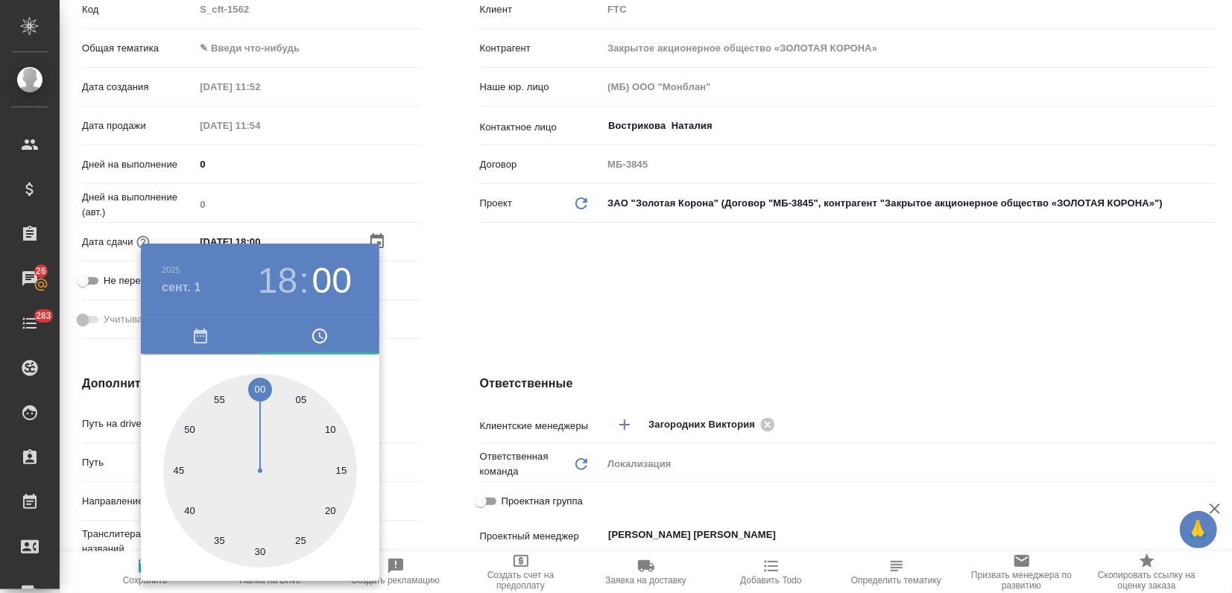
click at [522, 299] on div at bounding box center [616, 296] width 1232 height 593
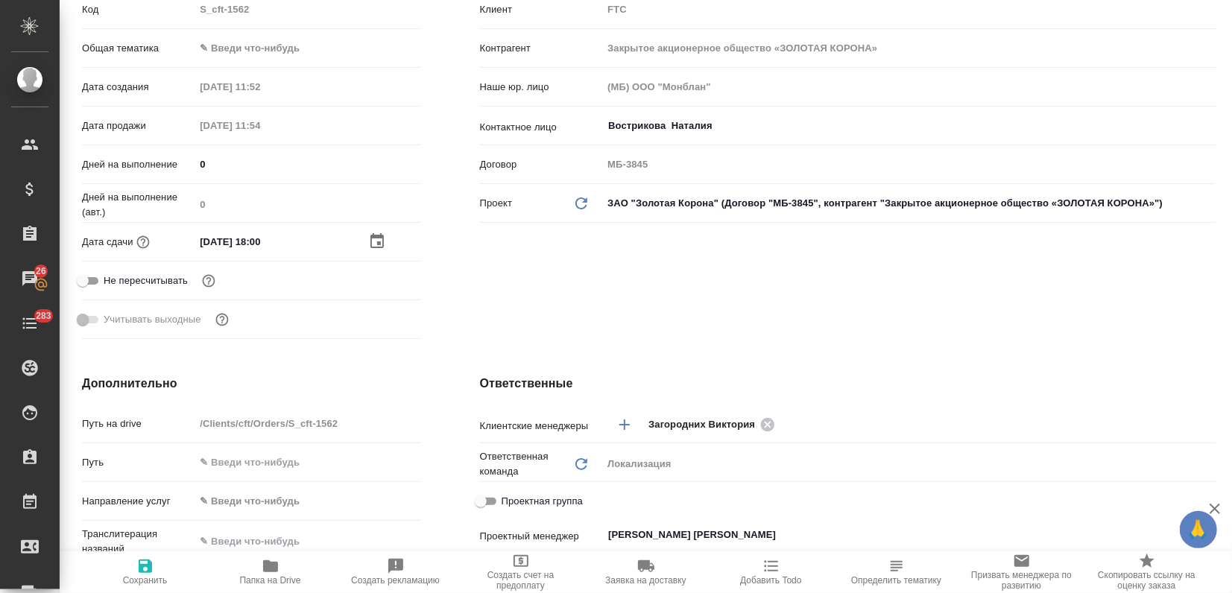
click at [154, 565] on span "Сохранить" at bounding box center [145, 571] width 107 height 28
type textarea "x"
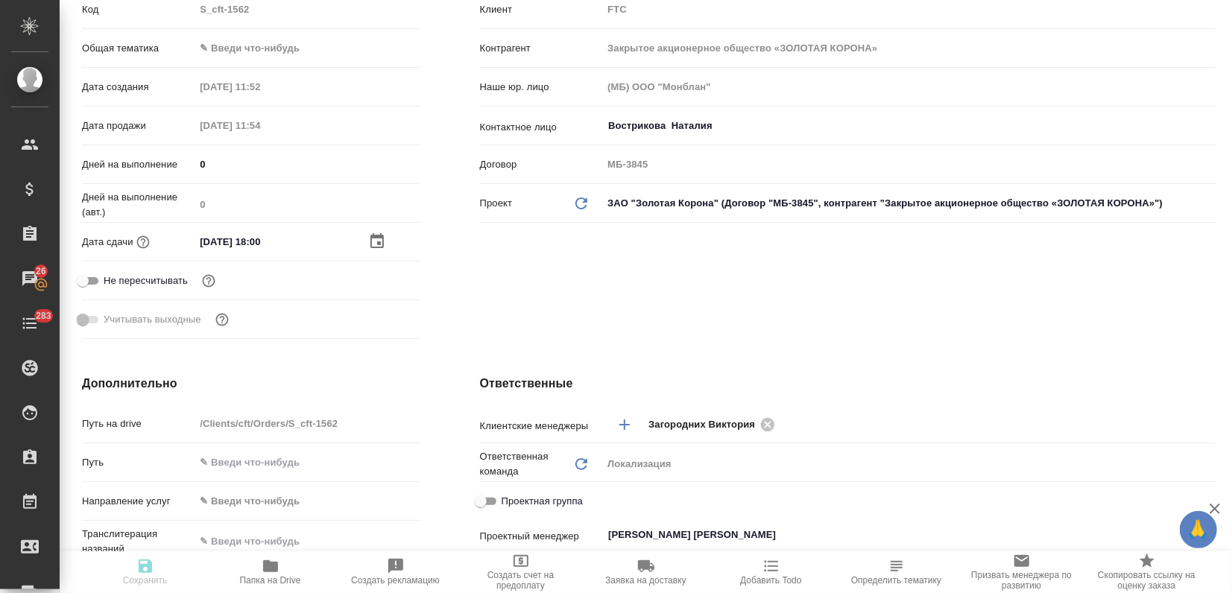
type textarea "x"
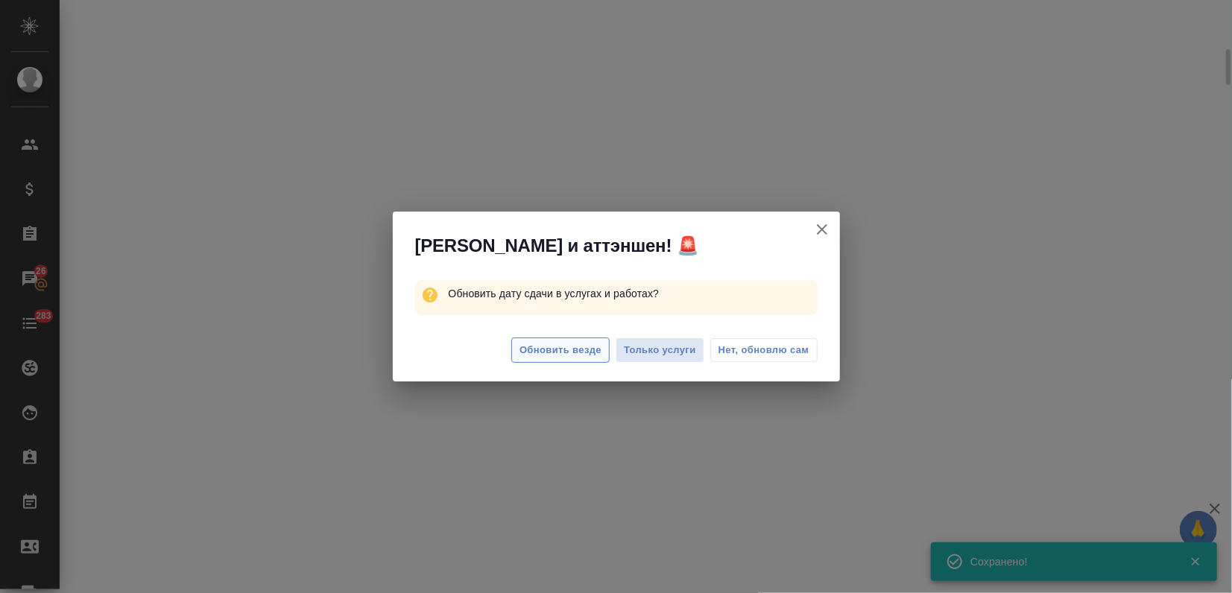
select select "RU"
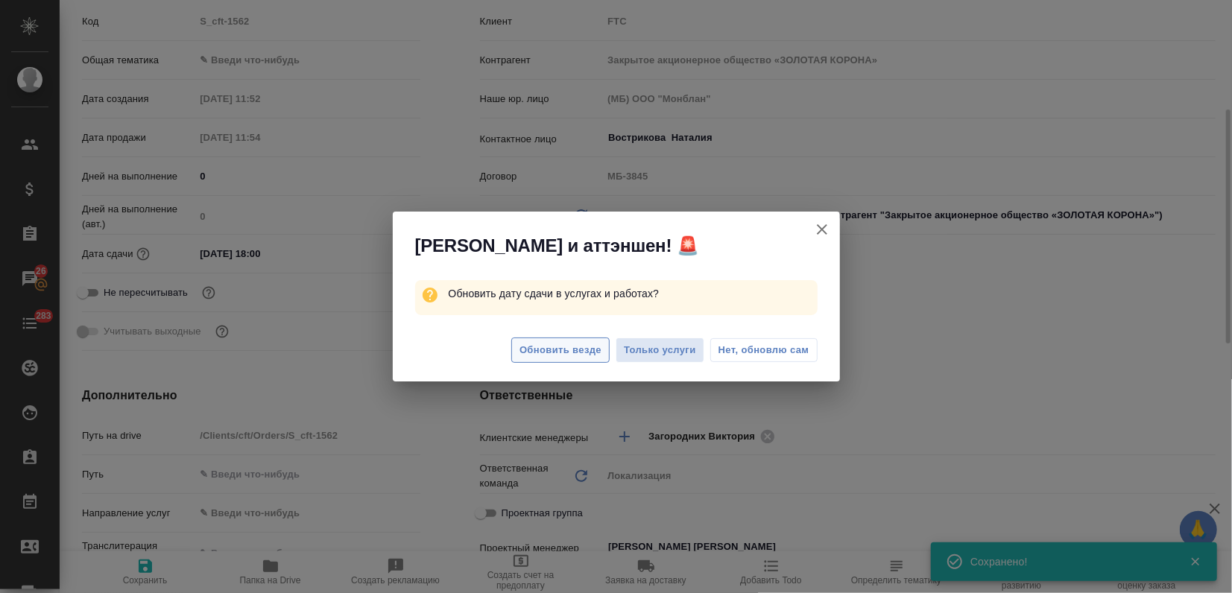
click at [595, 358] on button "Обновить везде" at bounding box center [560, 351] width 98 height 26
type textarea "x"
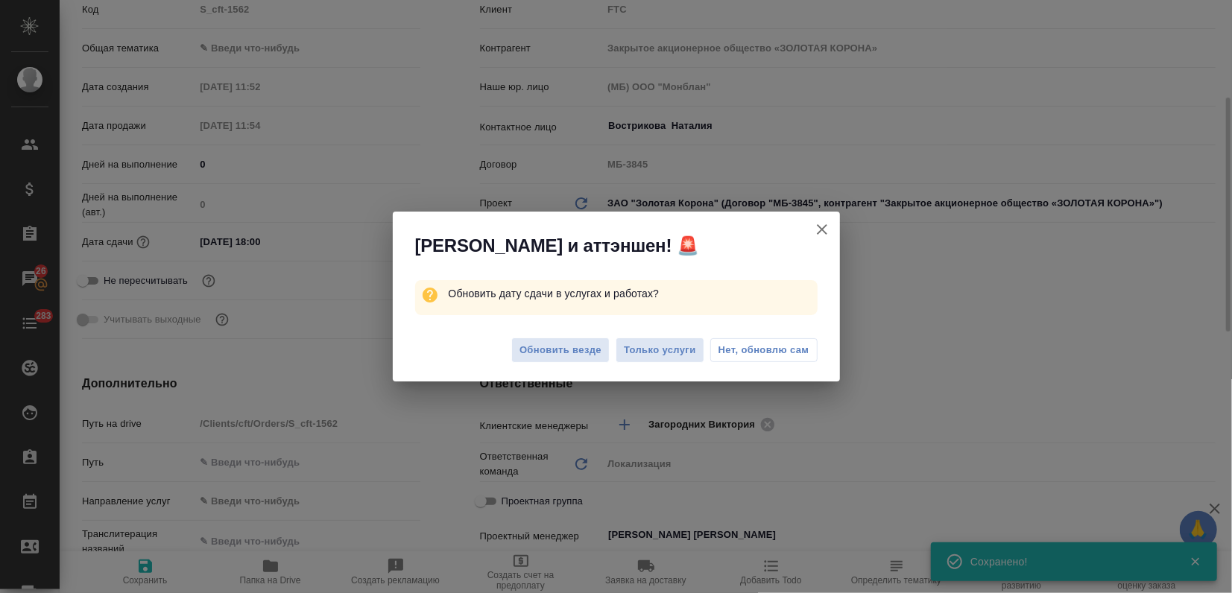
type textarea "x"
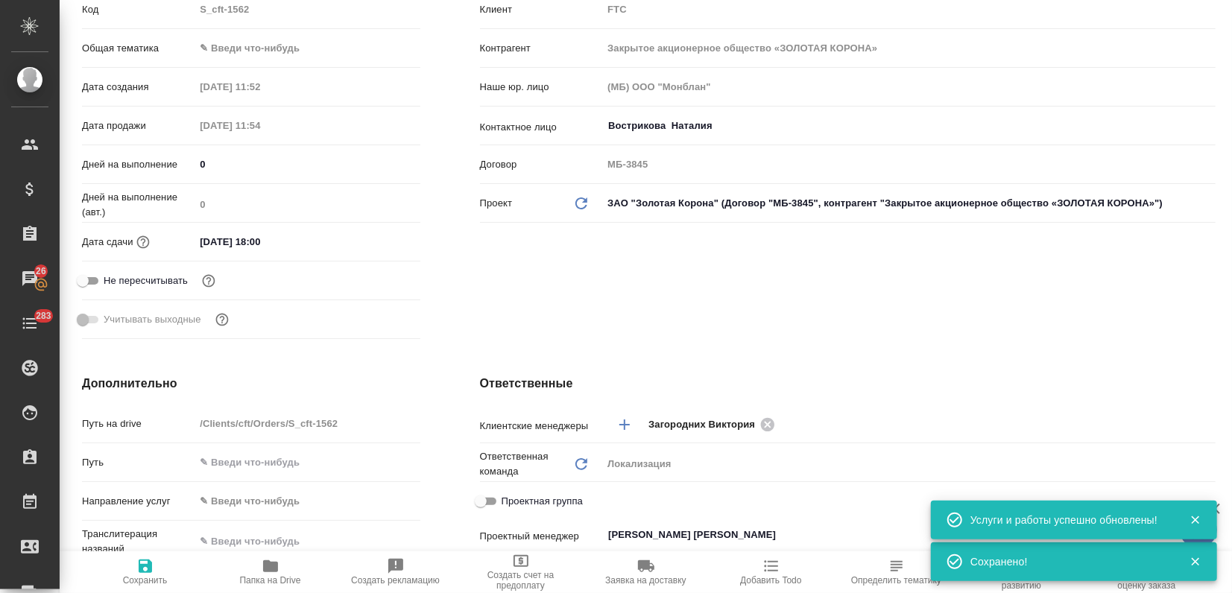
scroll to position [0, 0]
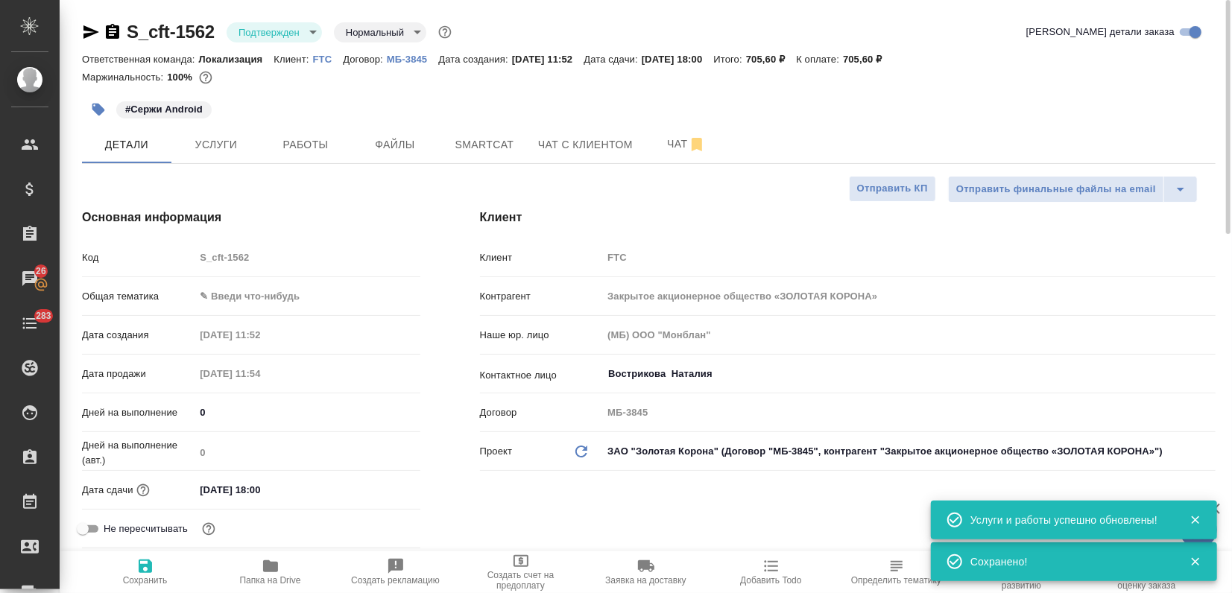
click at [89, 29] on icon "button" at bounding box center [91, 31] width 16 height 13
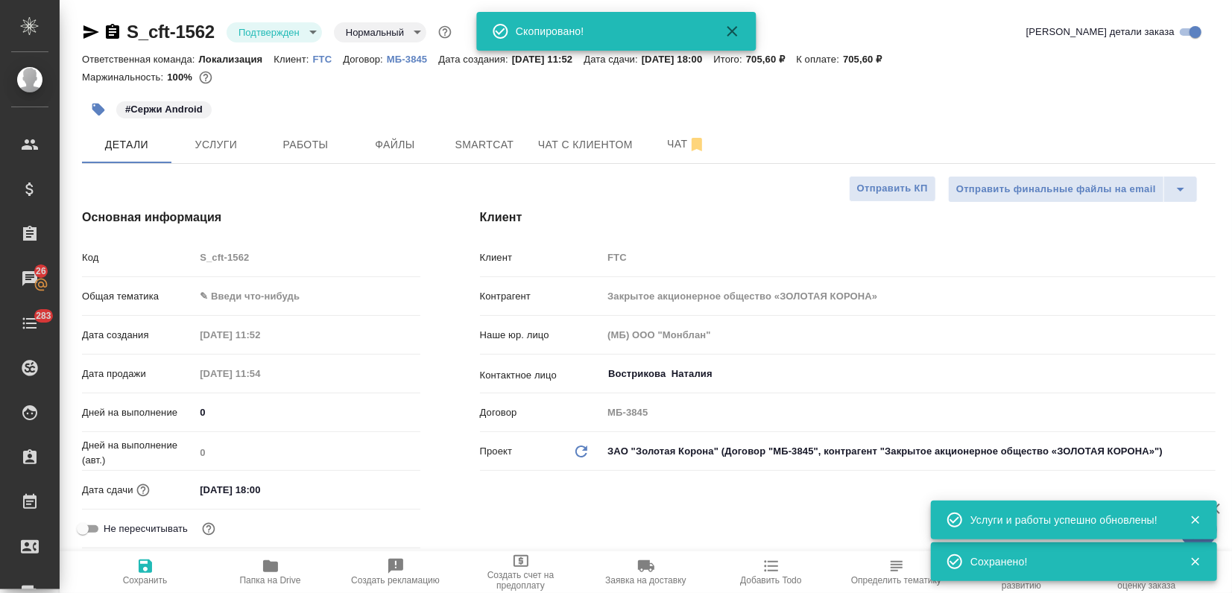
type textarea "x"
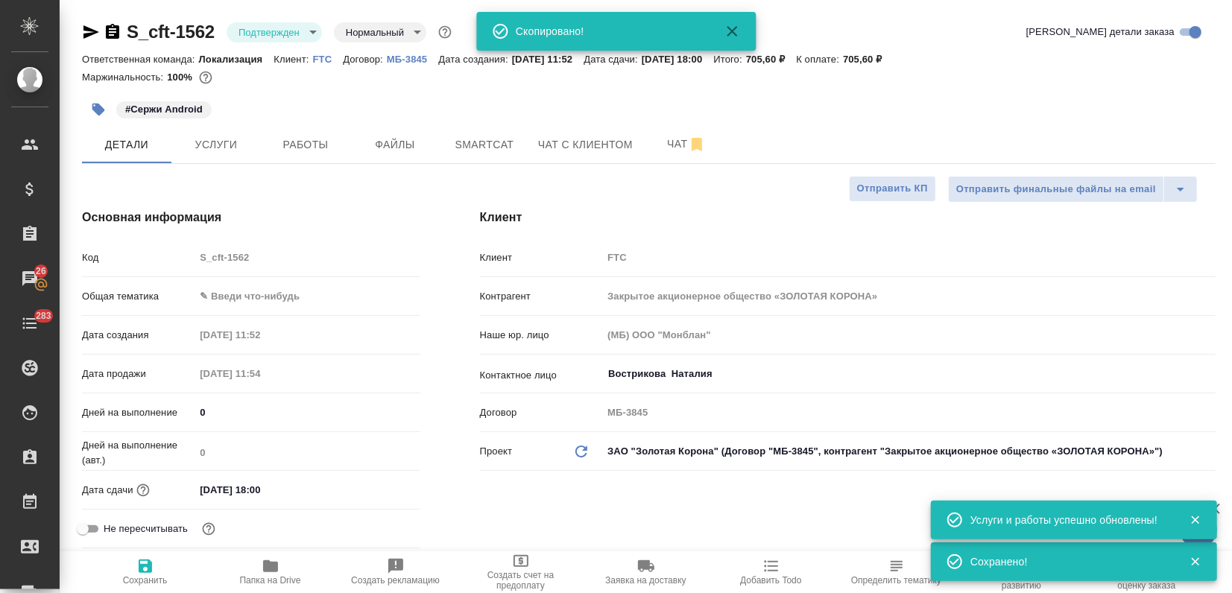
type textarea "x"
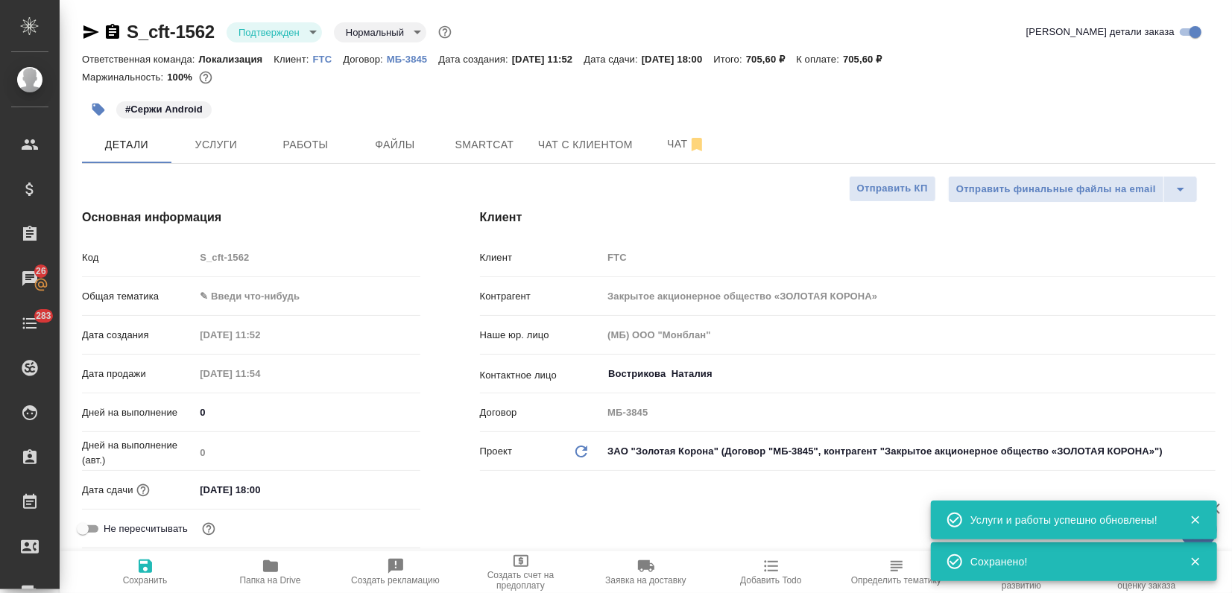
type textarea "x"
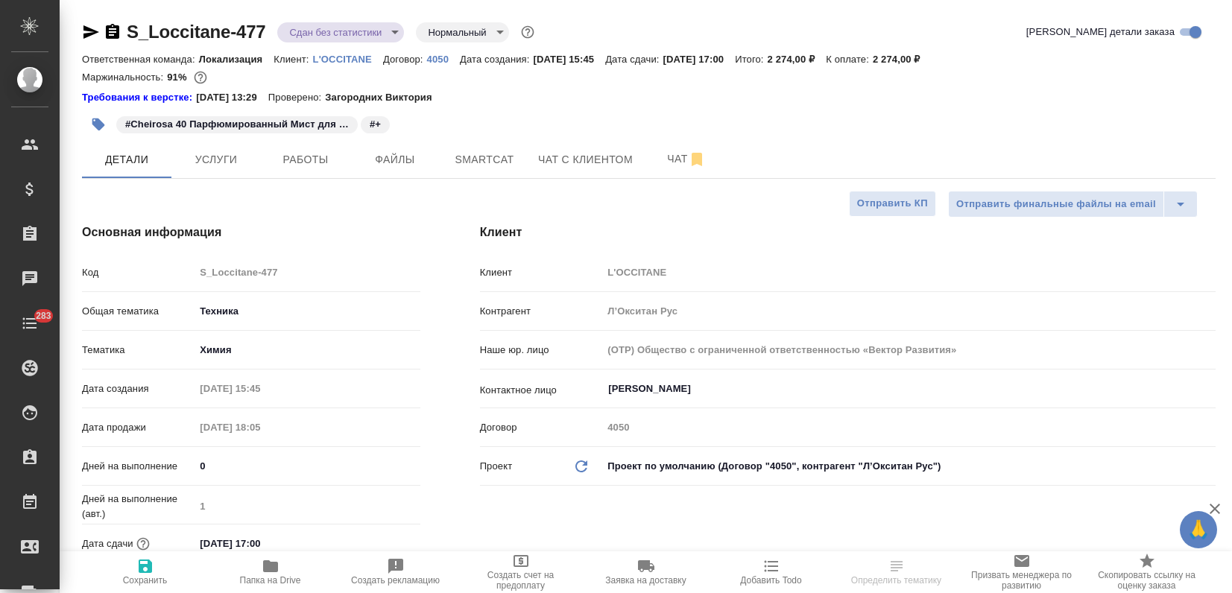
select select "RU"
type textarea "x"
